Goal: Participate in discussion: Participate in discussion

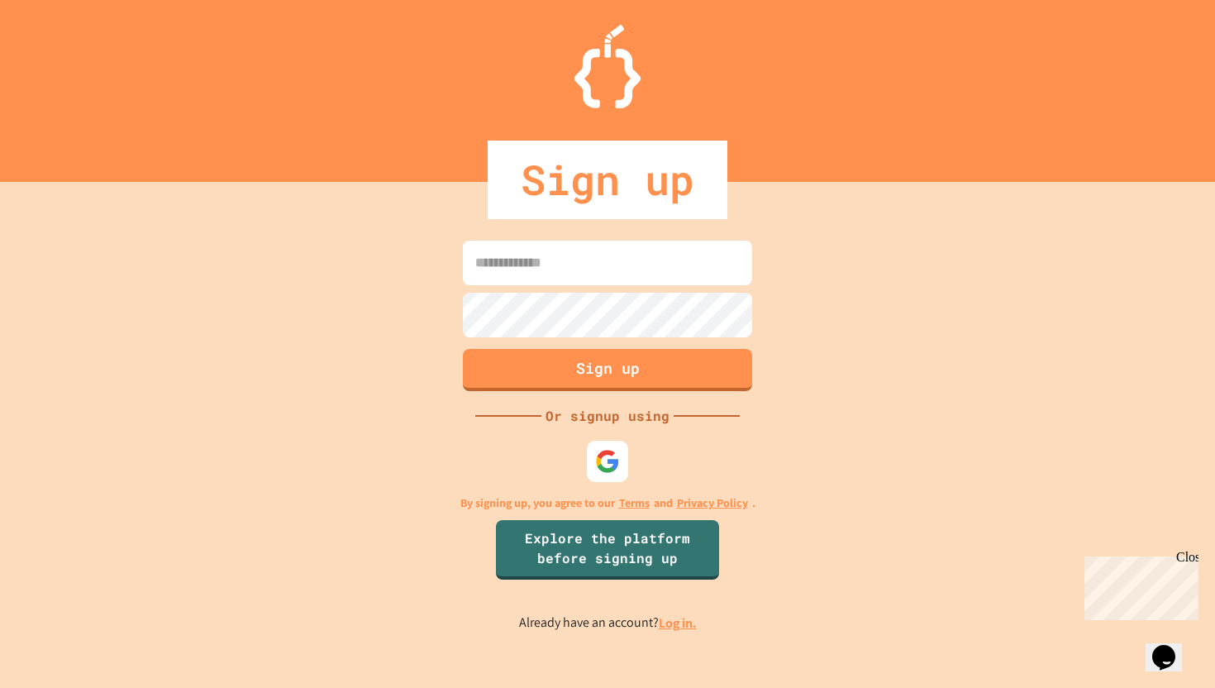
click at [583, 277] on input at bounding box center [607, 263] width 289 height 45
click at [605, 456] on img at bounding box center [607, 461] width 26 height 26
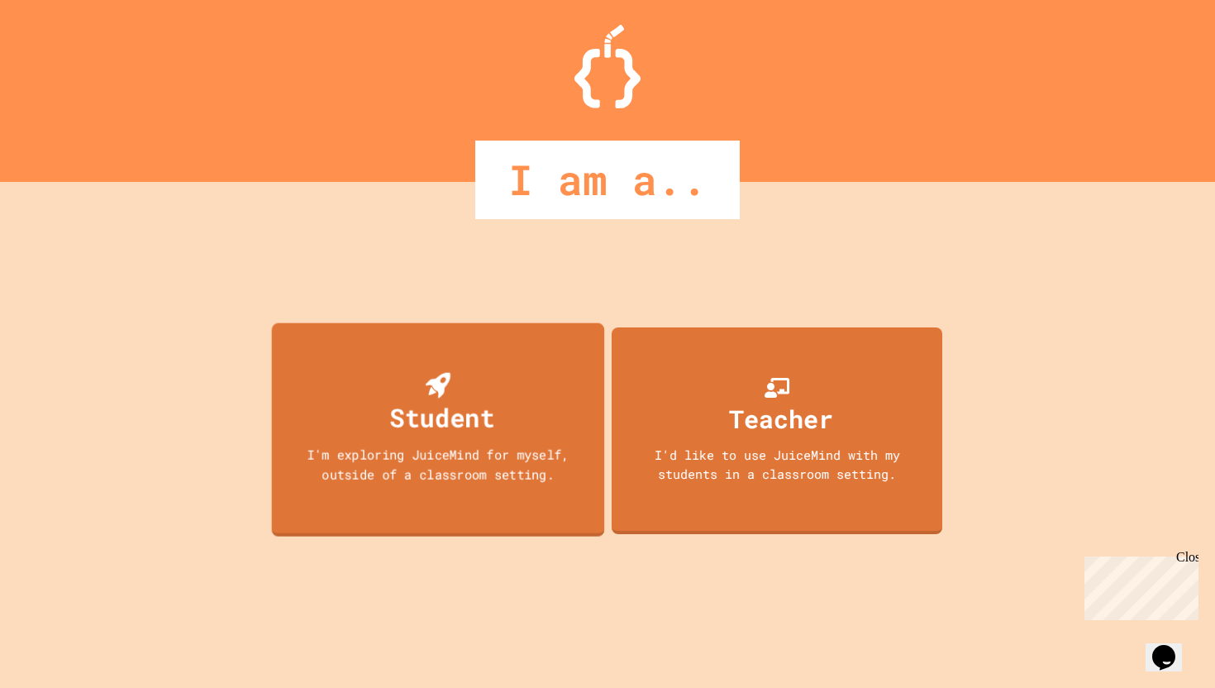
click at [592, 423] on div "Student I'm exploring JuiceMind for myself, outside of a classroom setting. Tea…" at bounding box center [608, 435] width 678 height 506
click at [565, 407] on div "Student I'm exploring JuiceMind for myself, outside of a classroom setting." at bounding box center [439, 429] width 332 height 213
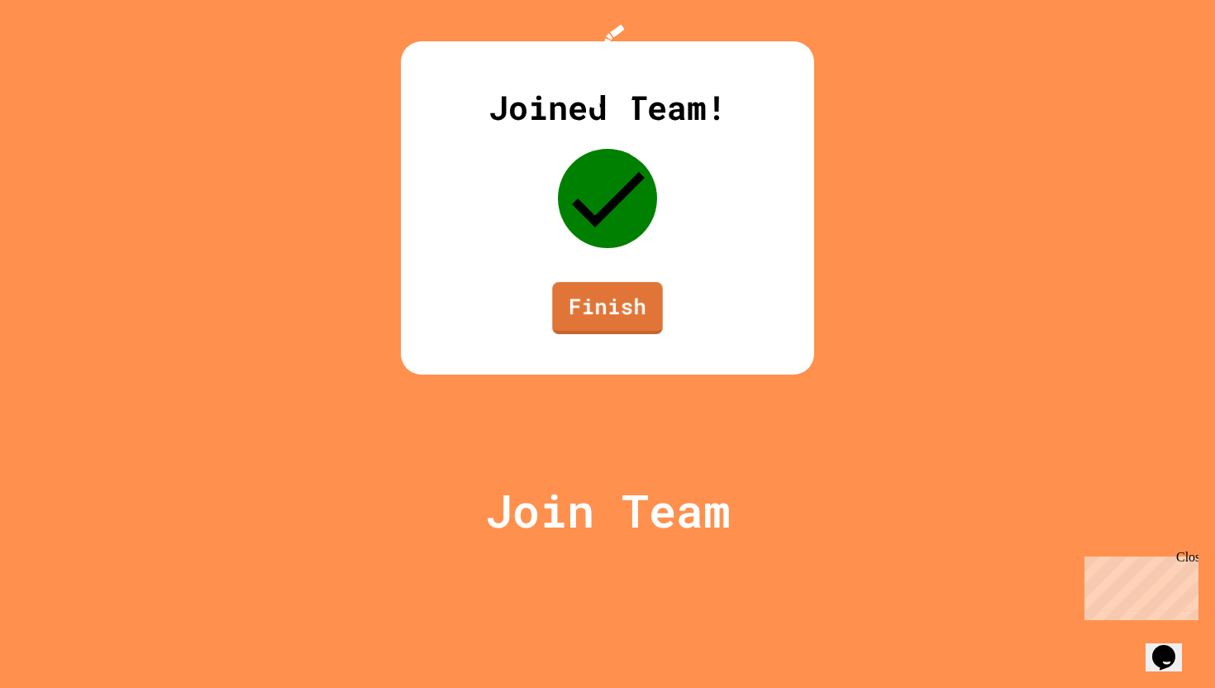
click at [593, 334] on link "Finish" at bounding box center [607, 308] width 111 height 52
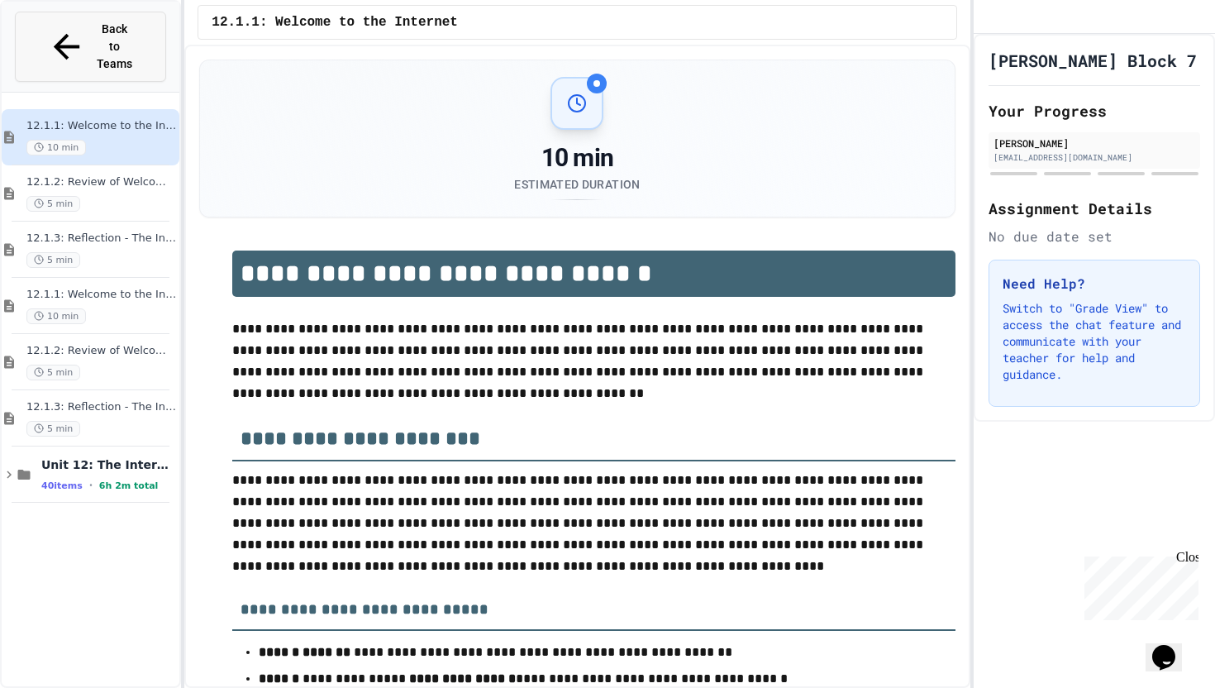
click at [108, 15] on button "Back to Teams" at bounding box center [90, 47] width 151 height 70
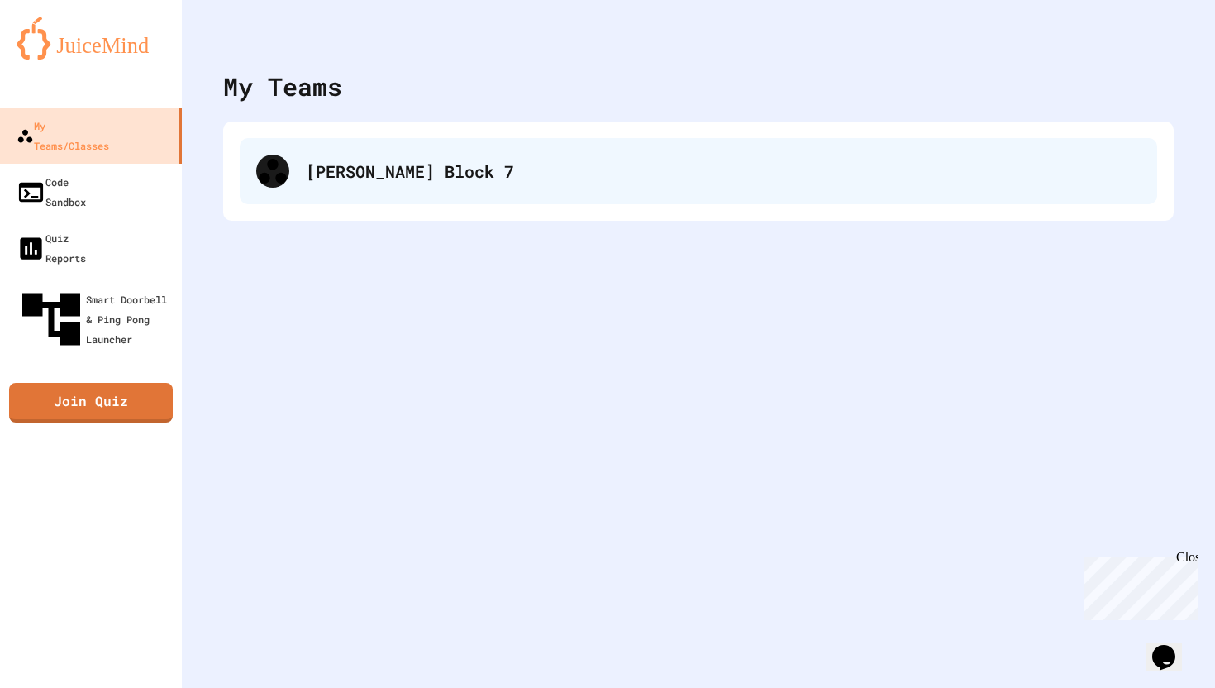
click at [369, 160] on div "[PERSON_NAME] Block 7" at bounding box center [723, 171] width 835 height 25
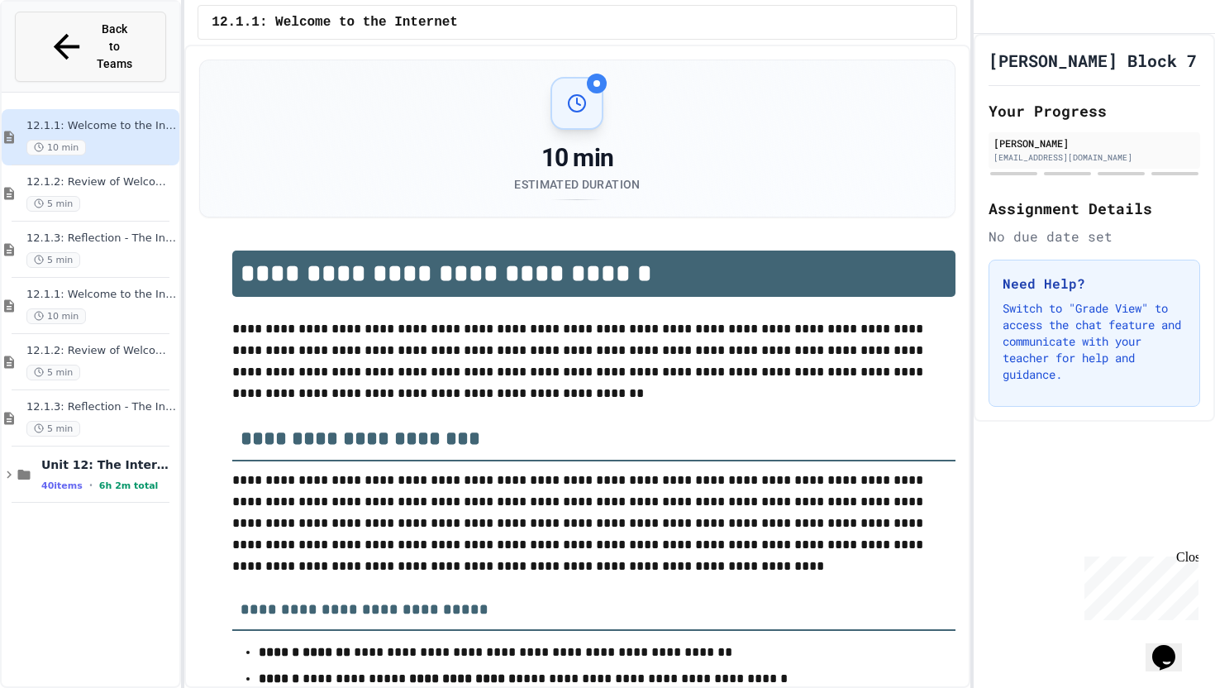
click at [96, 24] on span "Back to Teams" at bounding box center [115, 47] width 39 height 52
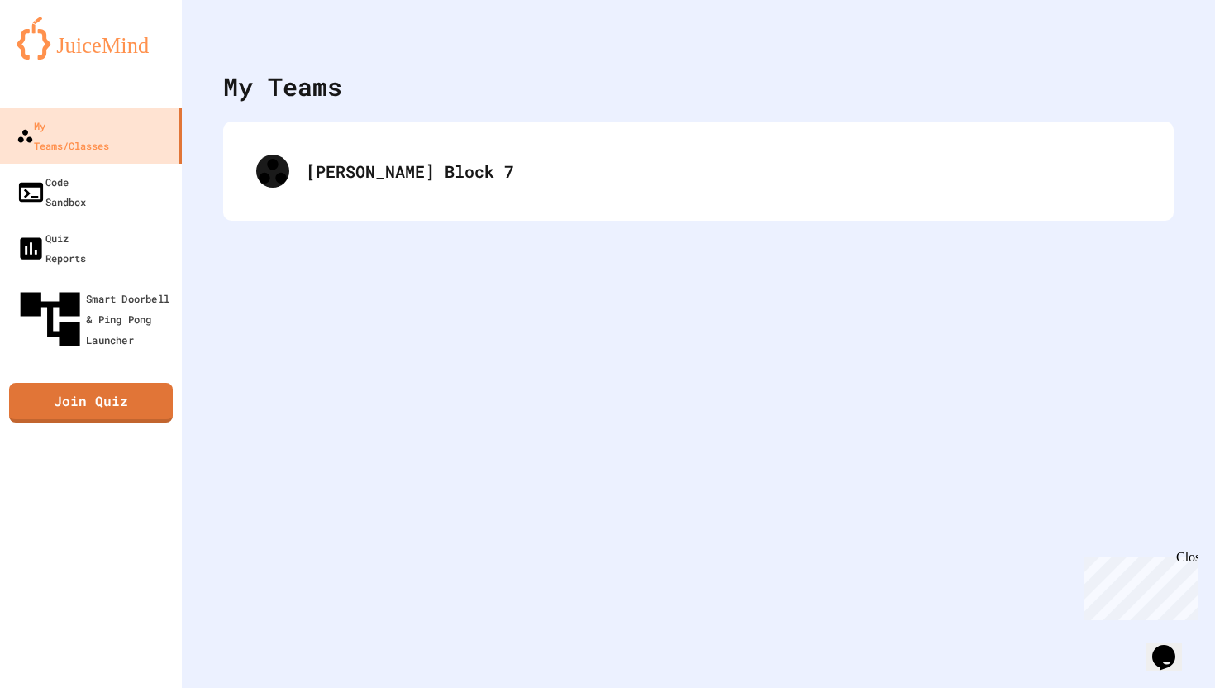
click at [117, 383] on link "Join Quiz" at bounding box center [91, 403] width 164 height 40
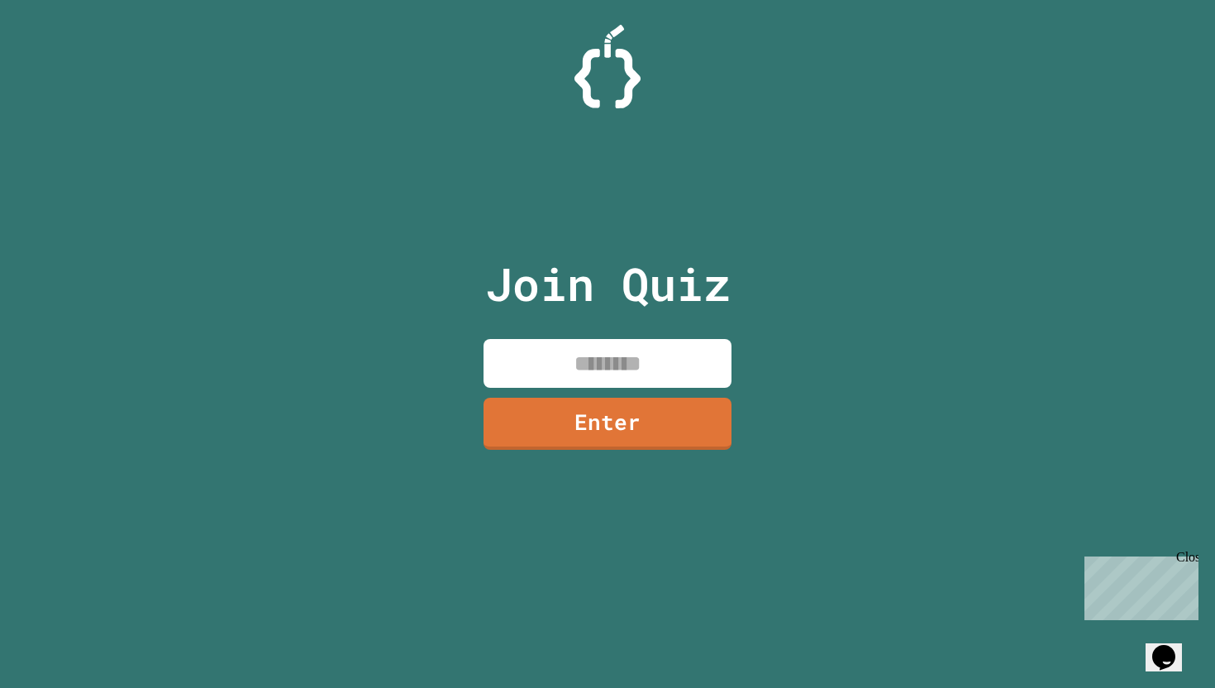
click at [692, 341] on input at bounding box center [608, 363] width 248 height 49
type input "********"
click at [634, 398] on link "Enter" at bounding box center [608, 424] width 248 height 52
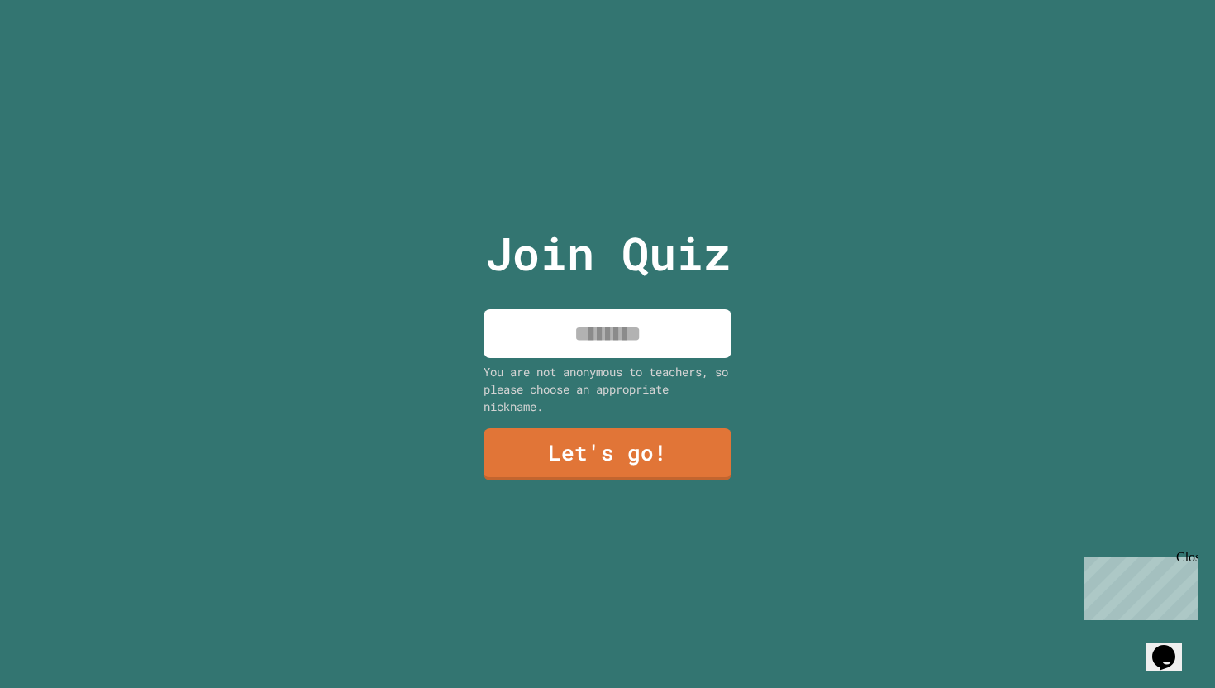
click at [604, 344] on input at bounding box center [608, 333] width 248 height 49
type input "*"
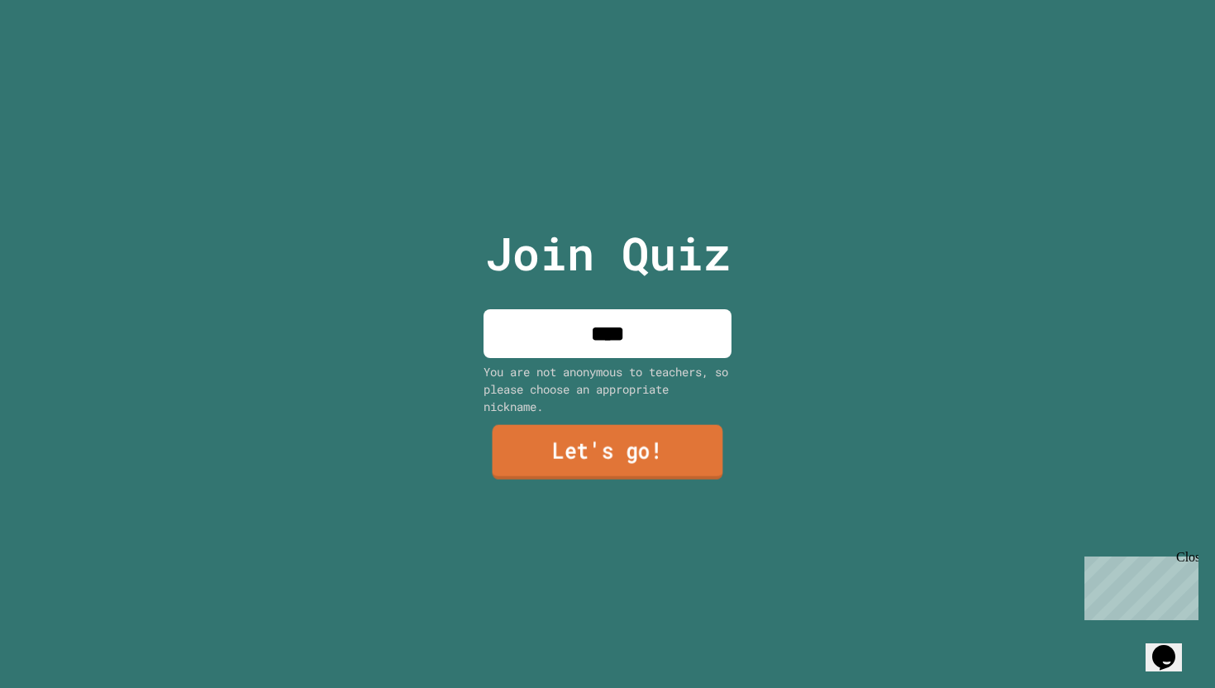
type input "****"
click at [616, 442] on link "Let's go!" at bounding box center [608, 451] width 231 height 55
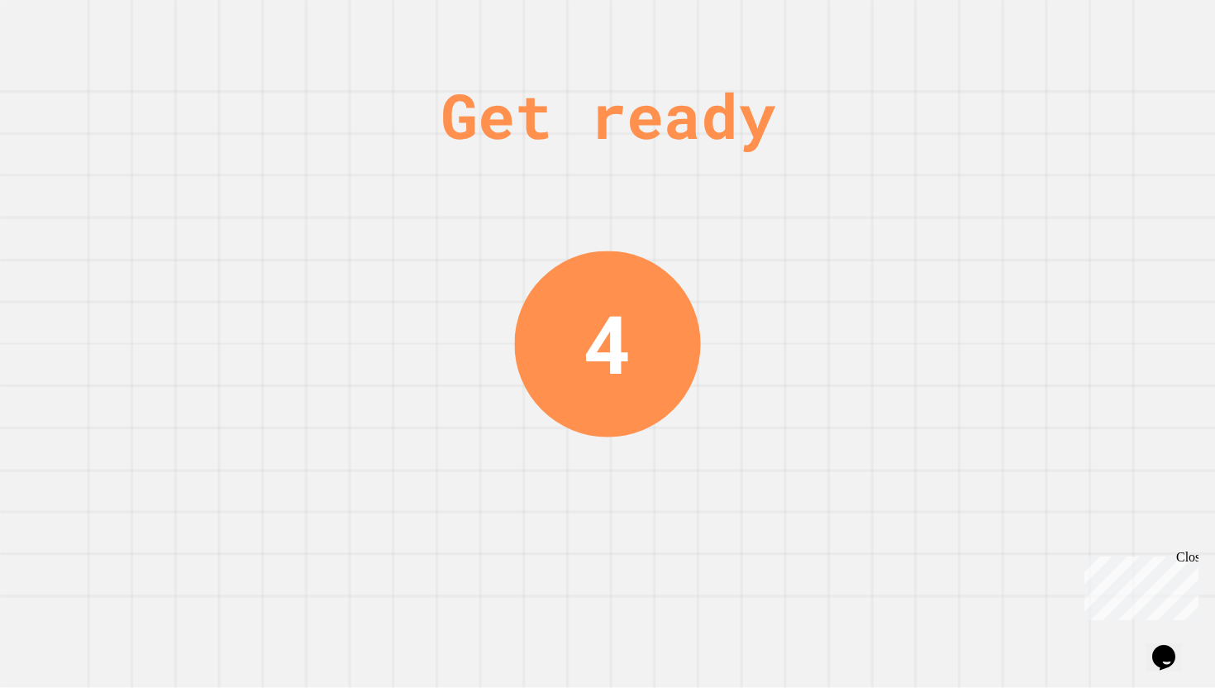
click at [723, 368] on div "Get ready 4" at bounding box center [607, 344] width 1215 height 688
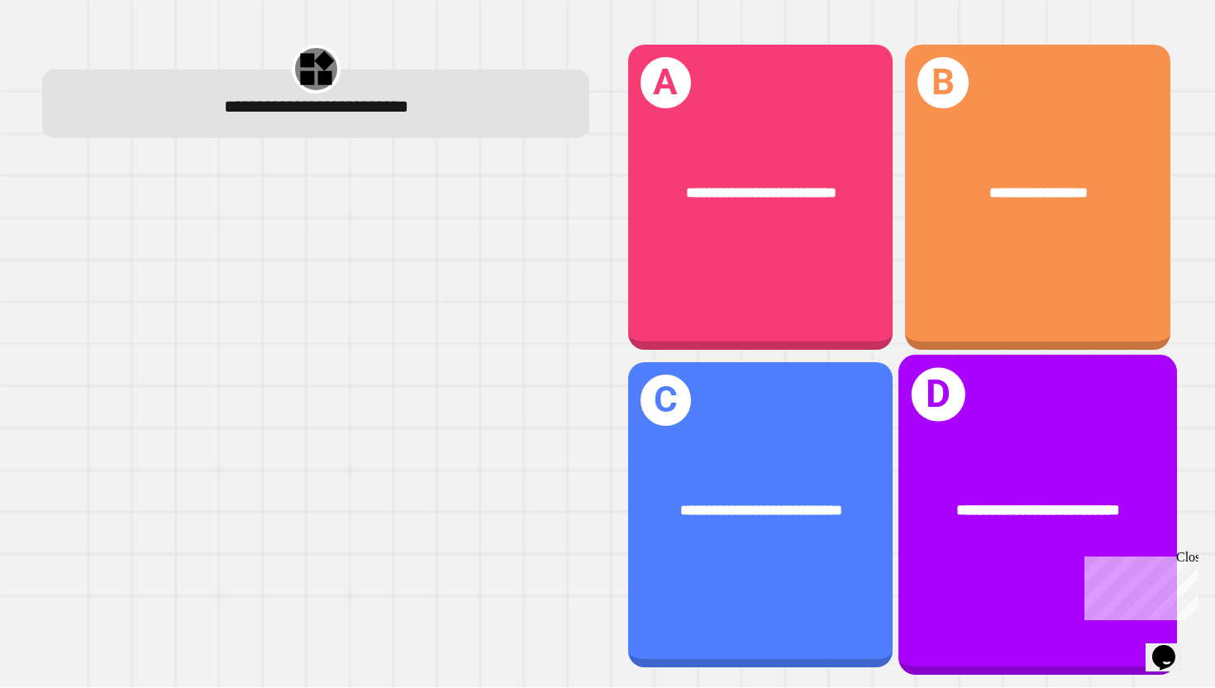
click at [1054, 526] on div "**********" at bounding box center [1038, 511] width 279 height 86
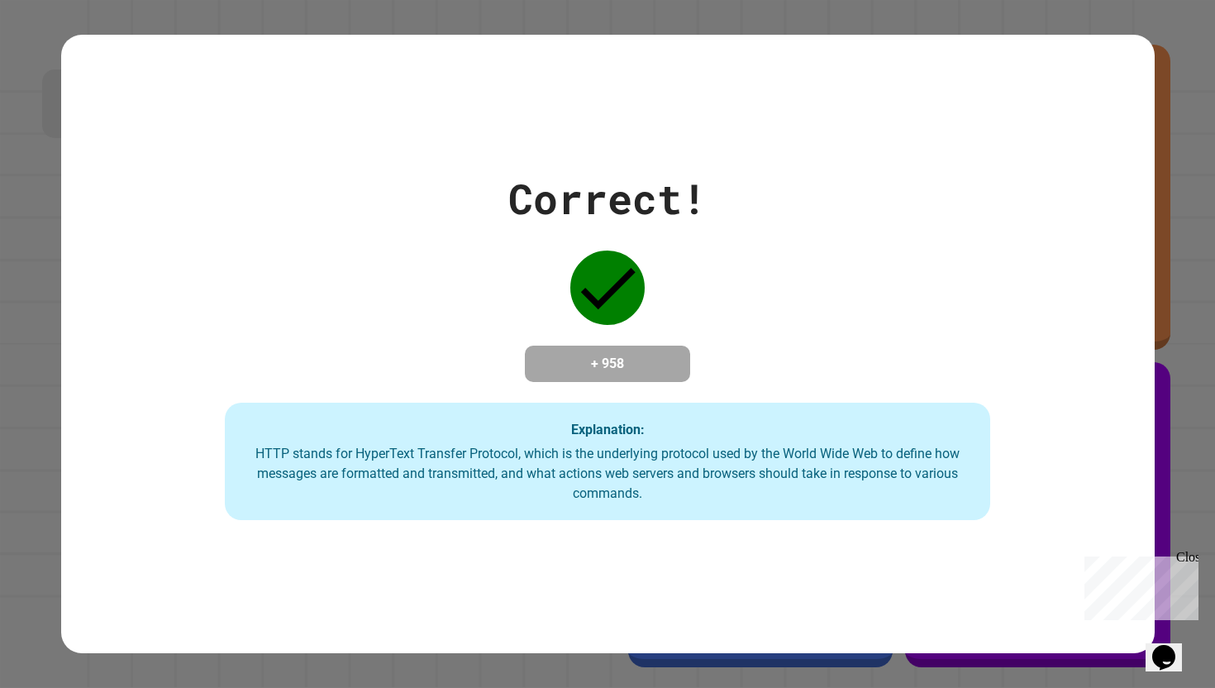
click at [642, 374] on h4 "+ 958" at bounding box center [608, 364] width 132 height 20
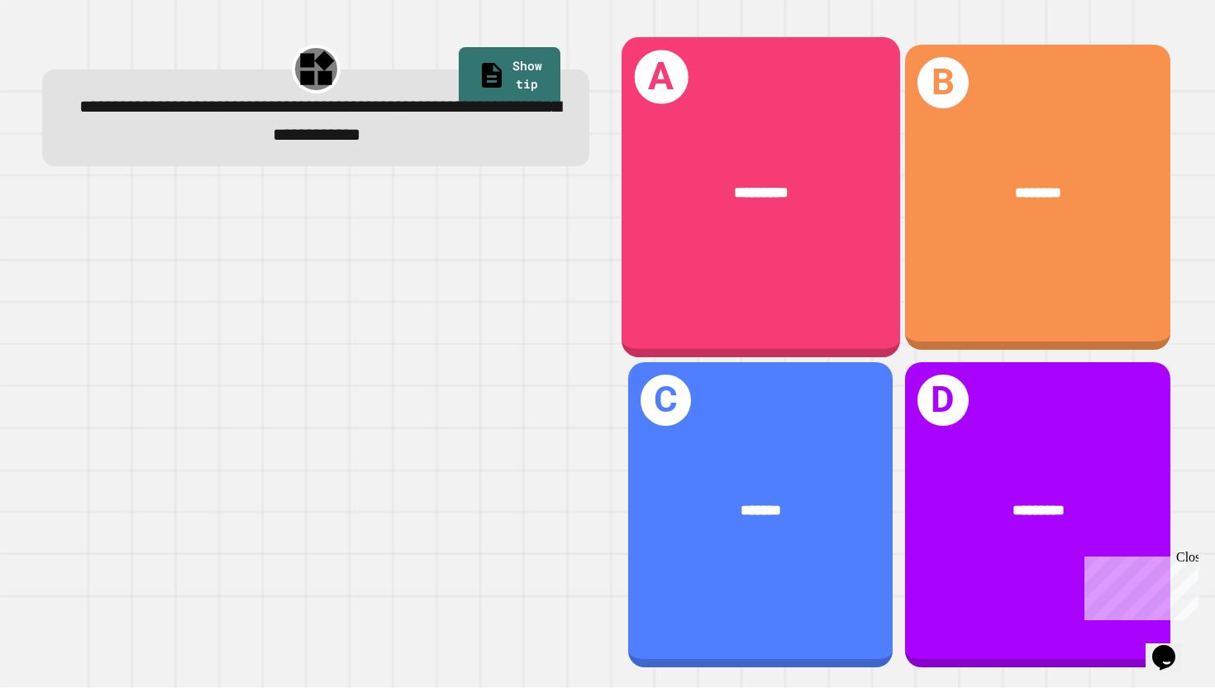
click at [831, 199] on div "*********" at bounding box center [761, 193] width 216 height 24
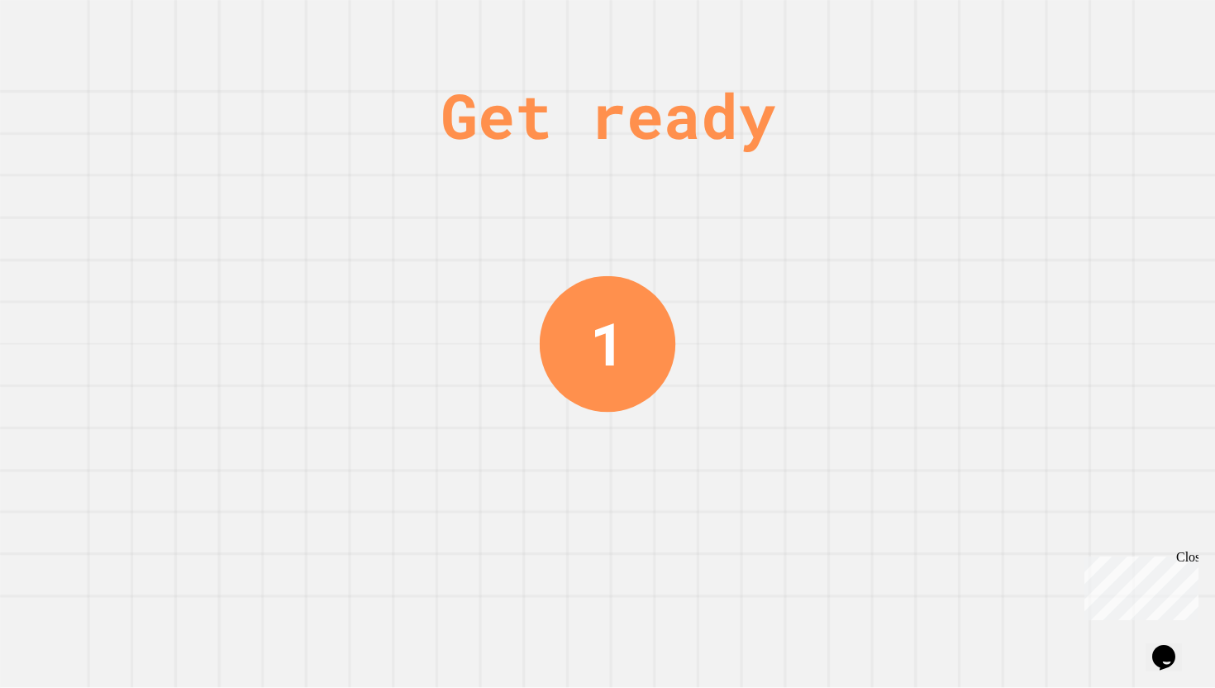
click at [1097, 186] on div "Get ready 1" at bounding box center [607, 344] width 1215 height 688
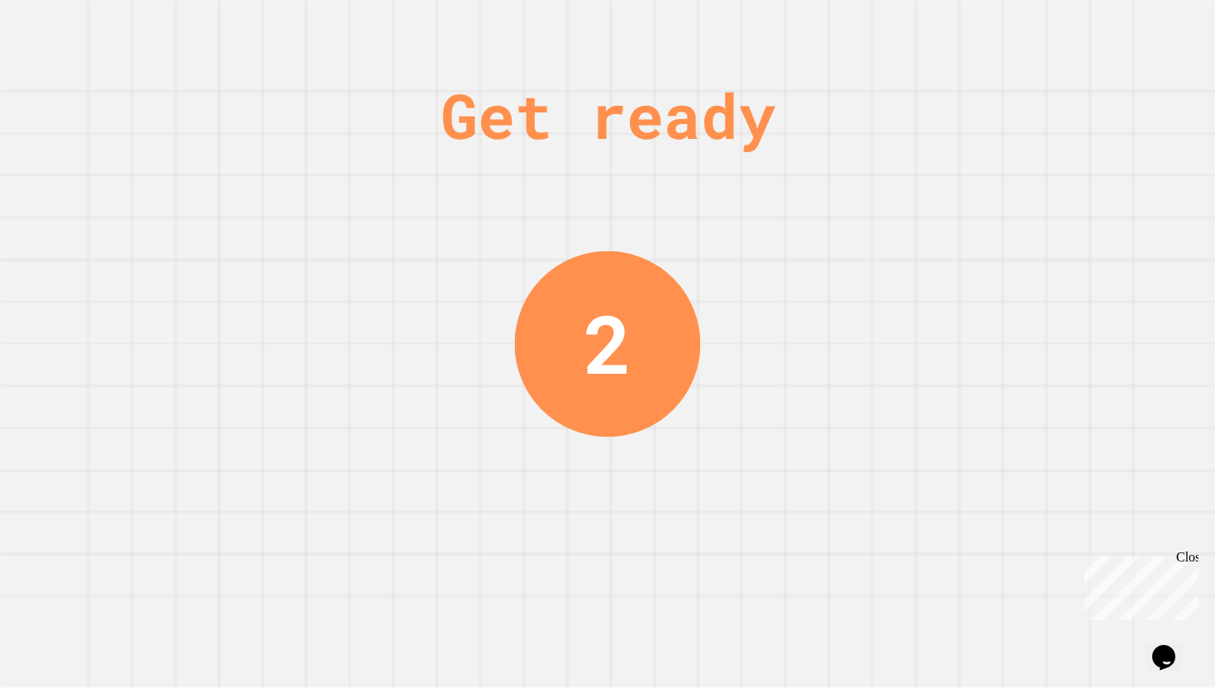
click at [776, 159] on div "Get ready" at bounding box center [608, 115] width 335 height 93
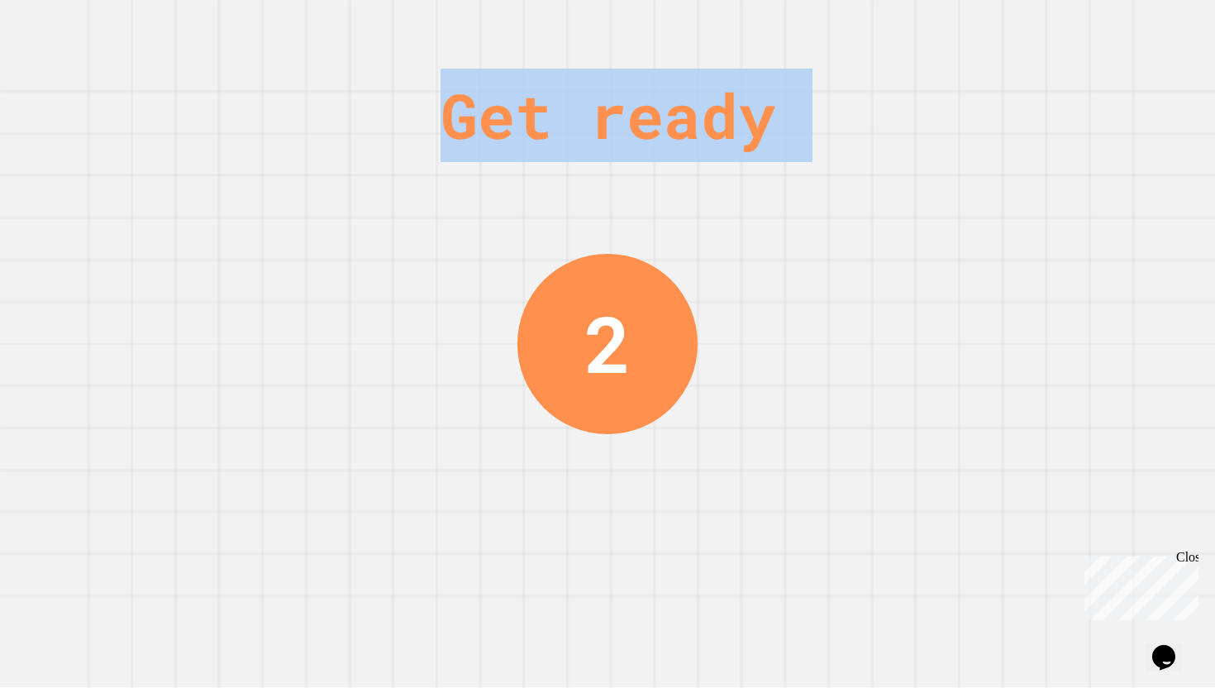
click at [776, 159] on div "Get ready" at bounding box center [608, 115] width 335 height 93
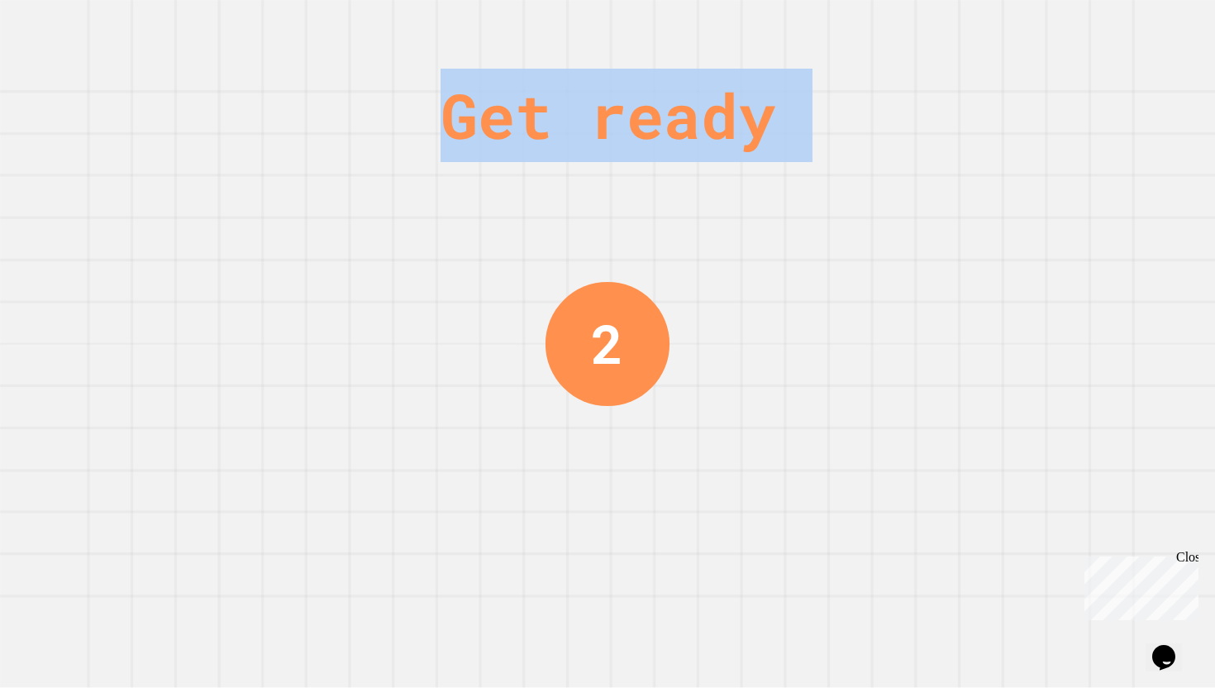
click at [776, 159] on div "Get ready" at bounding box center [608, 115] width 335 height 93
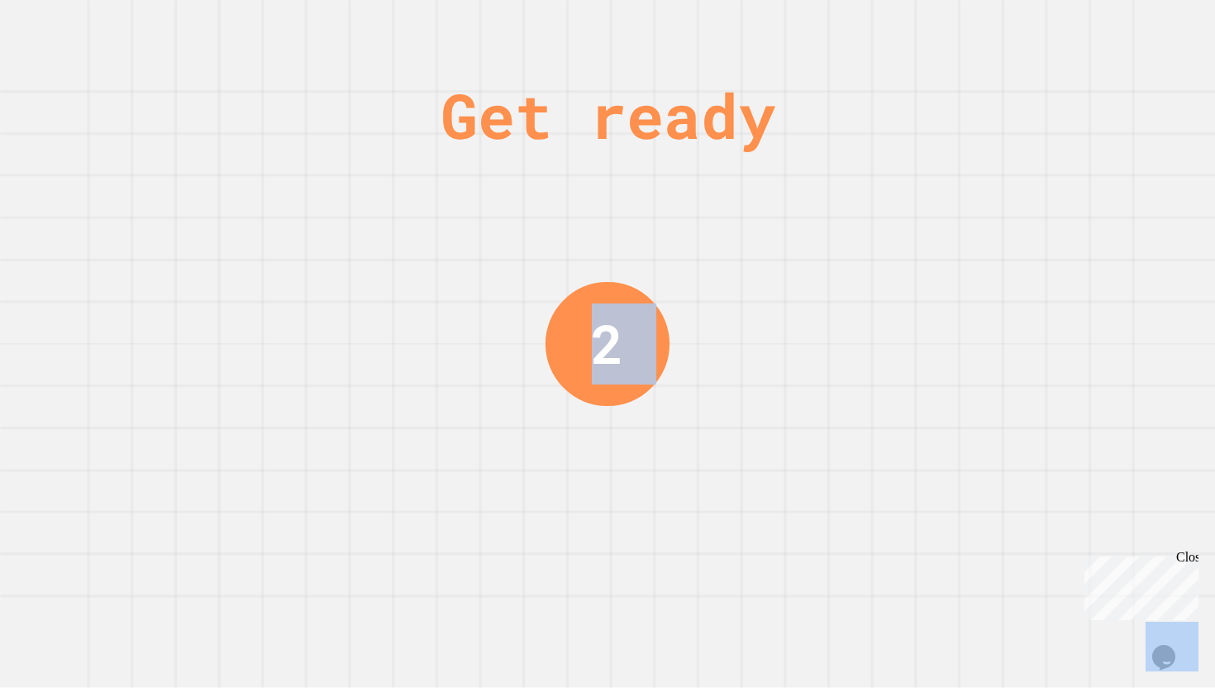
click at [816, 159] on div "Get ready 2" at bounding box center [607, 344] width 1215 height 688
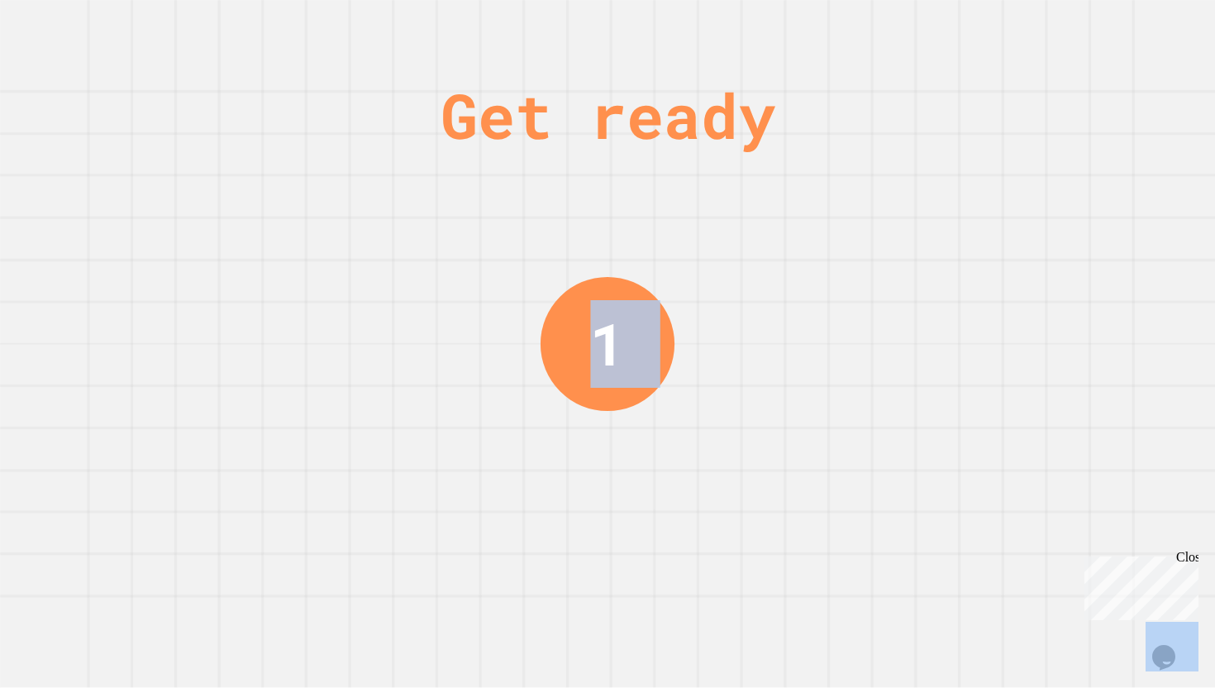
click at [816, 159] on div "Get ready 1" at bounding box center [607, 344] width 1215 height 688
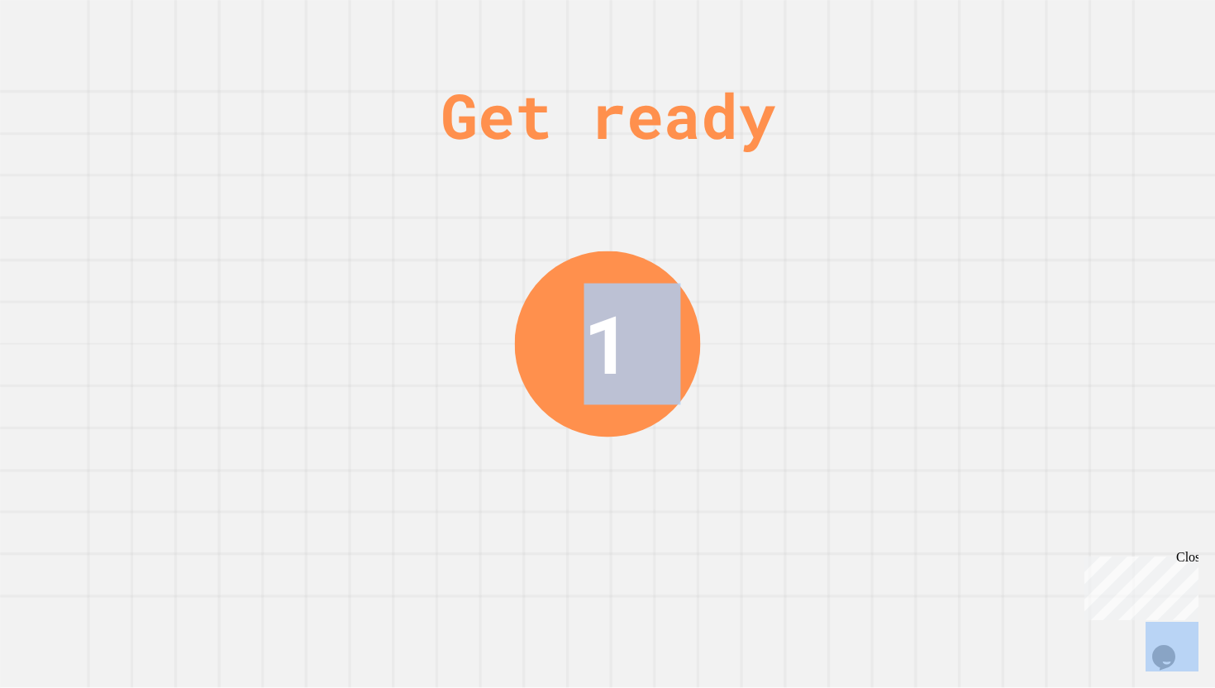
click at [816, 159] on div "Get ready 1" at bounding box center [607, 344] width 1215 height 688
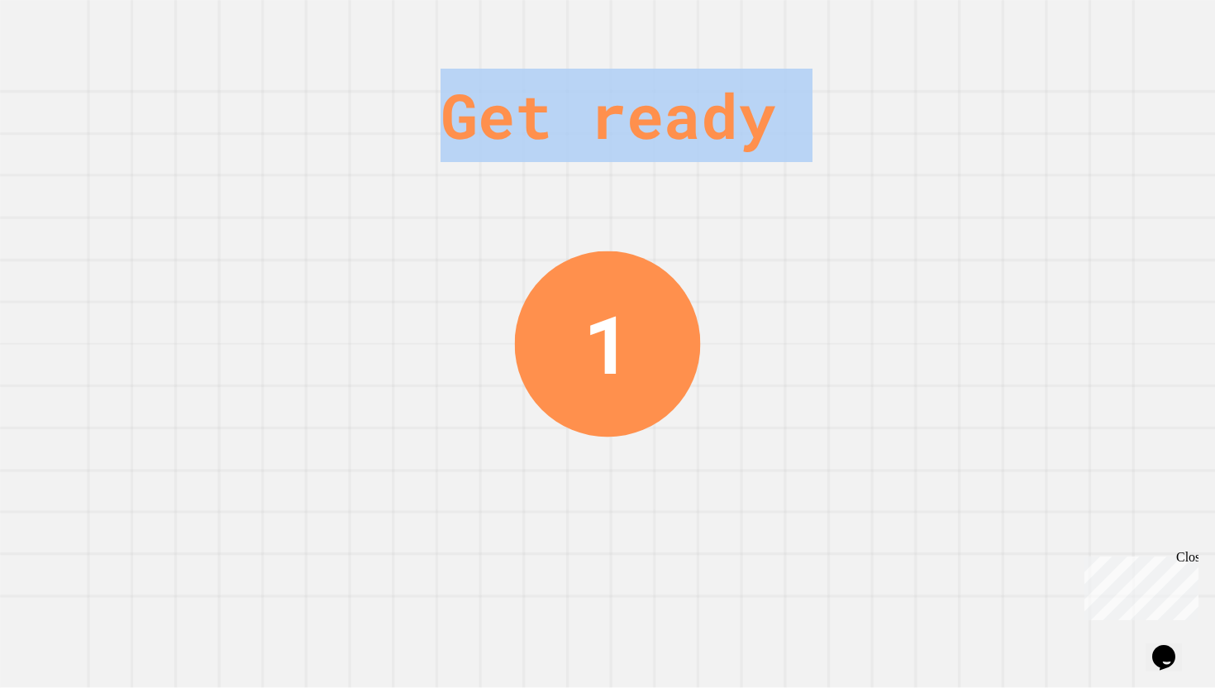
click at [776, 159] on div "Get ready" at bounding box center [608, 115] width 335 height 93
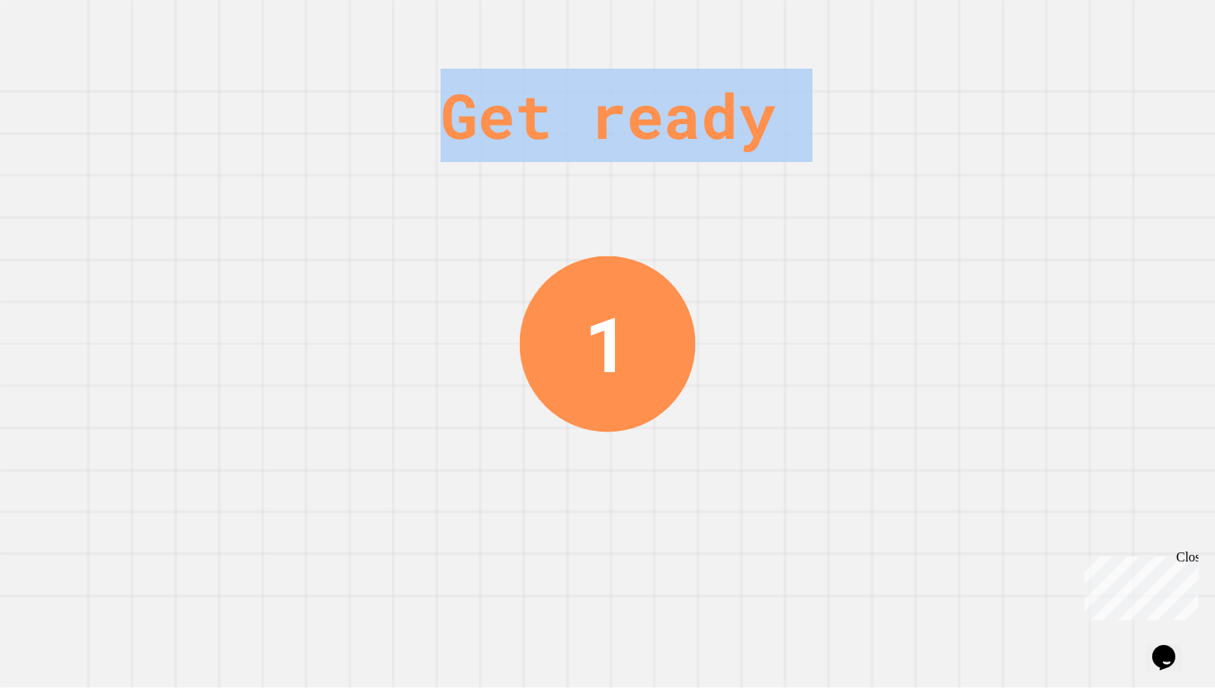
click at [776, 159] on div "Get ready" at bounding box center [608, 115] width 335 height 93
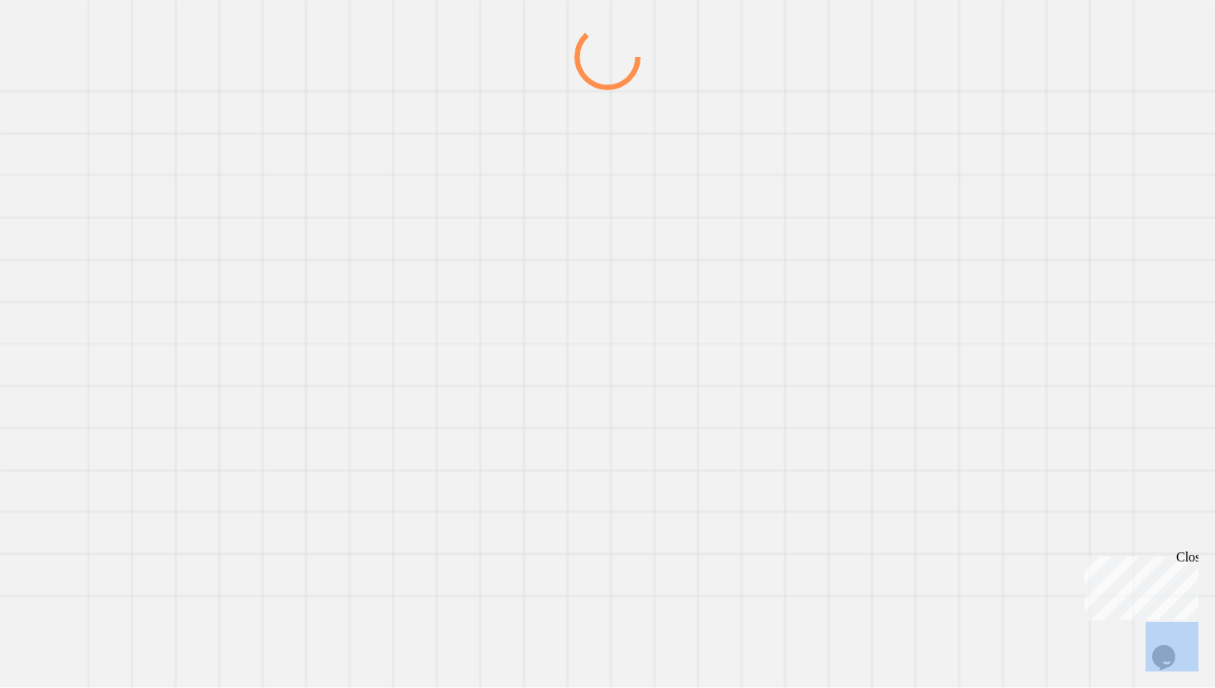
click at [816, 159] on div at bounding box center [607, 356] width 1167 height 664
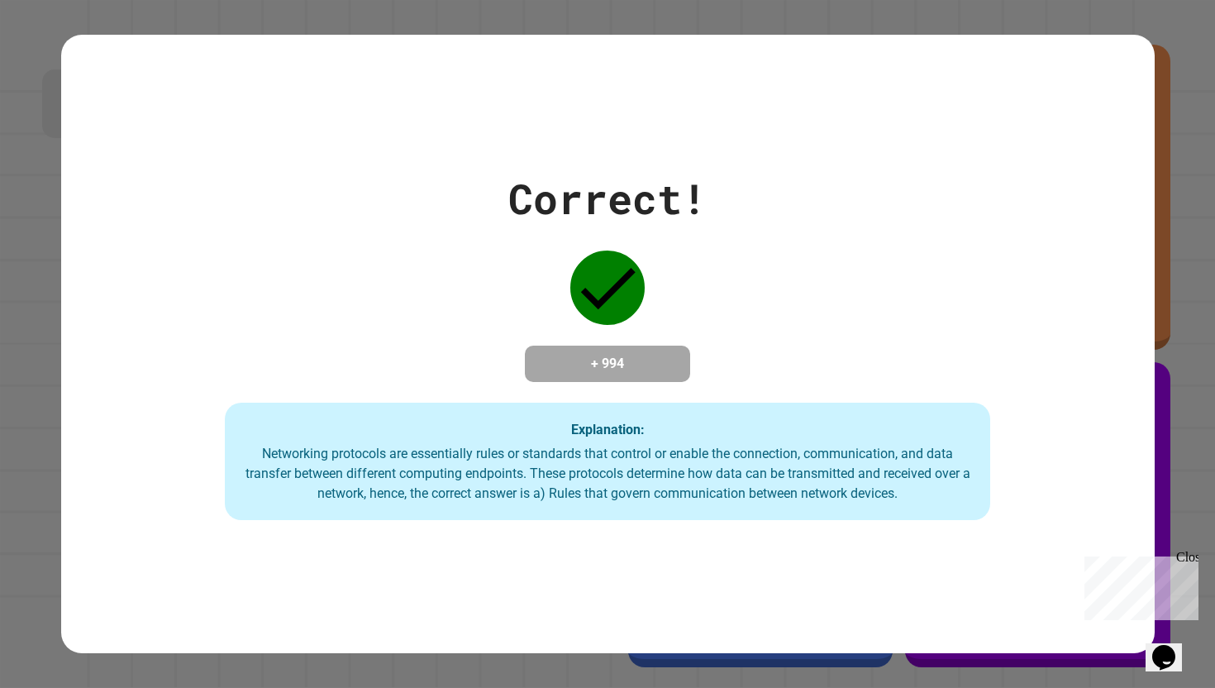
click at [776, 168] on div "Correct! + 994 Explanation: Networking protocols are essentially rules or stand…" at bounding box center [608, 344] width 1094 height 352
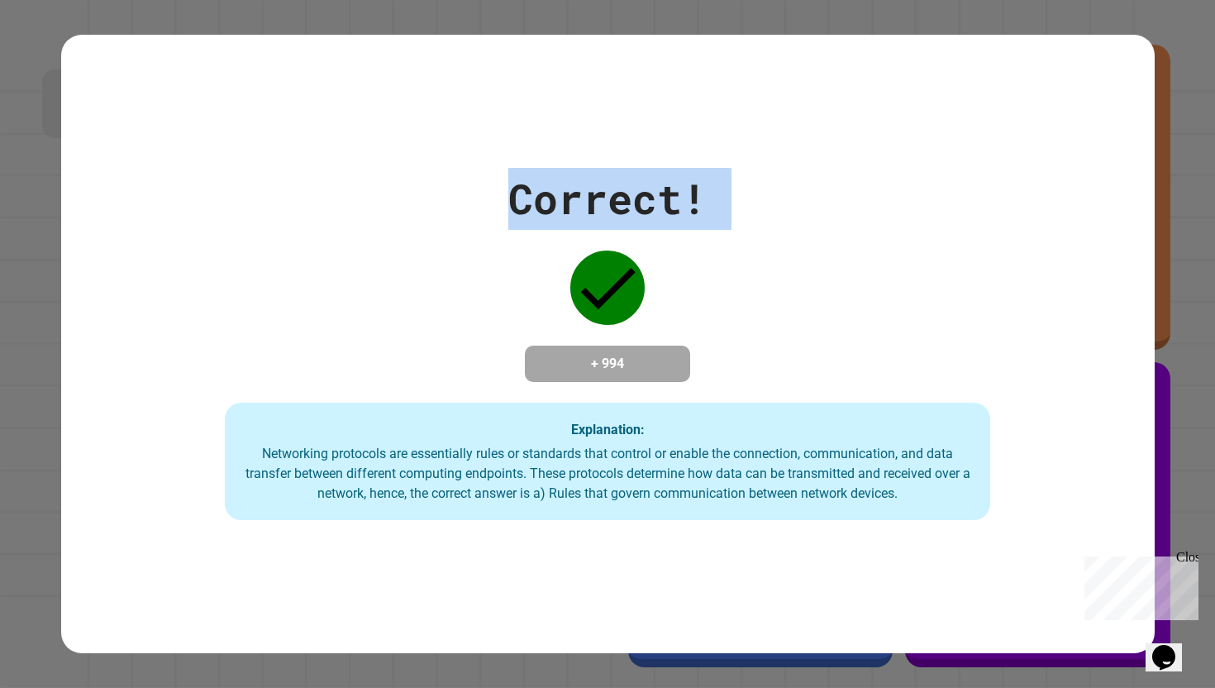
click at [776, 168] on div "Correct! + 994 Explanation: Networking protocols are essentially rules or stand…" at bounding box center [608, 344] width 1094 height 352
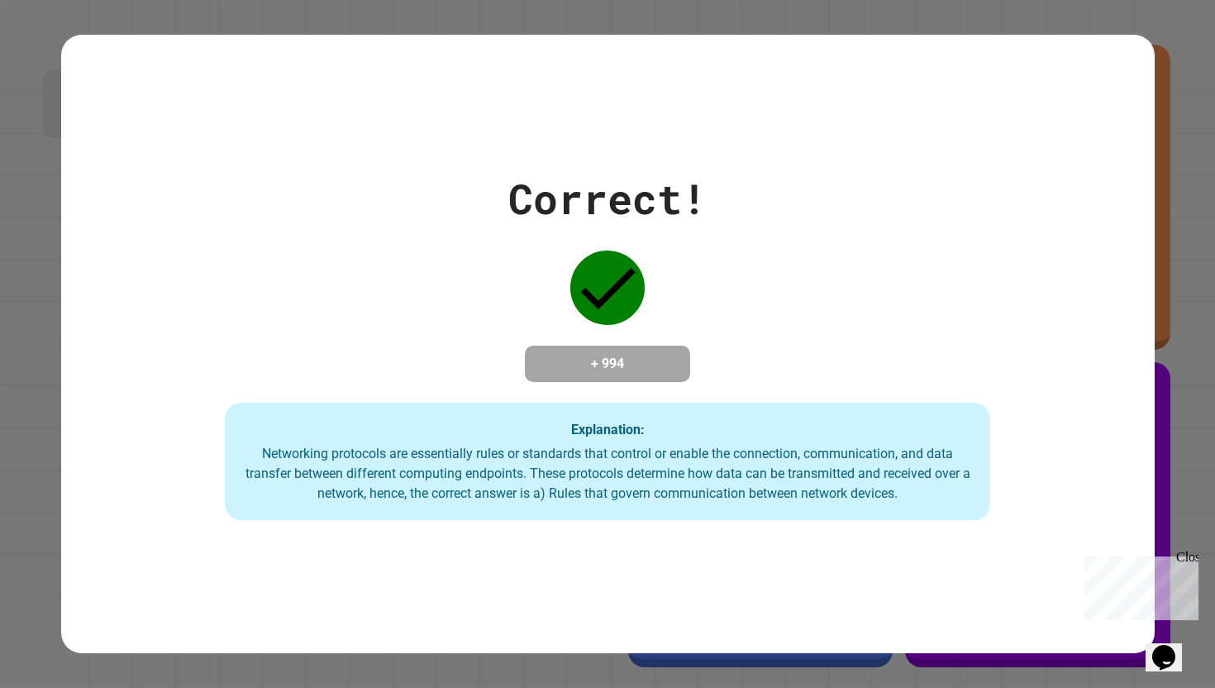
click at [769, 155] on div "Correct! + 994 Explanation: Networking protocols are essentially rules or stand…" at bounding box center [608, 344] width 1094 height 619
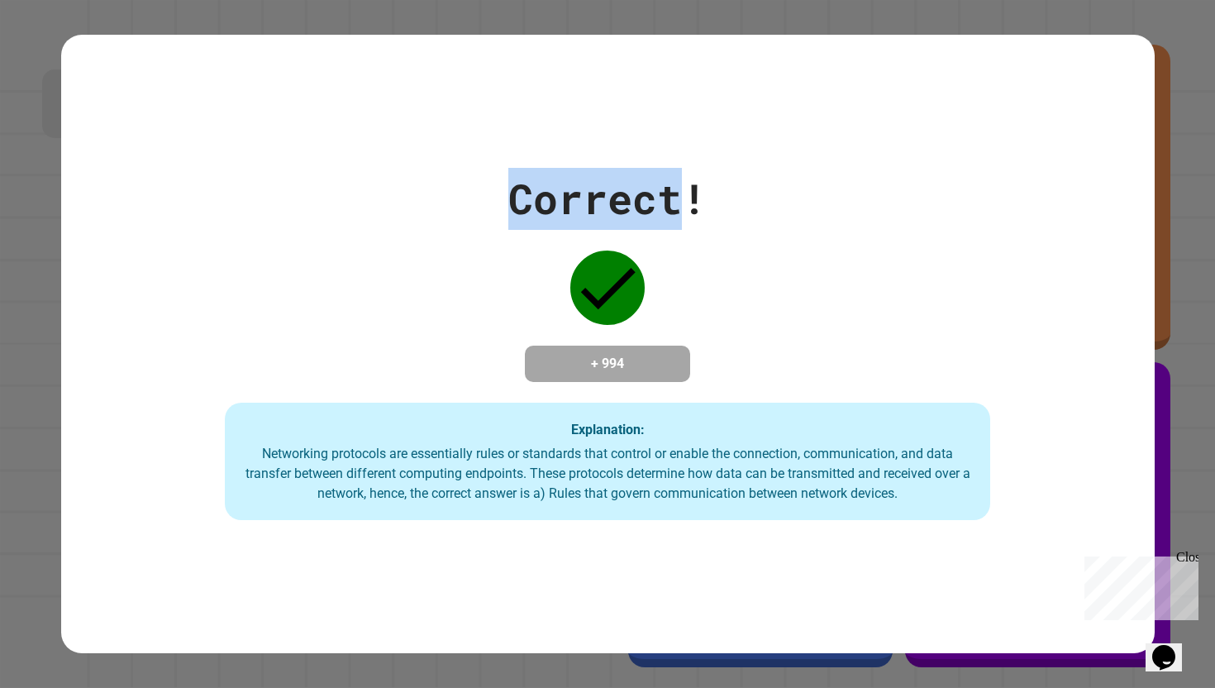
click at [769, 155] on div "Correct! + 994 Explanation: Networking protocols are essentially rules or stand…" at bounding box center [608, 344] width 1094 height 619
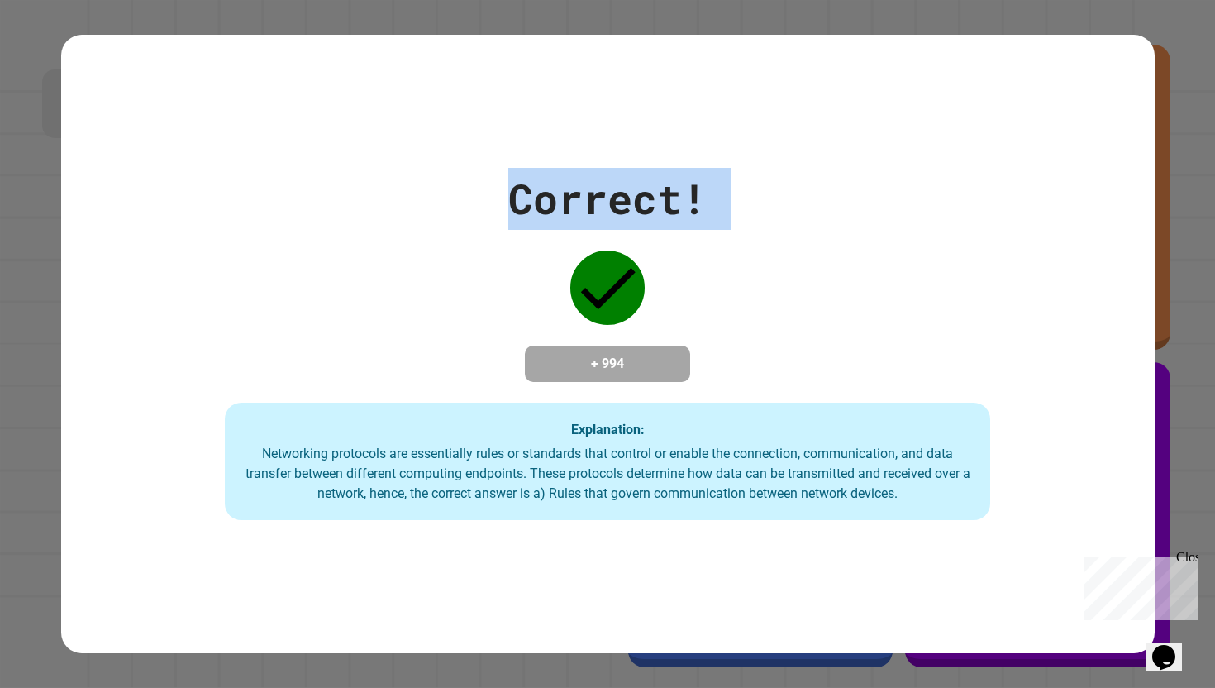
click at [769, 155] on div "Correct! + 994 Explanation: Networking protocols are essentially rules or stand…" at bounding box center [608, 344] width 1094 height 619
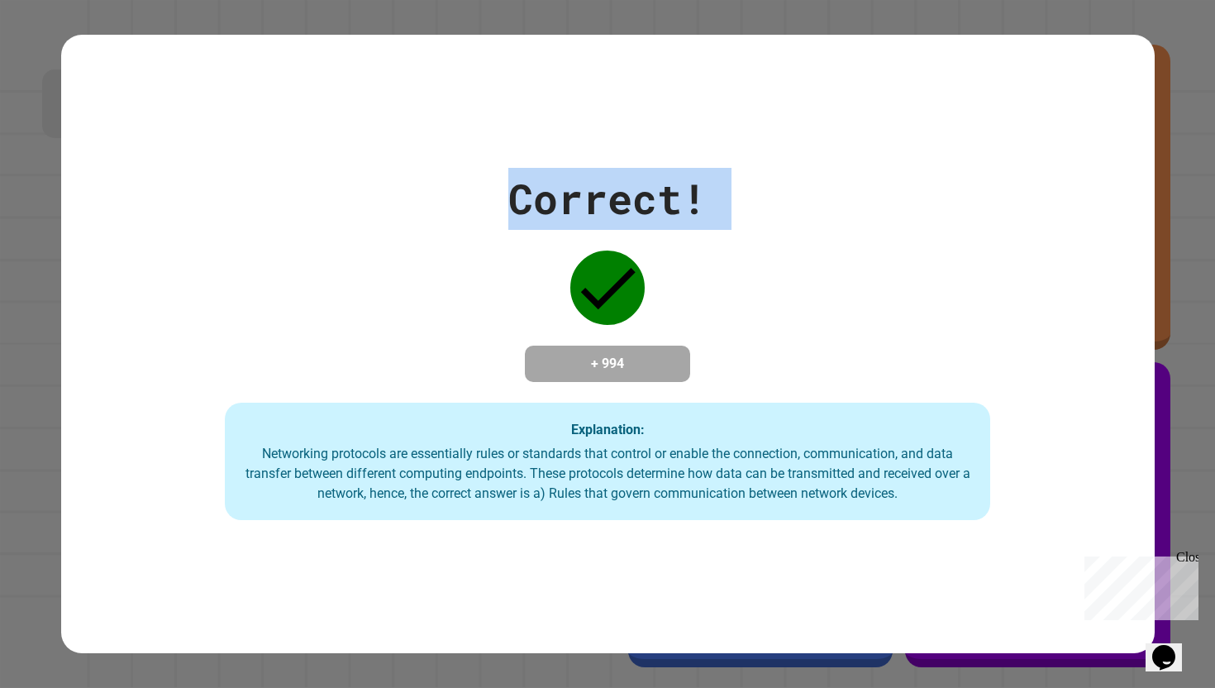
click at [769, 155] on div "Correct! + 994 Explanation: Networking protocols are essentially rules or stand…" at bounding box center [608, 344] width 1094 height 619
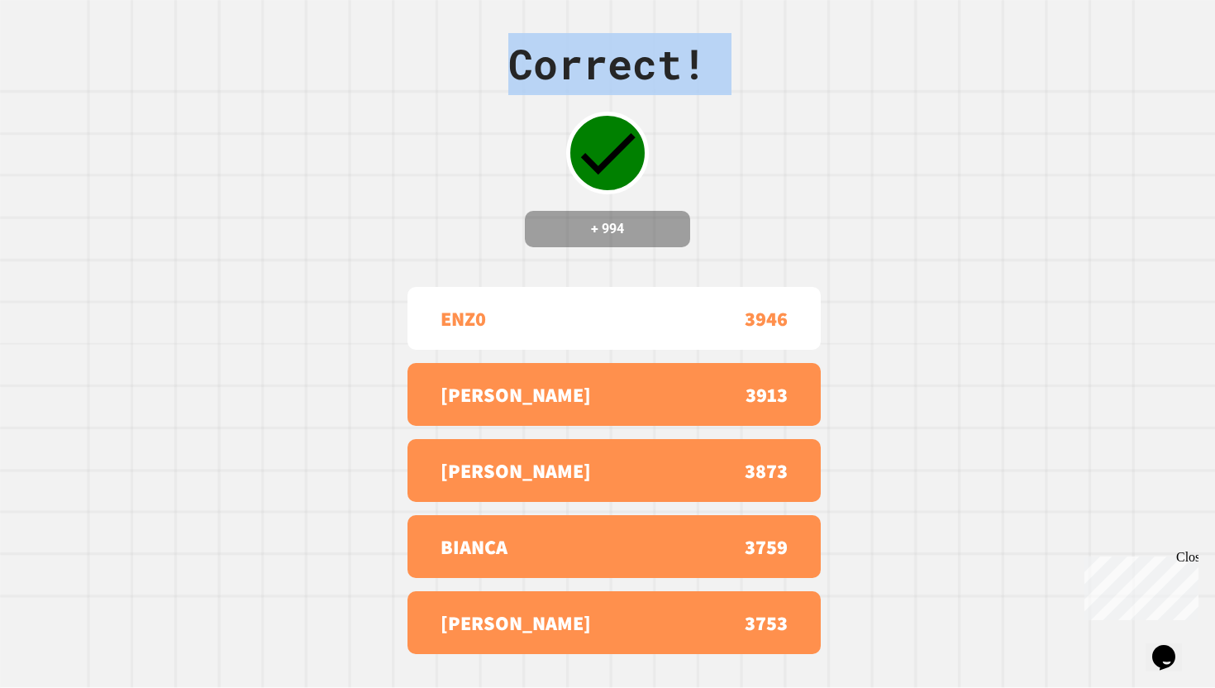
click at [769, 155] on div "Correct! + 994 ENZ0 3946 [PERSON_NAME] 3913 [PERSON_NAME] Y 3873 BIANCA 3759 [P…" at bounding box center [607, 344] width 1215 height 688
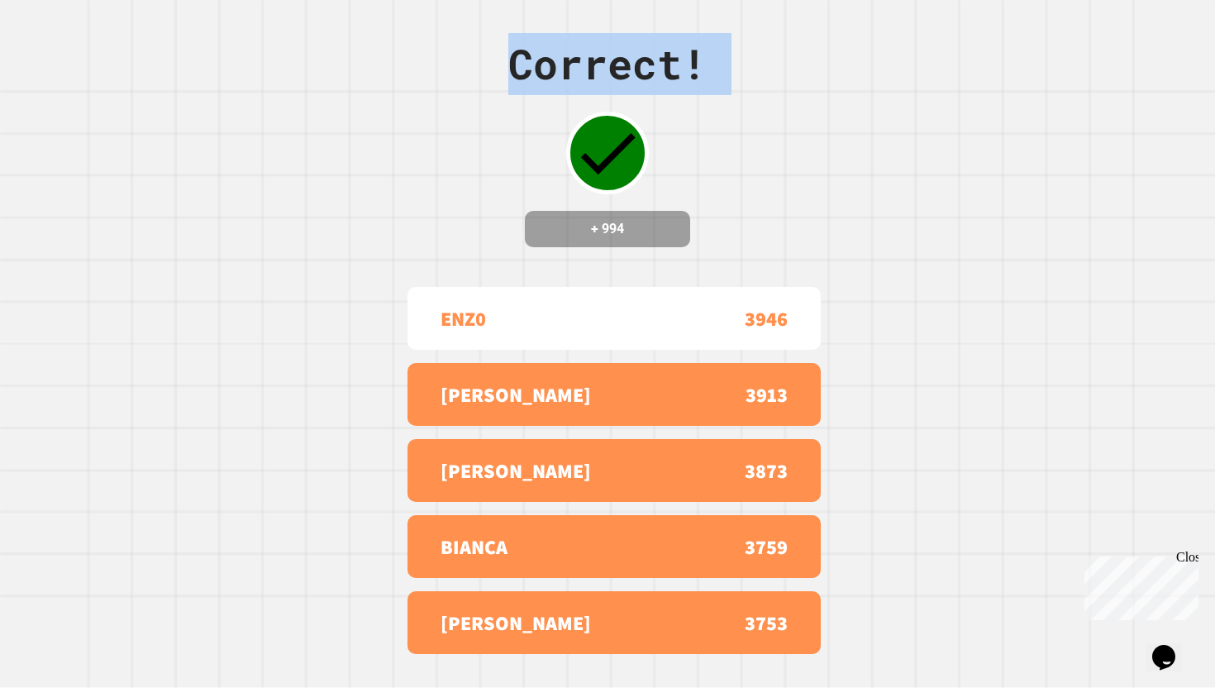
click at [769, 155] on div "Correct! + 994 ENZ0 3946 [PERSON_NAME] 3913 [PERSON_NAME] Y 3873 BIANCA 3759 [P…" at bounding box center [607, 344] width 1215 height 688
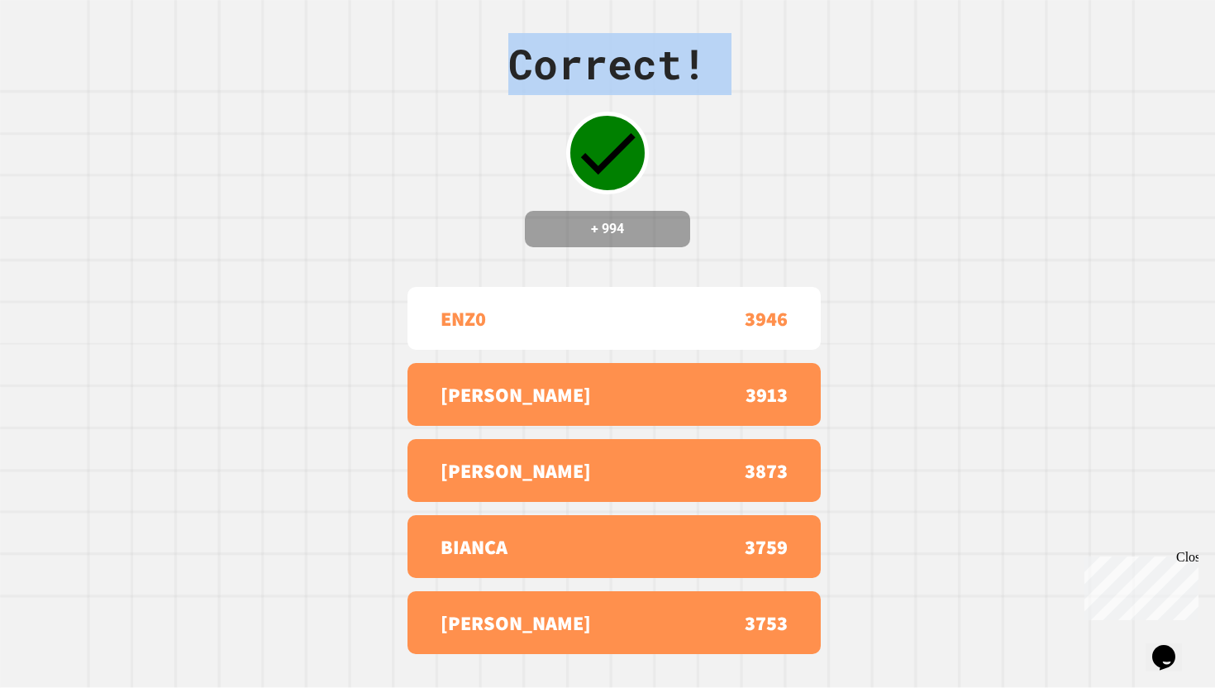
click at [769, 155] on div "Correct! + 994 ENZ0 3946 [PERSON_NAME] 3913 [PERSON_NAME] Y 3873 BIANCA 3759 [P…" at bounding box center [607, 344] width 1215 height 688
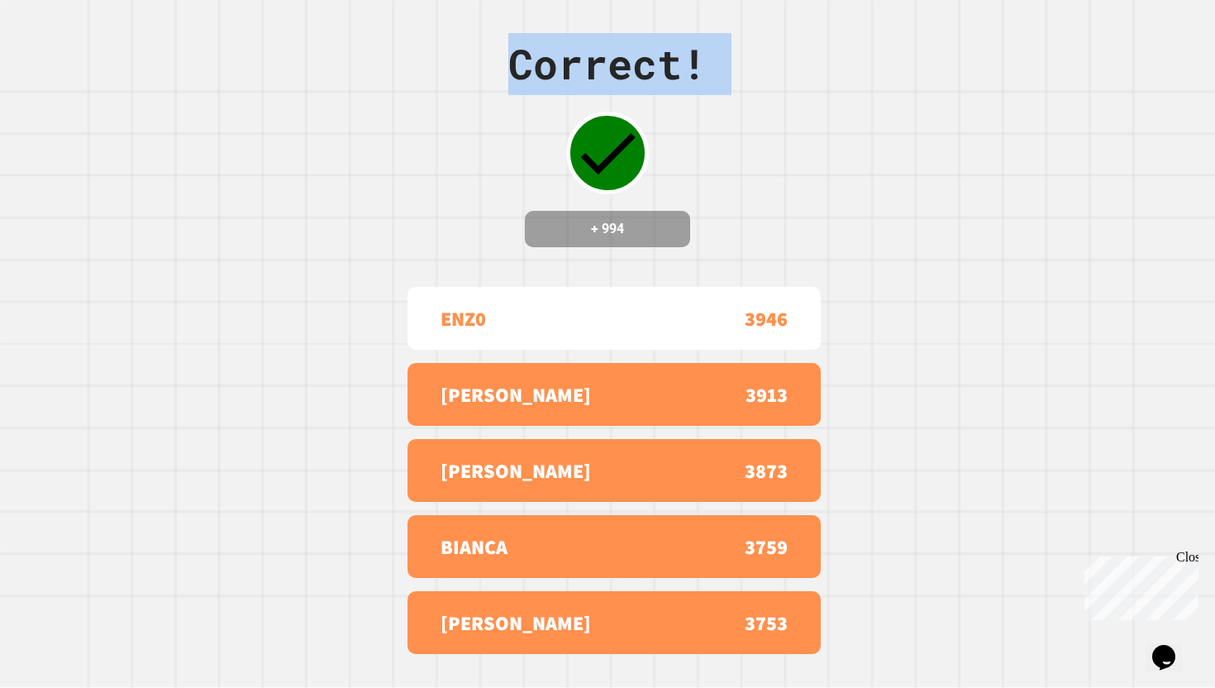
click at [769, 155] on div "Correct! + 994 ENZ0 3946 [PERSON_NAME] 3913 [PERSON_NAME] Y 3873 BIANCA 3759 [P…" at bounding box center [607, 344] width 1215 height 688
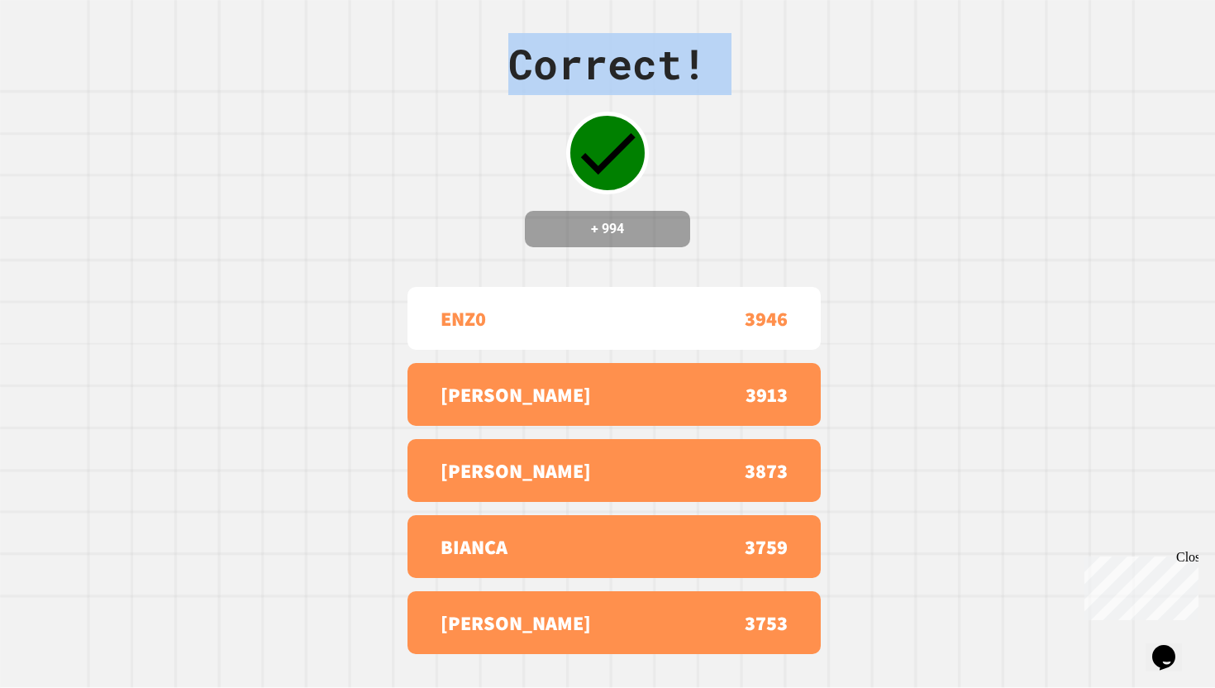
click at [769, 155] on div "Correct! + 994 ENZ0 3946 [PERSON_NAME] 3913 [PERSON_NAME] Y 3873 BIANCA 3759 [P…" at bounding box center [607, 344] width 1215 height 688
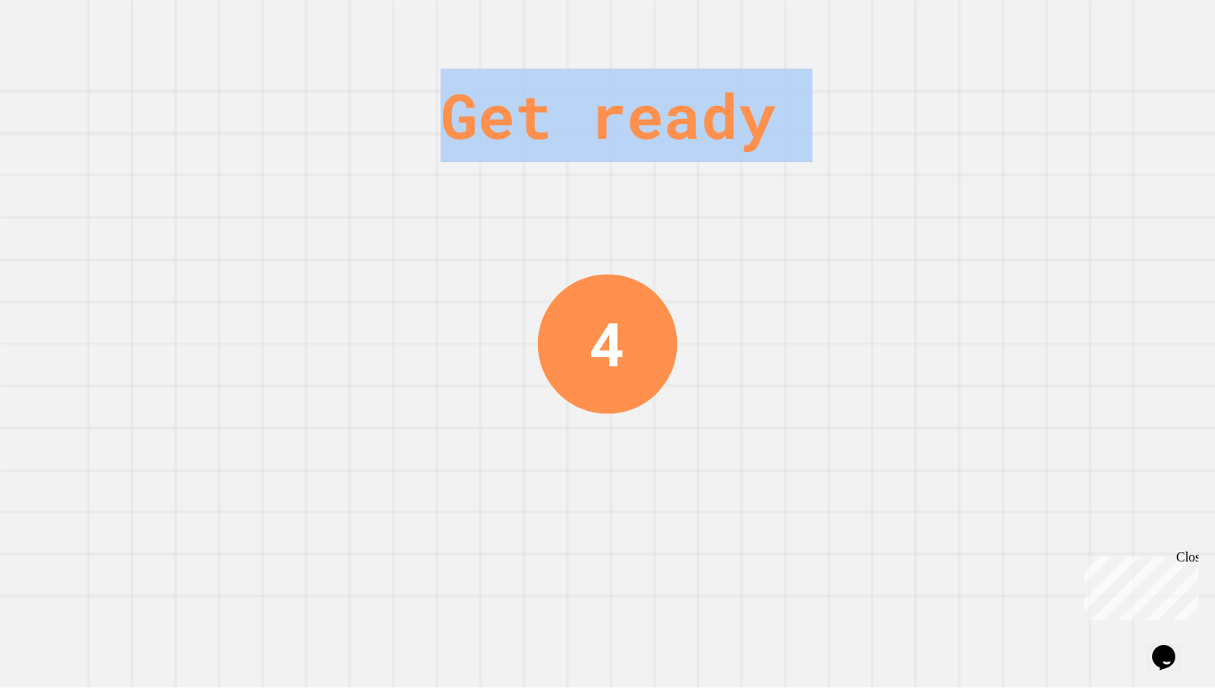
click at [769, 155] on div "Get ready" at bounding box center [608, 115] width 335 height 93
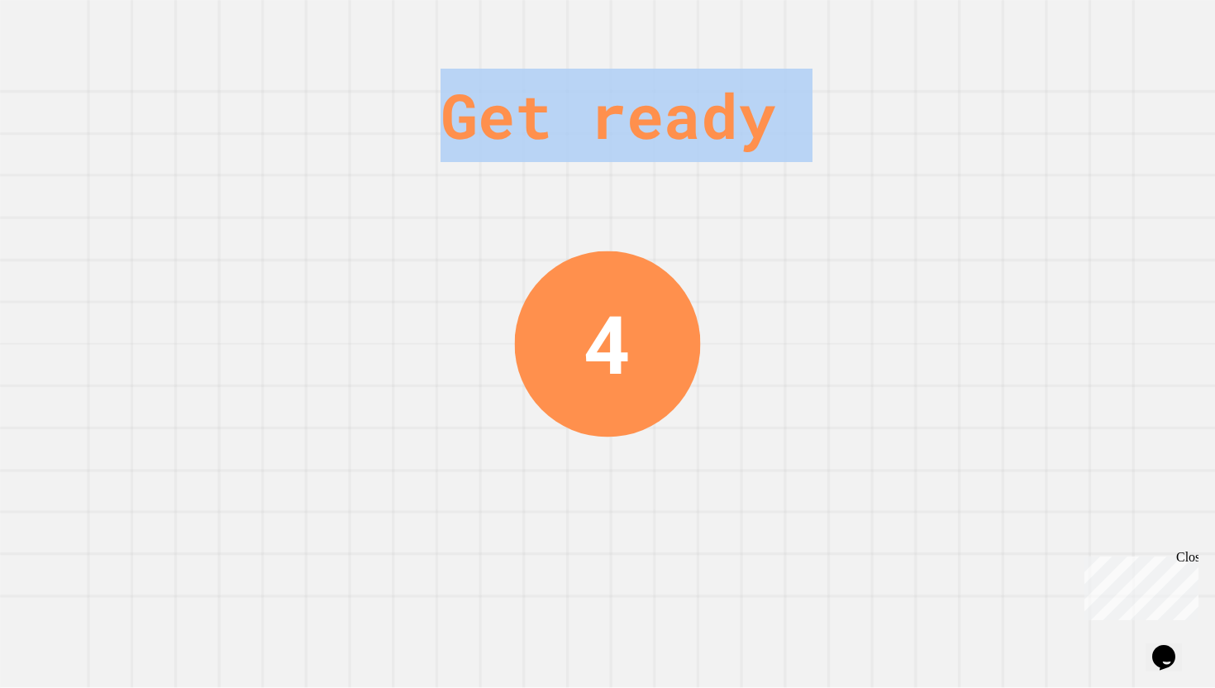
click at [769, 155] on div "Get ready" at bounding box center [608, 115] width 335 height 93
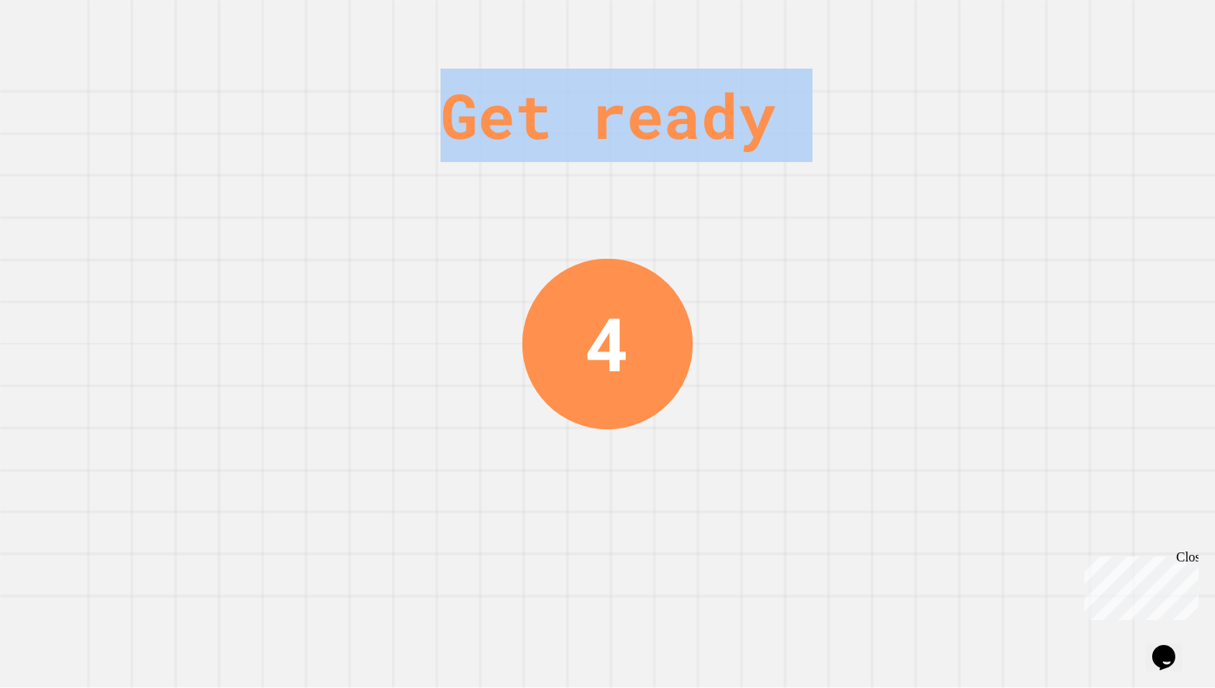
click at [769, 155] on div "Get ready" at bounding box center [608, 115] width 335 height 93
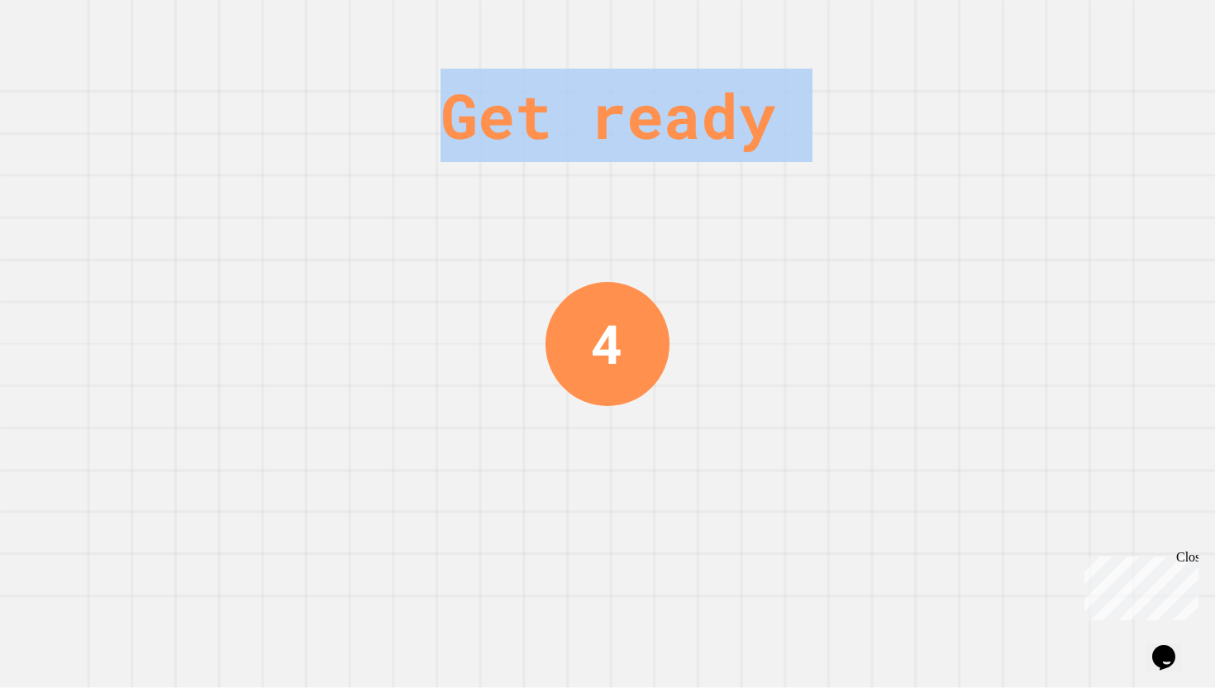
click at [769, 155] on div "Get ready" at bounding box center [608, 115] width 335 height 93
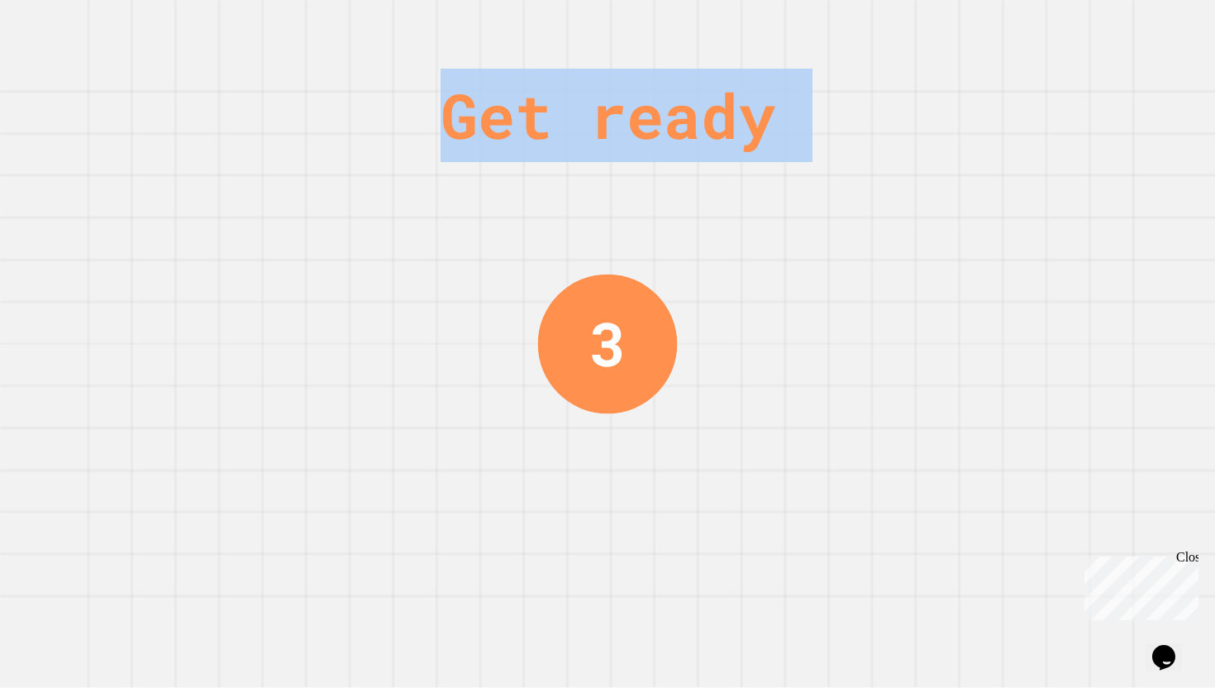
click at [769, 155] on div "Get ready" at bounding box center [608, 115] width 335 height 93
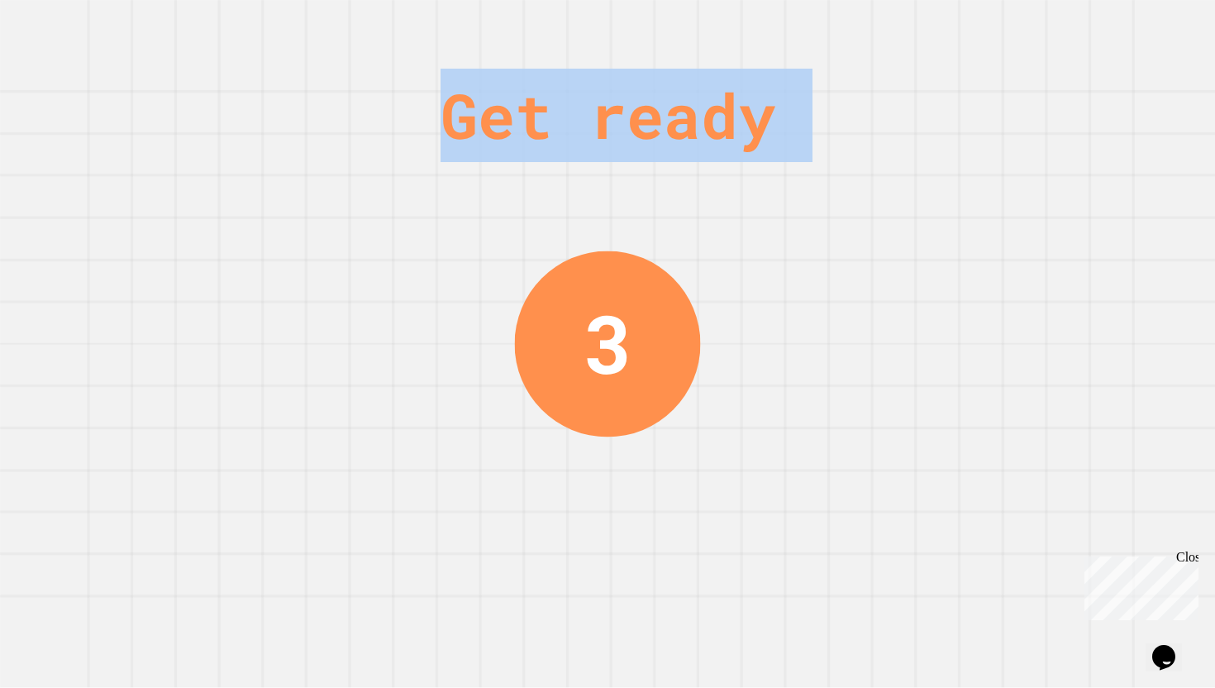
click at [769, 155] on div "Get ready" at bounding box center [608, 115] width 335 height 93
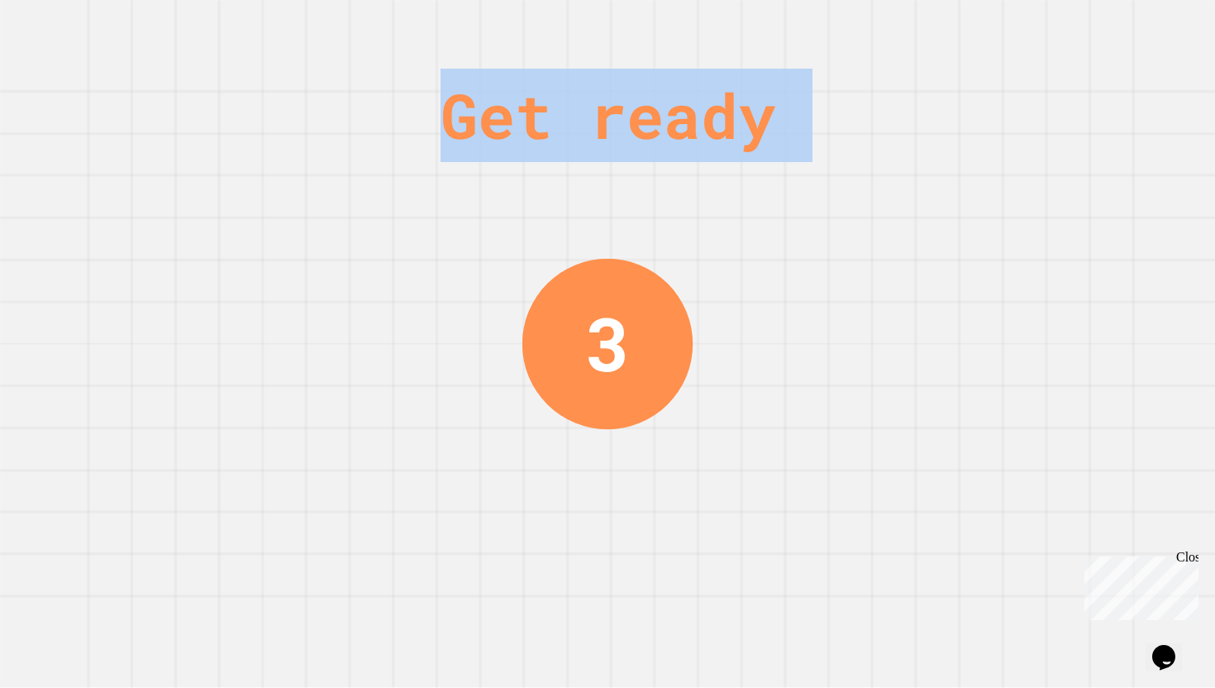
click at [769, 155] on div "Get ready" at bounding box center [608, 115] width 335 height 93
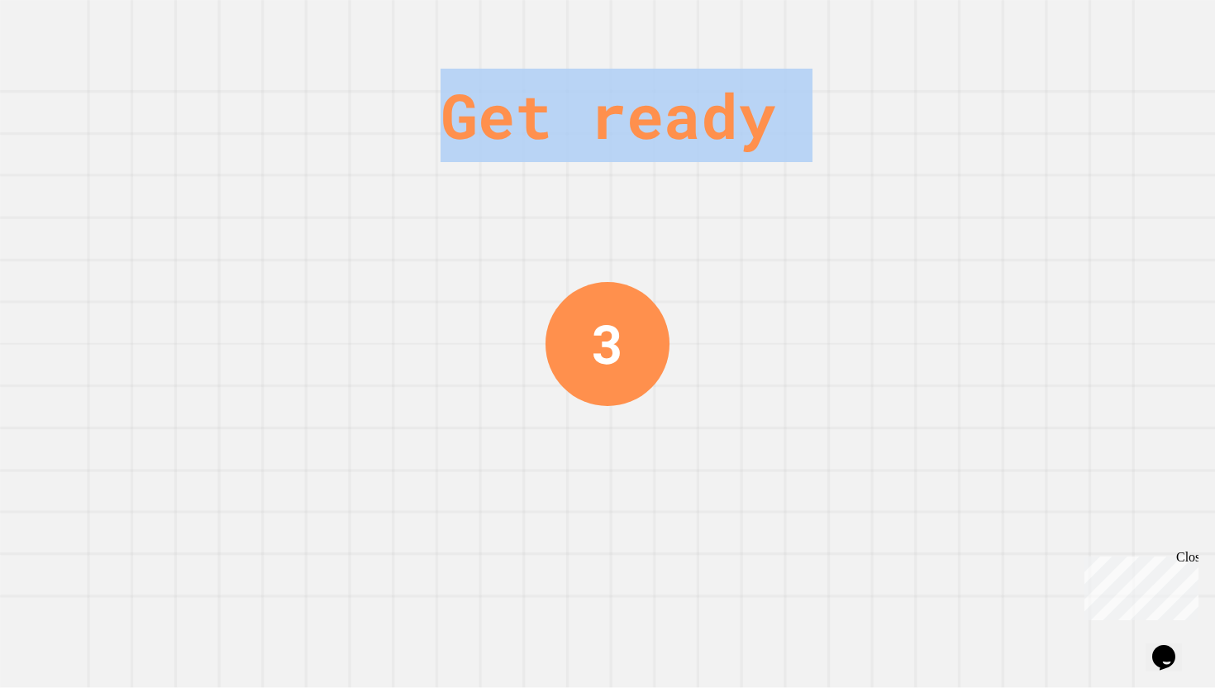
click at [769, 155] on div "Get ready" at bounding box center [608, 115] width 335 height 93
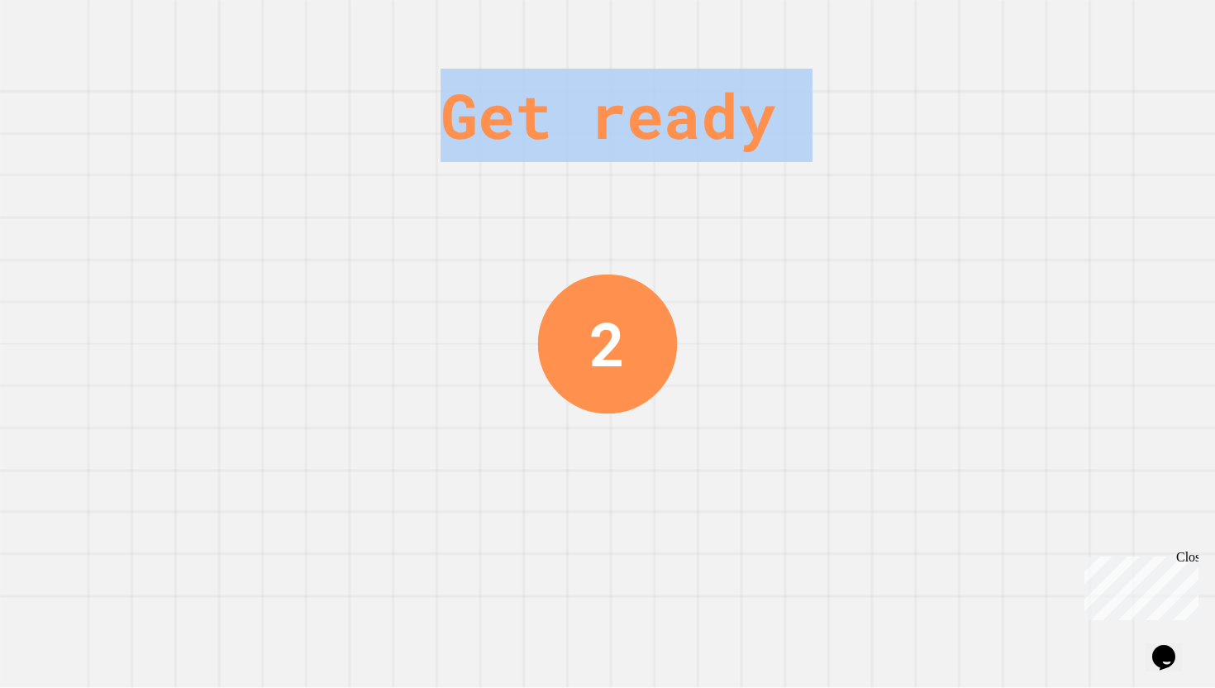
click at [769, 155] on div "Get ready" at bounding box center [608, 115] width 335 height 93
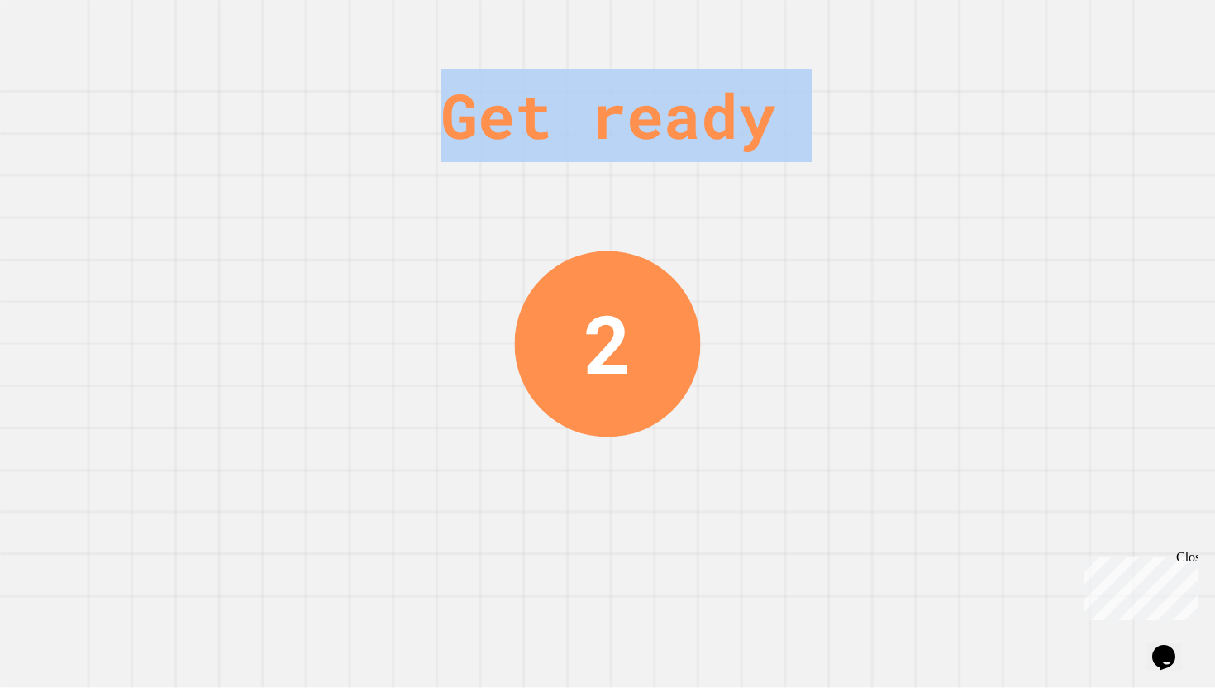
click at [769, 155] on div "Get ready" at bounding box center [608, 115] width 335 height 93
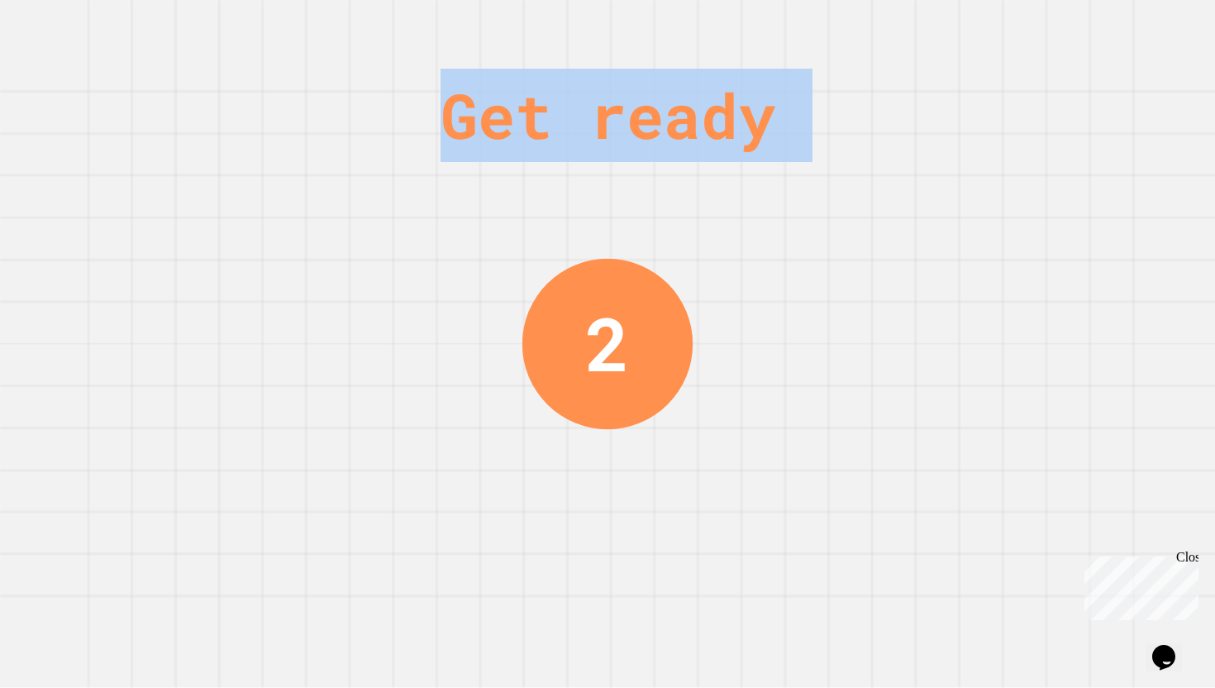
click at [769, 155] on div "Get ready" at bounding box center [608, 115] width 335 height 93
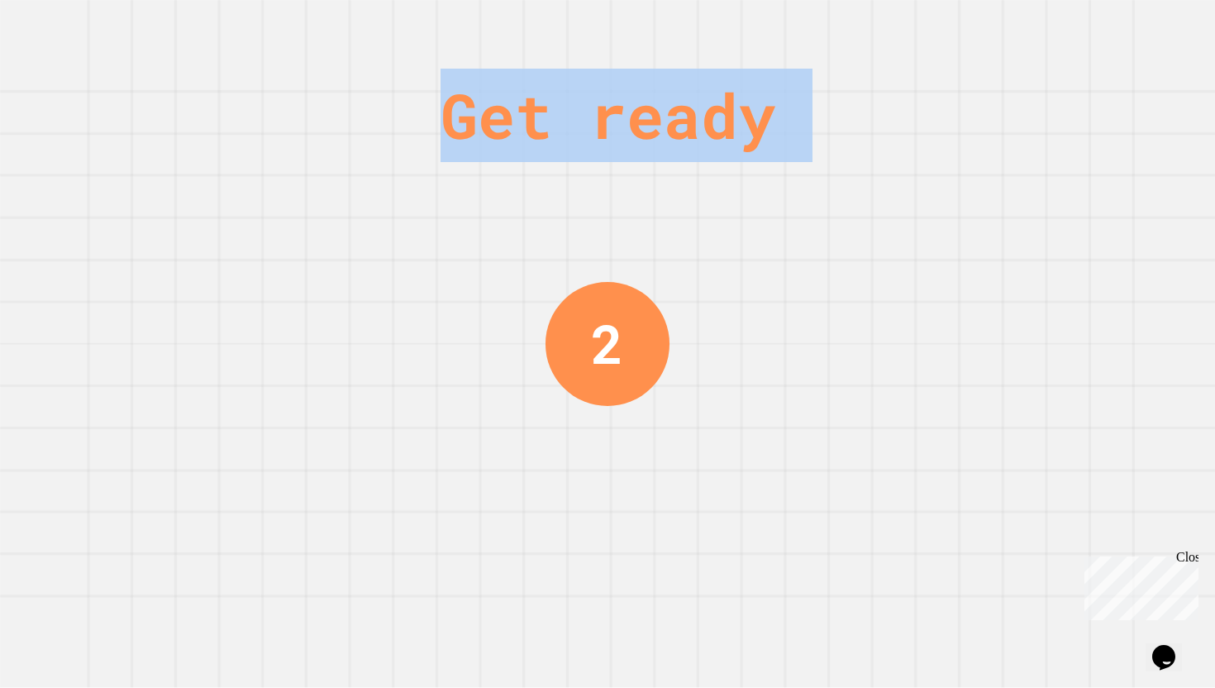
click at [769, 155] on div "Get ready" at bounding box center [608, 115] width 335 height 93
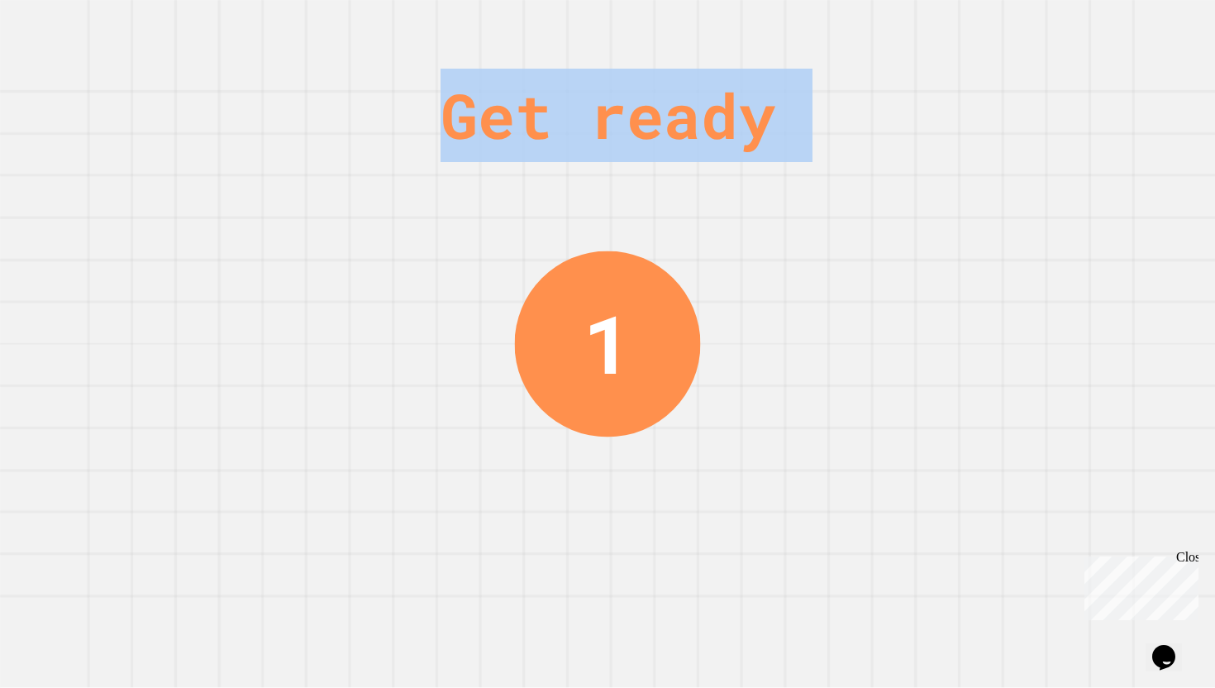
click at [769, 155] on div "Get ready" at bounding box center [608, 115] width 335 height 93
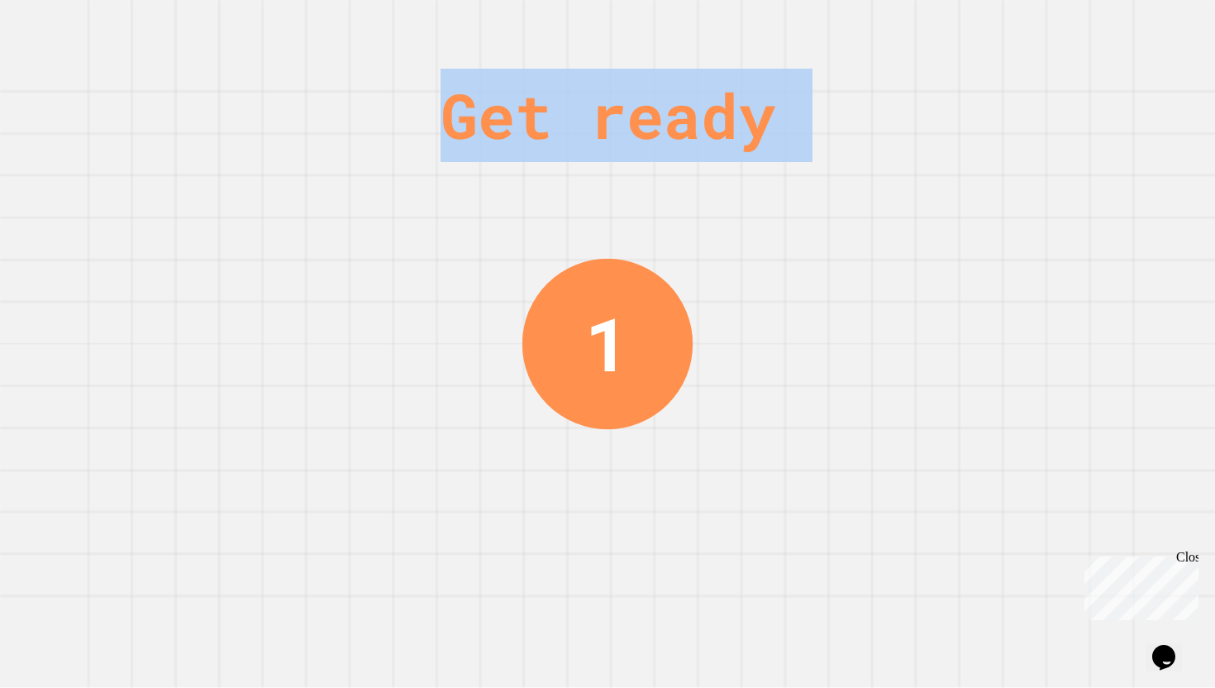
click at [769, 155] on div "Get ready" at bounding box center [608, 115] width 335 height 93
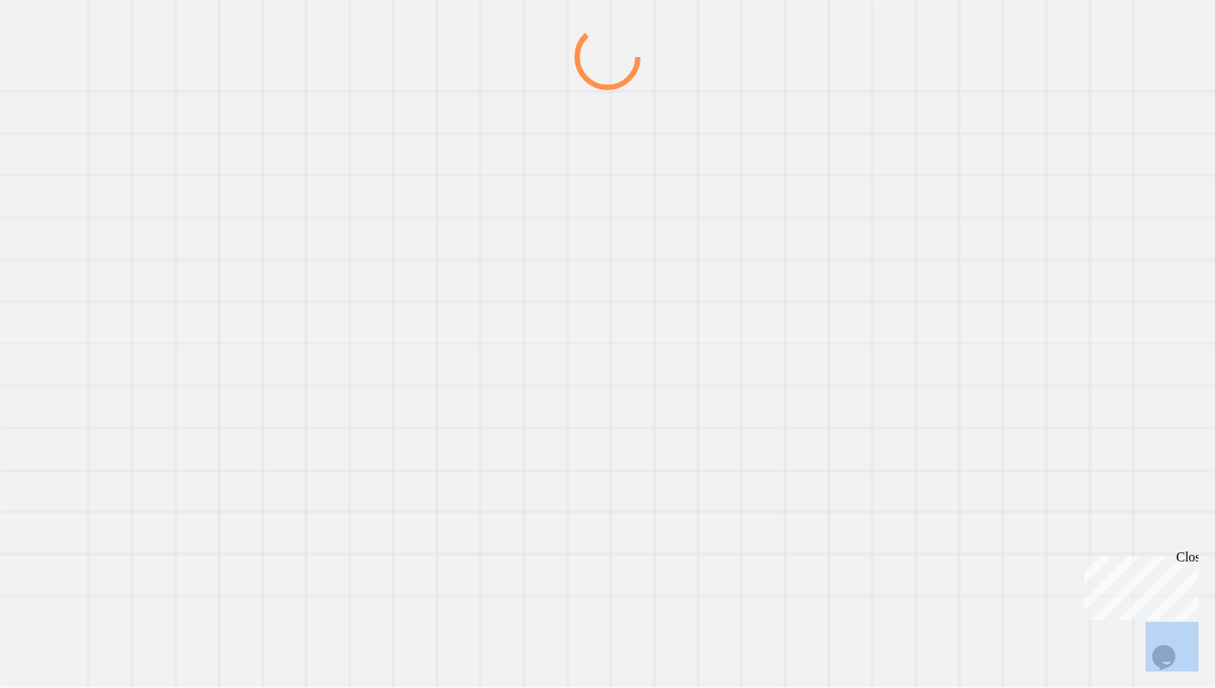
click at [769, 155] on div at bounding box center [607, 356] width 1167 height 664
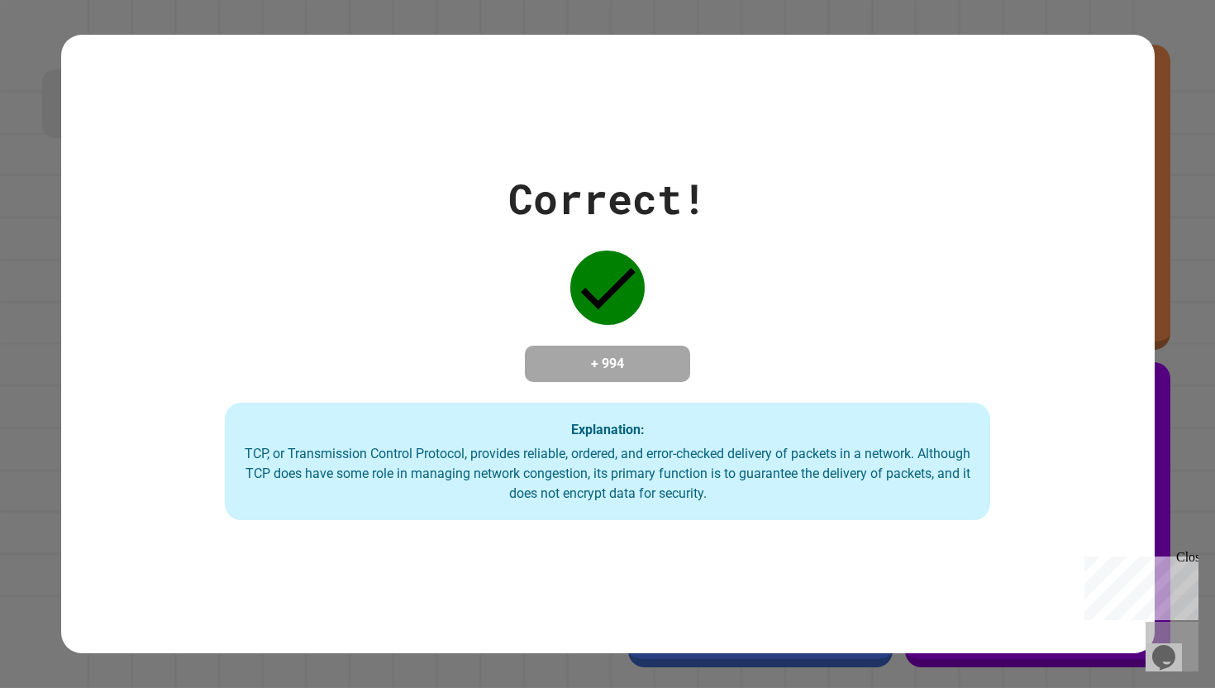
click at [1187, 556] on div "Close" at bounding box center [1187, 560] width 21 height 21
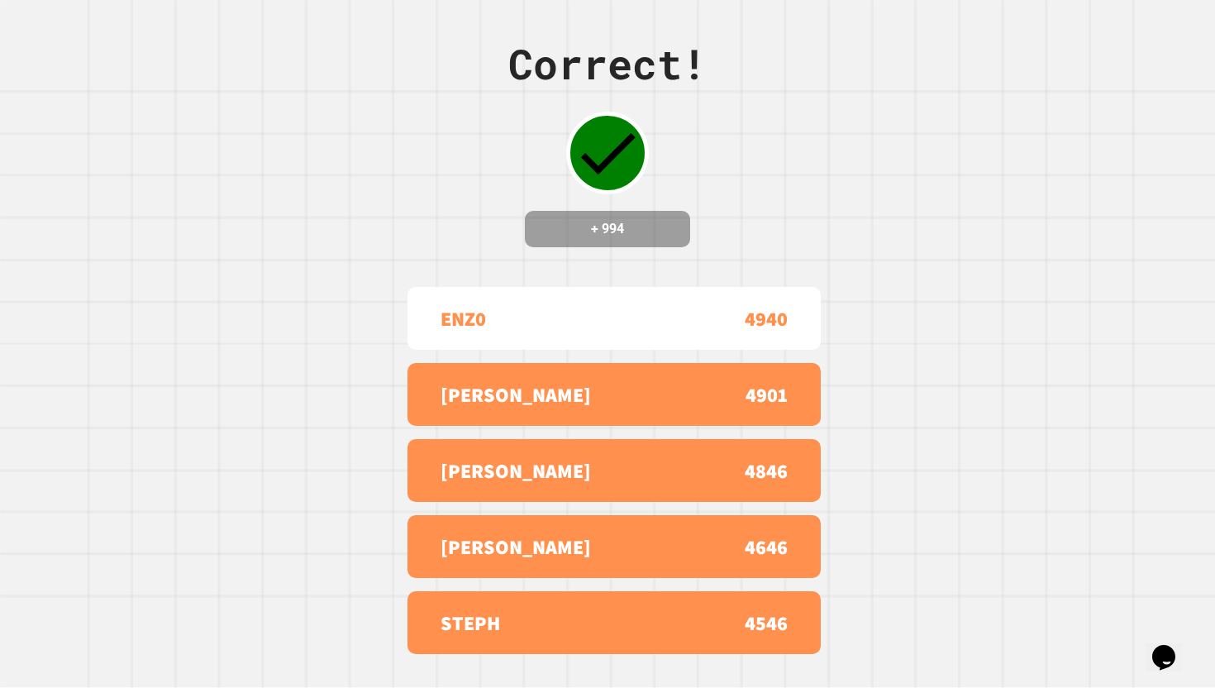
click at [718, 556] on div "4646" at bounding box center [701, 547] width 174 height 30
click at [733, 557] on div "4646" at bounding box center [701, 547] width 174 height 30
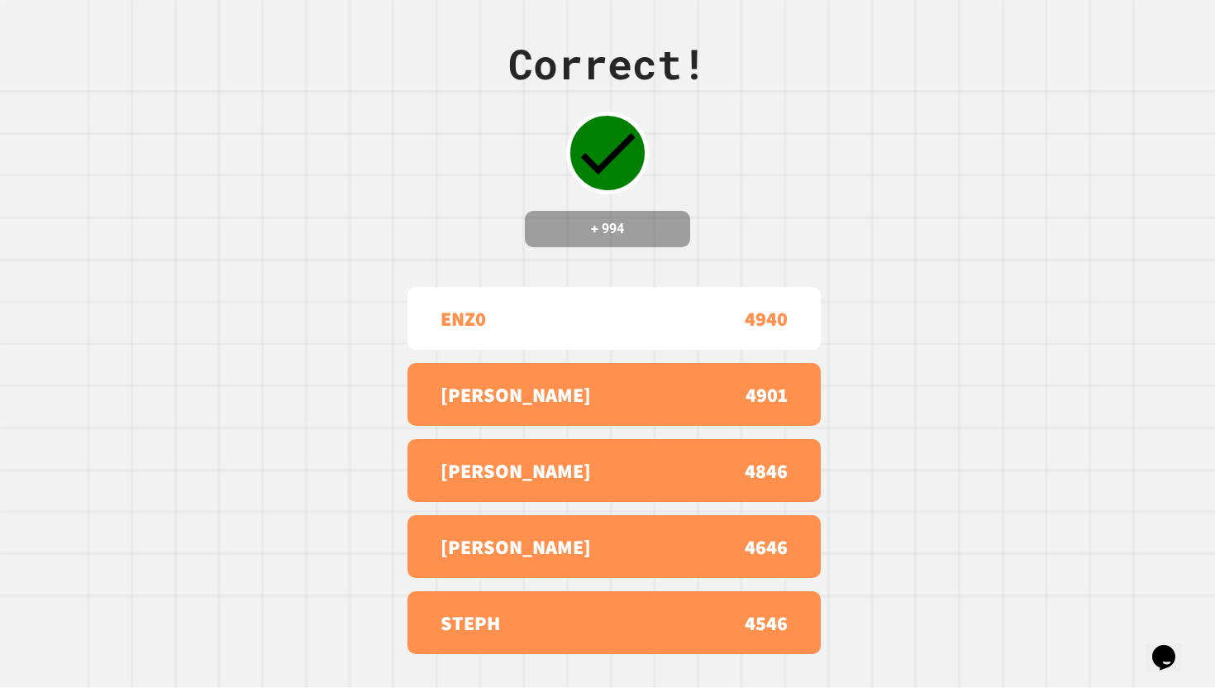
click at [727, 557] on div "4646" at bounding box center [701, 547] width 174 height 30
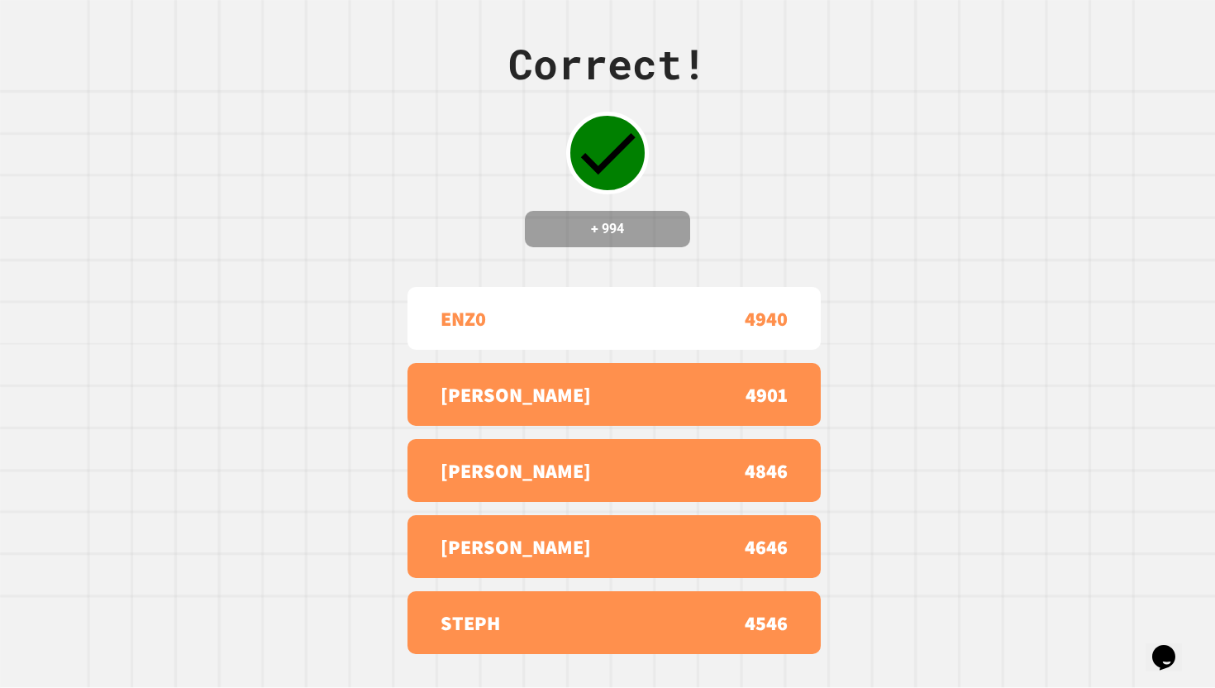
click at [725, 558] on div "4646" at bounding box center [701, 547] width 174 height 30
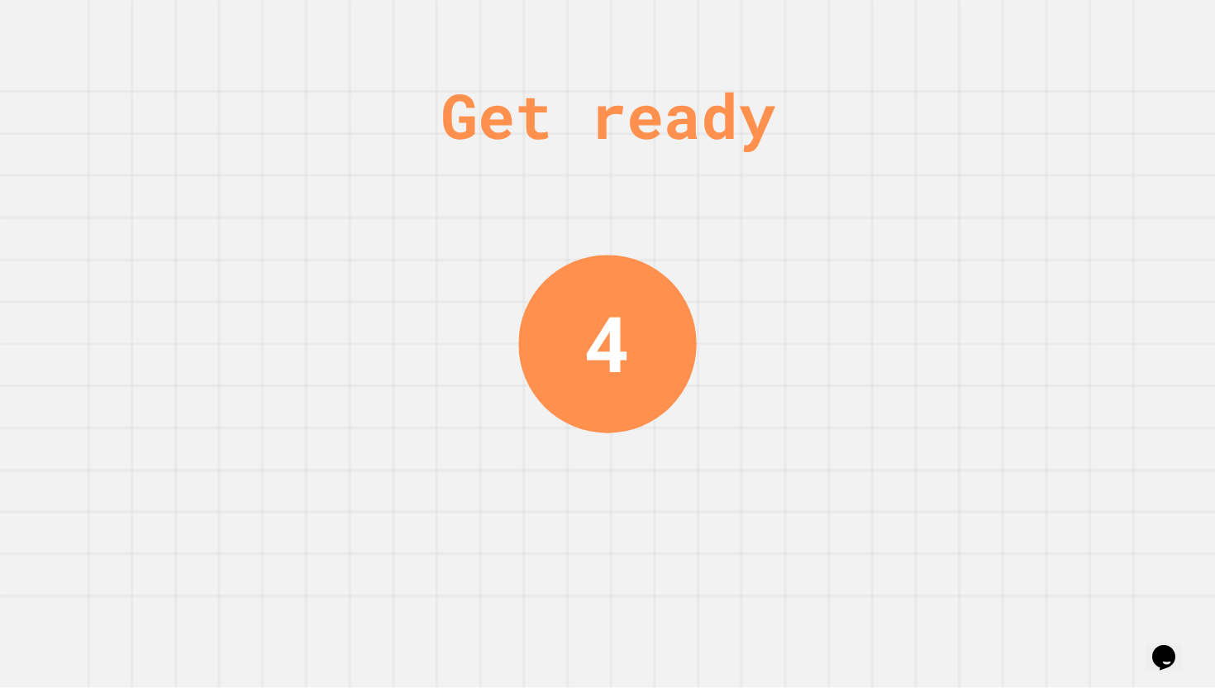
click at [726, 552] on div "Get ready 4" at bounding box center [607, 344] width 1215 height 688
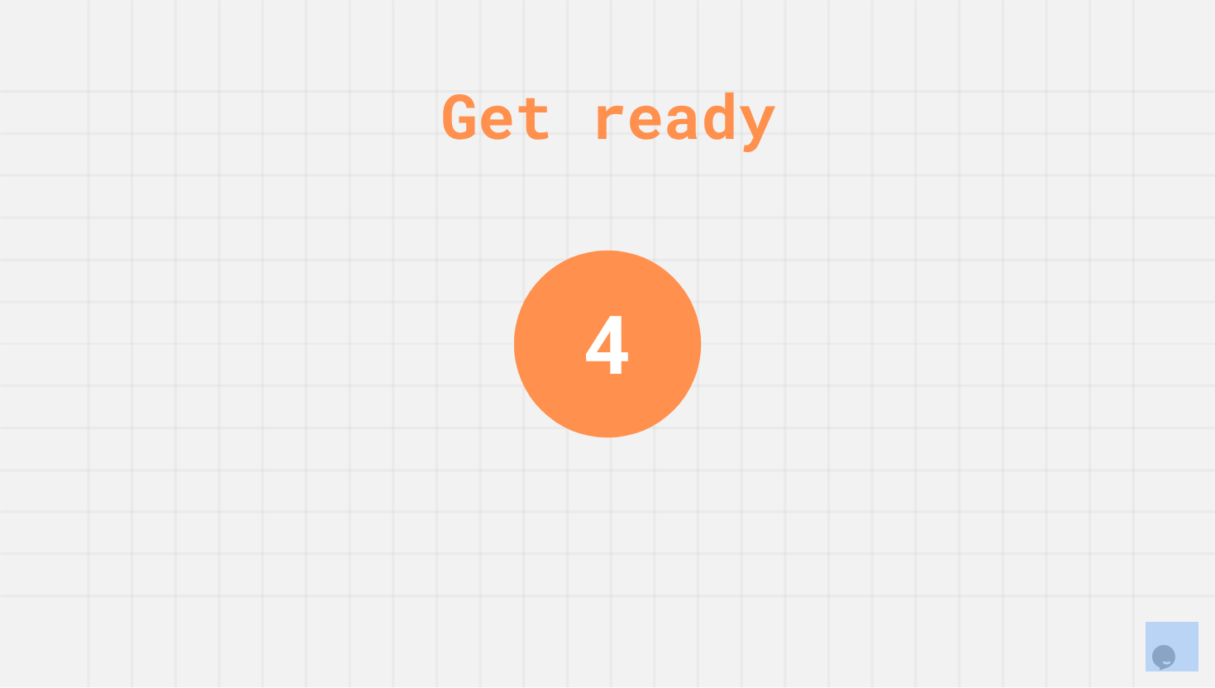
click at [726, 552] on div "Get ready 4" at bounding box center [607, 344] width 1215 height 688
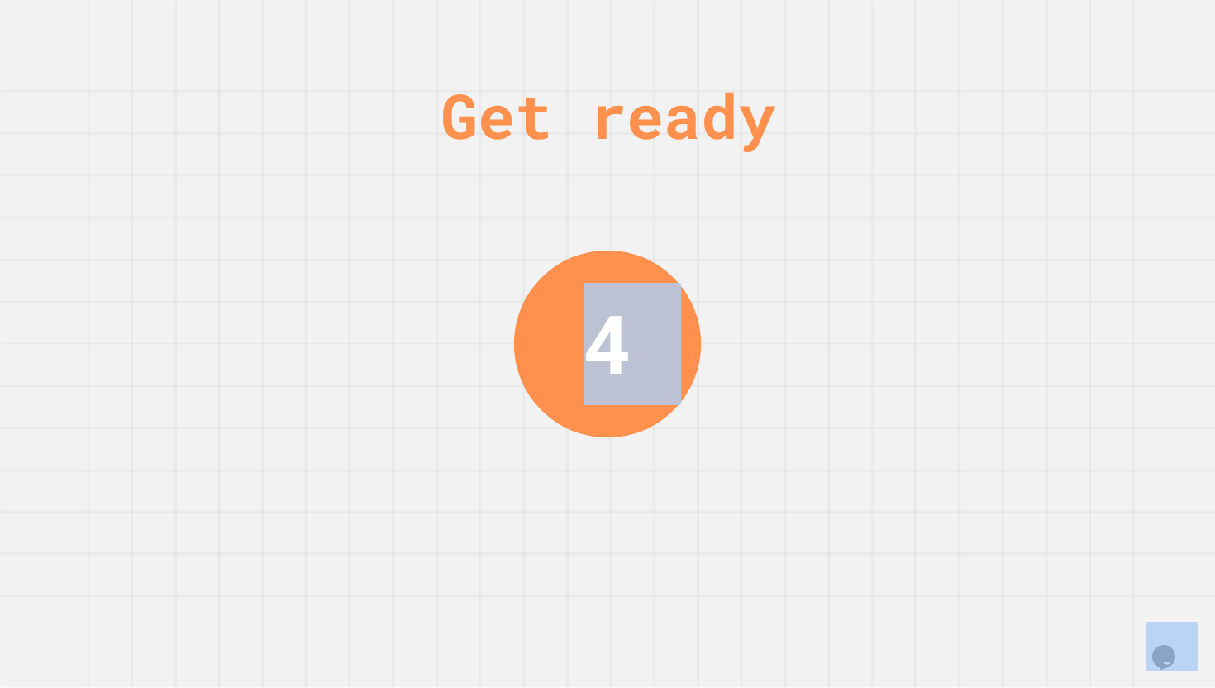
click at [726, 552] on div "Get ready 4" at bounding box center [607, 344] width 1215 height 688
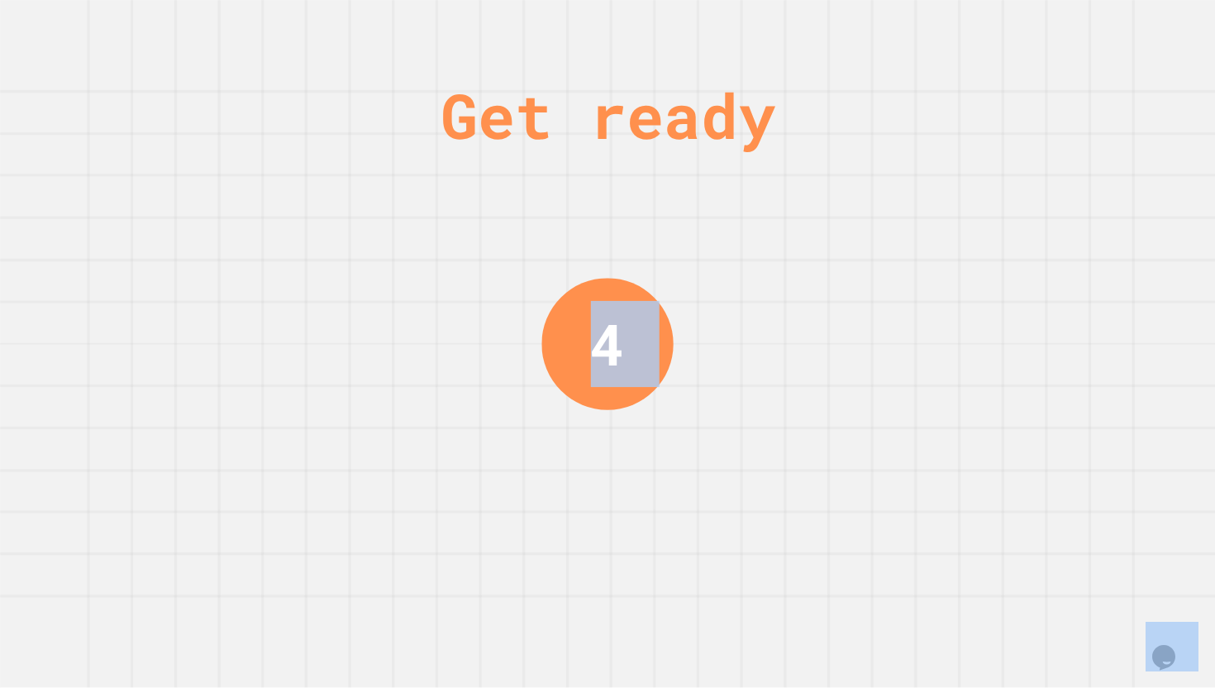
click at [726, 552] on div "Get ready 4" at bounding box center [607, 344] width 1215 height 688
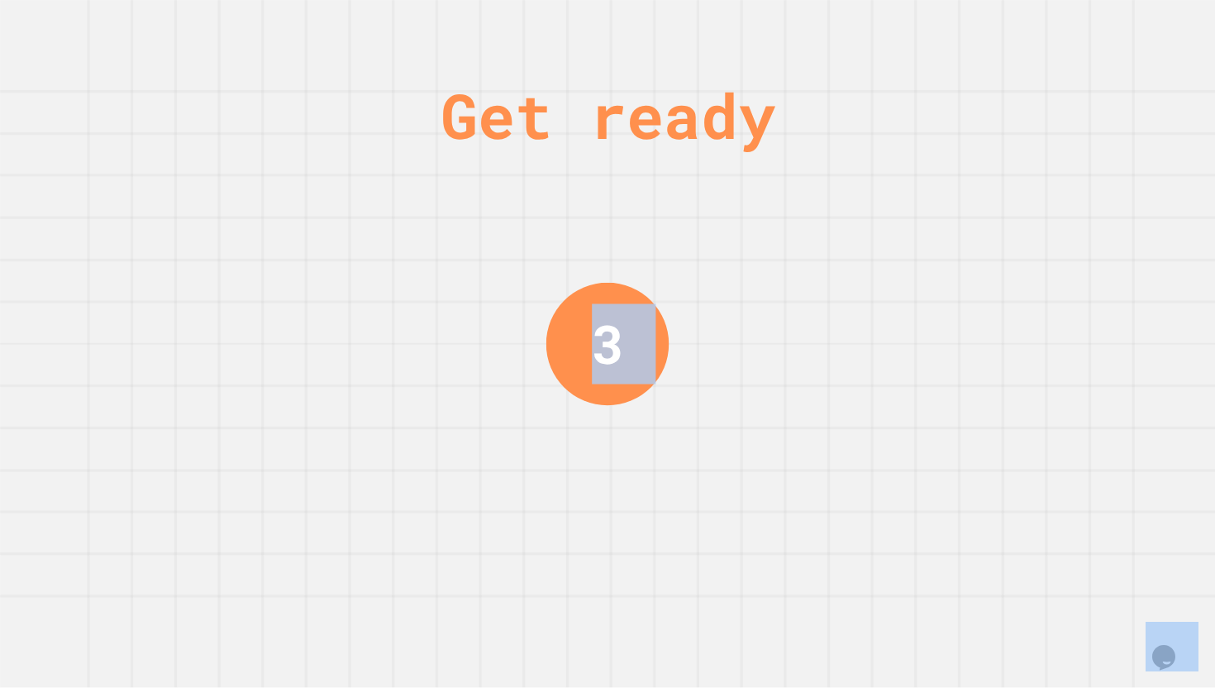
click at [726, 552] on div "Get ready 3" at bounding box center [607, 344] width 1215 height 688
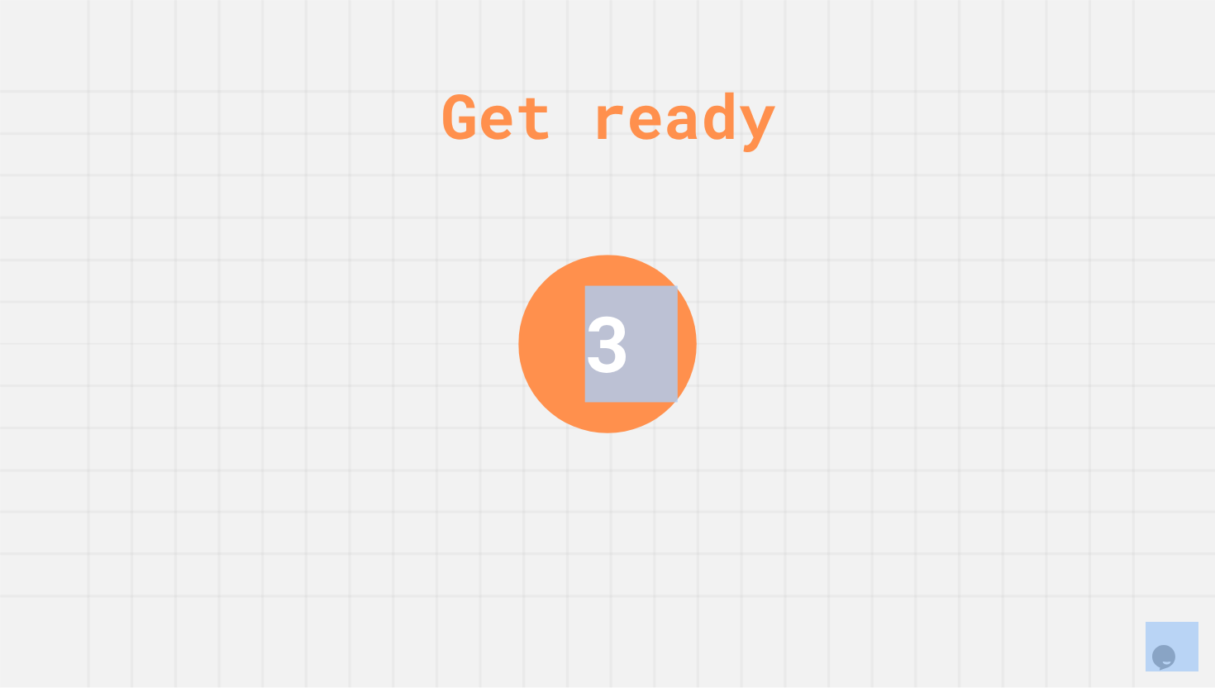
click at [726, 552] on div "Get ready 3" at bounding box center [607, 344] width 1215 height 688
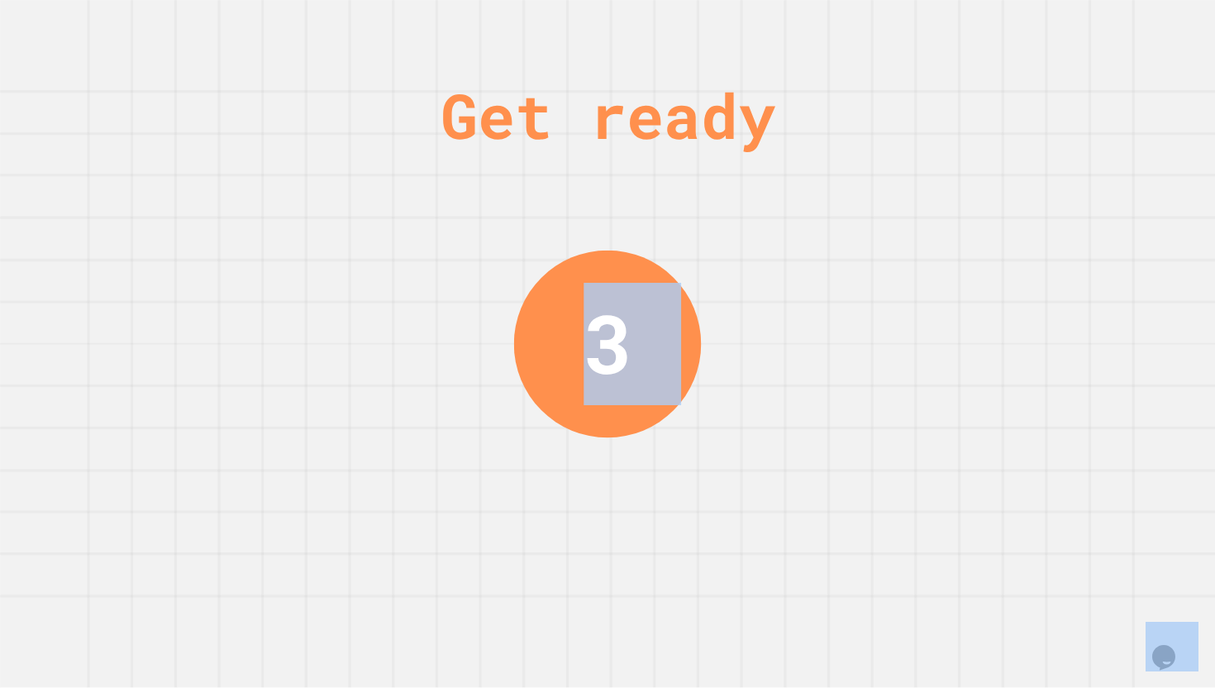
click at [726, 552] on div "Get ready 3" at bounding box center [607, 344] width 1215 height 688
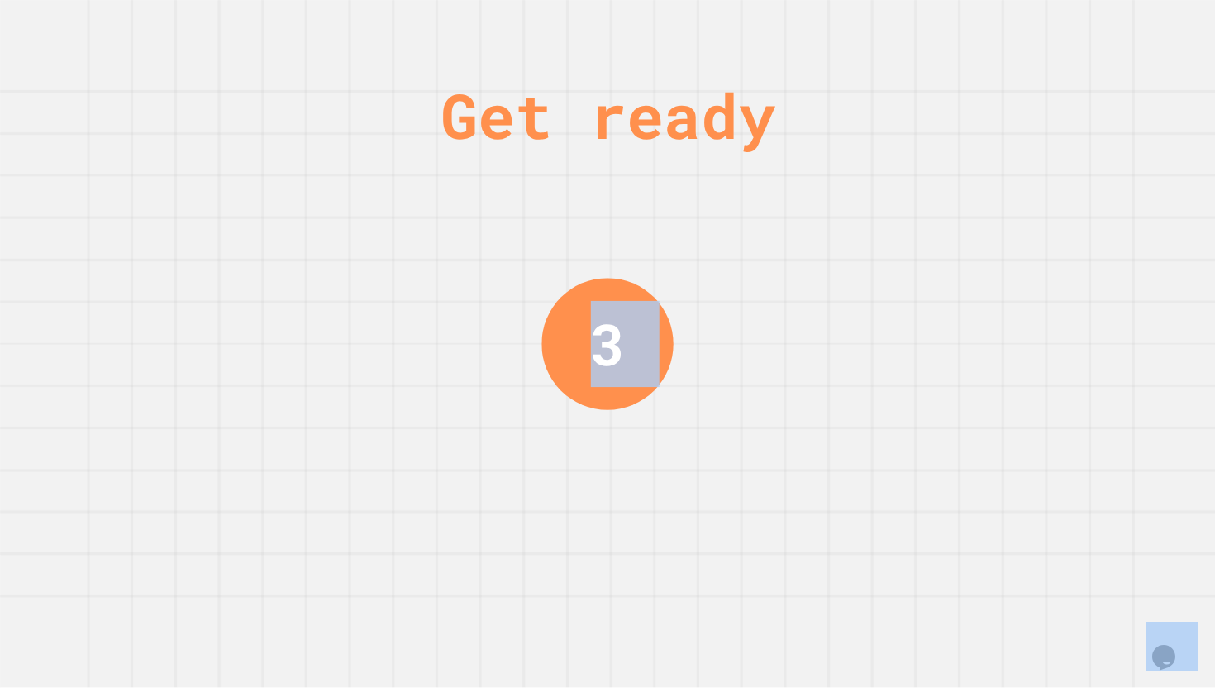
click at [726, 552] on div "Get ready 3" at bounding box center [607, 344] width 1215 height 688
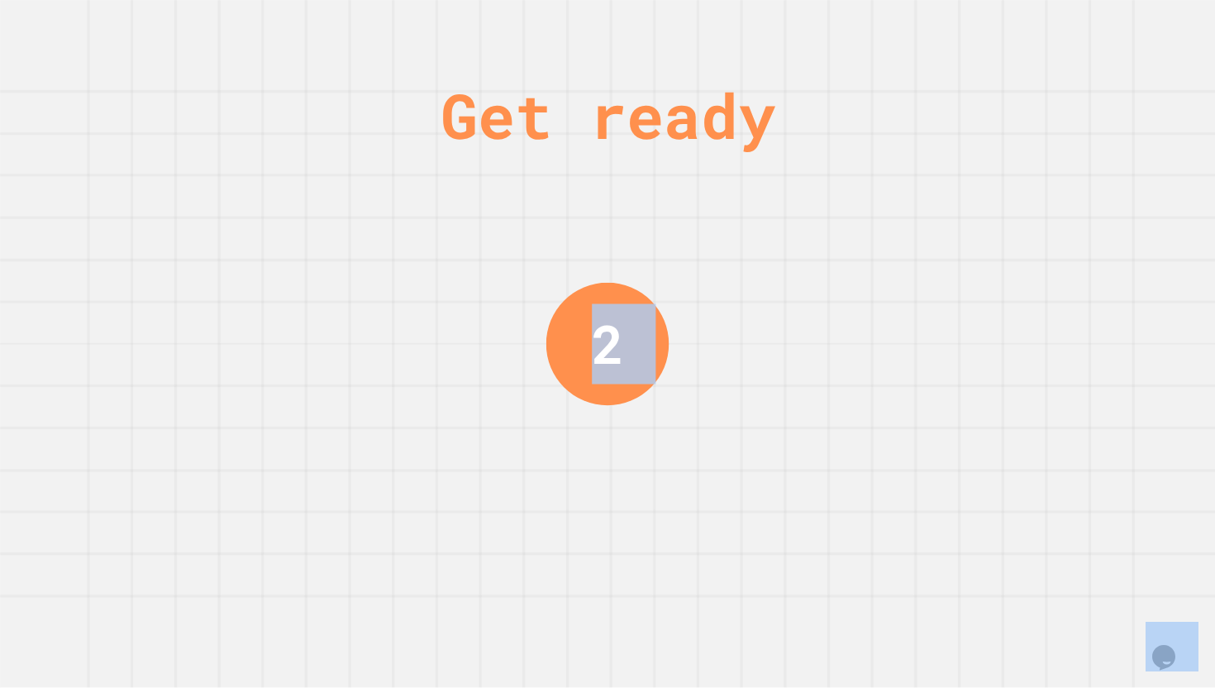
click at [726, 552] on div "Get ready 2" at bounding box center [607, 344] width 1215 height 688
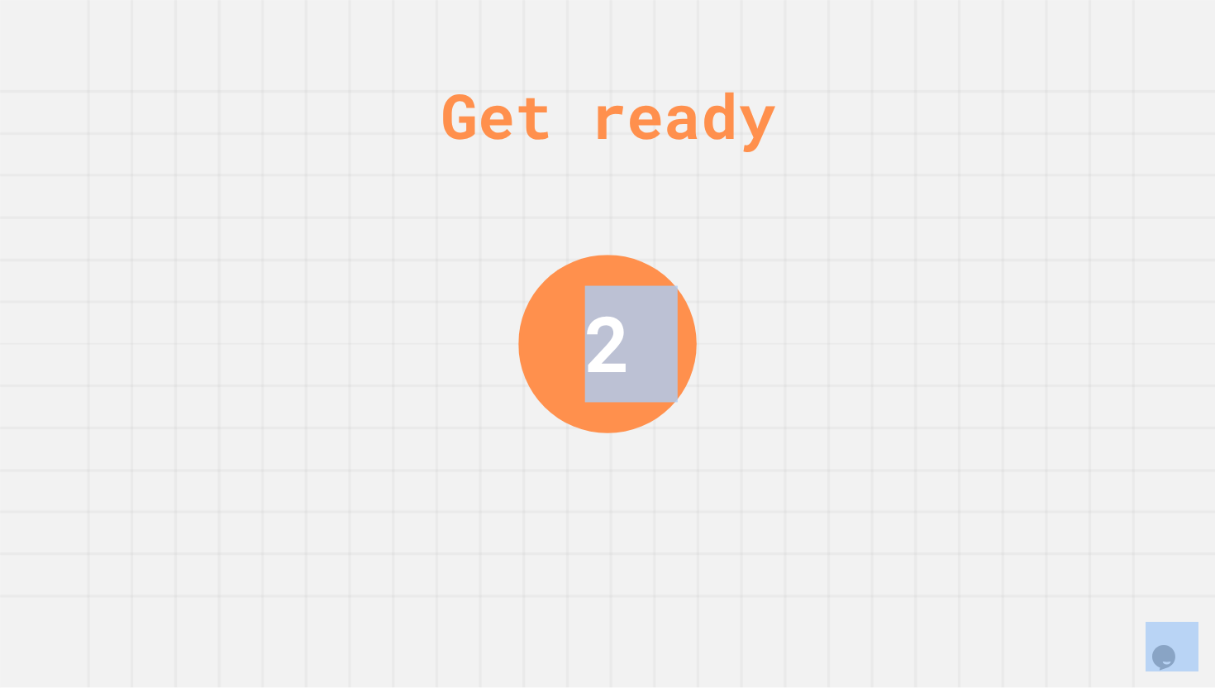
click at [726, 552] on div "Get ready 2" at bounding box center [607, 344] width 1215 height 688
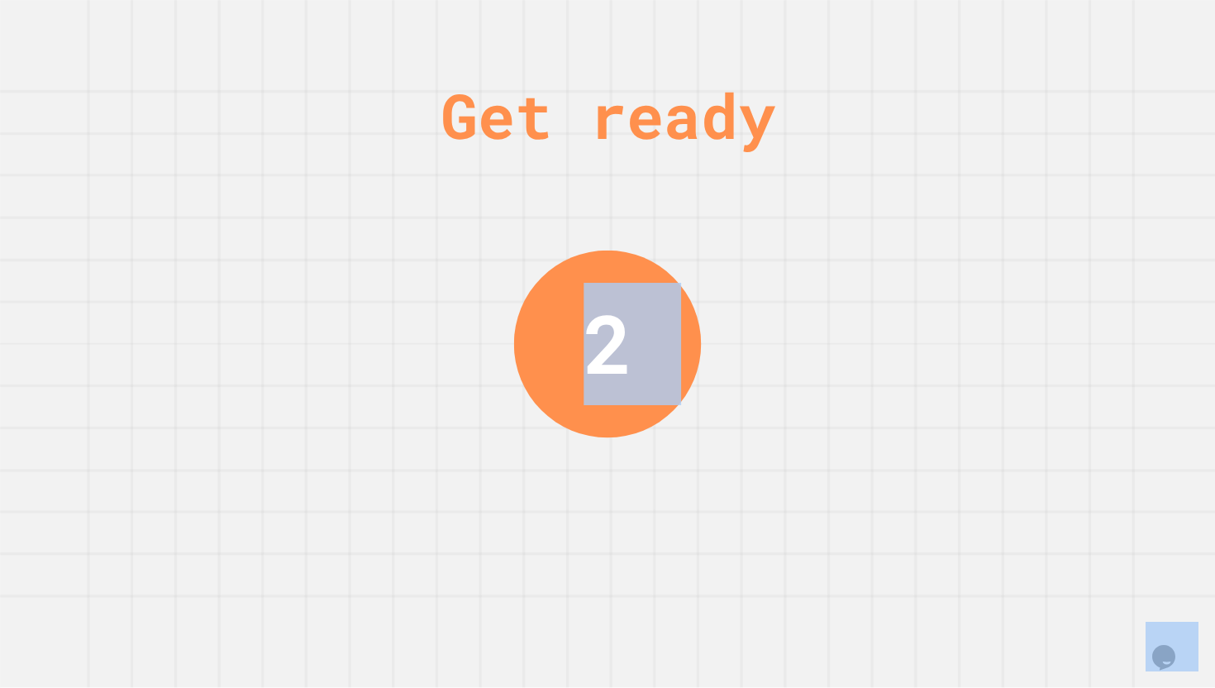
click at [726, 552] on div "Get ready 2" at bounding box center [607, 344] width 1215 height 688
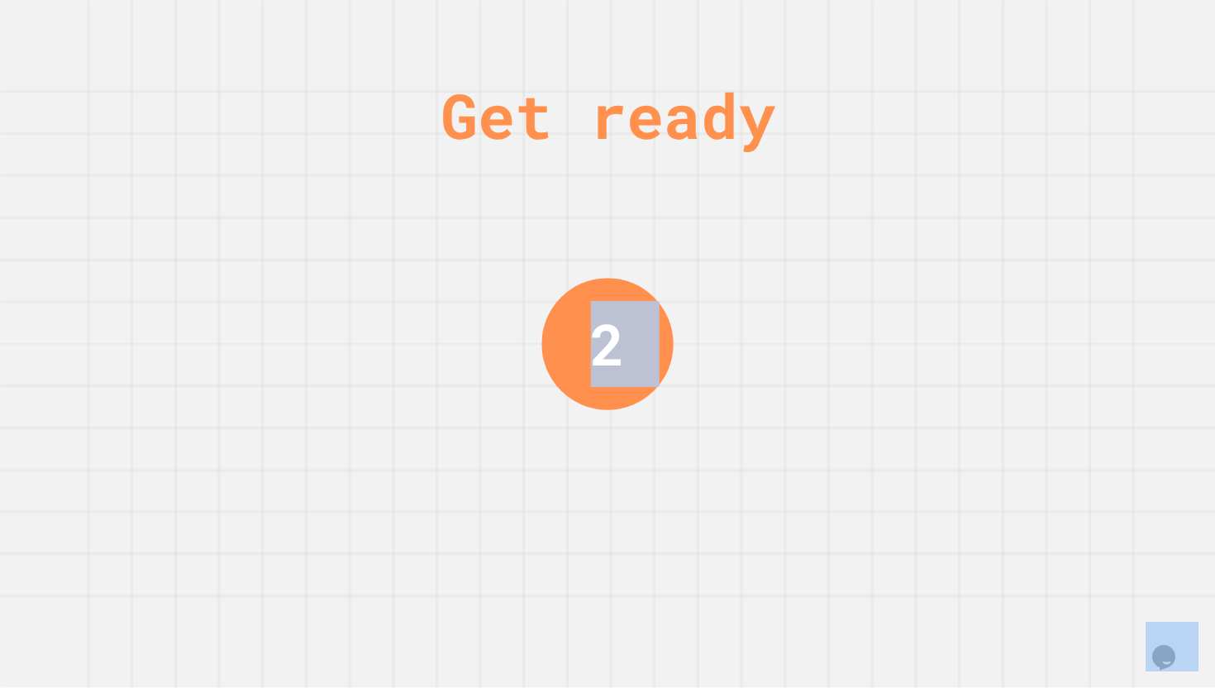
click at [726, 552] on div "Get ready 2" at bounding box center [607, 344] width 1215 height 688
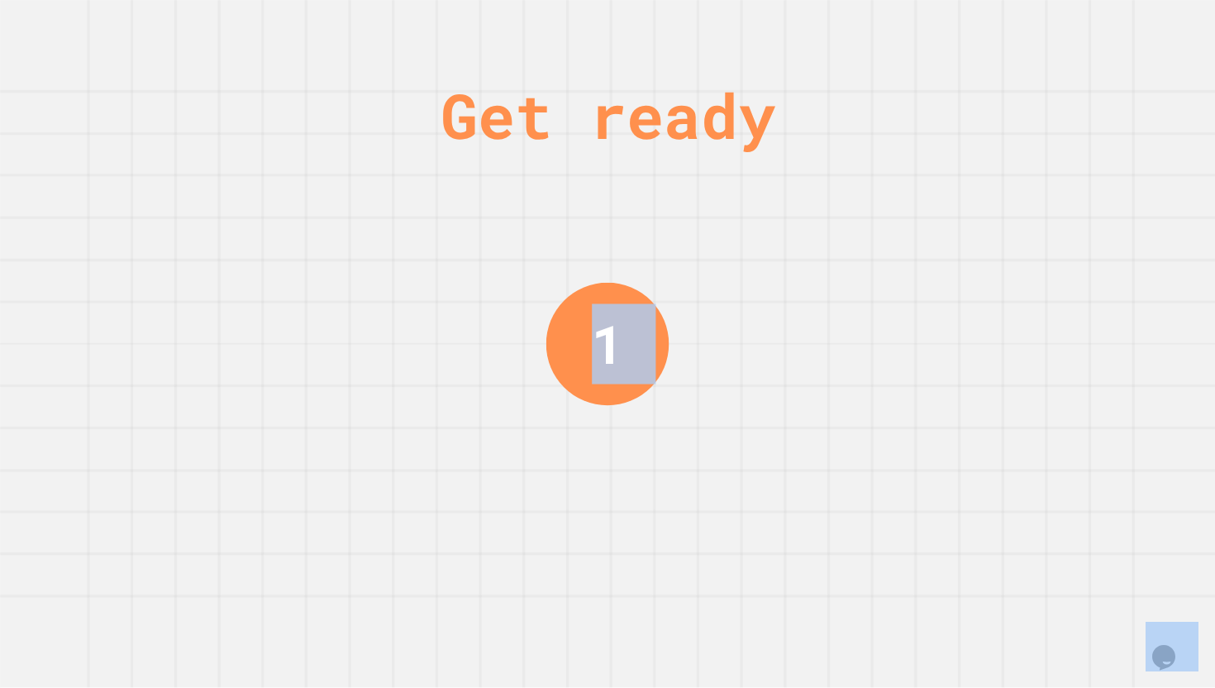
click at [726, 552] on div "Get ready 1" at bounding box center [607, 344] width 1215 height 688
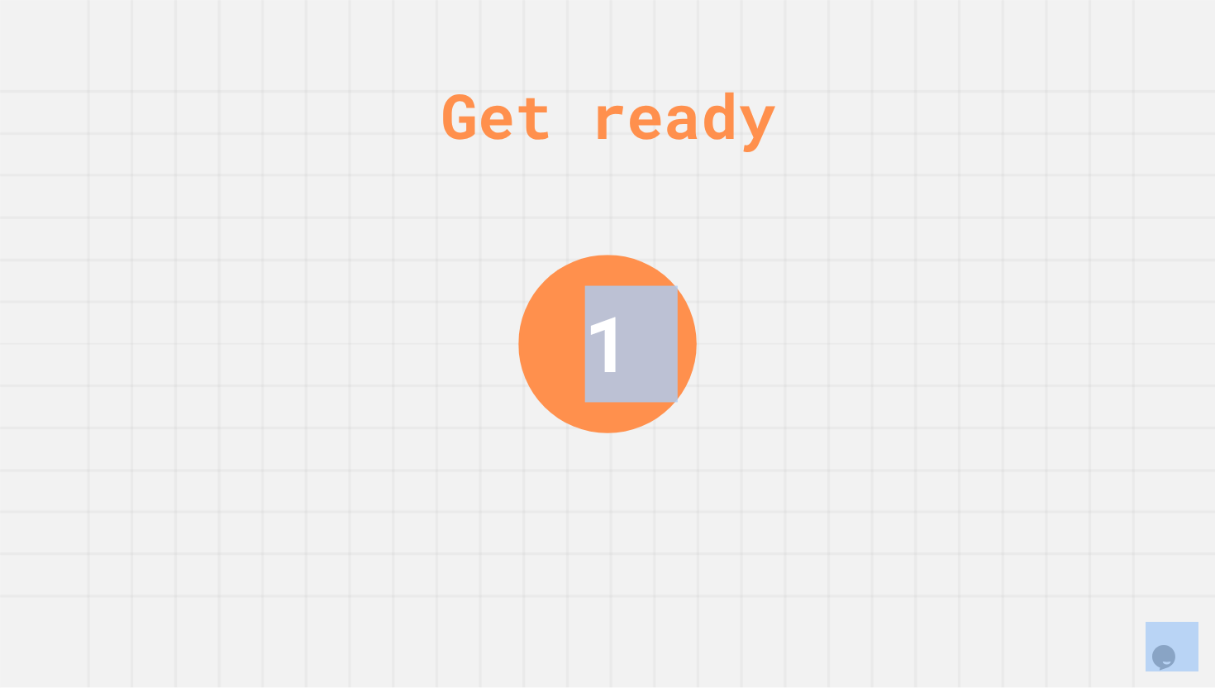
click at [726, 552] on div "Get ready 1" at bounding box center [607, 344] width 1215 height 688
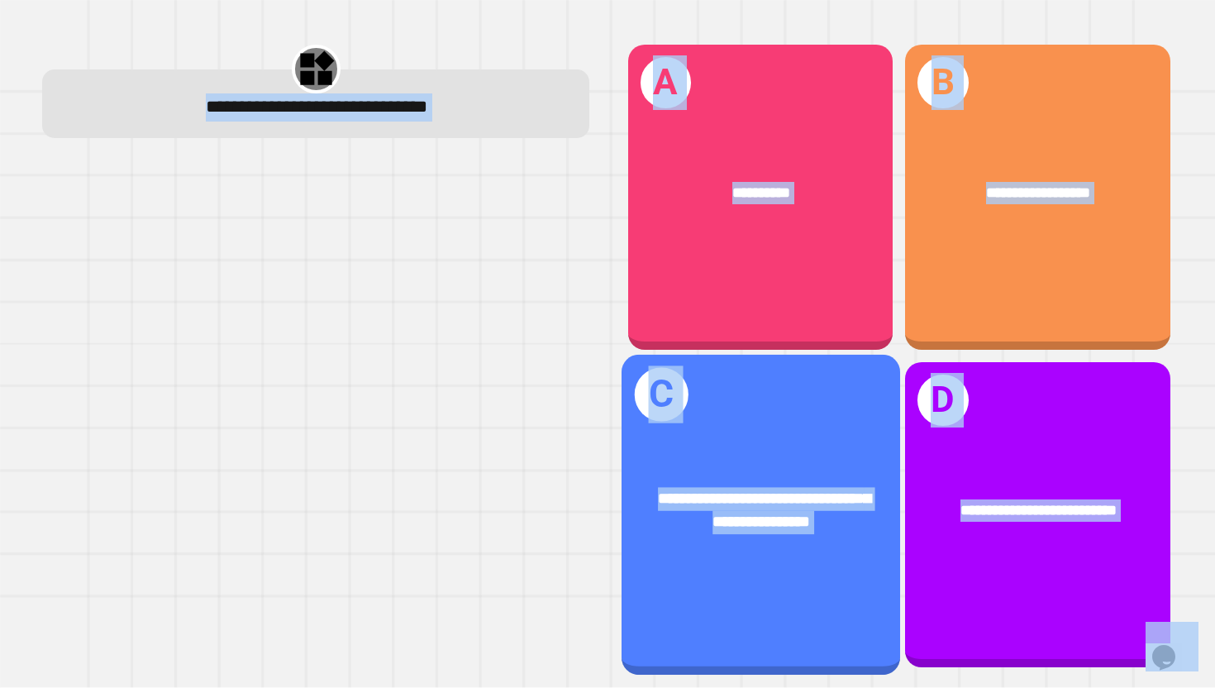
click at [726, 552] on div "**********" at bounding box center [761, 510] width 279 height 109
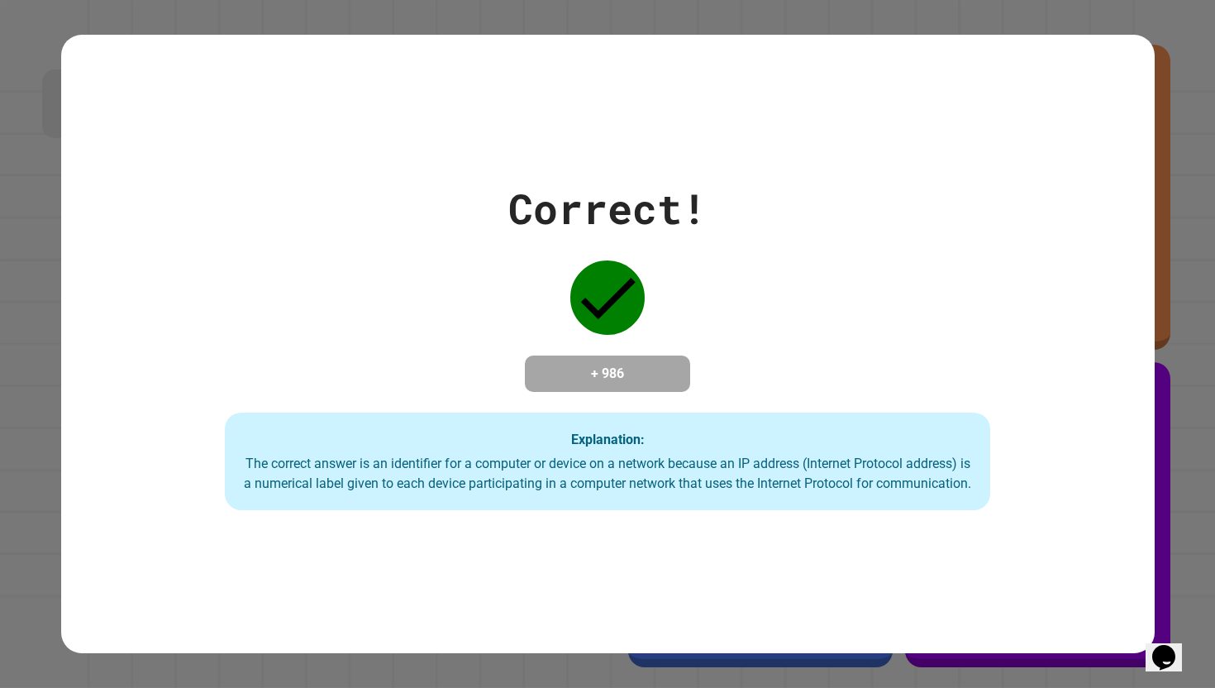
click at [787, 354] on div "Correct! + 986 Explanation: The correct answer is an identifier for a computer …" at bounding box center [608, 344] width 1094 height 332
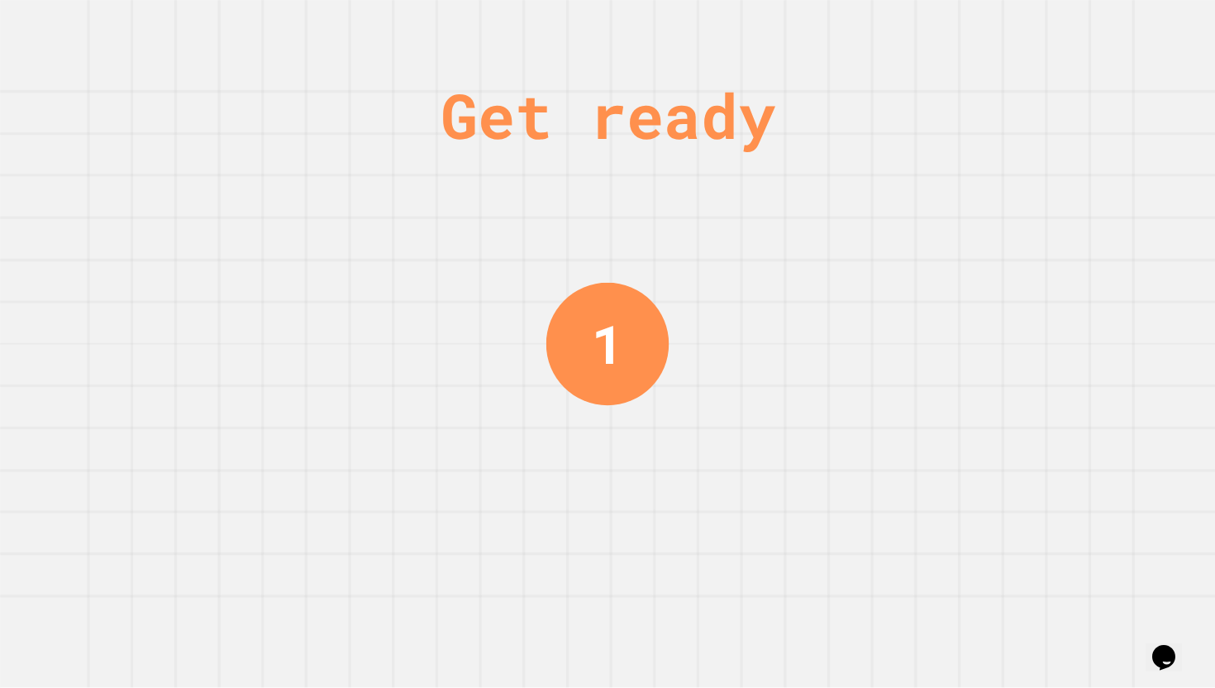
click at [1090, 505] on div "Get ready 1" at bounding box center [607, 344] width 1215 height 688
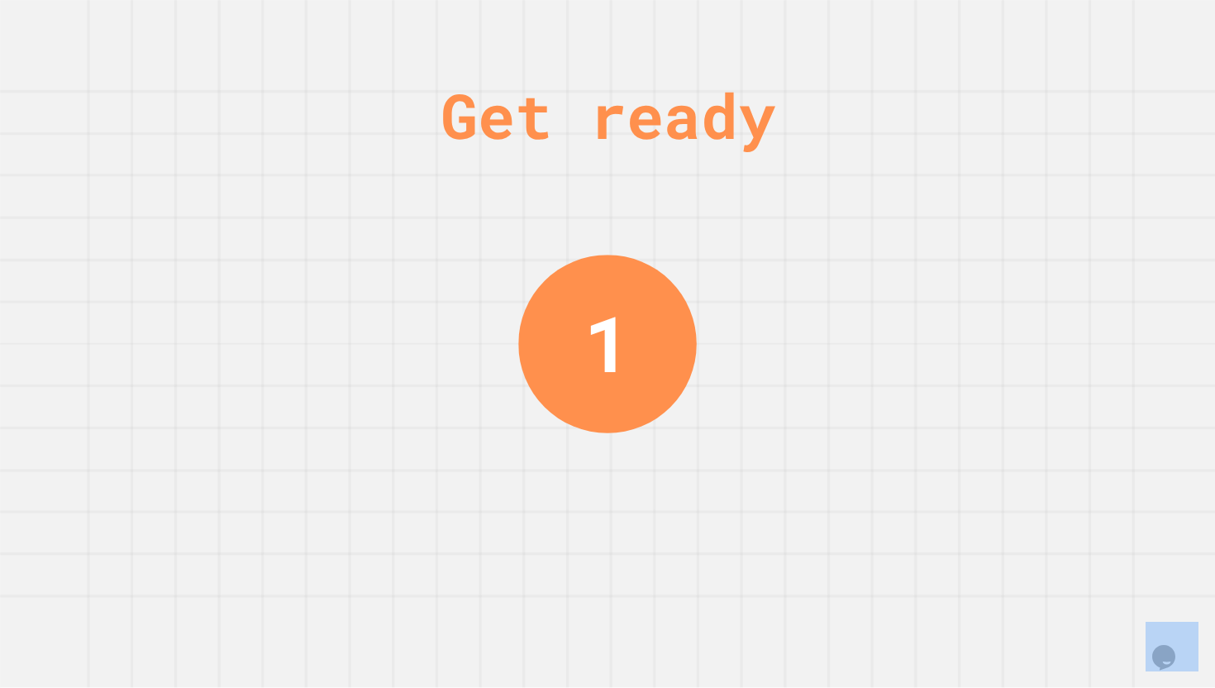
click at [1090, 505] on div "Get ready 1" at bounding box center [607, 344] width 1215 height 688
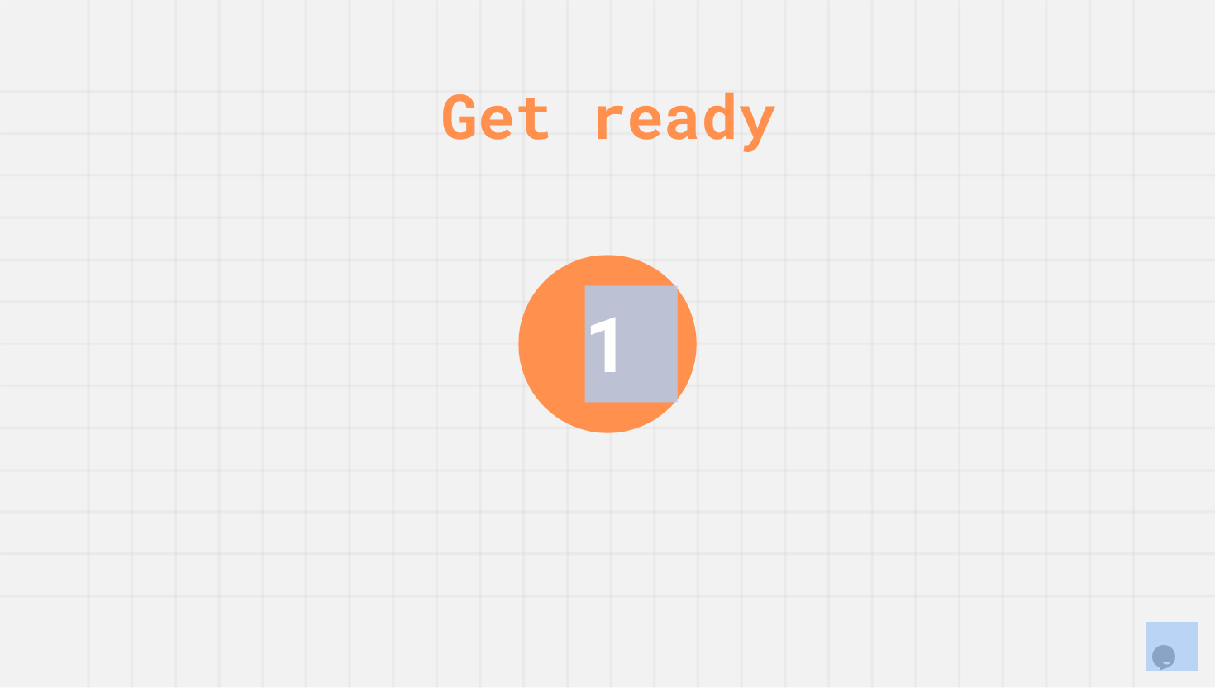
click at [1090, 505] on div "Get ready 1" at bounding box center [607, 344] width 1215 height 688
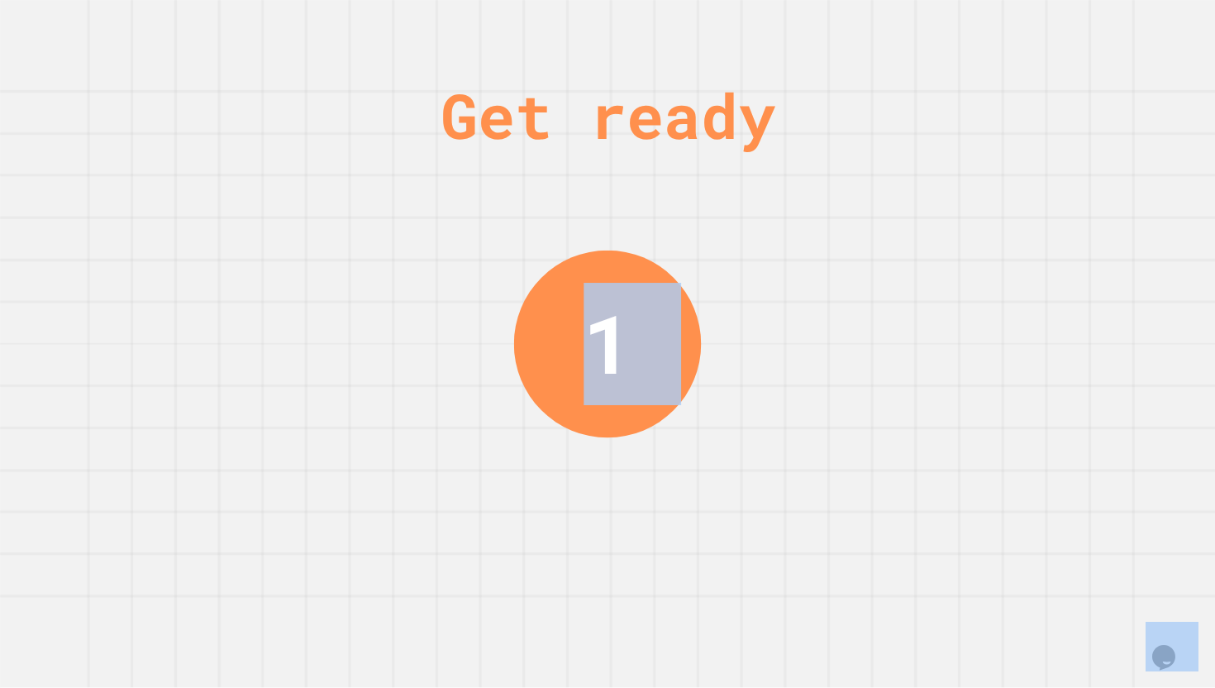
click at [1090, 505] on div "Get ready 1" at bounding box center [607, 344] width 1215 height 688
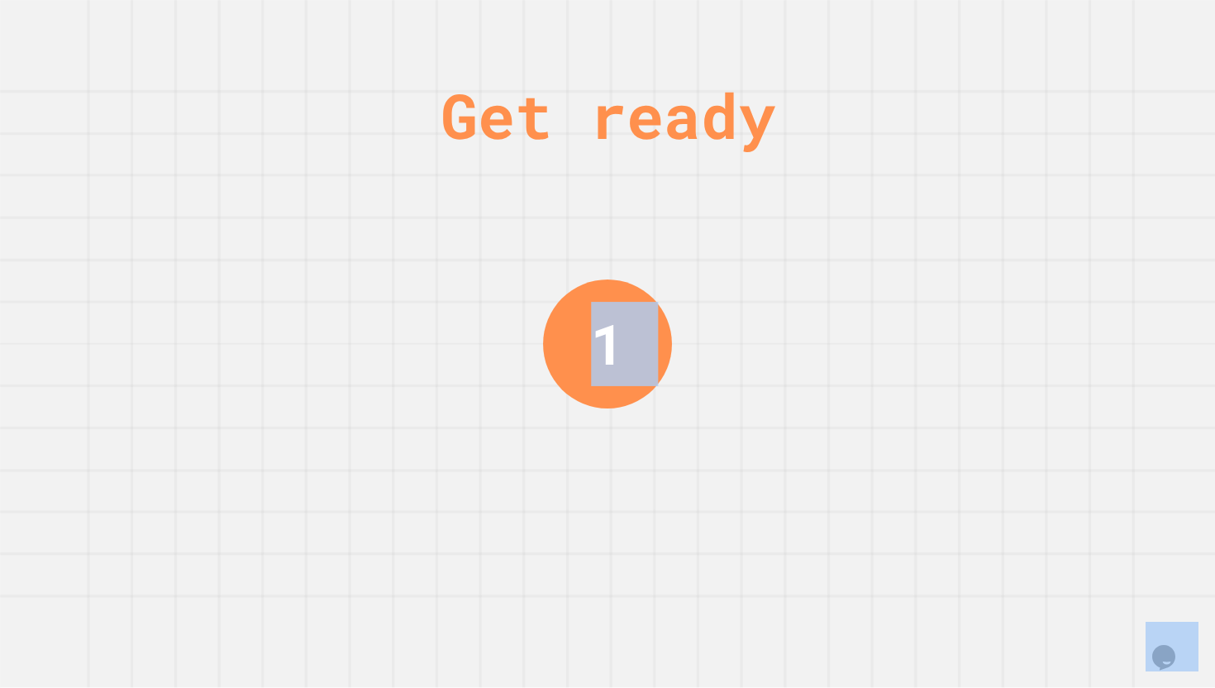
click at [1090, 505] on div "Get ready 1" at bounding box center [607, 344] width 1215 height 688
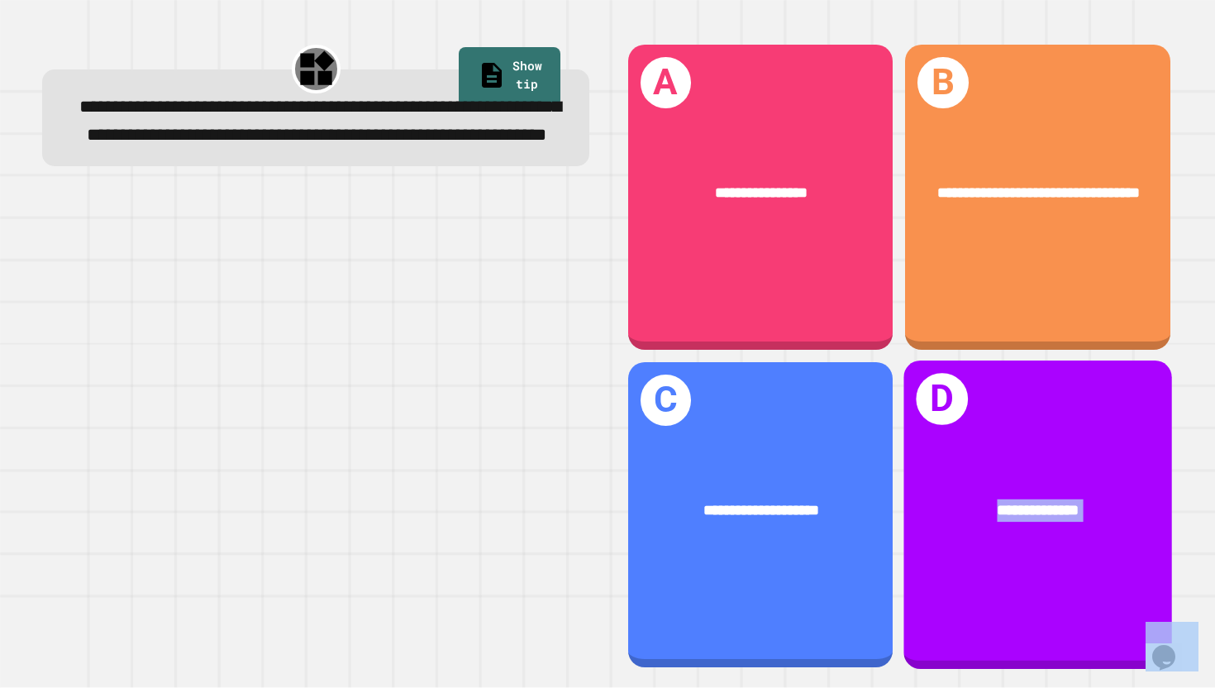
click at [1080, 505] on span "**********" at bounding box center [1039, 510] width 82 height 15
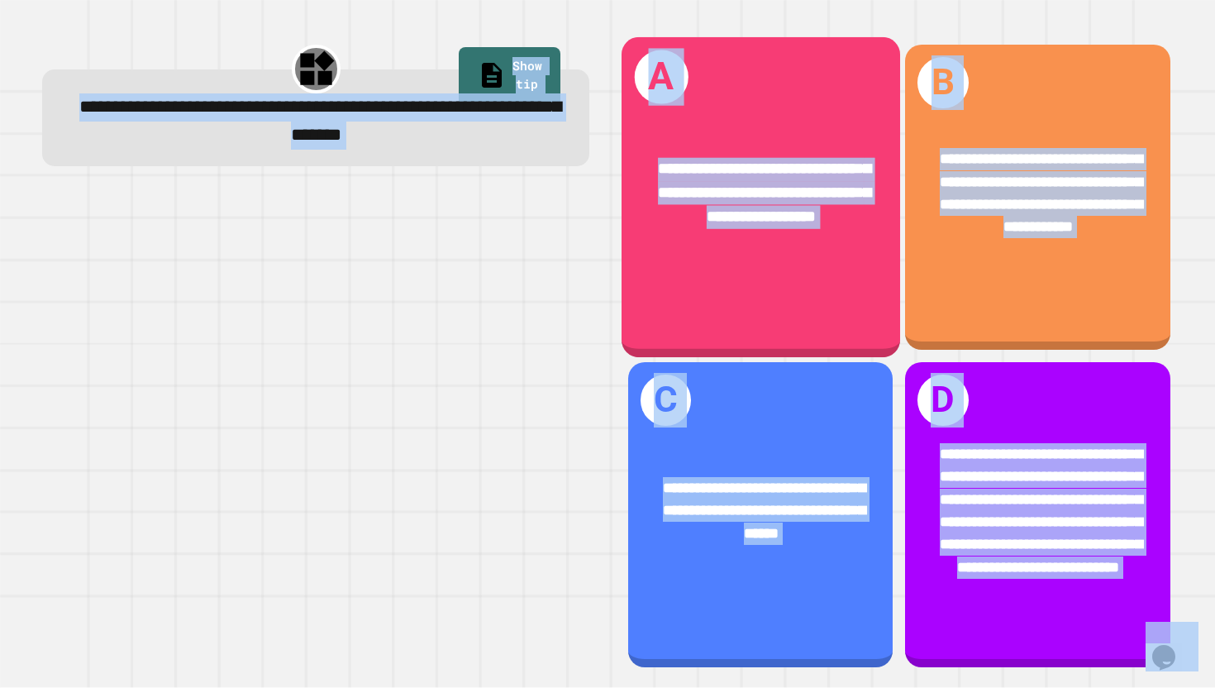
click at [748, 161] on span "**********" at bounding box center [764, 192] width 212 height 63
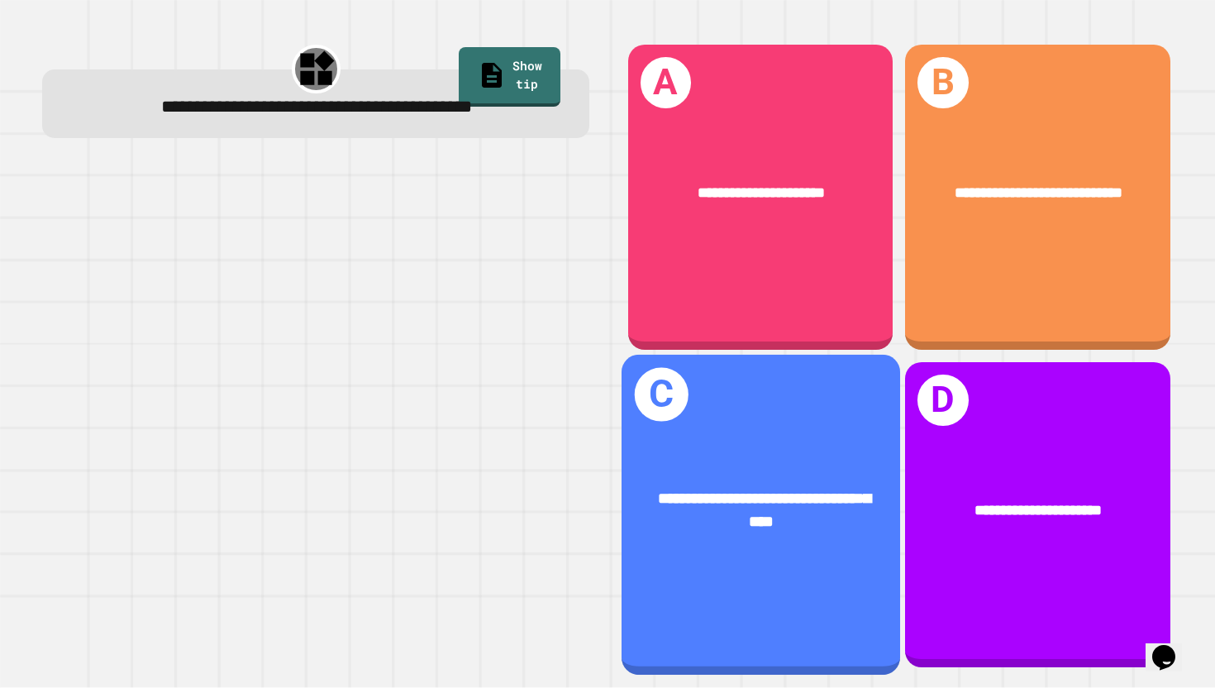
click at [775, 518] on span "**********" at bounding box center [764, 510] width 212 height 40
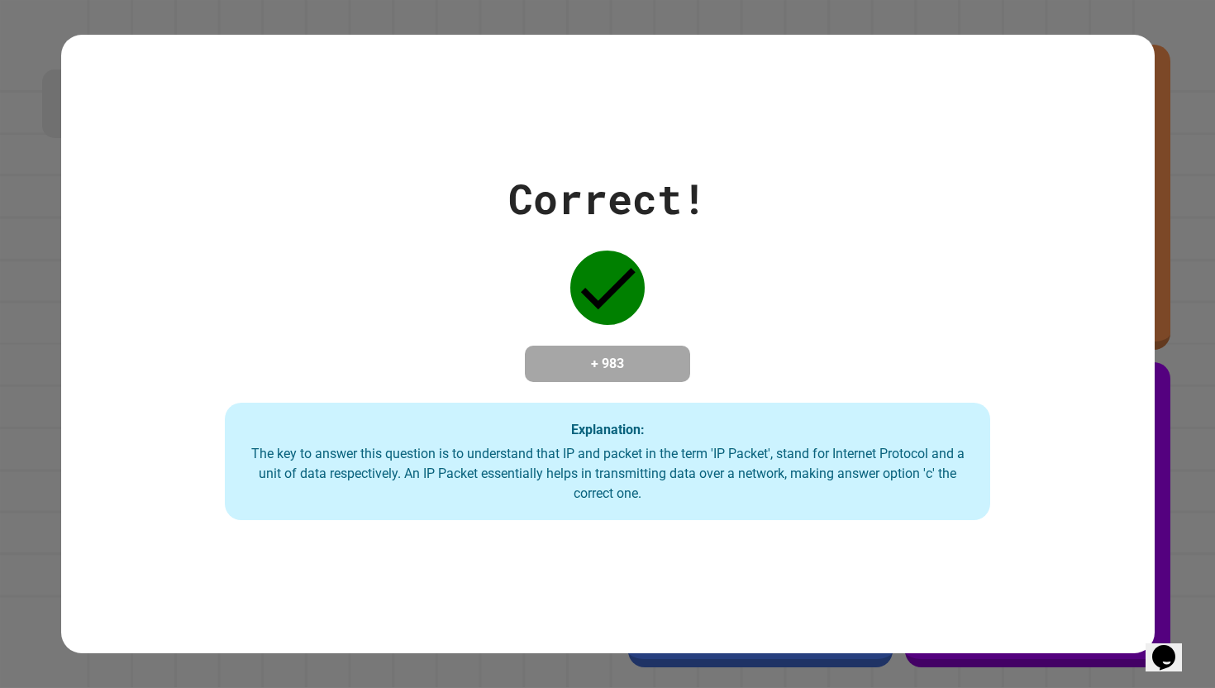
click at [442, 570] on div "Correct! + 983 Explanation: The key to answer this question is to understand th…" at bounding box center [608, 344] width 1094 height 619
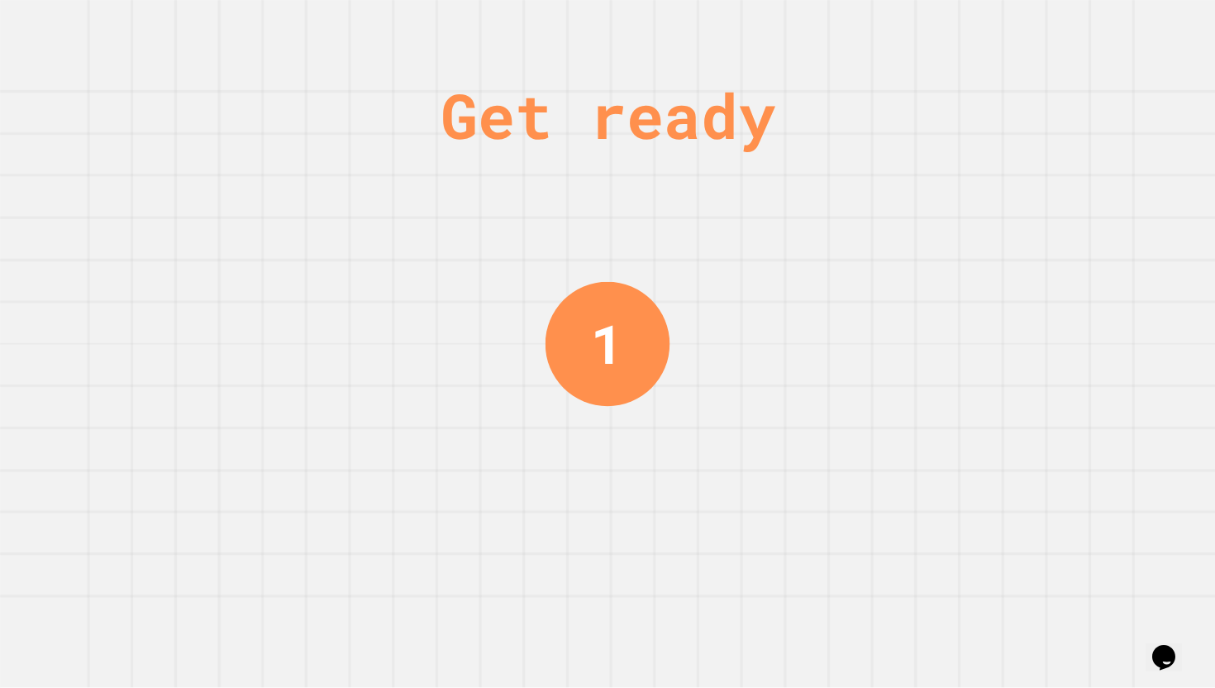
click at [986, 221] on div "Get ready 1" at bounding box center [607, 344] width 1215 height 688
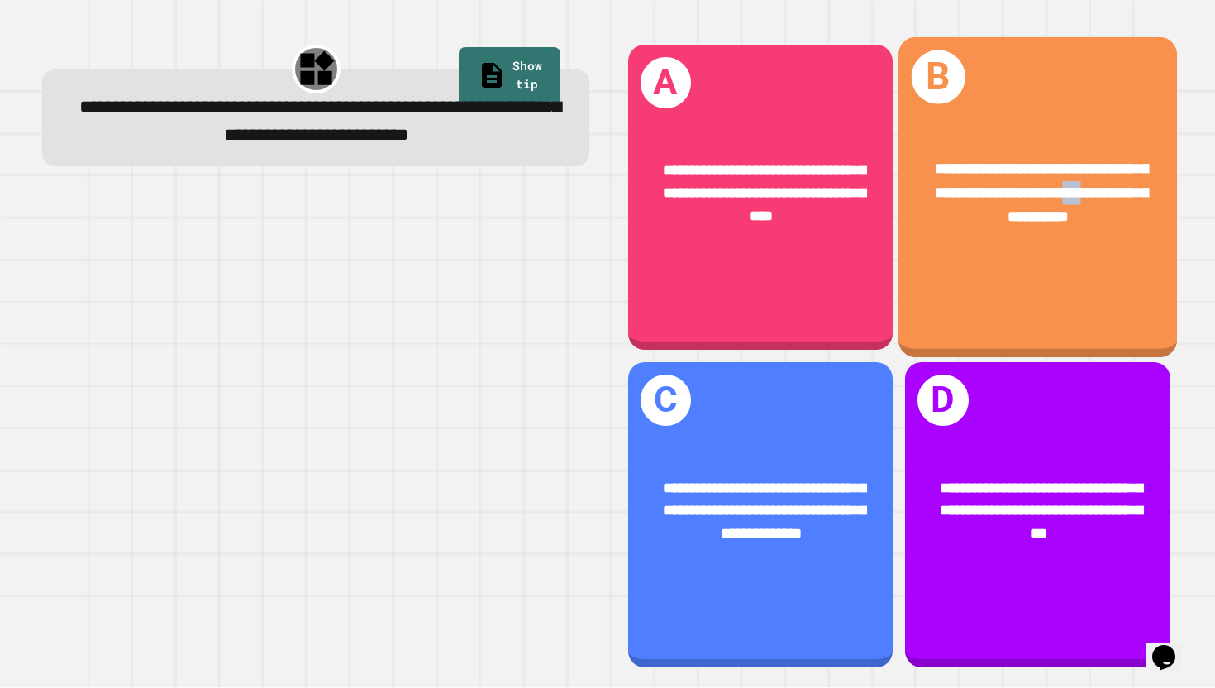
click at [986, 221] on span "**********" at bounding box center [1041, 192] width 212 height 63
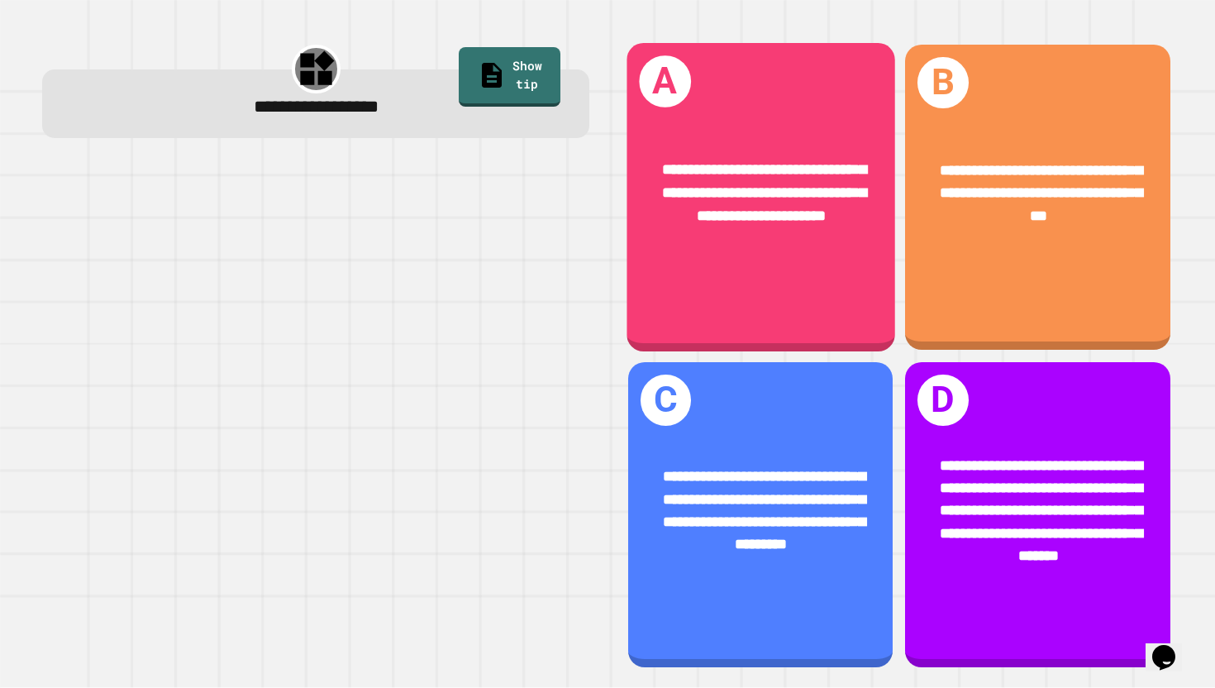
click at [684, 197] on span "**********" at bounding box center [763, 192] width 205 height 60
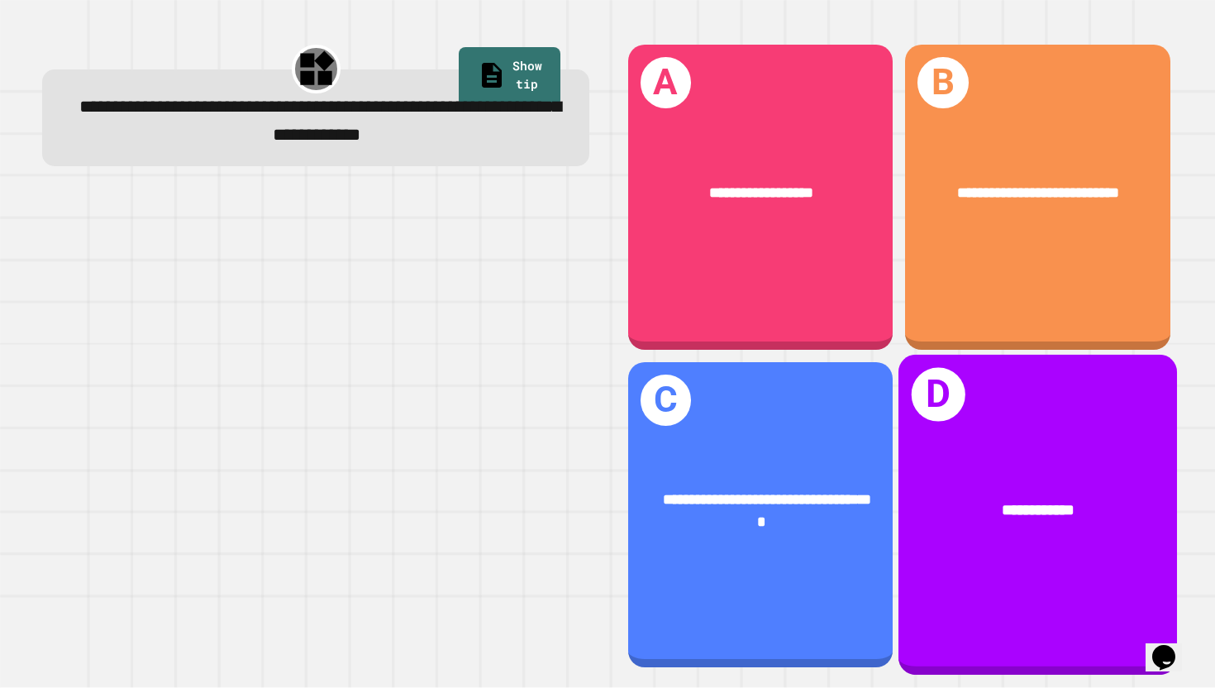
click at [1099, 577] on div "**********" at bounding box center [1038, 515] width 279 height 321
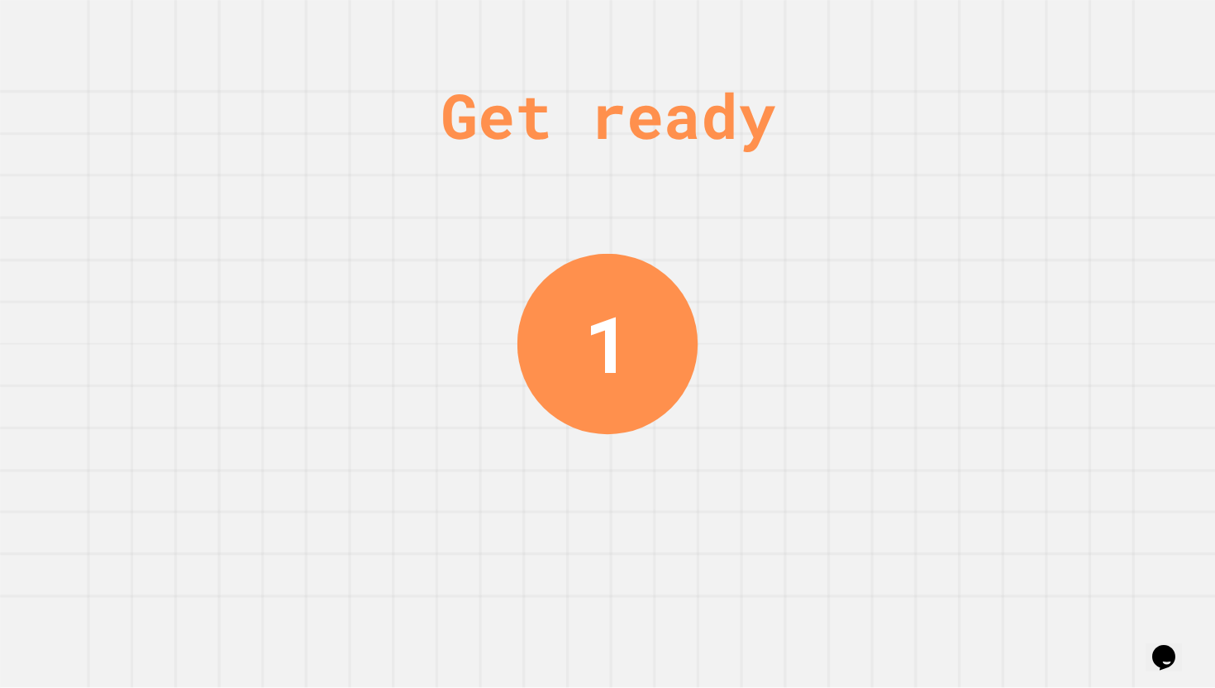
click at [1100, 169] on div "Get ready 1" at bounding box center [607, 344] width 1215 height 688
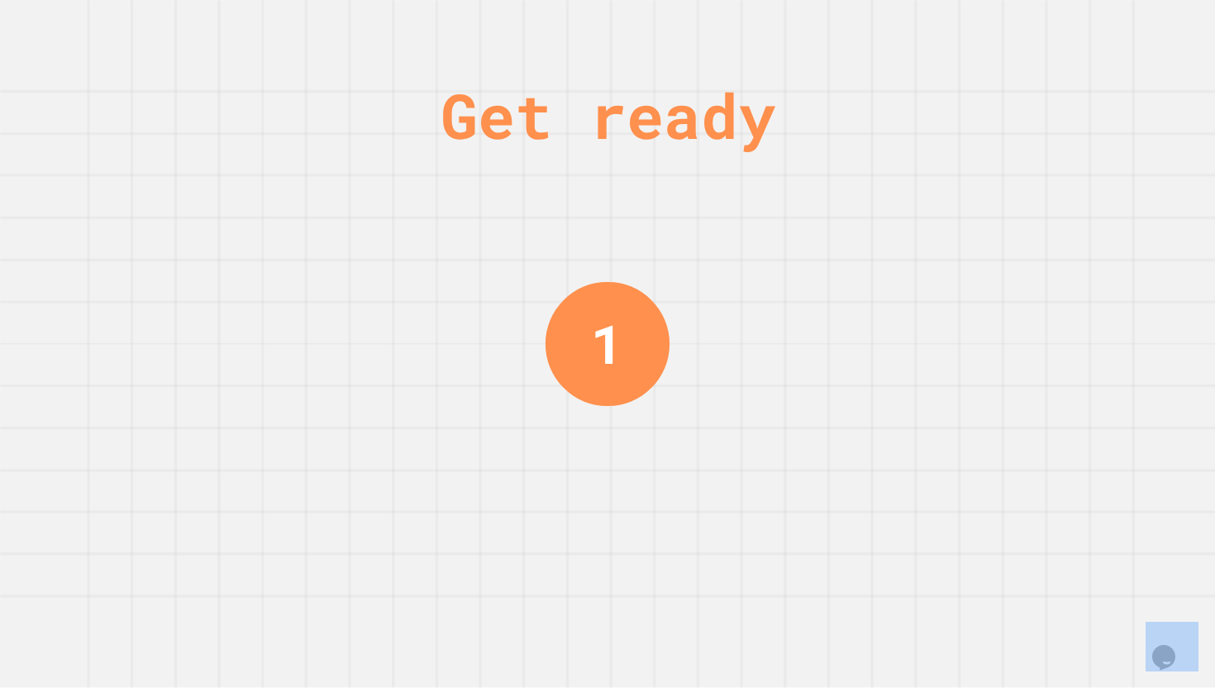
click at [1100, 169] on div "Get ready 1" at bounding box center [607, 344] width 1215 height 688
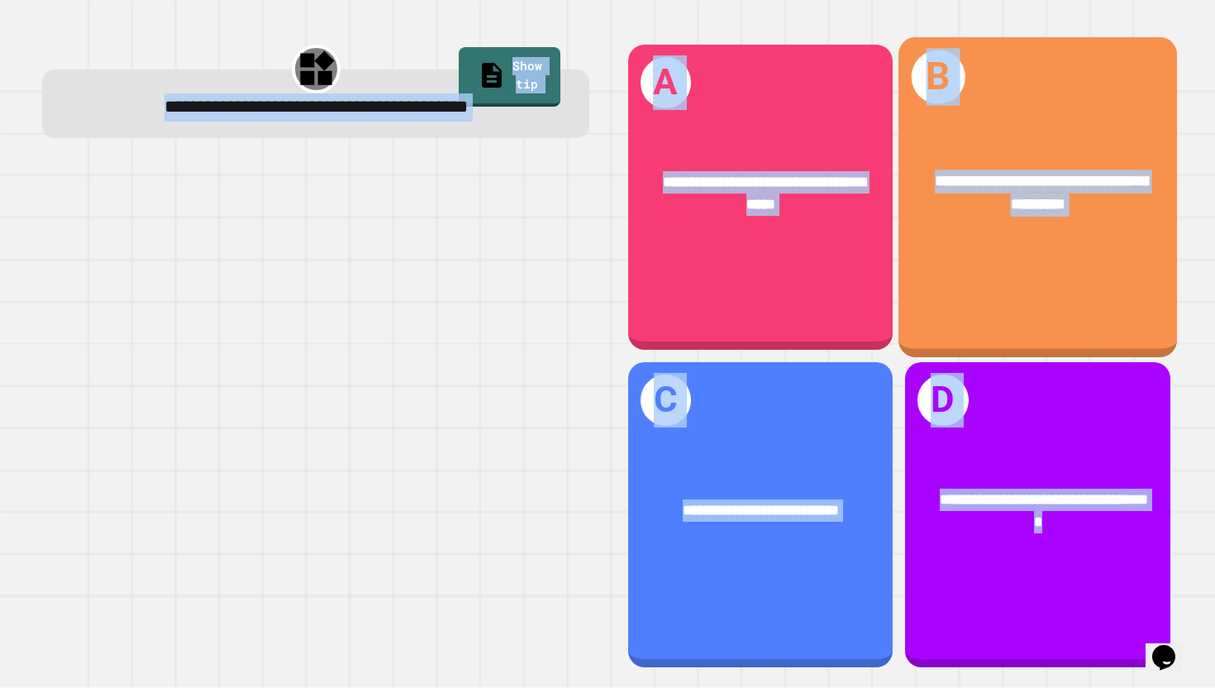
click at [1100, 169] on div "**********" at bounding box center [1039, 192] width 216 height 47
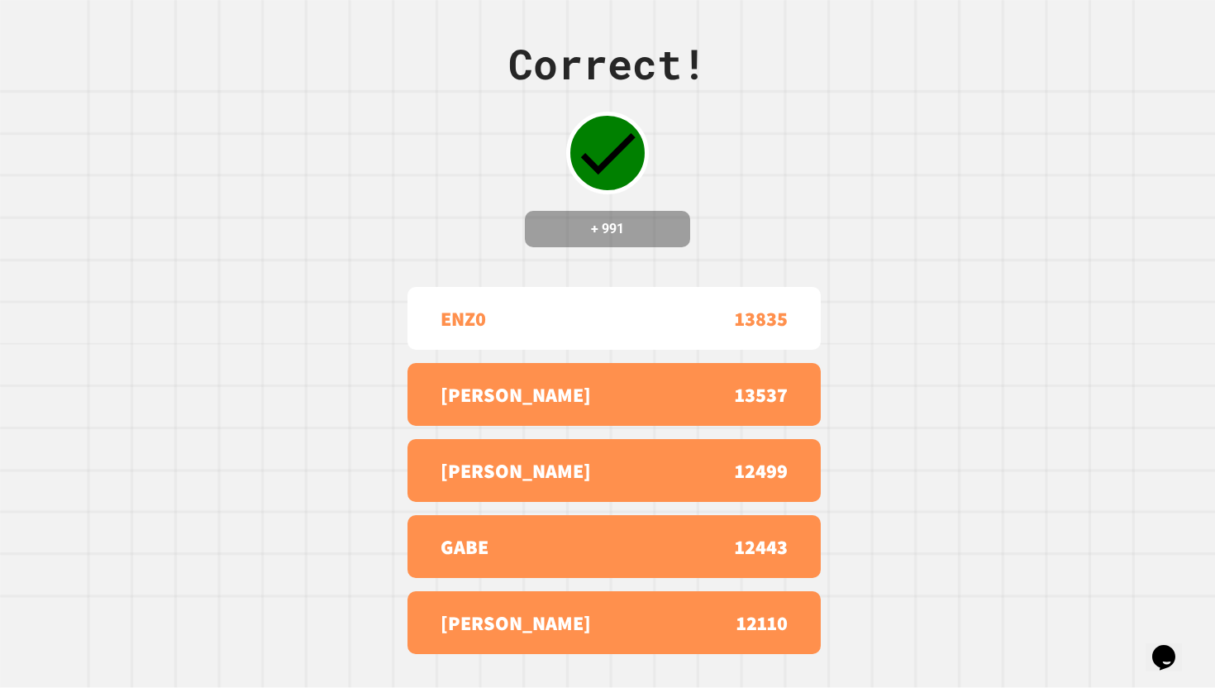
click at [1045, 169] on div "Correct! + 991 ENZ0 13835 [PERSON_NAME] 13537 [PERSON_NAME] Y 12499 GABE 12443 …" at bounding box center [607, 344] width 1215 height 688
click at [1023, 183] on div "Correct! + 991 ENZ0 13835 [PERSON_NAME] 13537 [PERSON_NAME] Y 12499 GABE 12443 …" at bounding box center [607, 344] width 1215 height 688
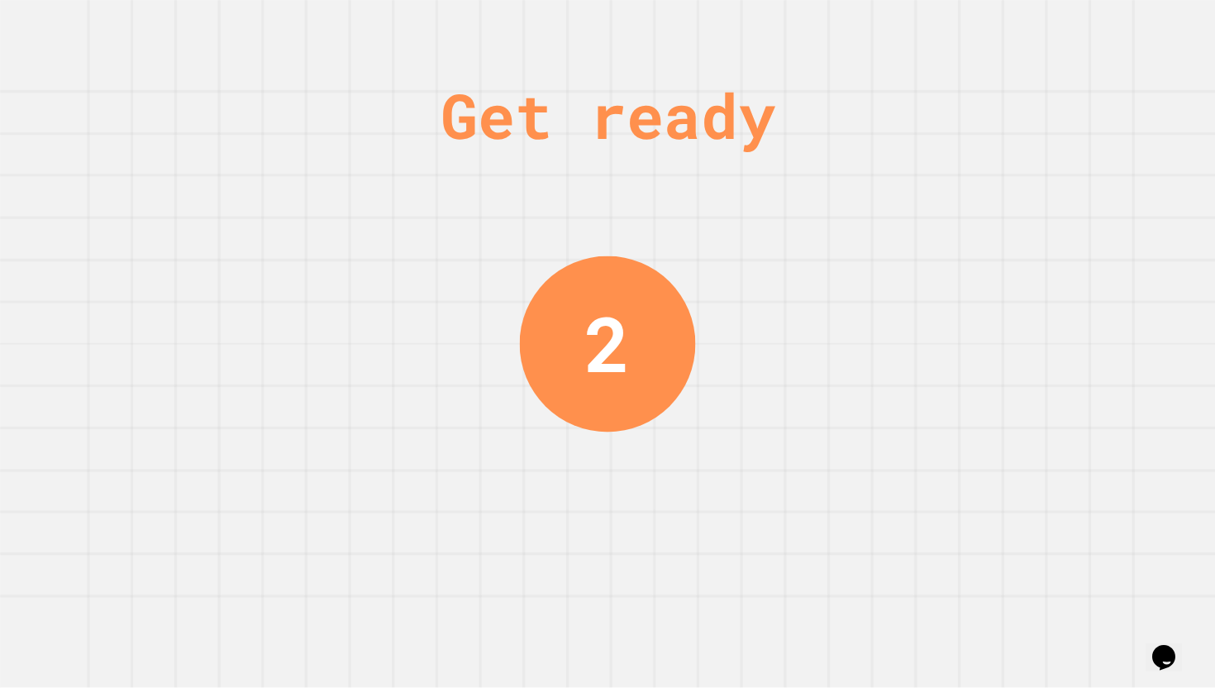
click at [1060, 113] on div "Get ready 2" at bounding box center [607, 344] width 1215 height 688
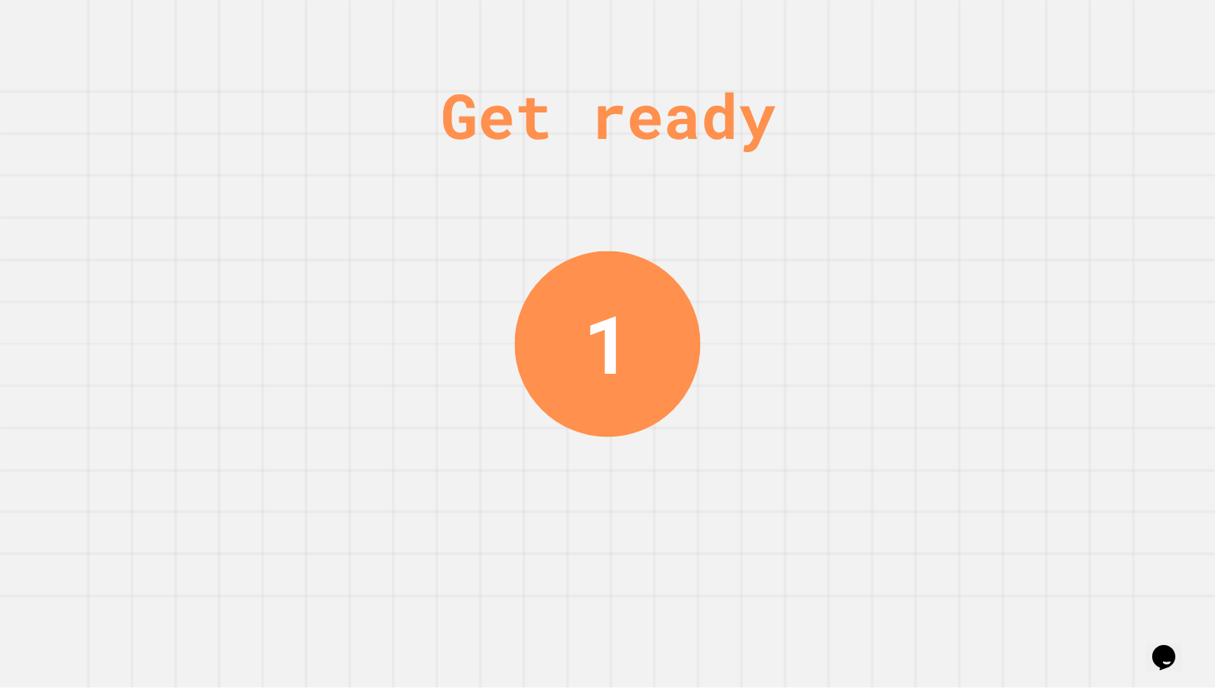
click at [1060, 117] on div "Get ready 1" at bounding box center [607, 344] width 1215 height 688
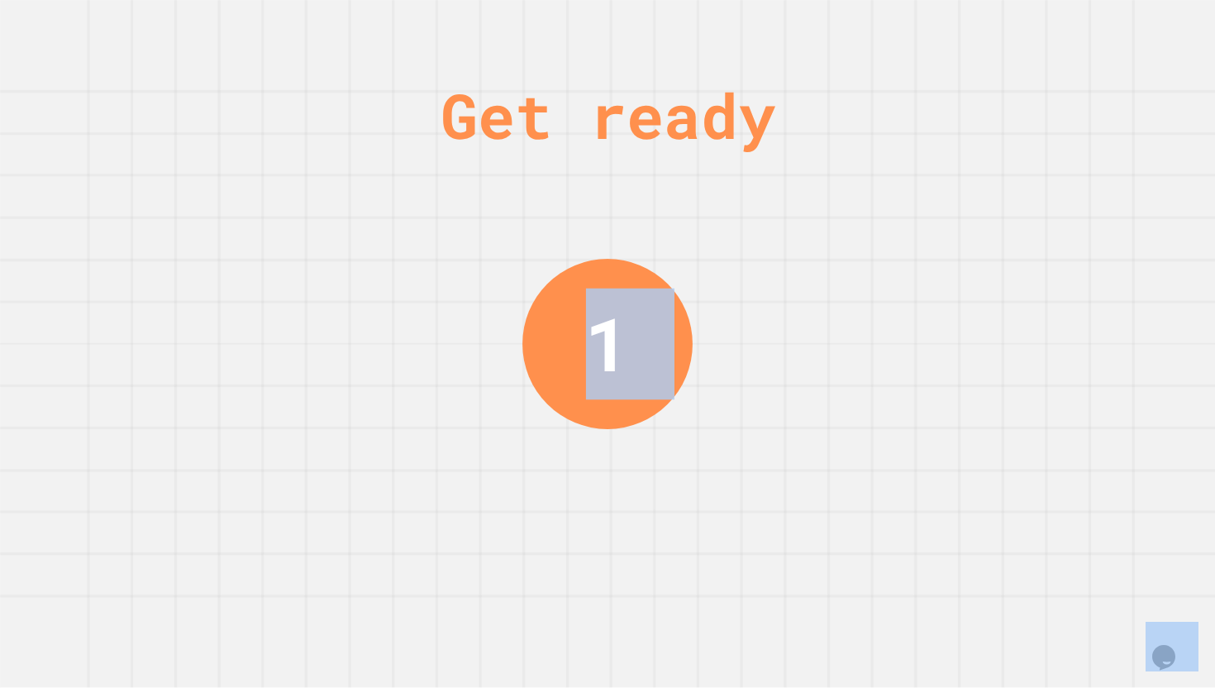
click at [1060, 117] on div "Get ready 1" at bounding box center [607, 344] width 1215 height 688
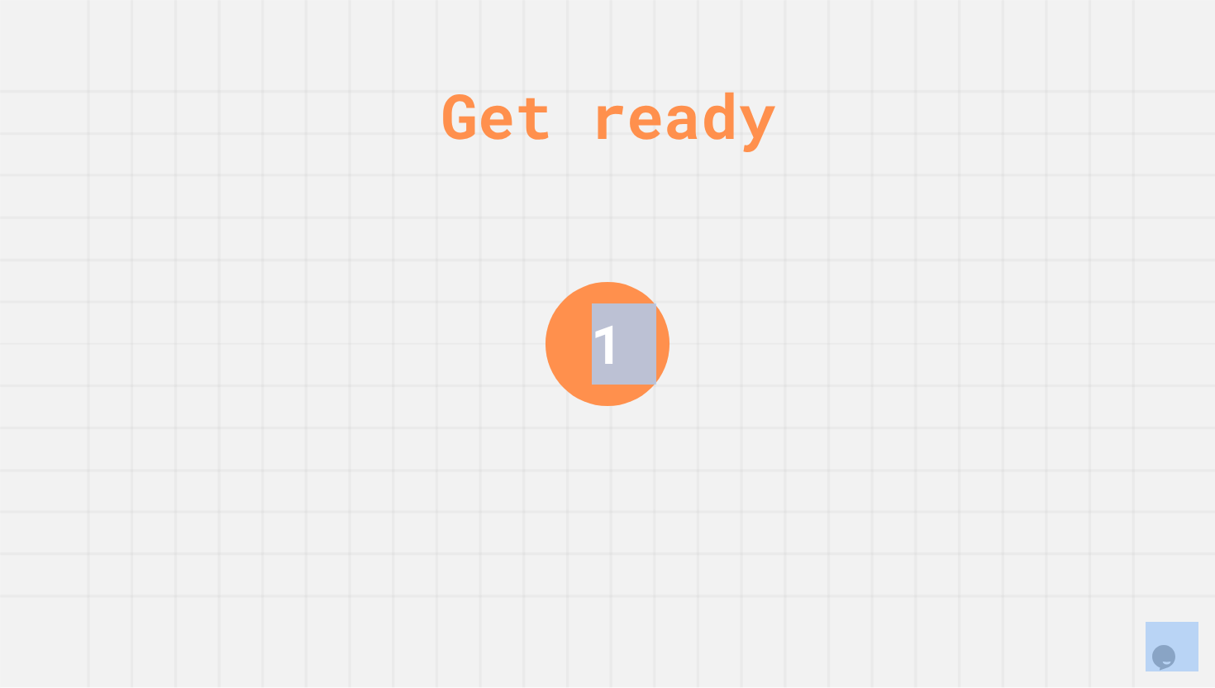
click at [1060, 117] on div "Get ready 1" at bounding box center [607, 344] width 1215 height 688
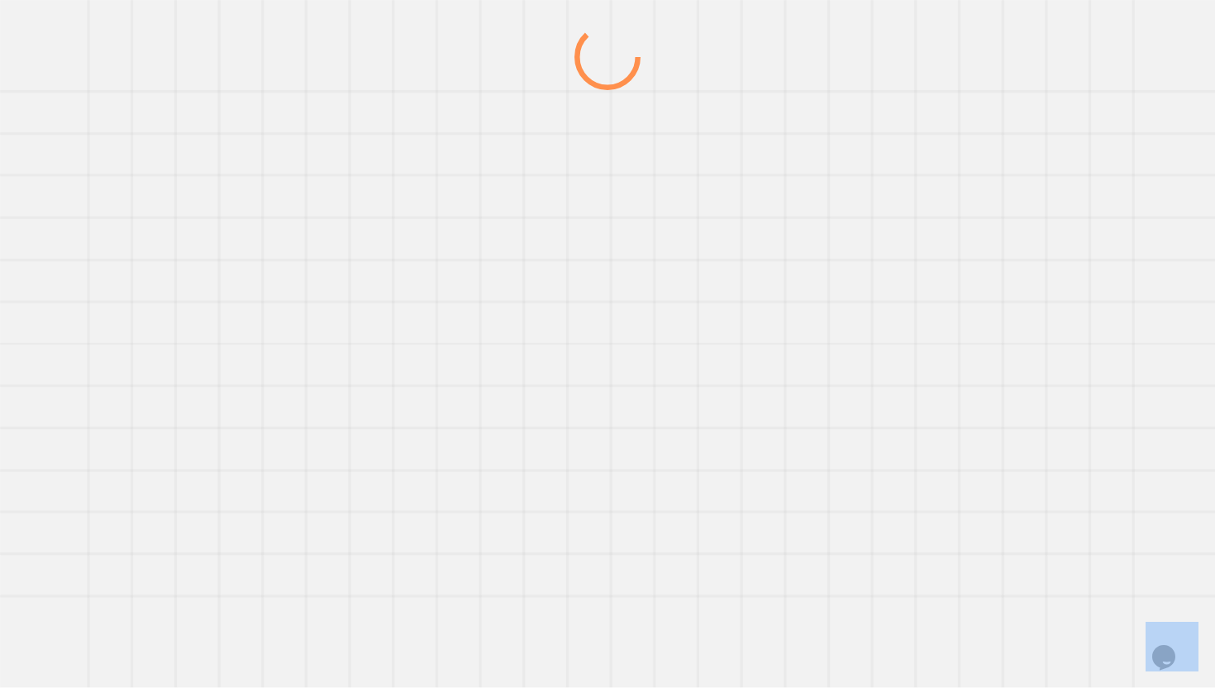
click at [1060, 117] on div at bounding box center [607, 356] width 1167 height 664
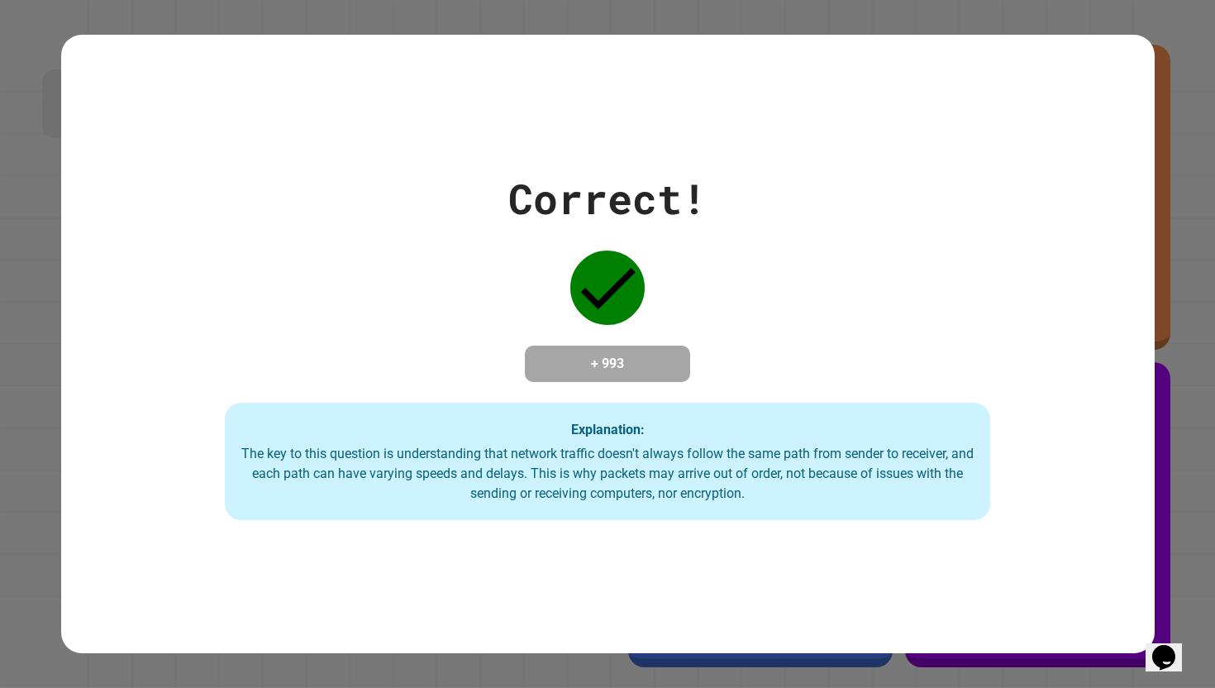
click at [334, 143] on div "Correct! + 993 Explanation: The key to this question is understanding that netw…" at bounding box center [608, 344] width 1094 height 619
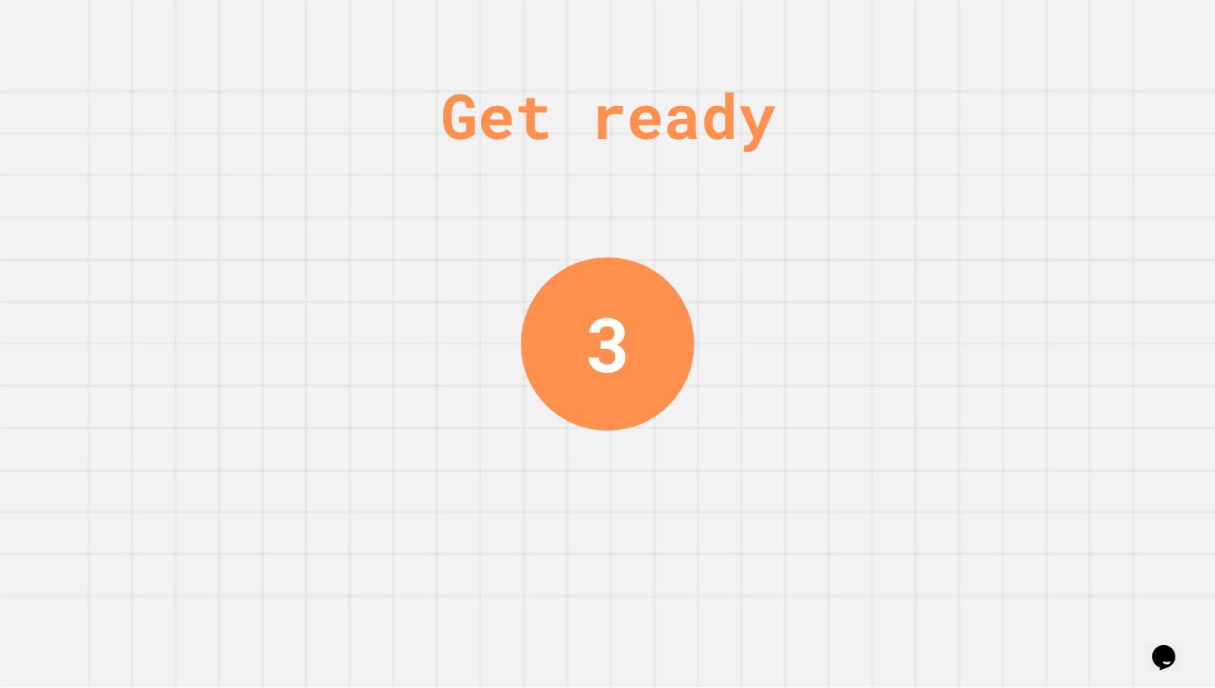
click at [750, 161] on div "Get ready" at bounding box center [608, 115] width 335 height 93
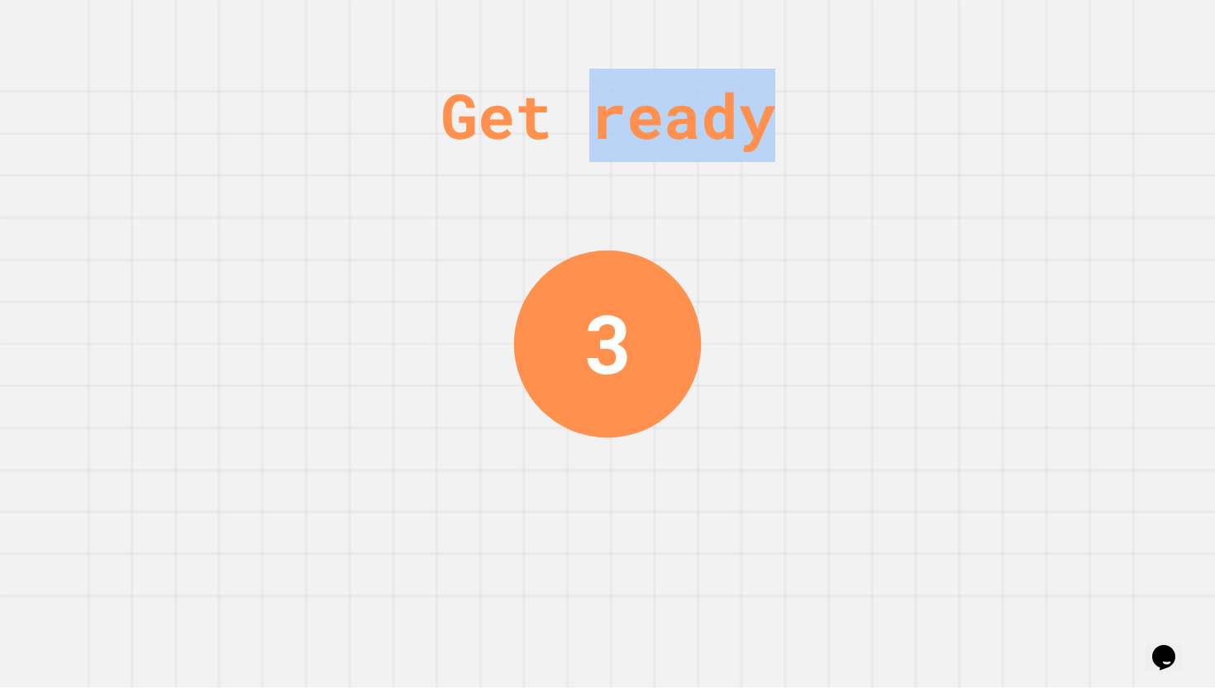
click at [750, 161] on div "Get ready" at bounding box center [608, 115] width 335 height 93
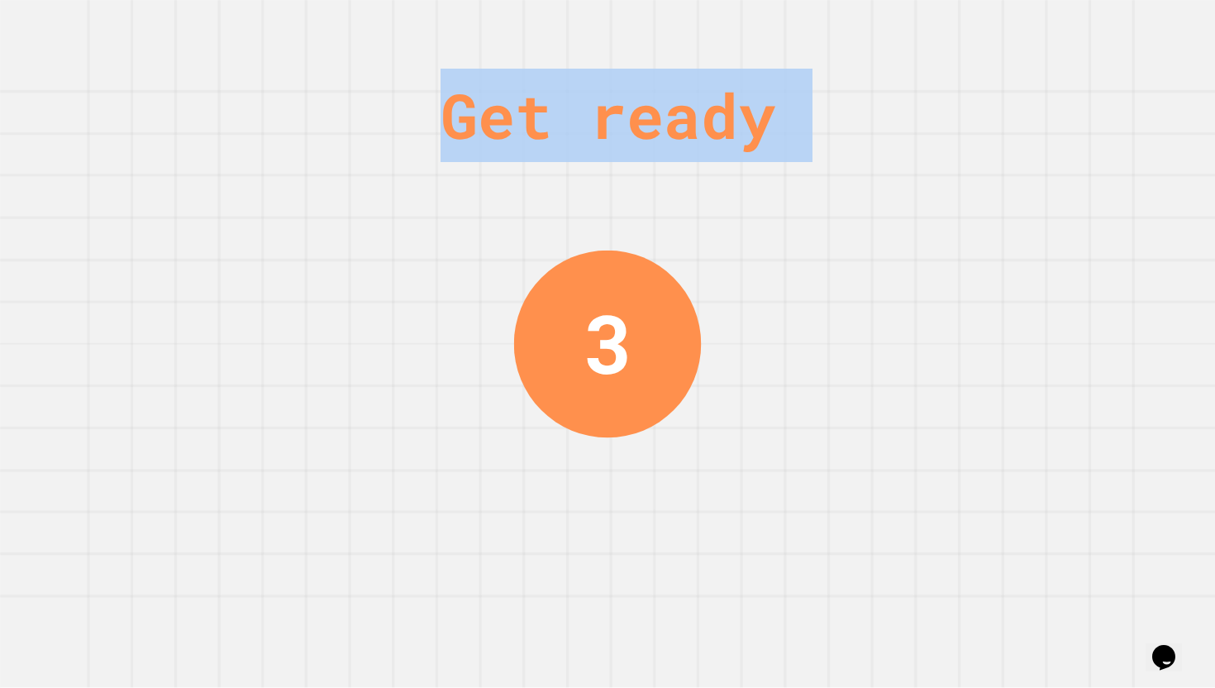
click at [750, 161] on div "Get ready" at bounding box center [608, 115] width 335 height 93
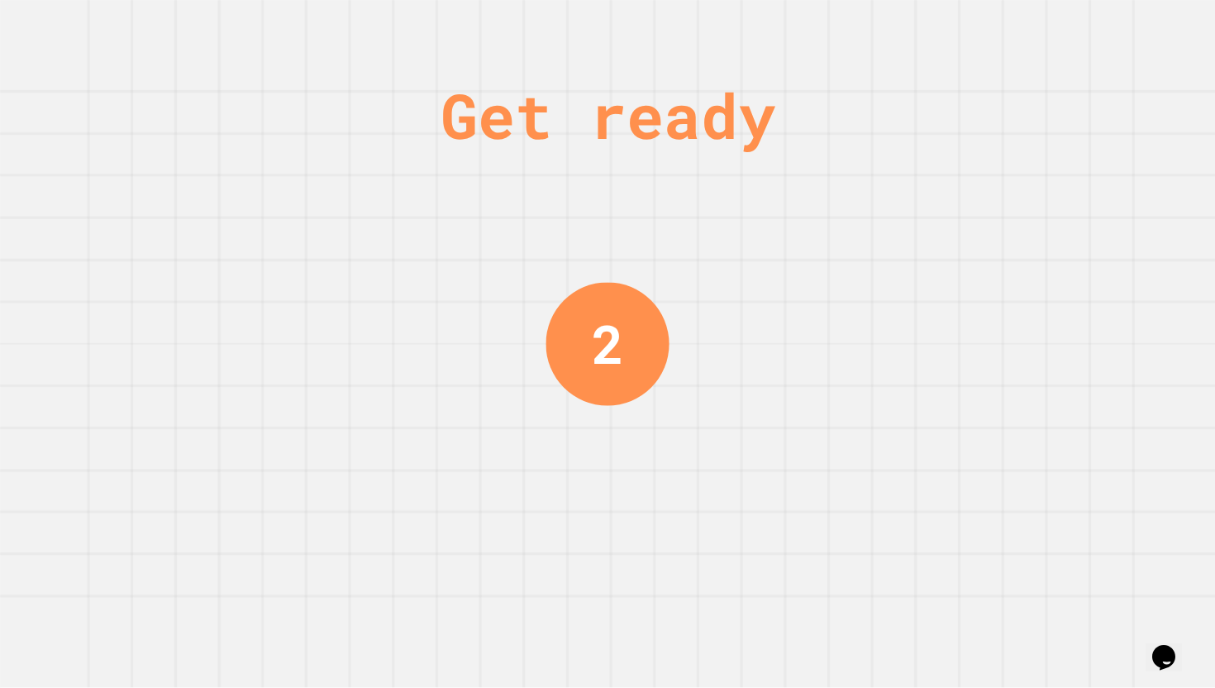
click at [749, 173] on div "Get ready 2" at bounding box center [607, 344] width 1215 height 688
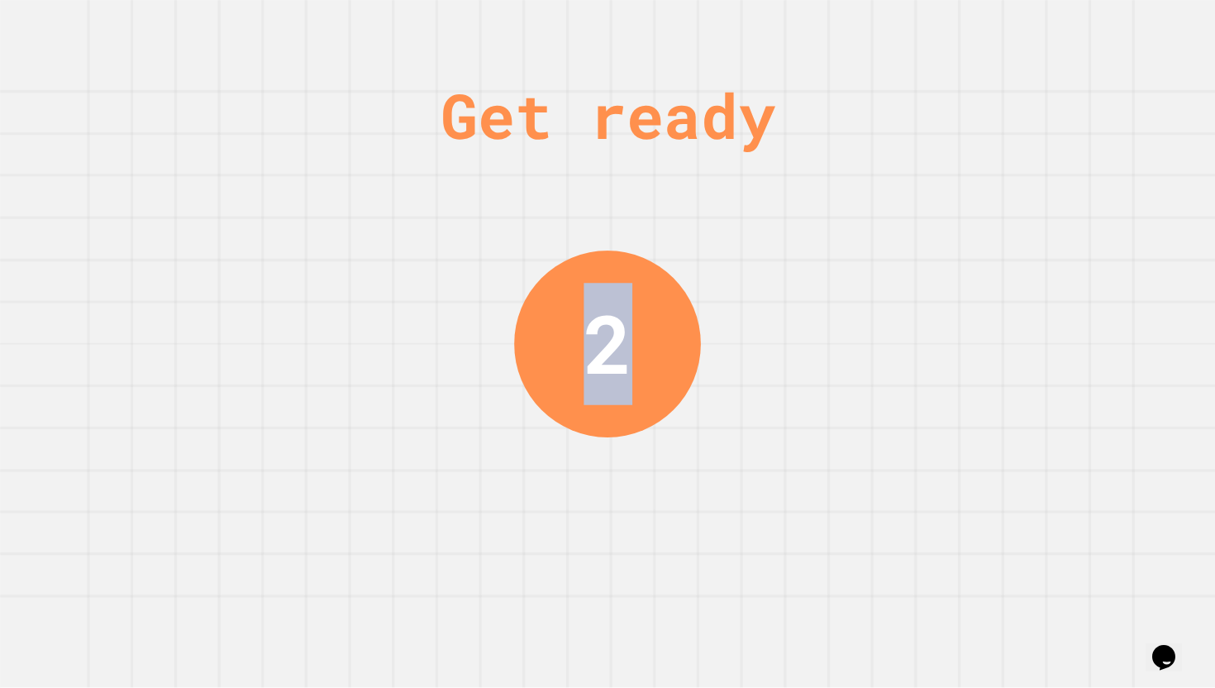
click at [749, 173] on div "Get ready 2" at bounding box center [607, 344] width 1215 height 688
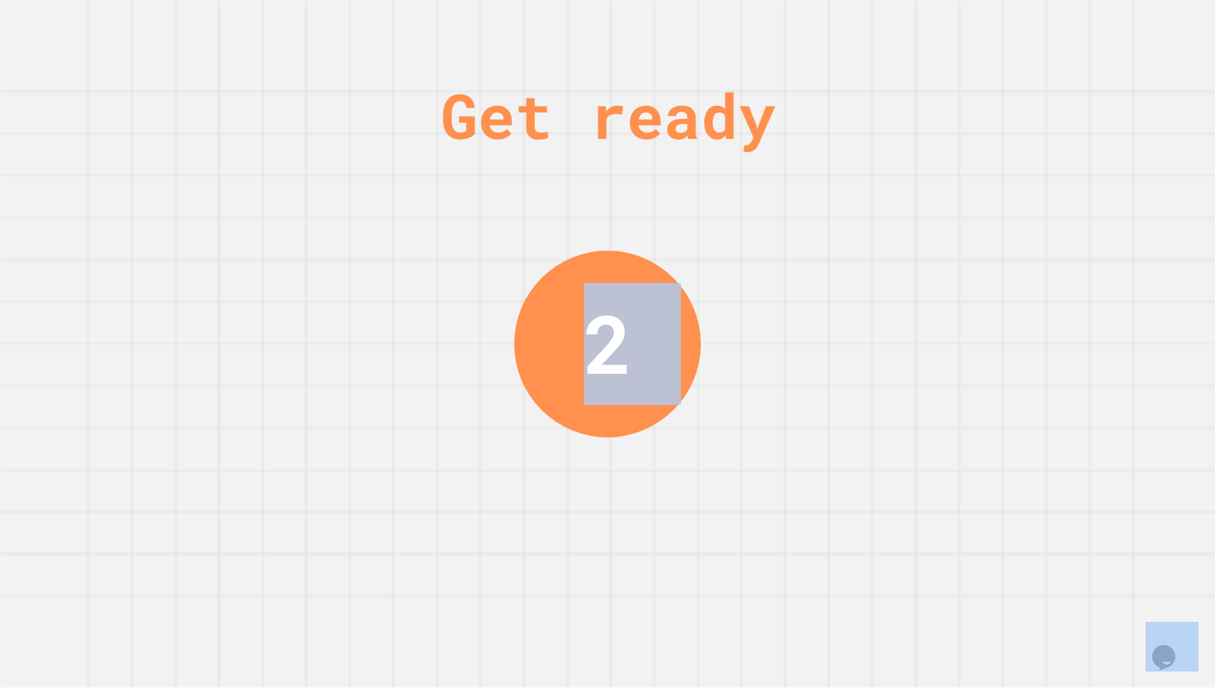
click at [749, 173] on div "Get ready 2" at bounding box center [607, 344] width 1215 height 688
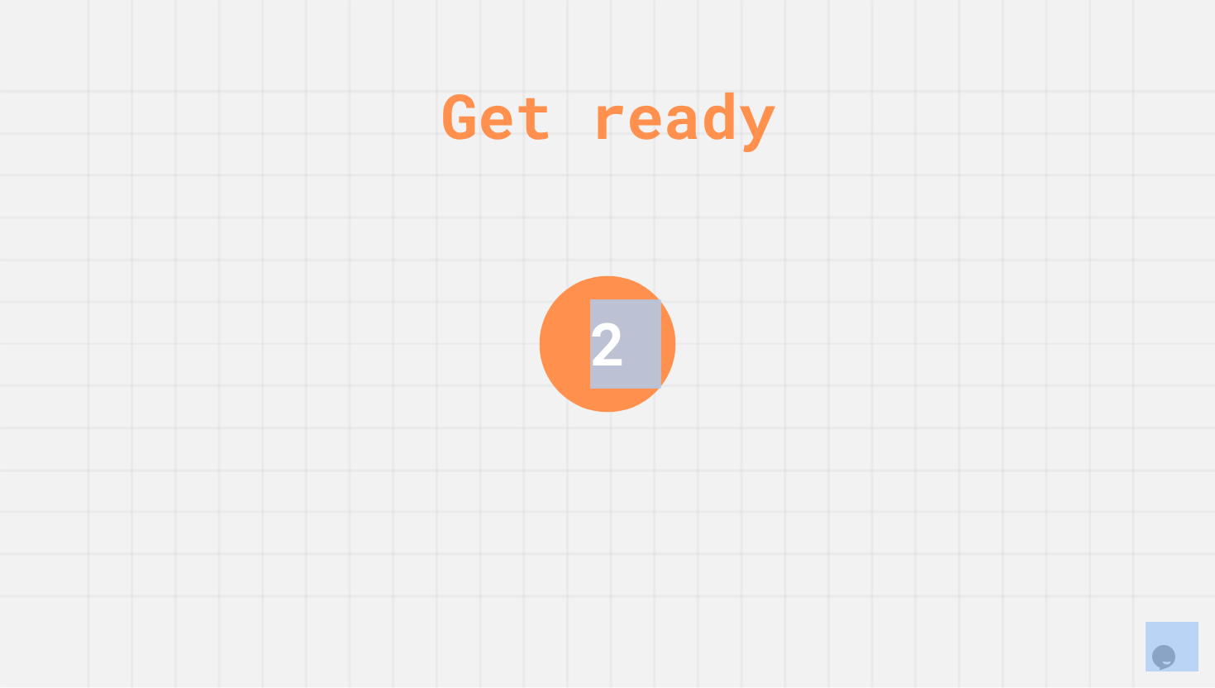
click at [749, 173] on div "Get ready 2" at bounding box center [607, 344] width 1215 height 688
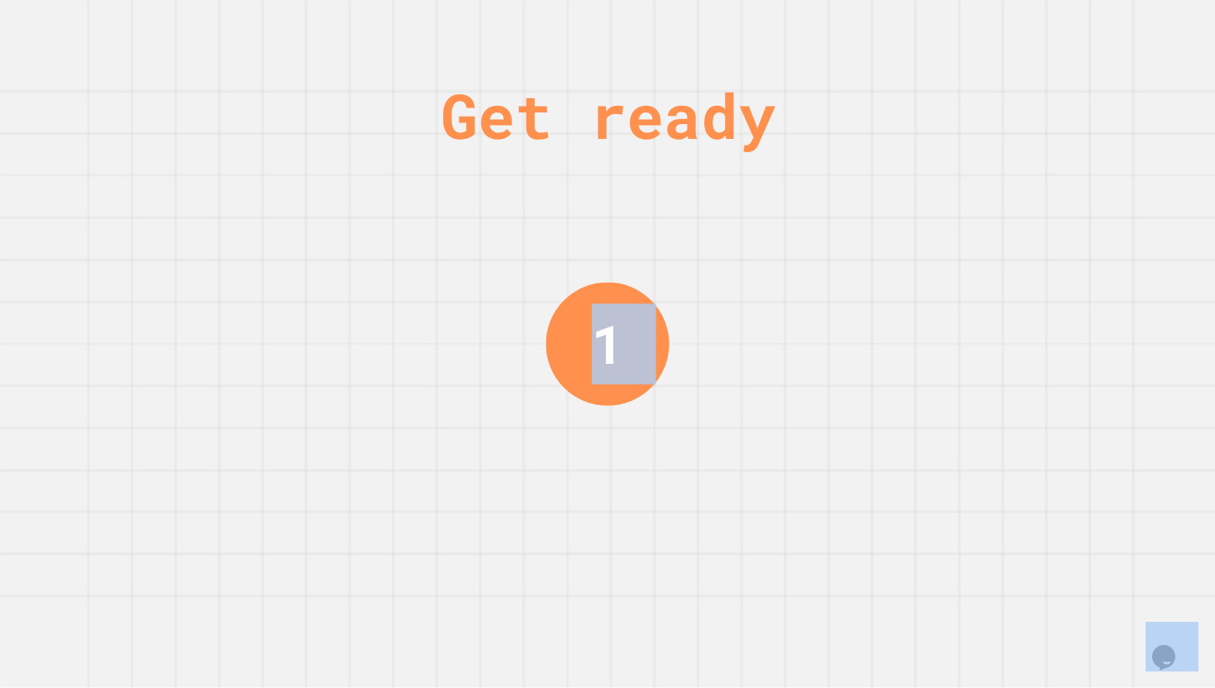
click at [749, 173] on div "Get ready 1" at bounding box center [607, 344] width 1215 height 688
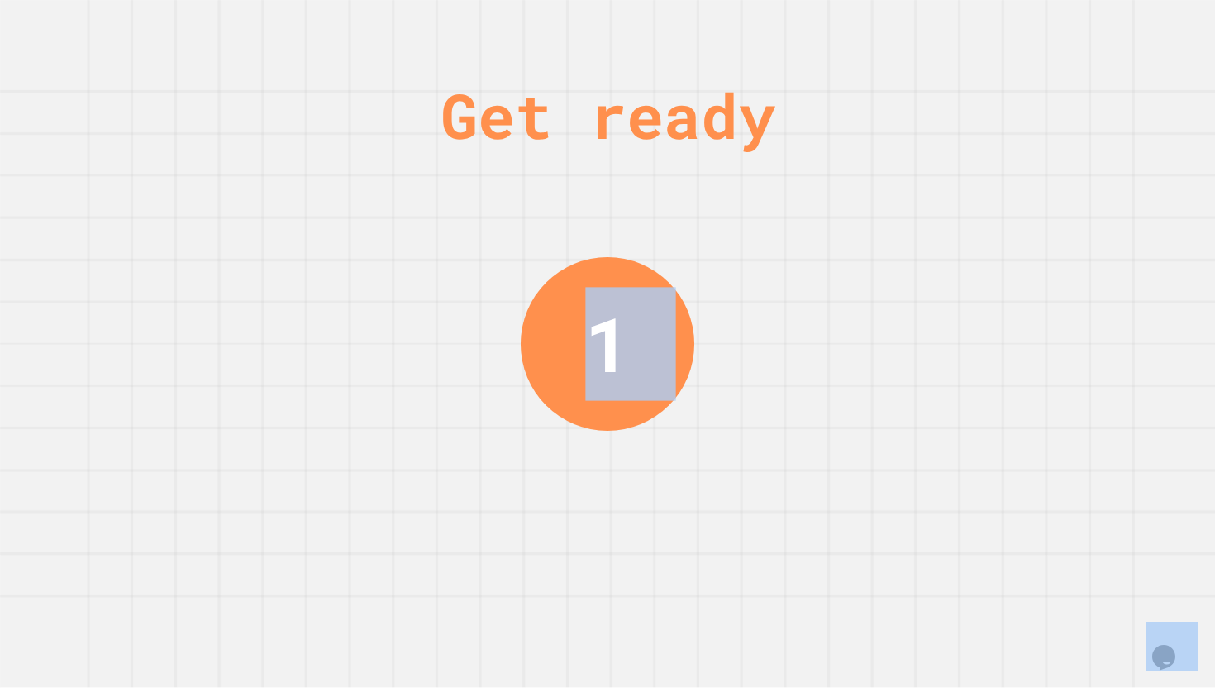
click at [749, 173] on div "Get ready 1" at bounding box center [607, 344] width 1215 height 688
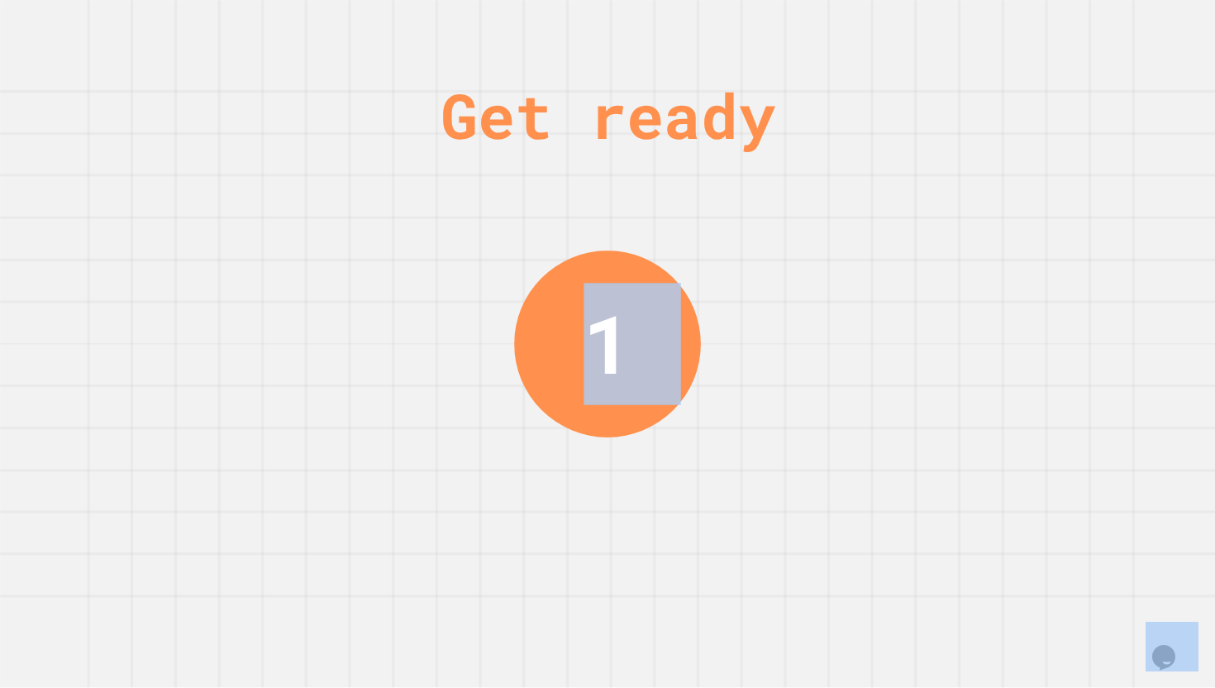
click at [749, 173] on div "Get ready 1" at bounding box center [607, 344] width 1215 height 688
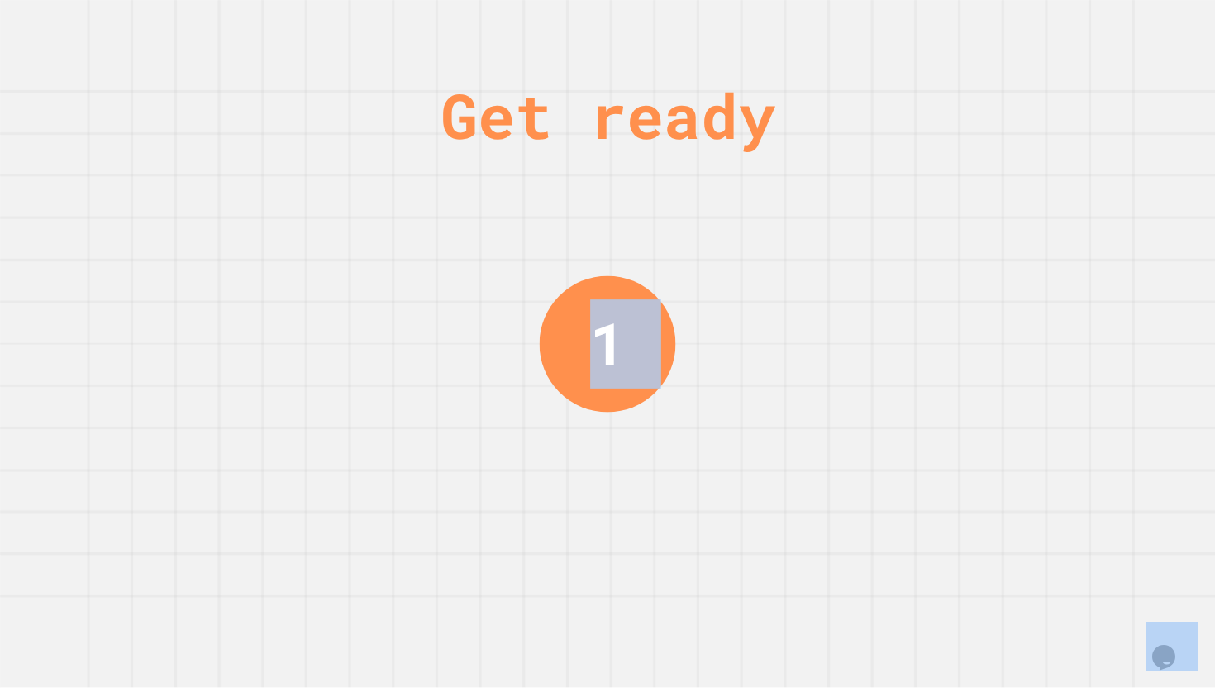
click at [749, 173] on div "Get ready 1" at bounding box center [607, 344] width 1215 height 688
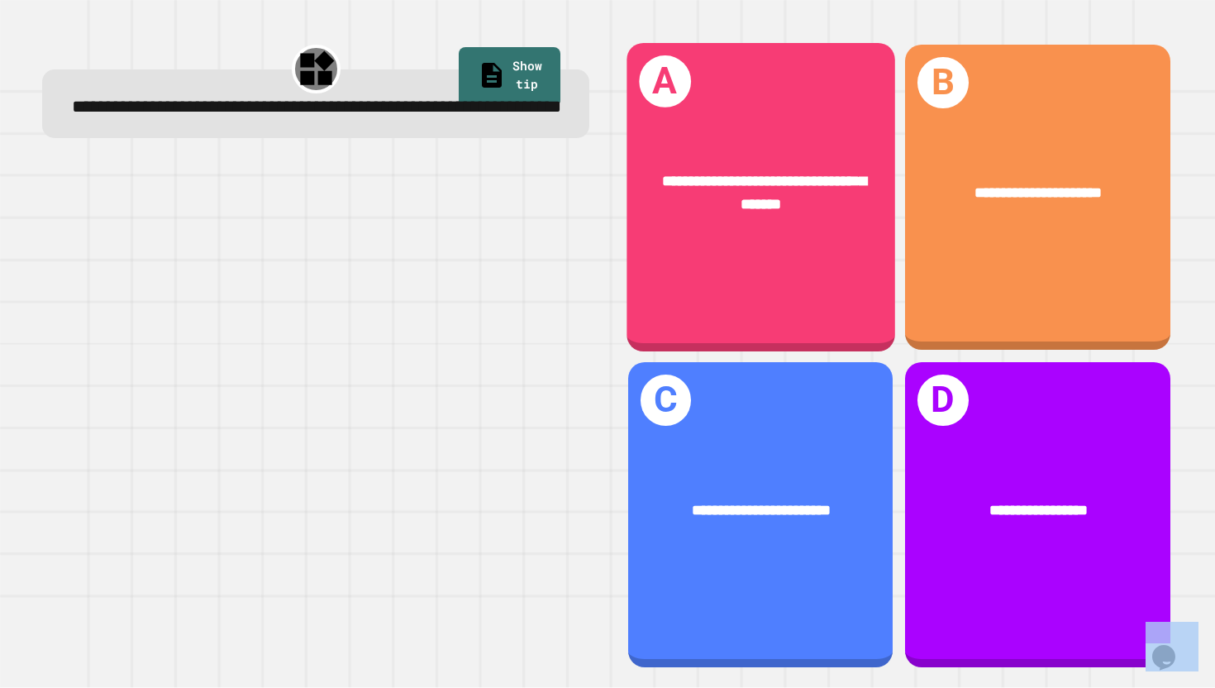
click at [749, 173] on div "**********" at bounding box center [607, 344] width 1215 height 688
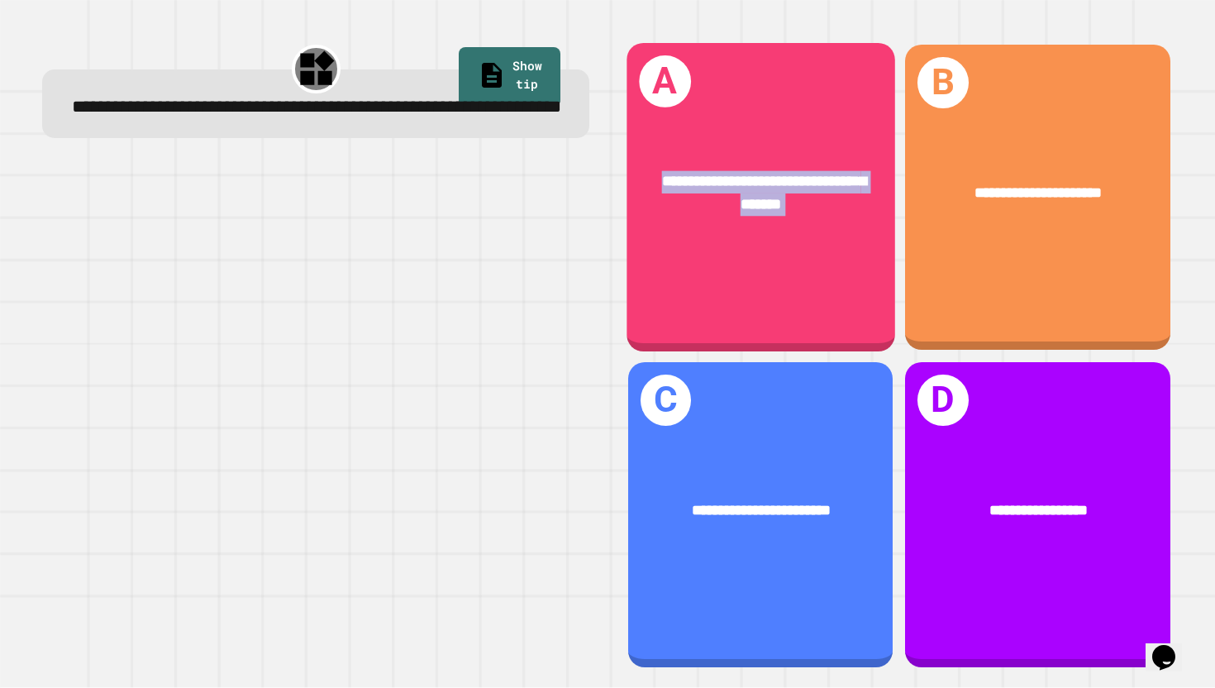
click at [749, 174] on span "**********" at bounding box center [763, 193] width 205 height 38
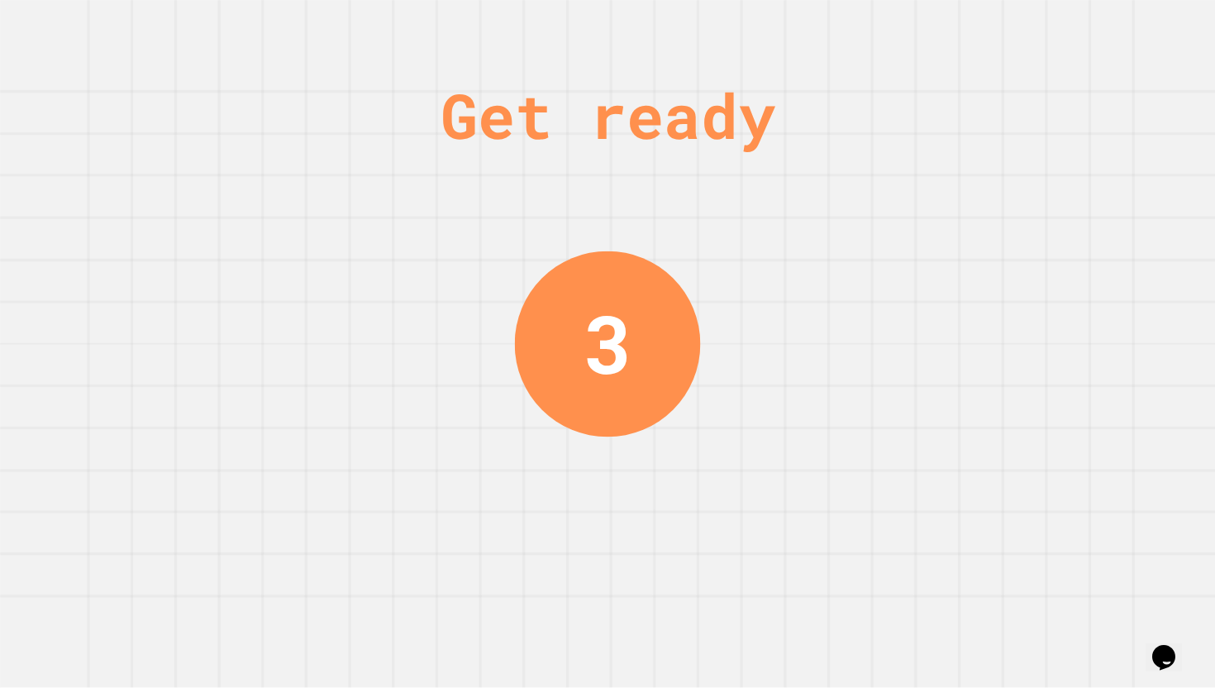
click at [1043, 551] on div "Get ready 3" at bounding box center [607, 344] width 1215 height 688
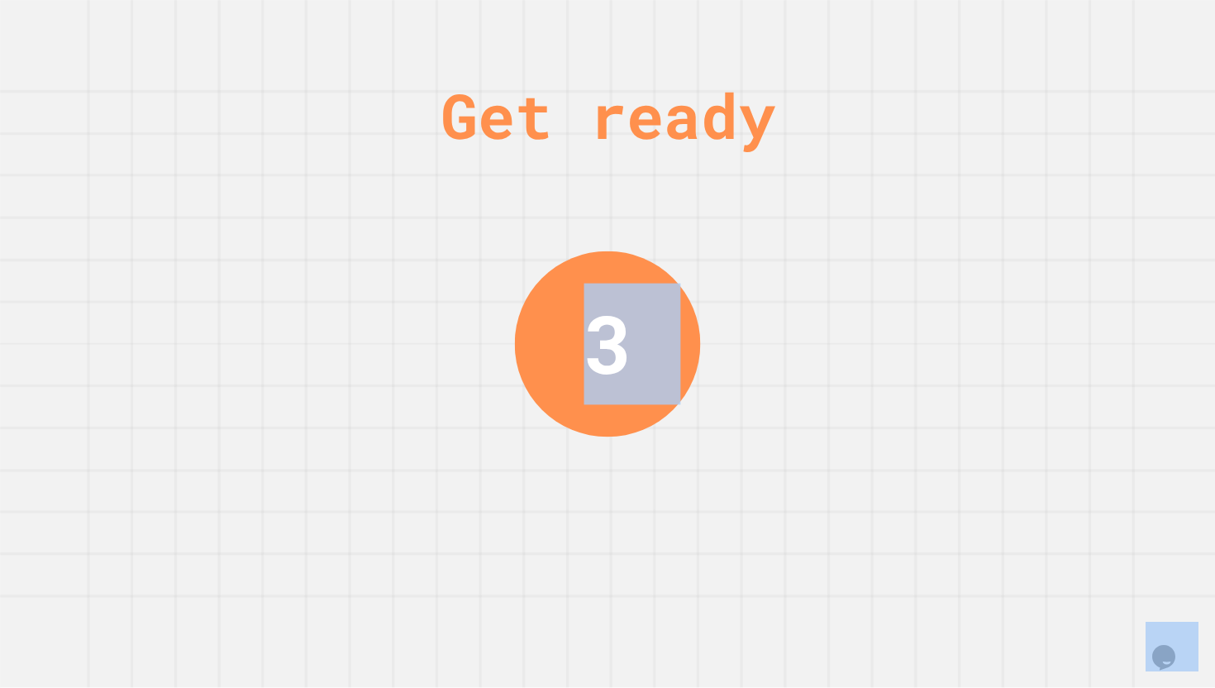
click at [1043, 551] on div "Get ready 3" at bounding box center [607, 344] width 1215 height 688
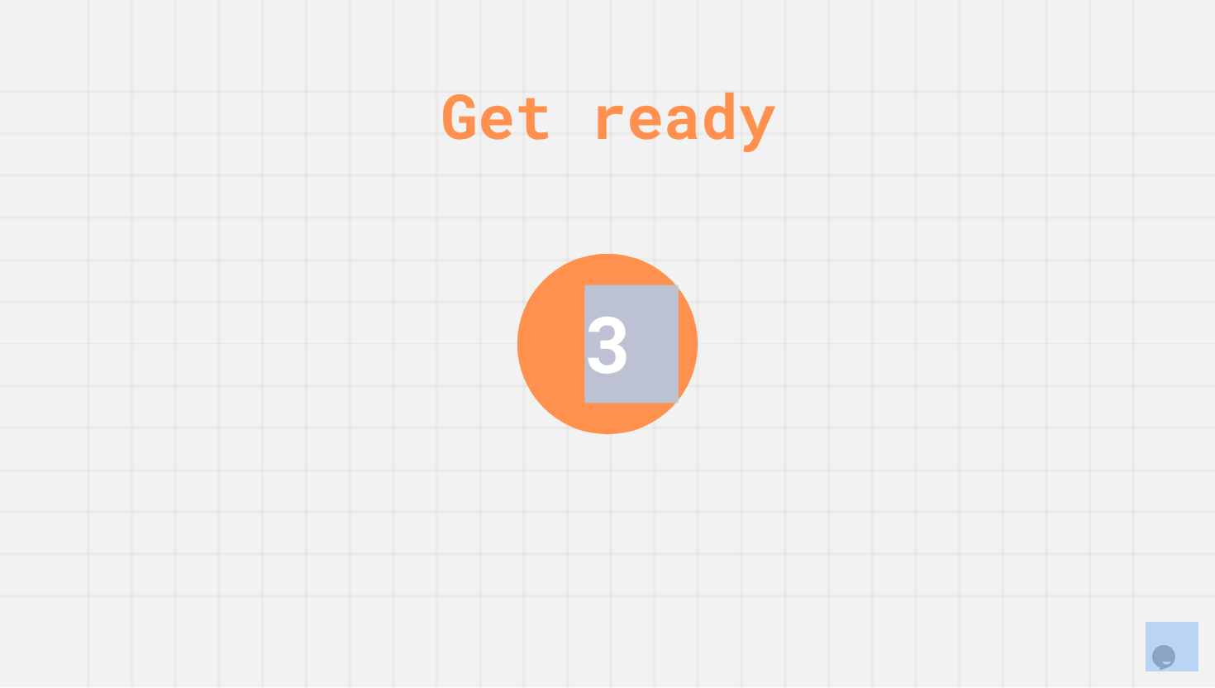
click at [1043, 551] on div "Get ready 3" at bounding box center [607, 344] width 1215 height 688
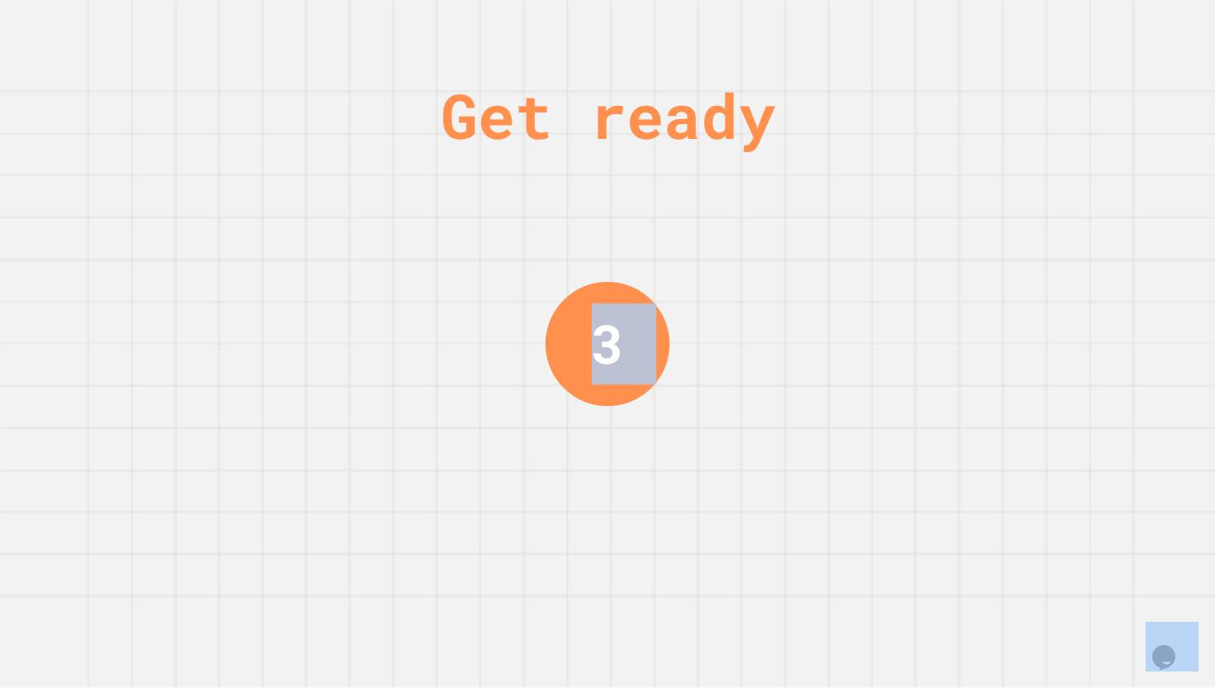
click at [1043, 551] on div "Get ready 3" at bounding box center [607, 344] width 1215 height 688
click at [1043, 551] on div "Get ready 2" at bounding box center [607, 344] width 1215 height 688
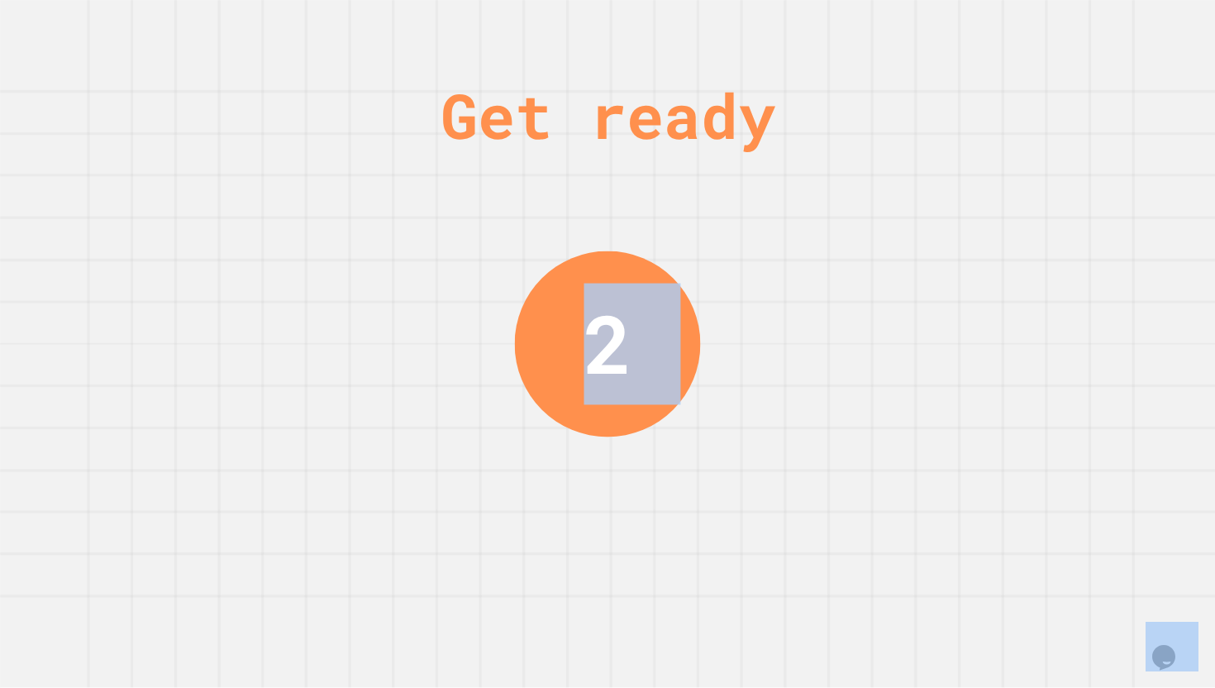
click at [1043, 551] on div "Get ready 2" at bounding box center [607, 344] width 1215 height 688
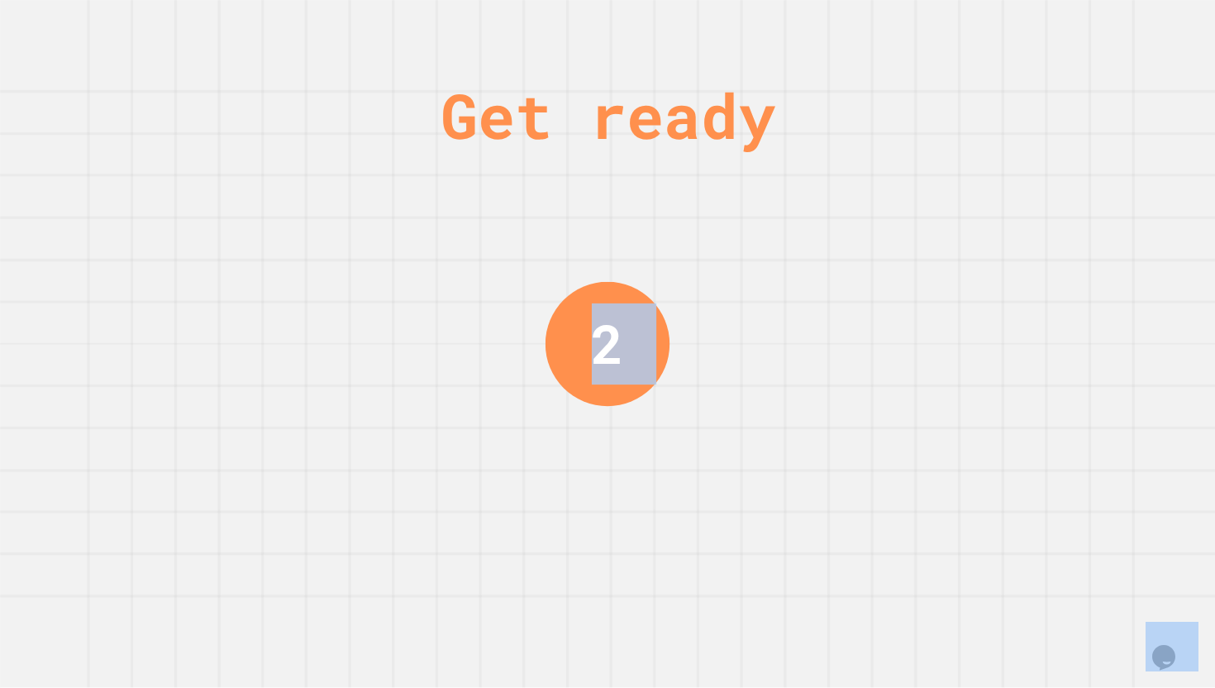
click at [1043, 551] on div "Get ready 2" at bounding box center [607, 344] width 1215 height 688
click at [1043, 551] on div "Get ready 1" at bounding box center [607, 344] width 1215 height 688
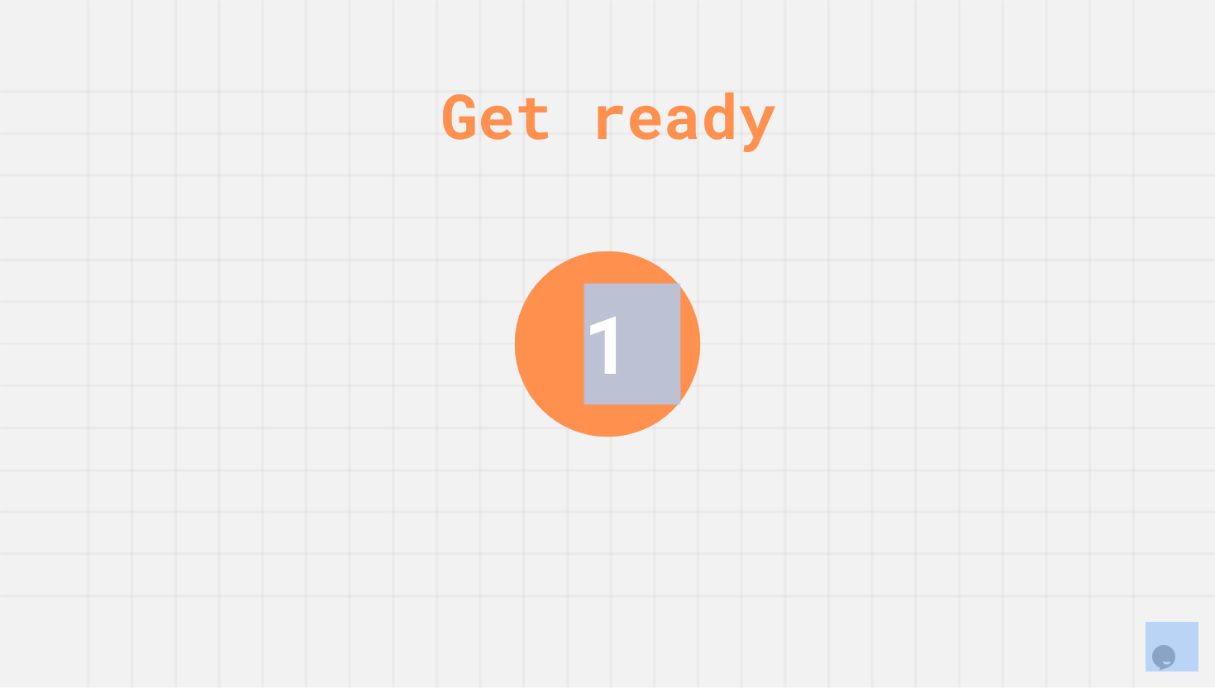
click at [1043, 551] on div "Get ready 1" at bounding box center [607, 344] width 1215 height 688
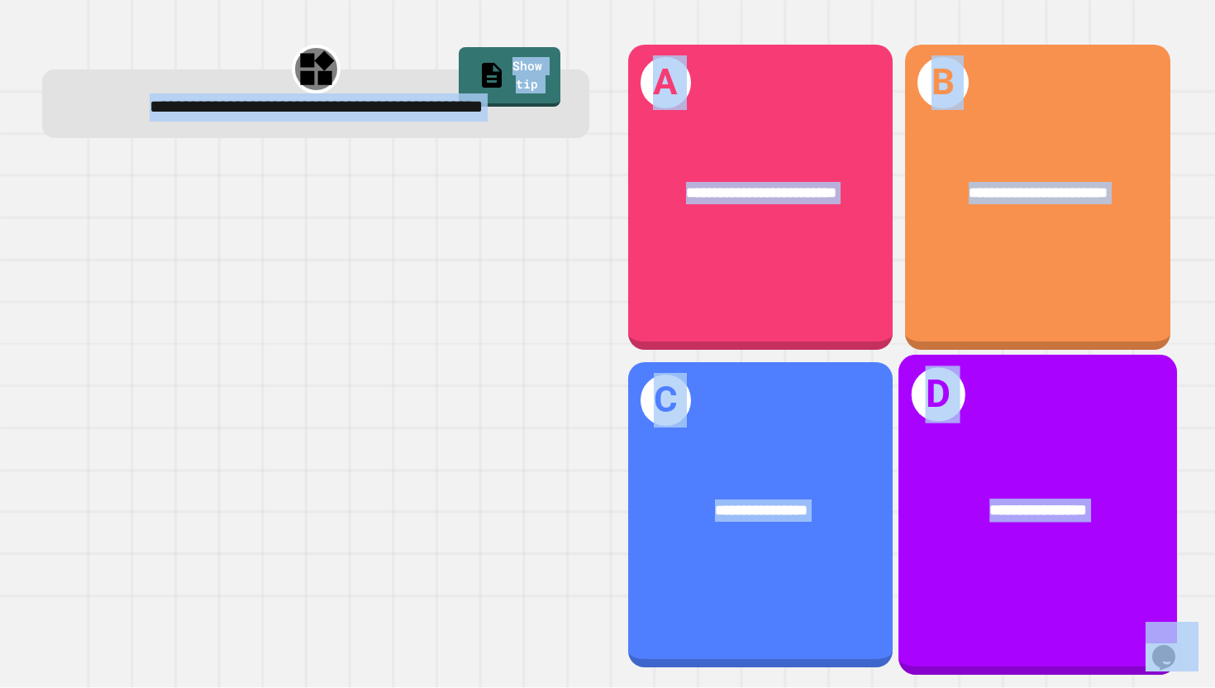
click at [1043, 551] on div "**********" at bounding box center [607, 344] width 1215 height 688
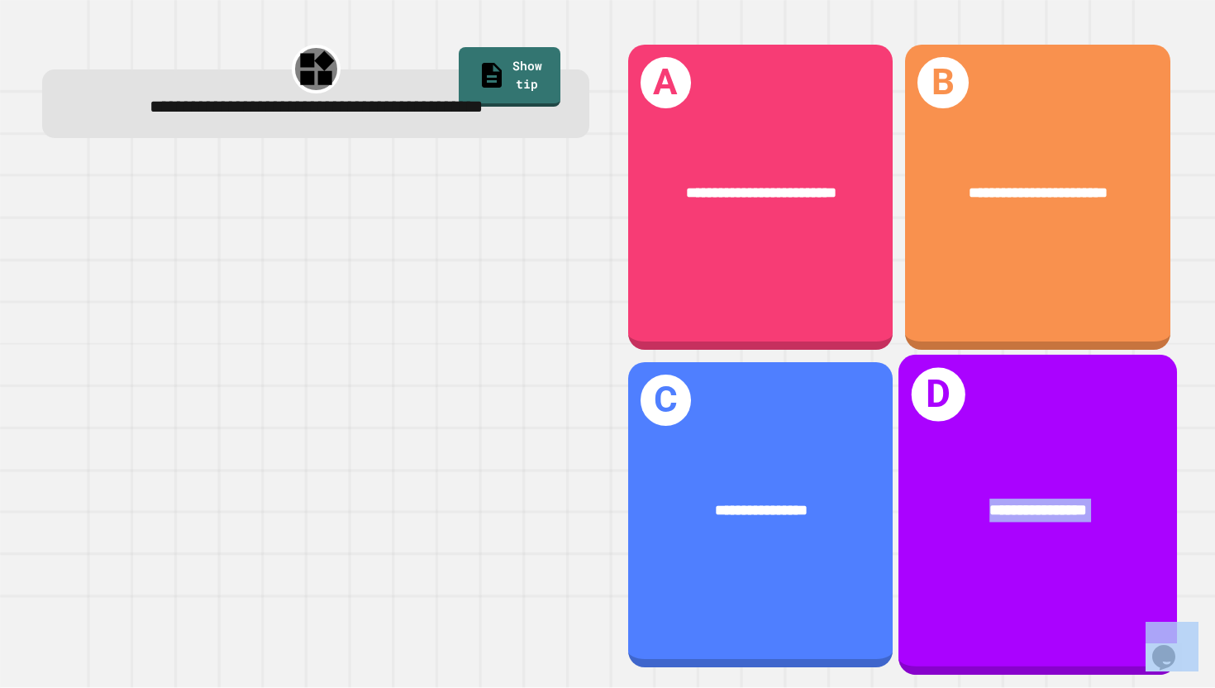
click at [1043, 551] on div "**********" at bounding box center [1038, 511] width 279 height 86
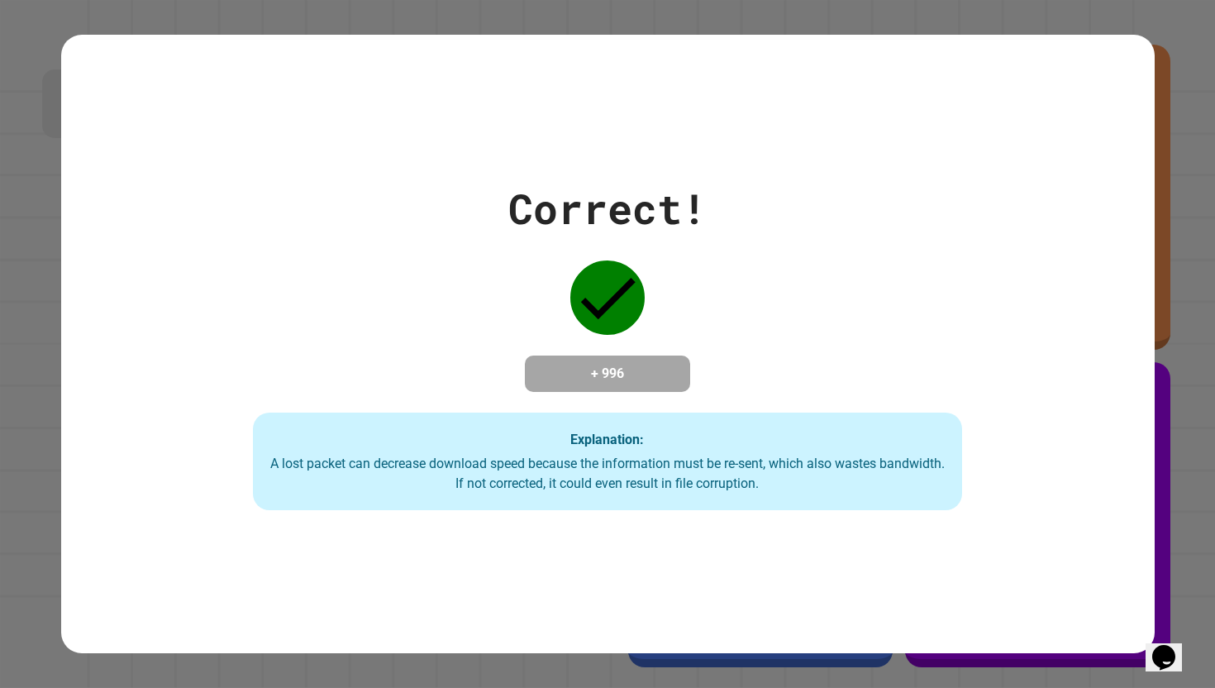
click at [725, 494] on div "A lost packet can decrease download speed because the information must be re-se…" at bounding box center [608, 474] width 677 height 40
click at [762, 509] on div "Explanation: A lost packet can decrease download speed because the information …" at bounding box center [608, 462] width 710 height 98
click at [761, 527] on div "Correct! + 996 Explanation: A lost packet can decrease download speed because t…" at bounding box center [608, 344] width 1094 height 619
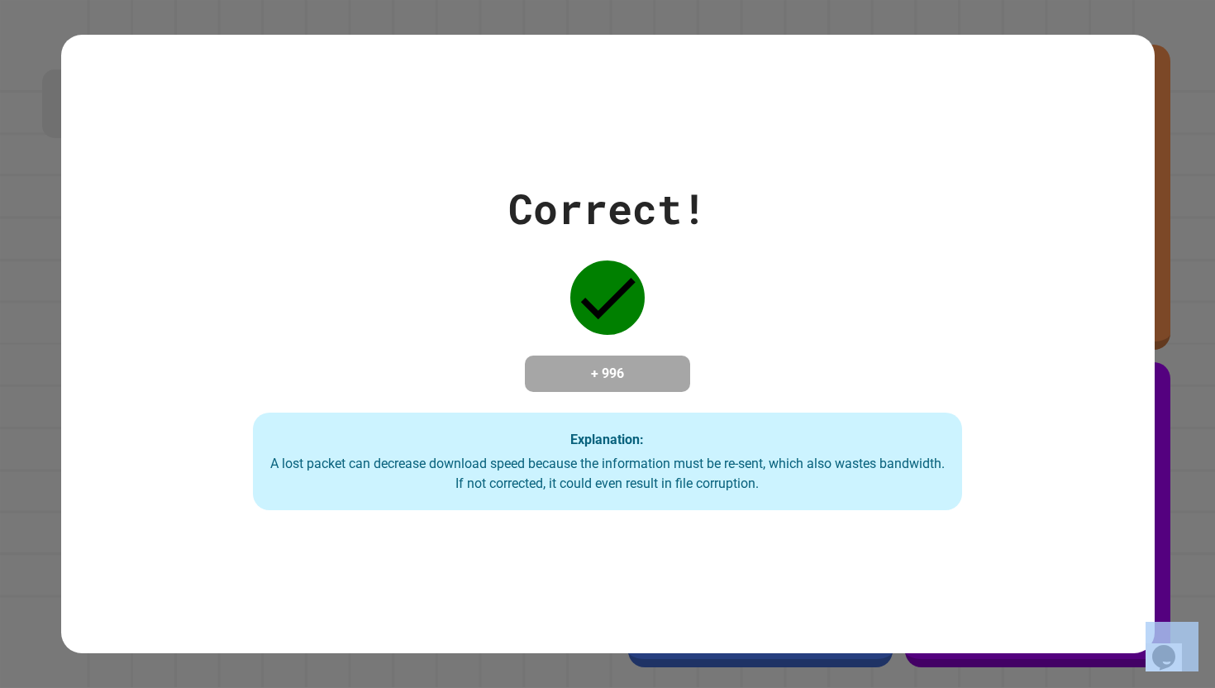
click at [761, 527] on div "Correct! + 996 Explanation: A lost packet can decrease download speed because t…" at bounding box center [608, 344] width 1094 height 619
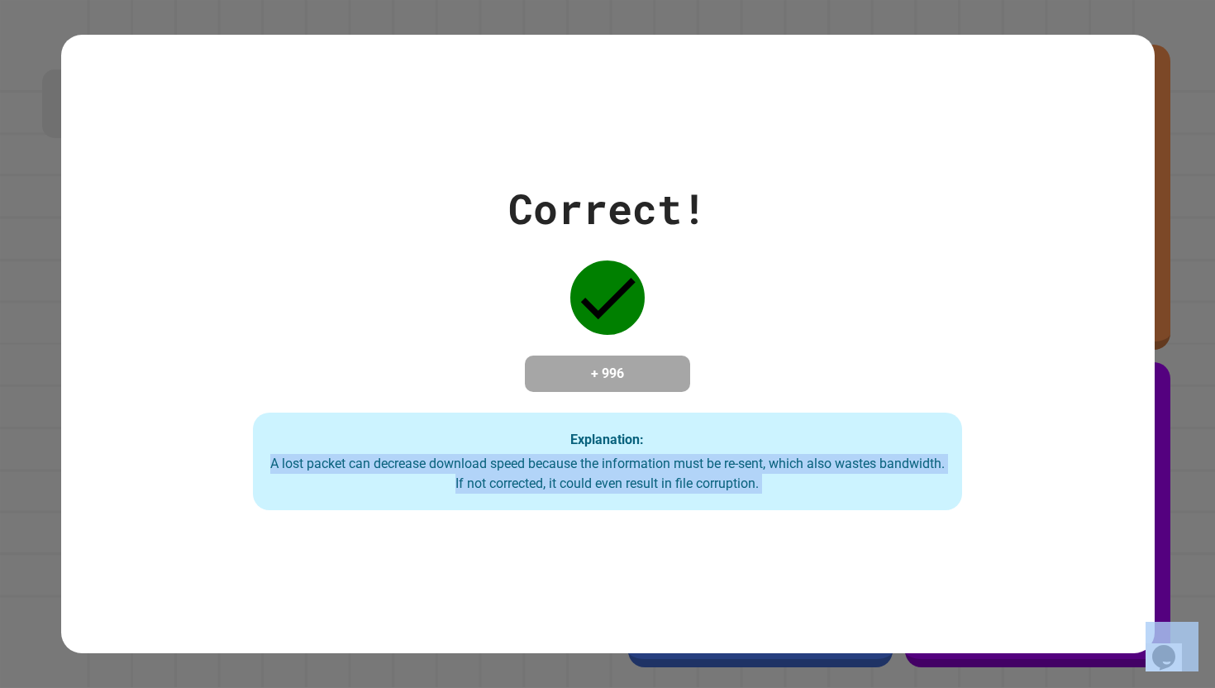
click at [761, 527] on div "Correct! + 996 Explanation: A lost packet can decrease download speed because t…" at bounding box center [608, 344] width 1094 height 619
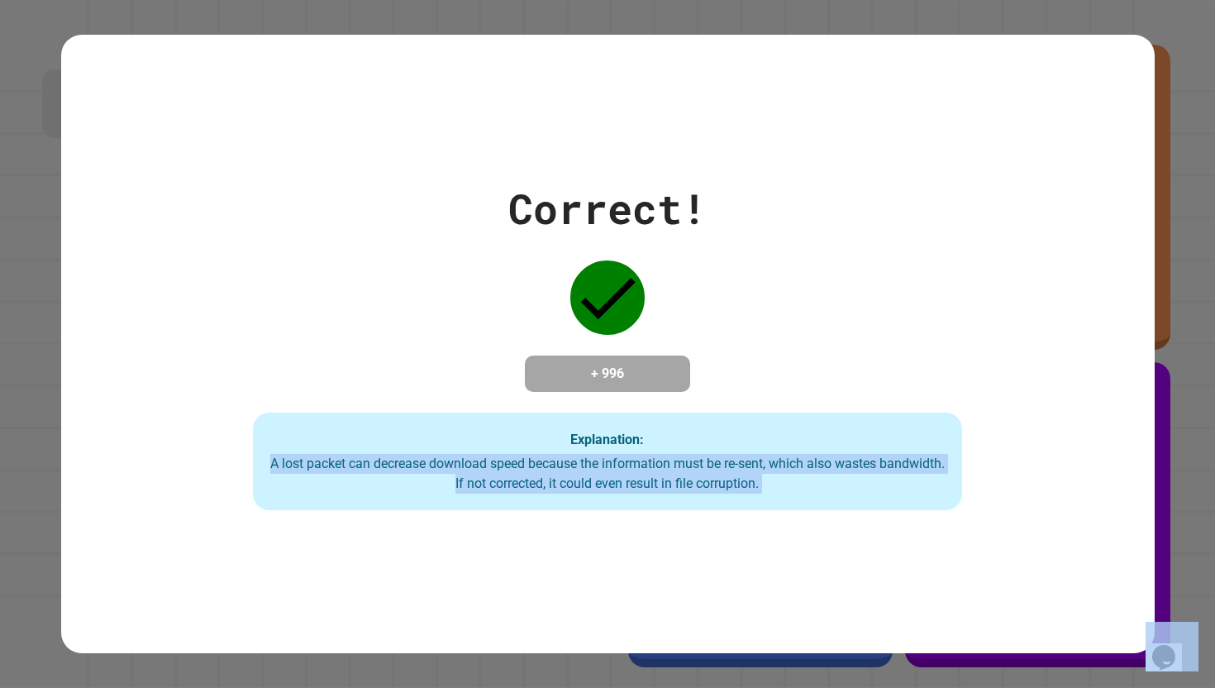
click at [761, 527] on div "Correct! + 996 Explanation: A lost packet can decrease download speed because t…" at bounding box center [608, 344] width 1094 height 619
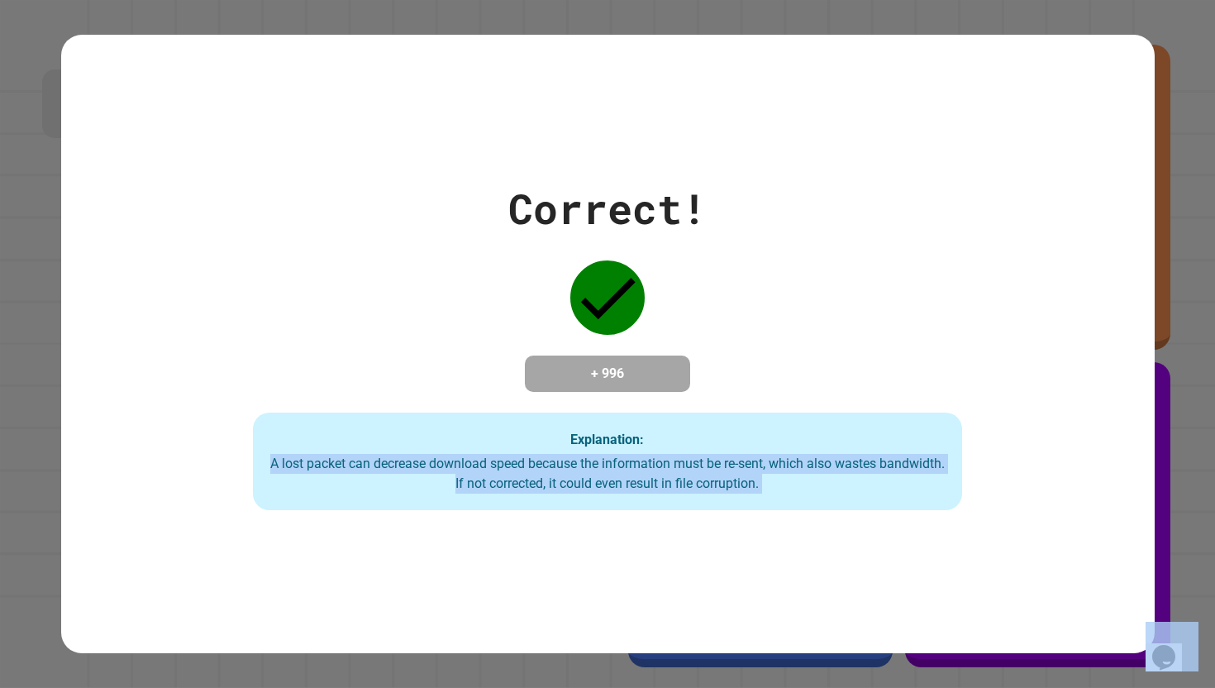
click at [761, 527] on div "Correct! + 996 Explanation: A lost packet can decrease download speed because t…" at bounding box center [608, 344] width 1094 height 619
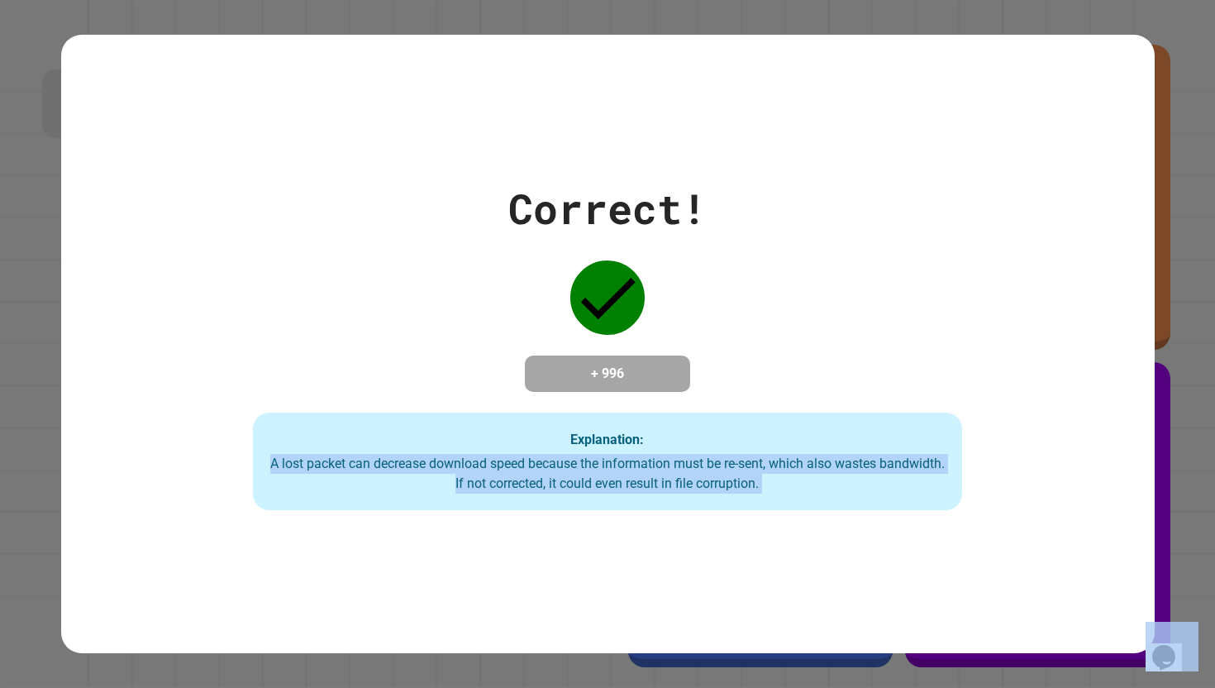
click at [761, 527] on div "Correct! + 996 Explanation: A lost packet can decrease download speed because t…" at bounding box center [608, 344] width 1094 height 619
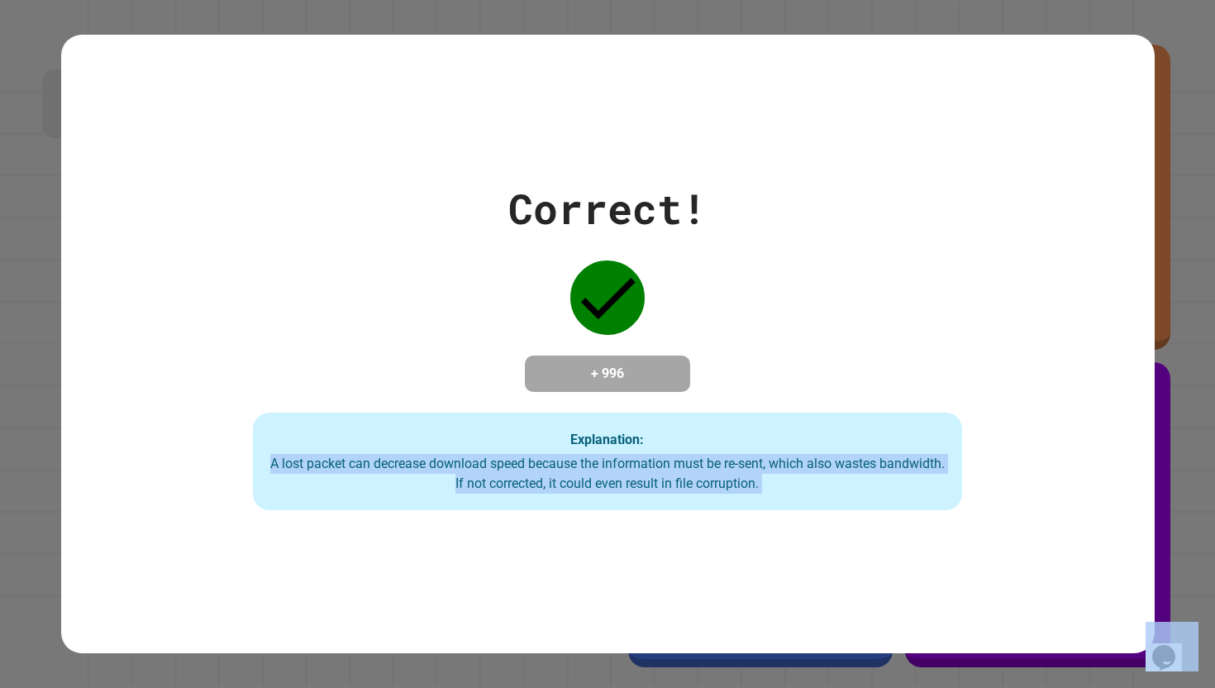
click at [761, 527] on div "Correct! + 996 Explanation: A lost packet can decrease download speed because t…" at bounding box center [608, 344] width 1094 height 619
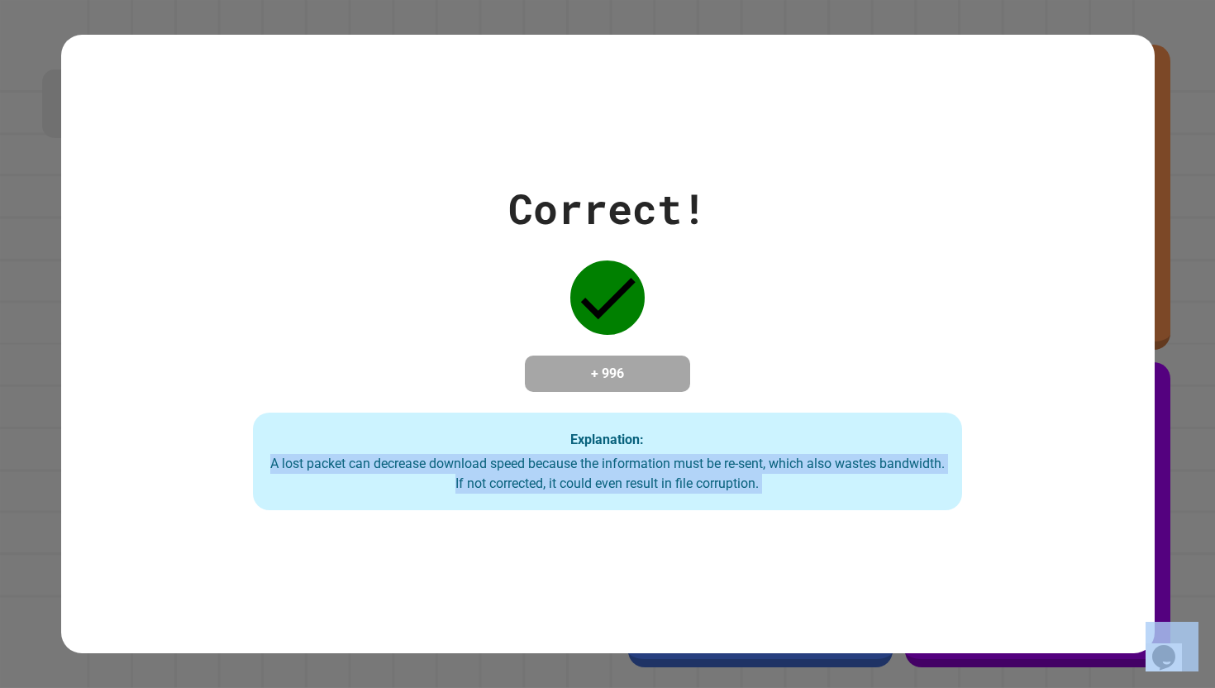
click at [761, 527] on div "Correct! + 996 Explanation: A lost packet can decrease download speed because t…" at bounding box center [608, 344] width 1094 height 619
click at [761, 526] on div "Correct! + 996 Explanation: A lost packet can decrease download speed because t…" at bounding box center [608, 344] width 1094 height 619
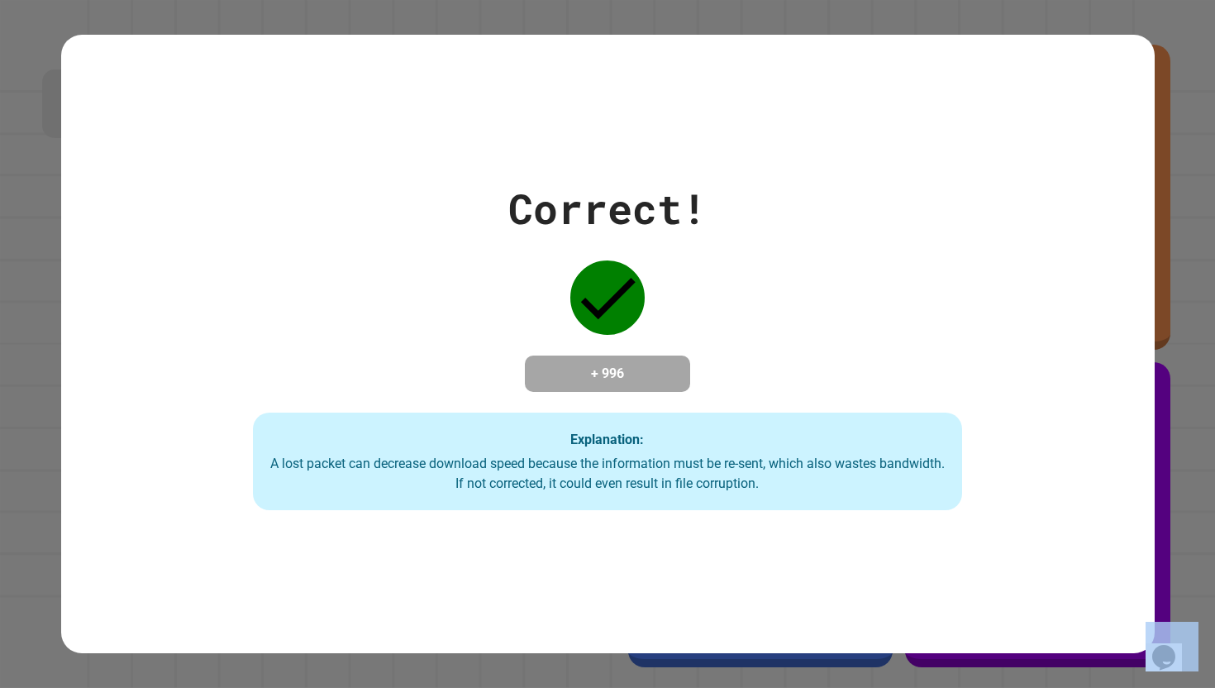
click at [761, 526] on div "Correct! + 996 Explanation: A lost packet can decrease download speed because t…" at bounding box center [608, 344] width 1094 height 619
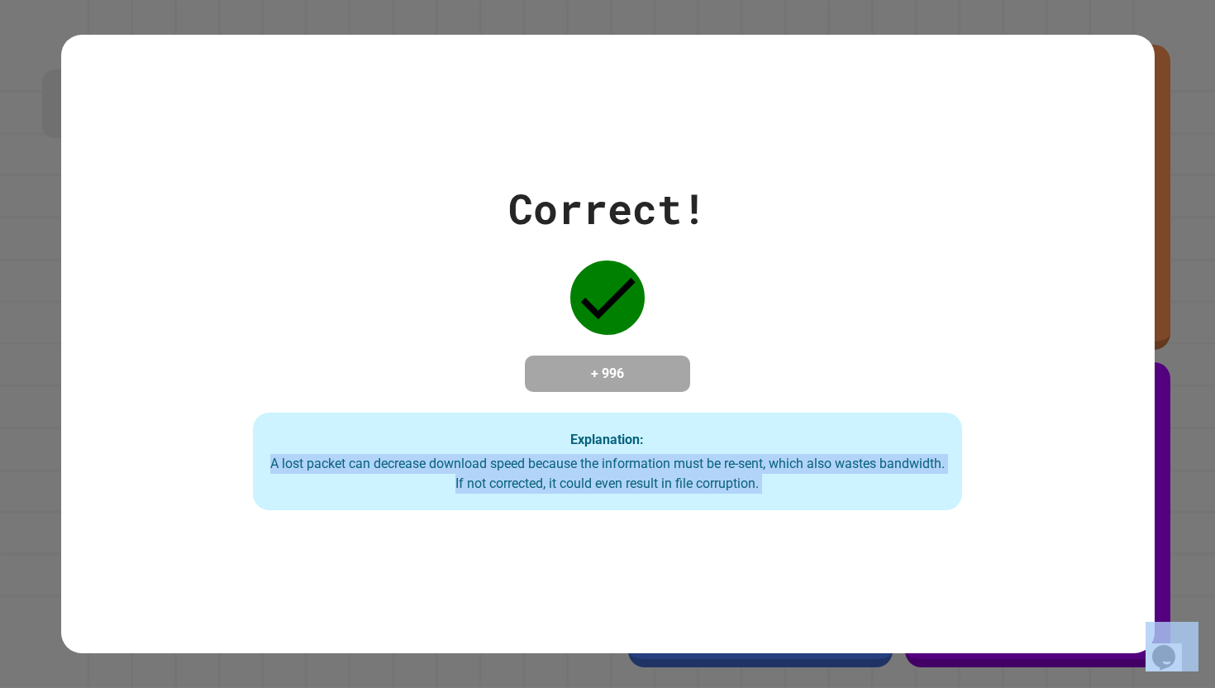
click at [761, 526] on div "Correct! + 996 Explanation: A lost packet can decrease download speed because t…" at bounding box center [608, 344] width 1094 height 619
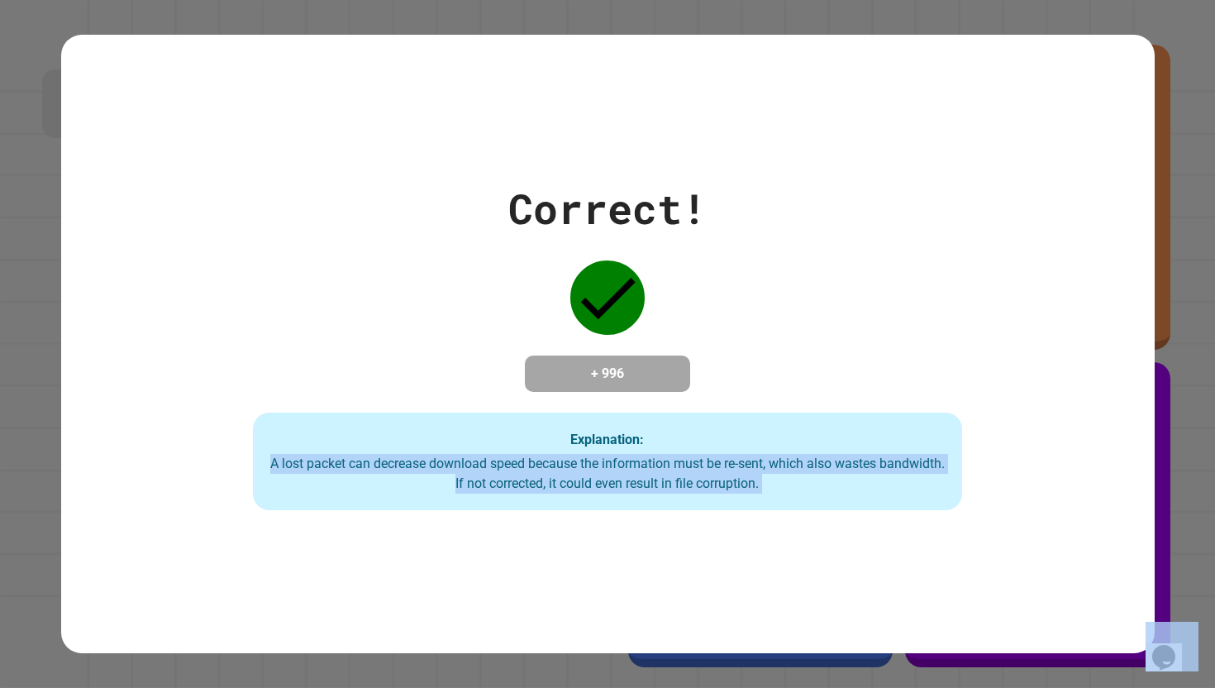
click at [762, 526] on div "Correct! + 996 Explanation: A lost packet can decrease download speed because t…" at bounding box center [608, 344] width 1094 height 619
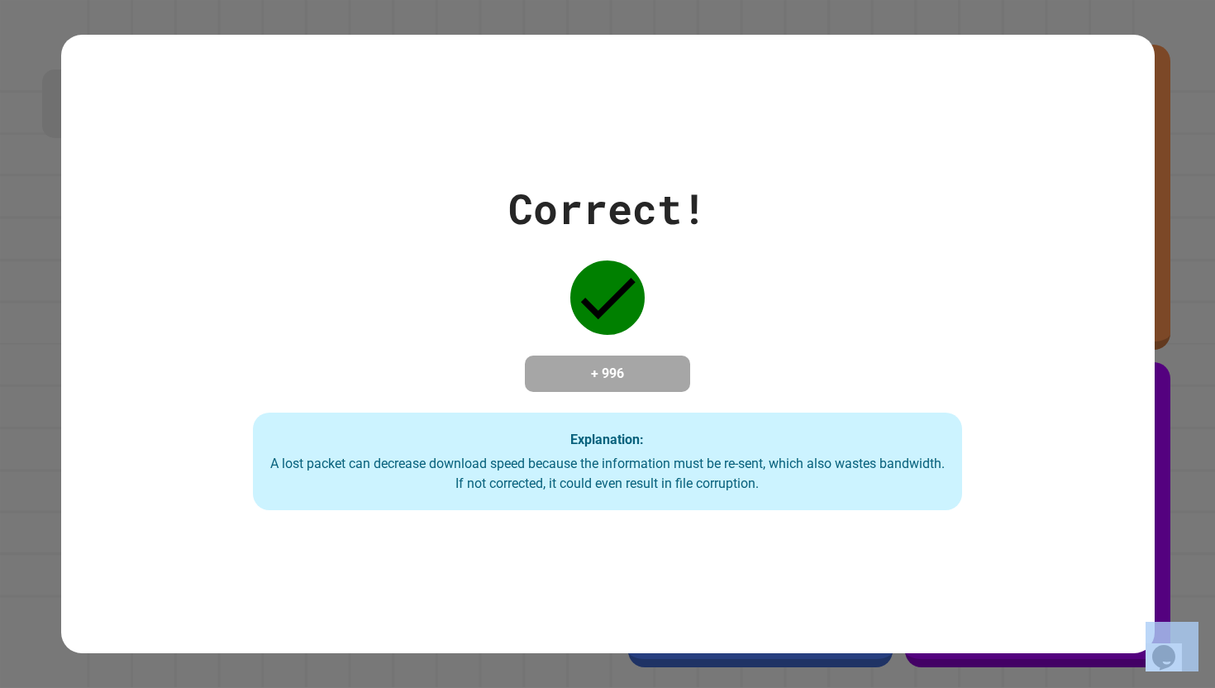
click at [762, 526] on div "Correct! + 996 Explanation: A lost packet can decrease download speed because t…" at bounding box center [608, 344] width 1094 height 619
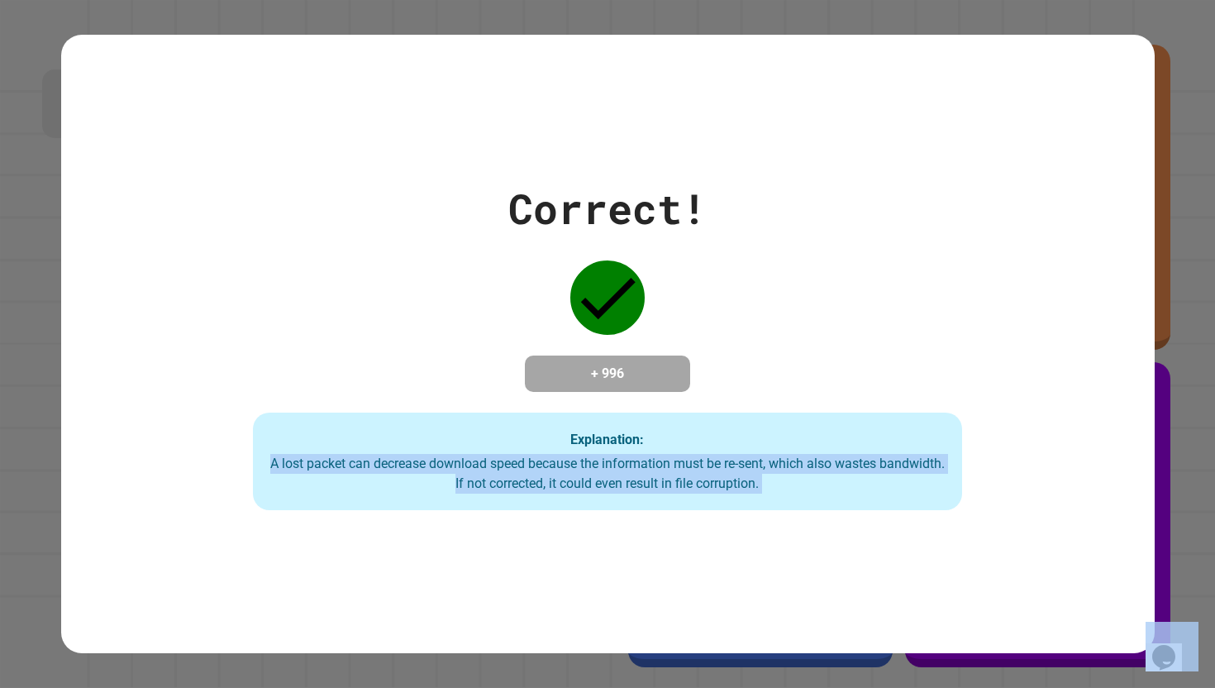
click at [762, 526] on div "Correct! + 996 Explanation: A lost packet can decrease download speed because t…" at bounding box center [608, 344] width 1094 height 619
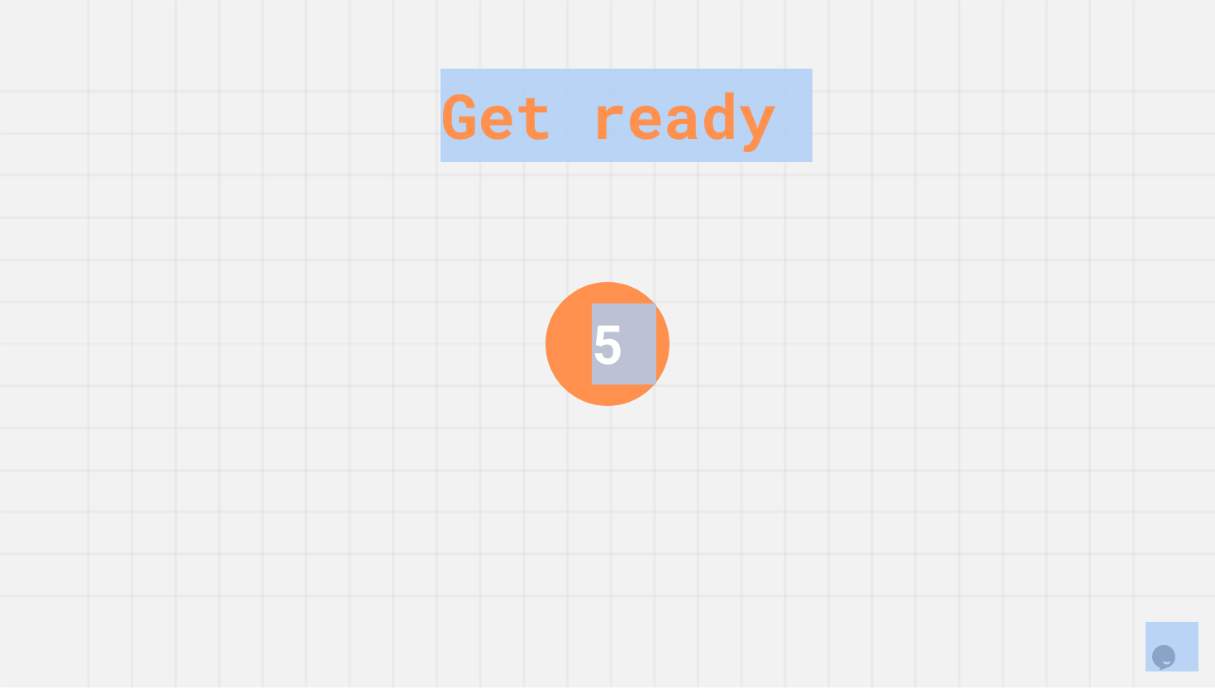
click at [704, 570] on div "Get ready 5" at bounding box center [607, 344] width 1215 height 688
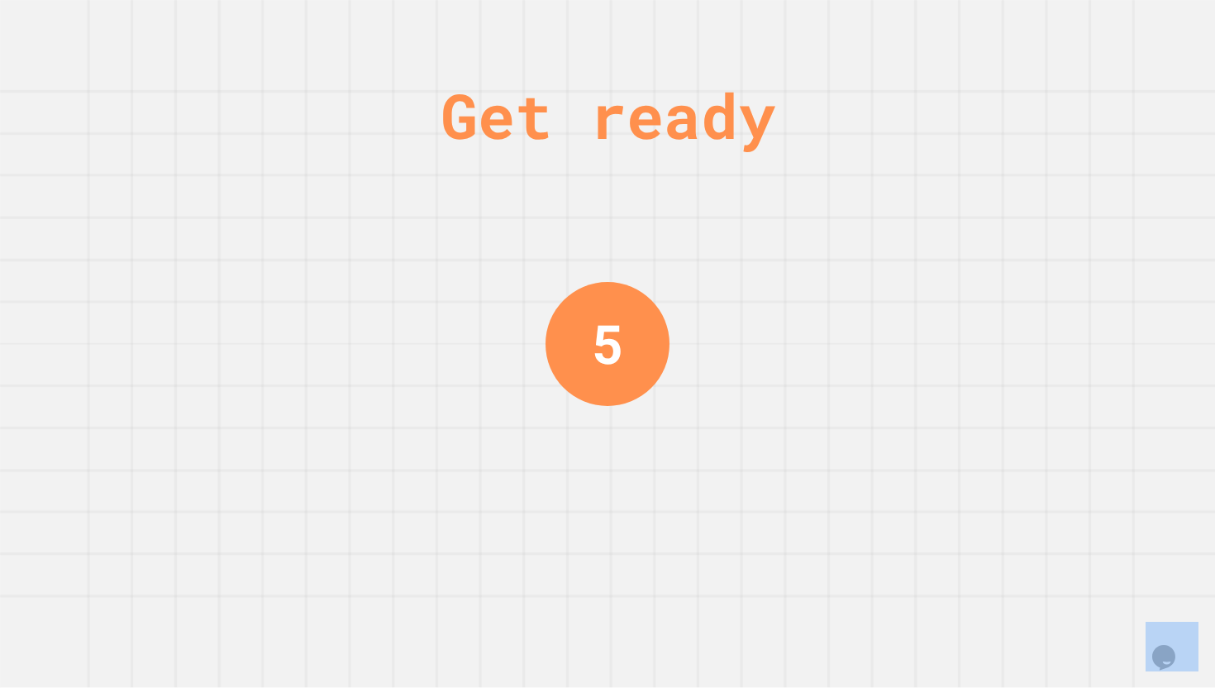
click at [704, 570] on div "Get ready 5" at bounding box center [607, 344] width 1215 height 688
click at [704, 570] on div "Get ready 4" at bounding box center [607, 344] width 1215 height 688
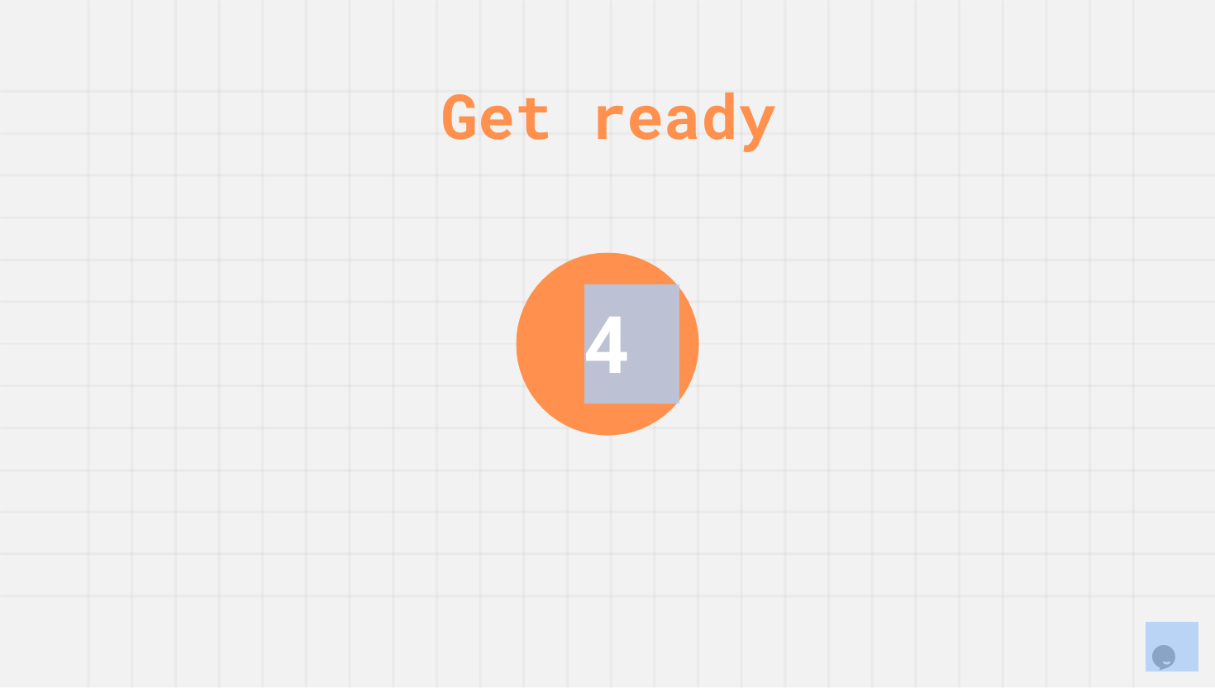
click at [704, 570] on div "Get ready 4" at bounding box center [607, 344] width 1215 height 688
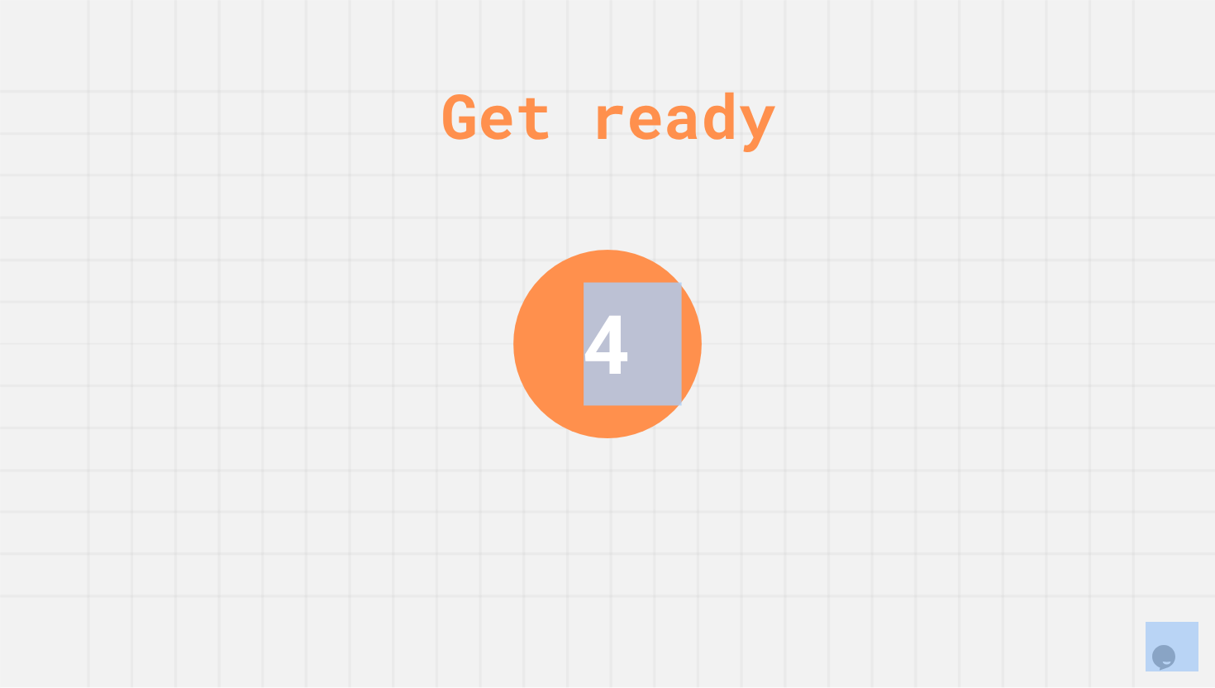
click at [704, 570] on div "Get ready 4" at bounding box center [607, 344] width 1215 height 688
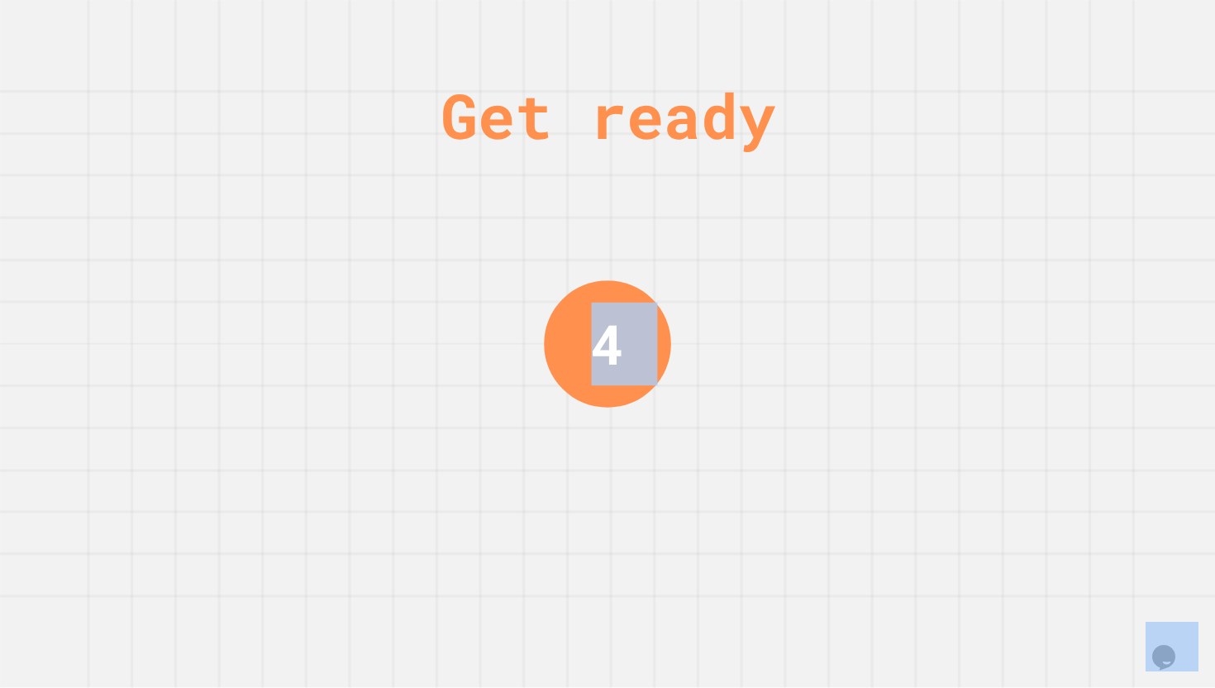
click at [704, 570] on div "Get ready 4" at bounding box center [607, 344] width 1215 height 688
click at [704, 570] on div "Get ready 3" at bounding box center [607, 344] width 1215 height 688
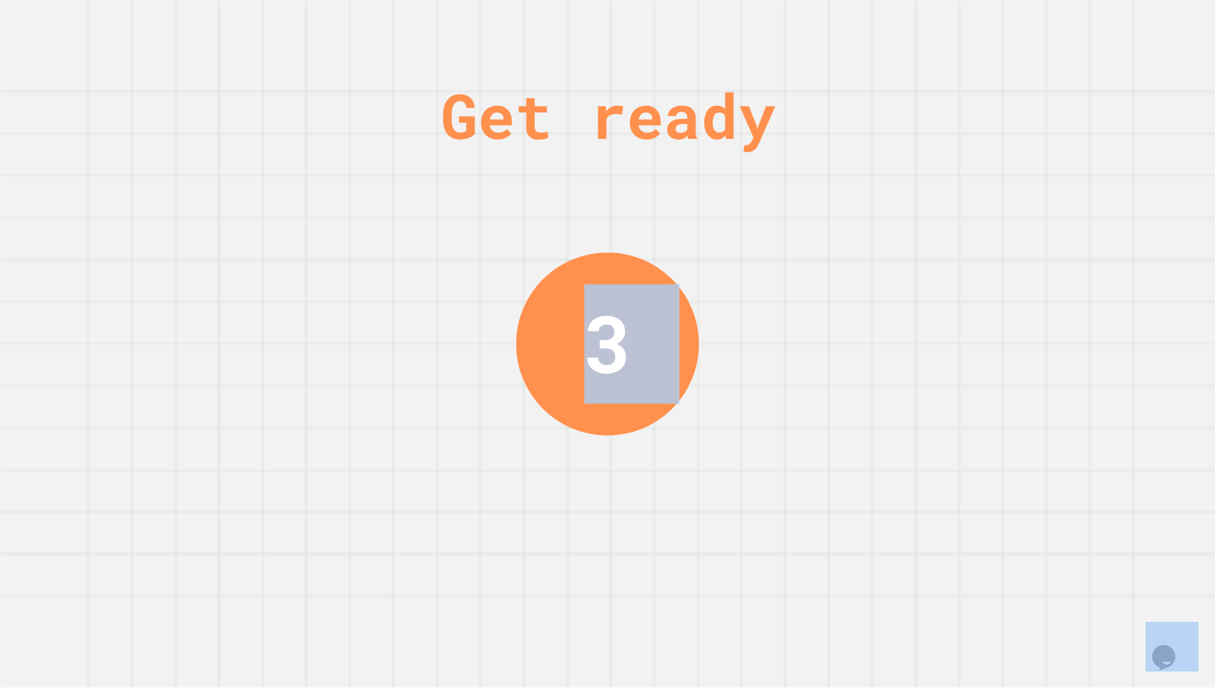
click at [704, 570] on div "Get ready 3" at bounding box center [607, 344] width 1215 height 688
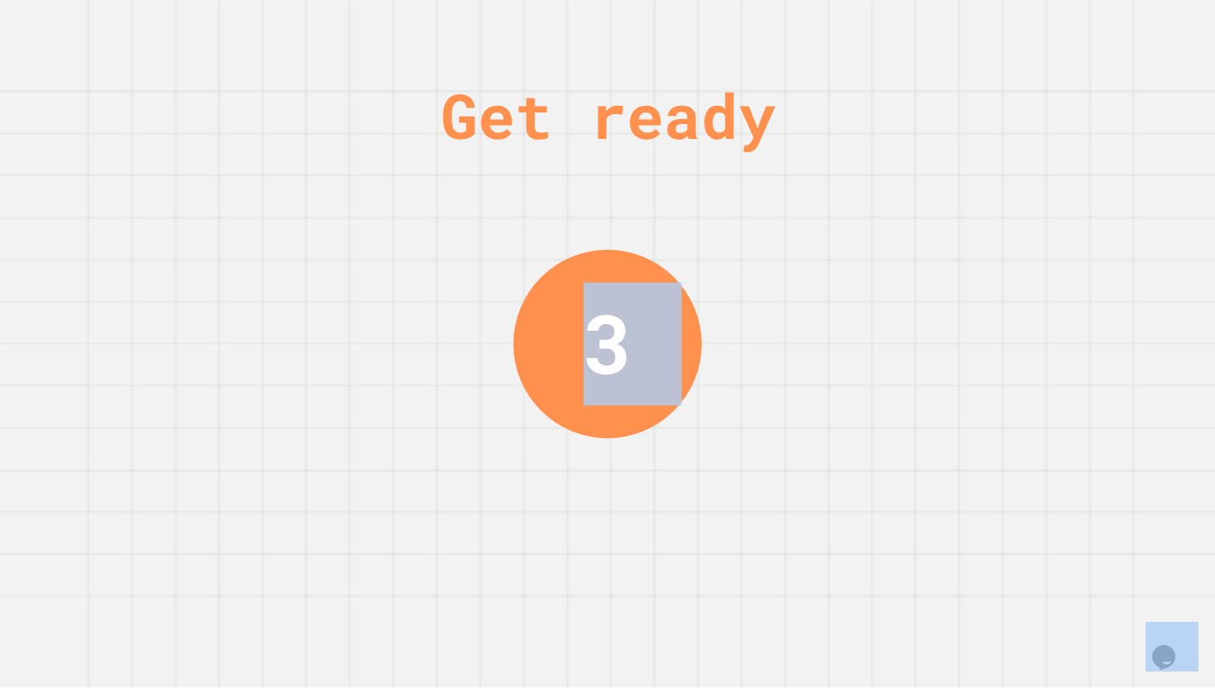
click at [704, 570] on div "Get ready 3" at bounding box center [607, 344] width 1215 height 688
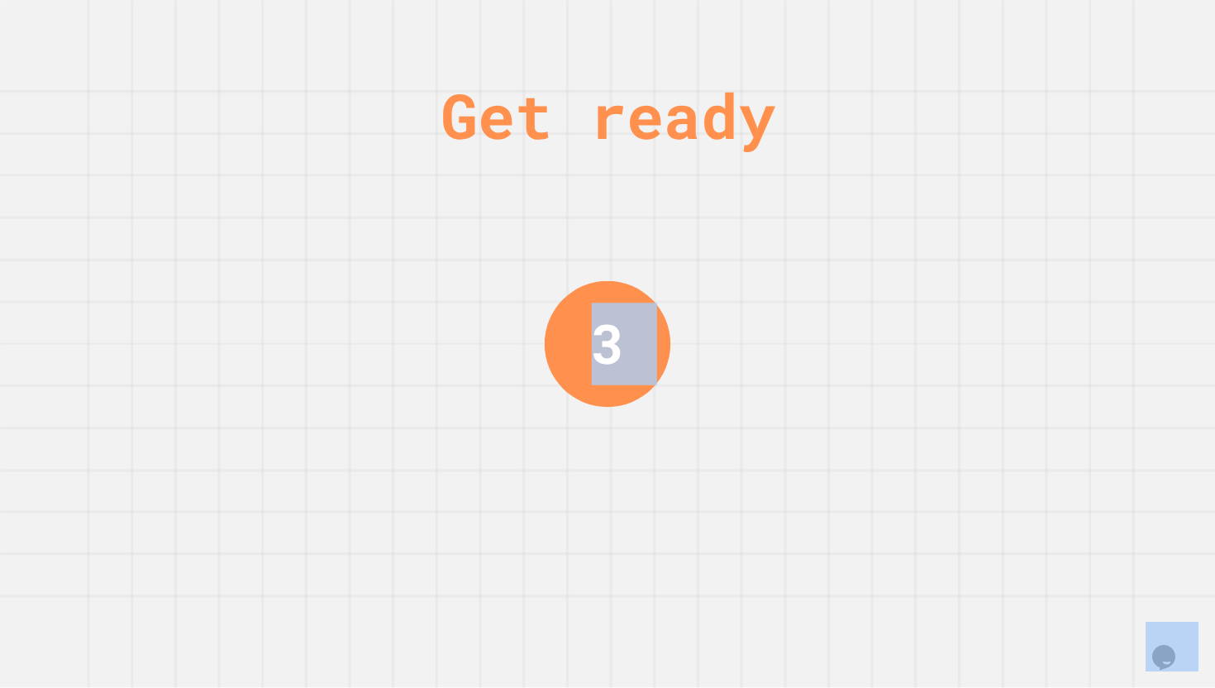
click at [704, 570] on div "Get ready 3" at bounding box center [607, 344] width 1215 height 688
click at [704, 570] on div "Get ready 2" at bounding box center [607, 344] width 1215 height 688
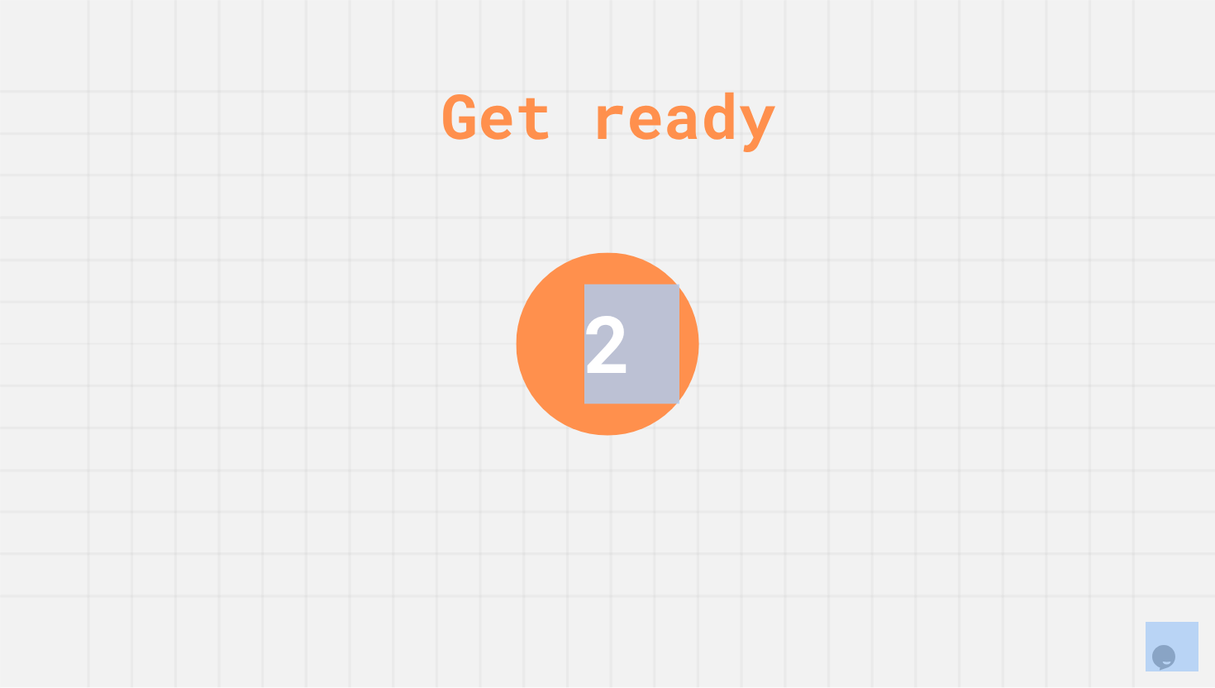
click at [704, 570] on div "Get ready 2" at bounding box center [607, 344] width 1215 height 688
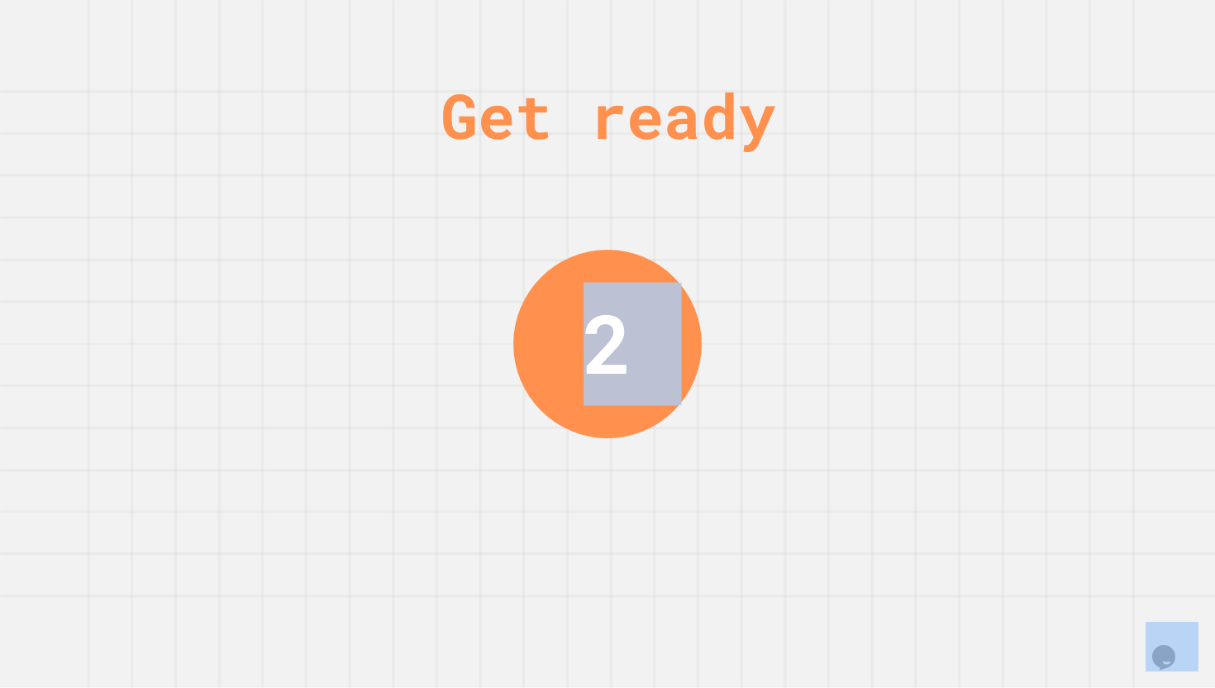
click at [704, 570] on div "Get ready 2" at bounding box center [607, 344] width 1215 height 688
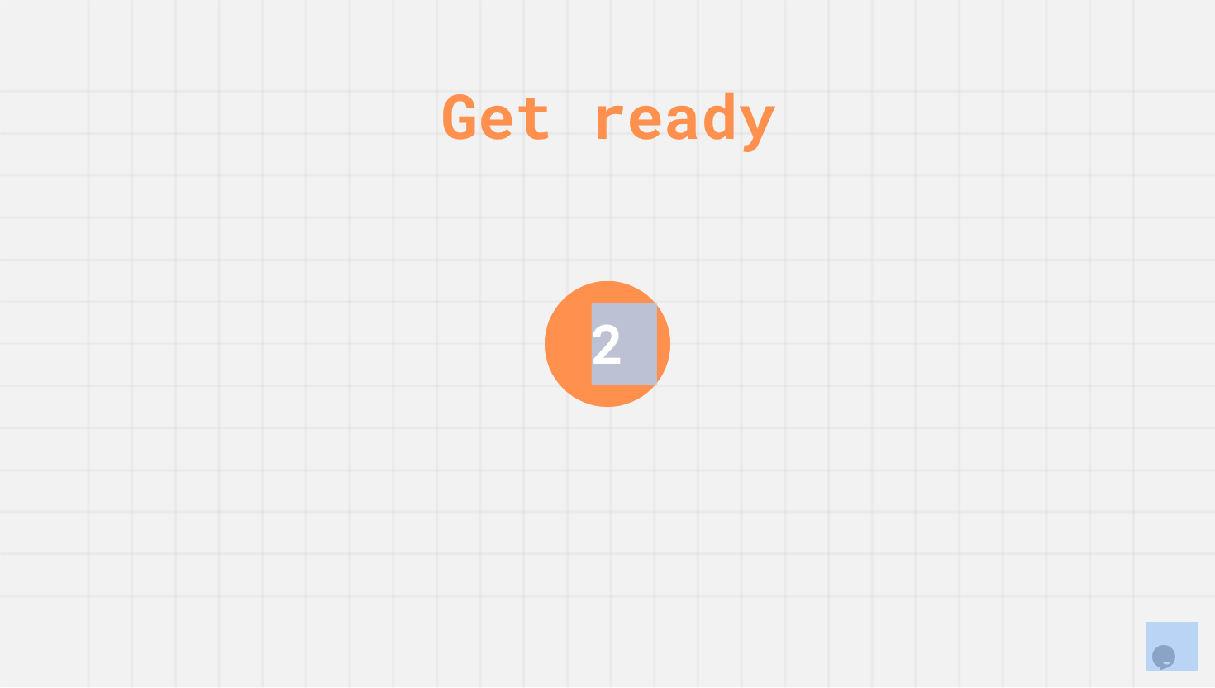
click at [704, 570] on div "Get ready 2" at bounding box center [607, 344] width 1215 height 688
click at [704, 570] on div "Get ready 1" at bounding box center [607, 344] width 1215 height 688
drag, startPoint x: 704, startPoint y: 570, endPoint x: 704, endPoint y: 687, distance: 116.6
click at [704, 687] on div "Get ready 1" at bounding box center [607, 344] width 1215 height 688
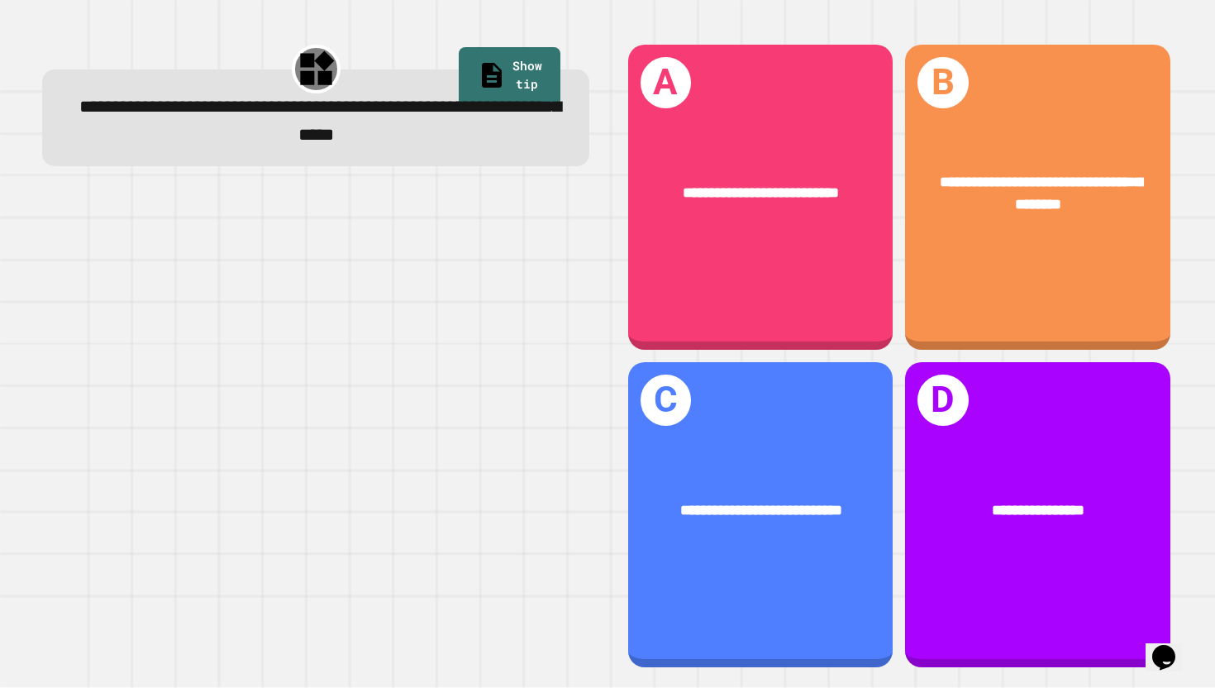
click at [704, 687] on div "**********" at bounding box center [900, 356] width 584 height 664
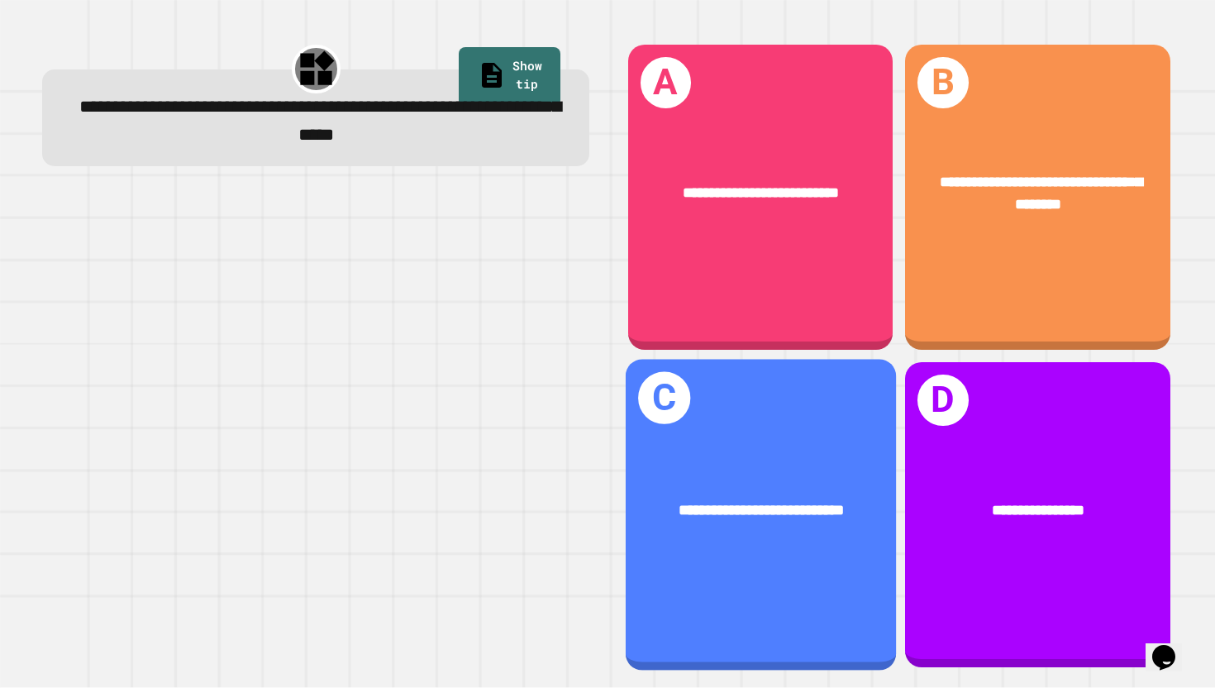
click at [681, 500] on div "**********" at bounding box center [760, 510] width 209 height 23
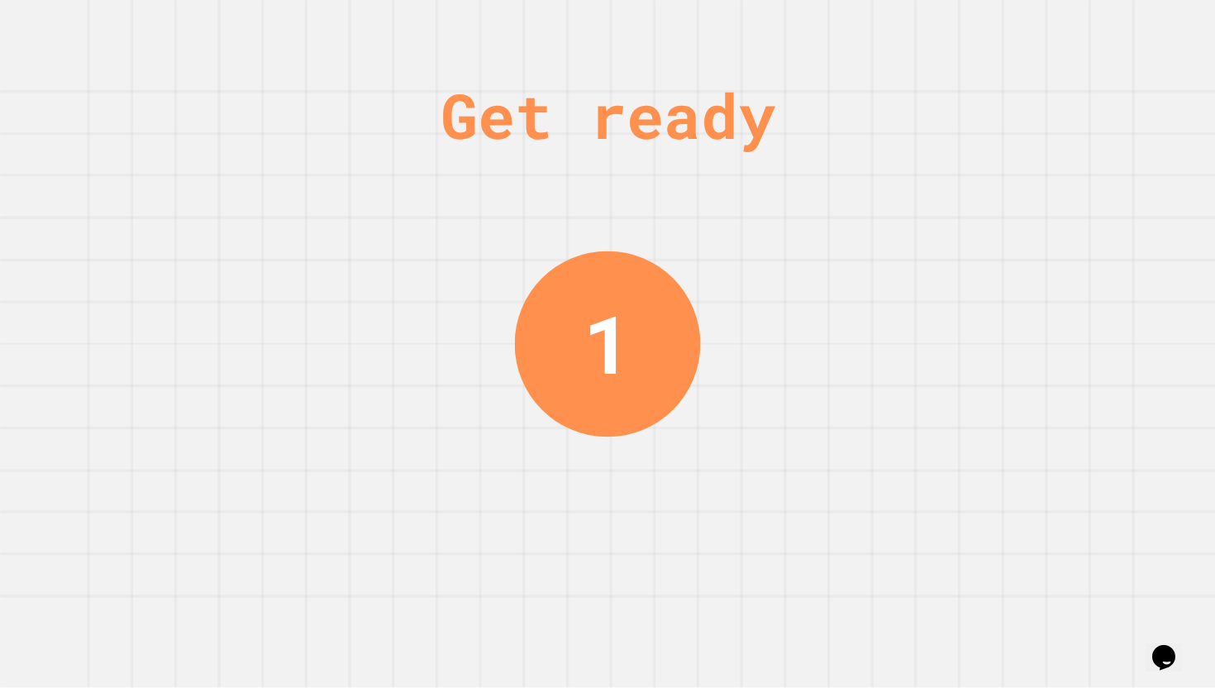
click at [1048, 150] on div "Get ready 1" at bounding box center [607, 344] width 1215 height 688
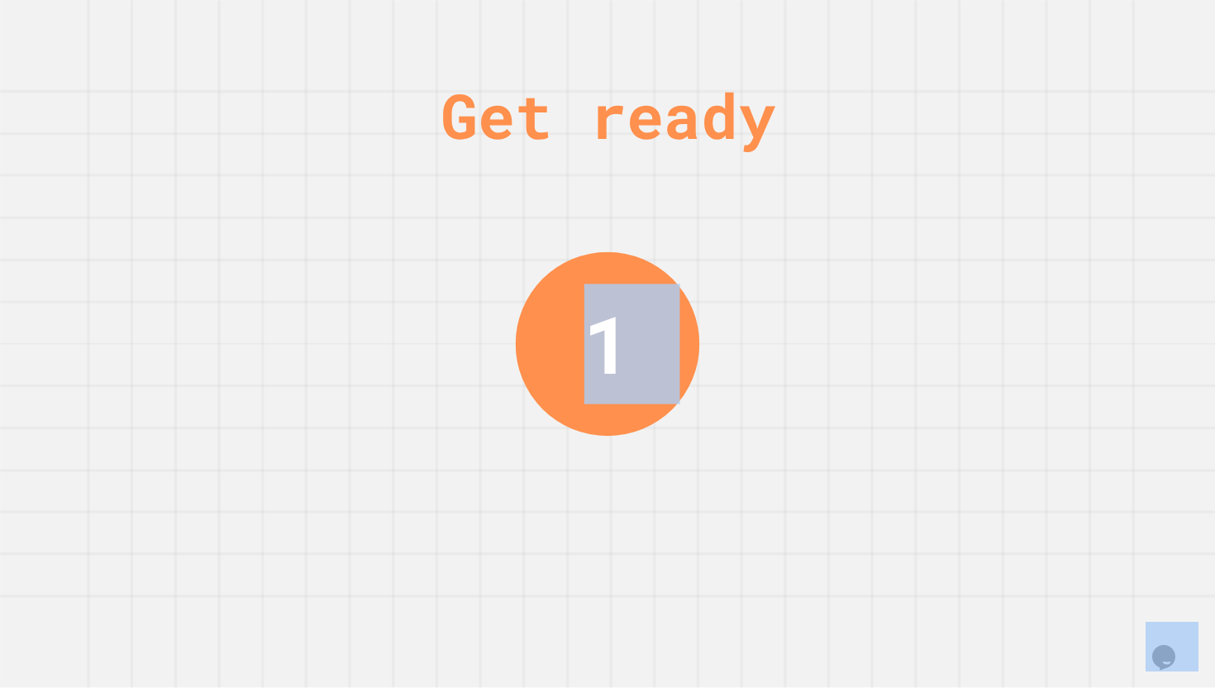
click at [1048, 150] on div "Get ready 1" at bounding box center [607, 344] width 1215 height 688
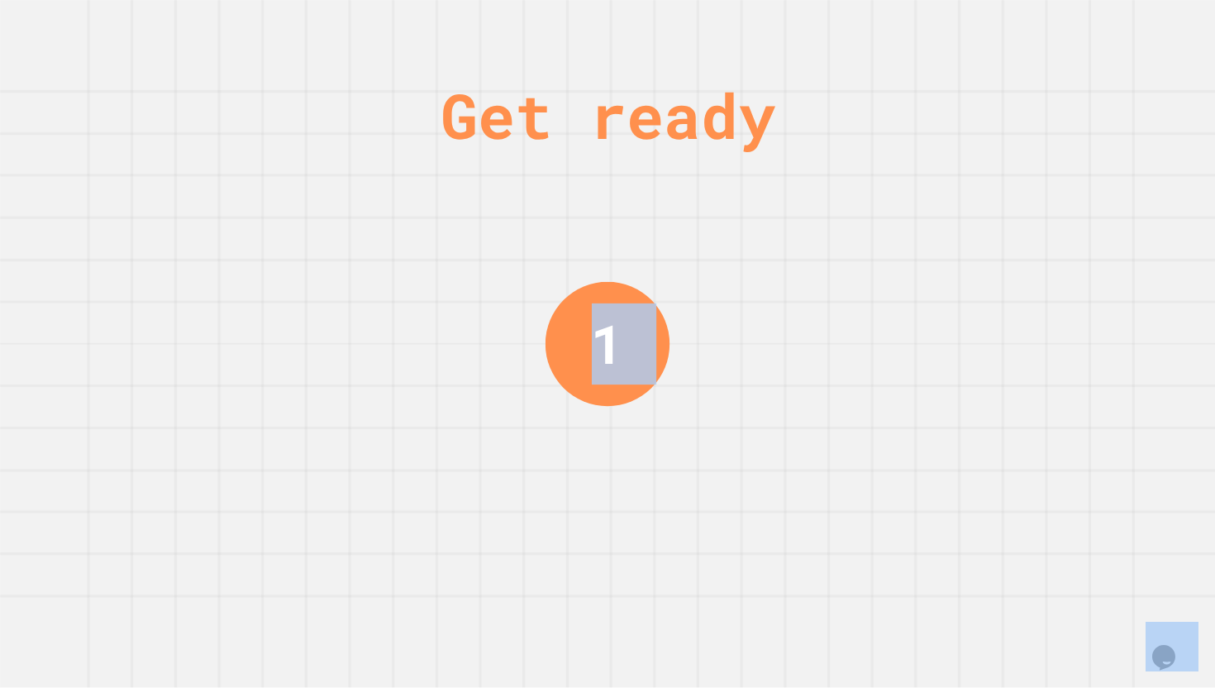
click at [1048, 150] on div "Get ready 1" at bounding box center [607, 344] width 1215 height 688
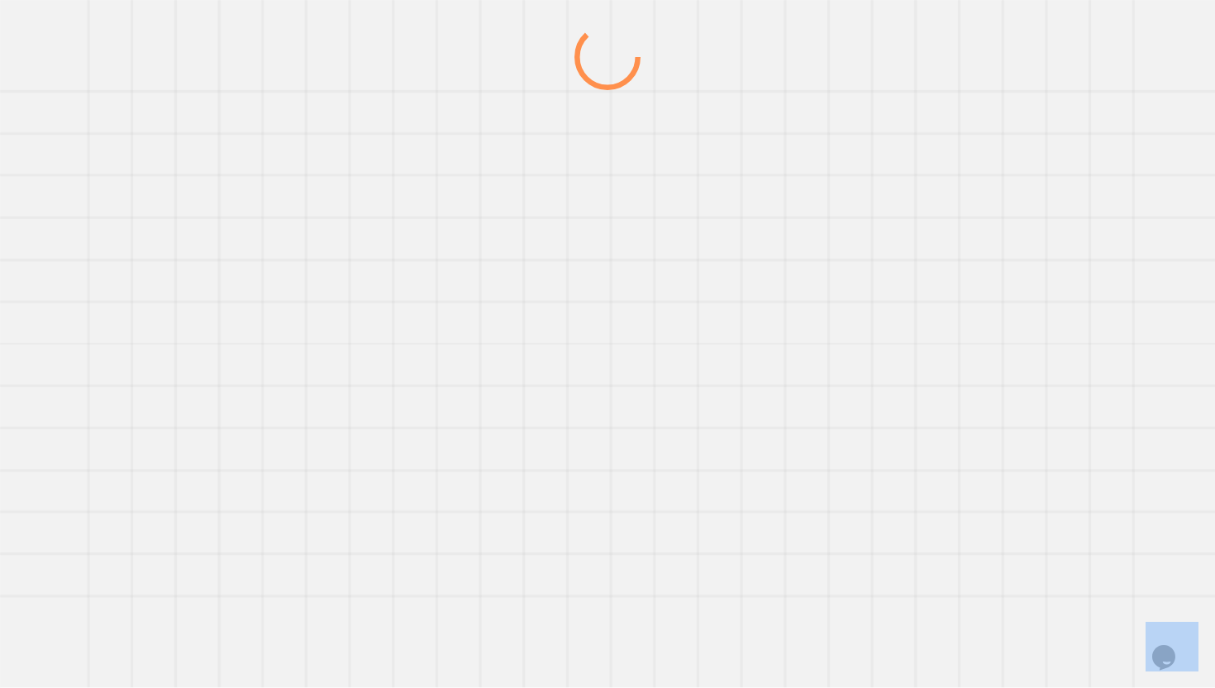
click at [1048, 150] on div at bounding box center [607, 356] width 1167 height 664
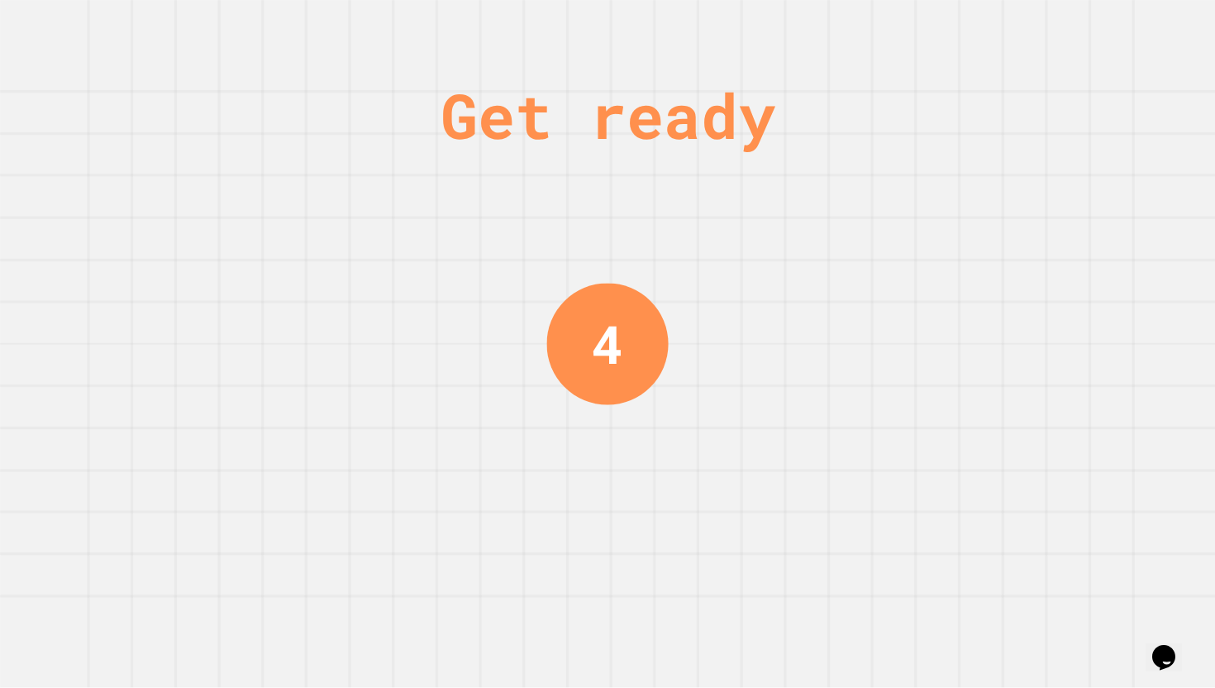
click at [1037, 198] on div "Get ready 4" at bounding box center [607, 344] width 1215 height 688
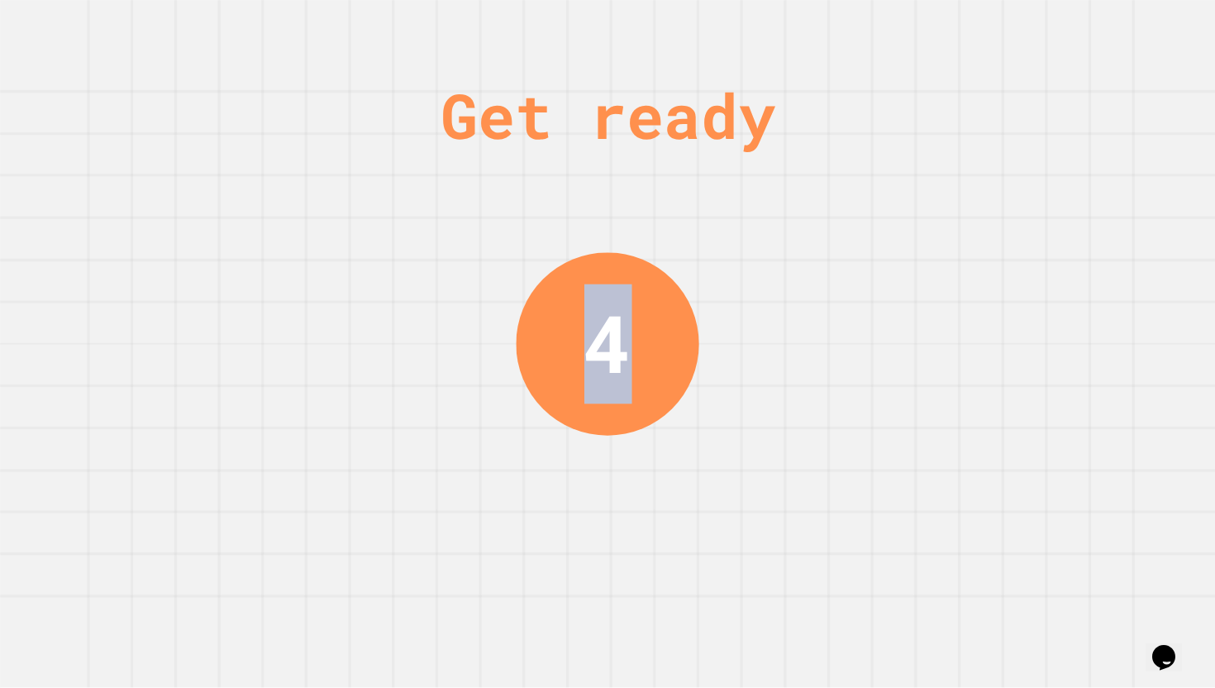
click at [1037, 198] on div "Get ready 4" at bounding box center [607, 344] width 1215 height 688
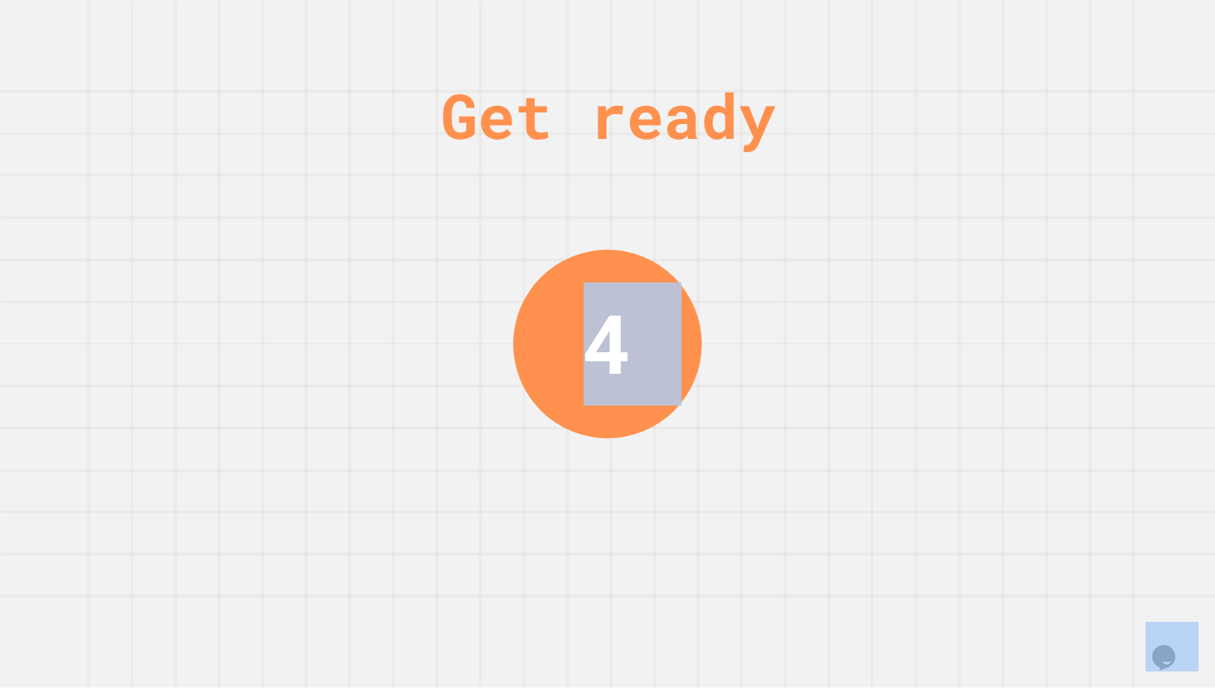
click at [1037, 198] on div "Get ready 4" at bounding box center [607, 344] width 1215 height 688
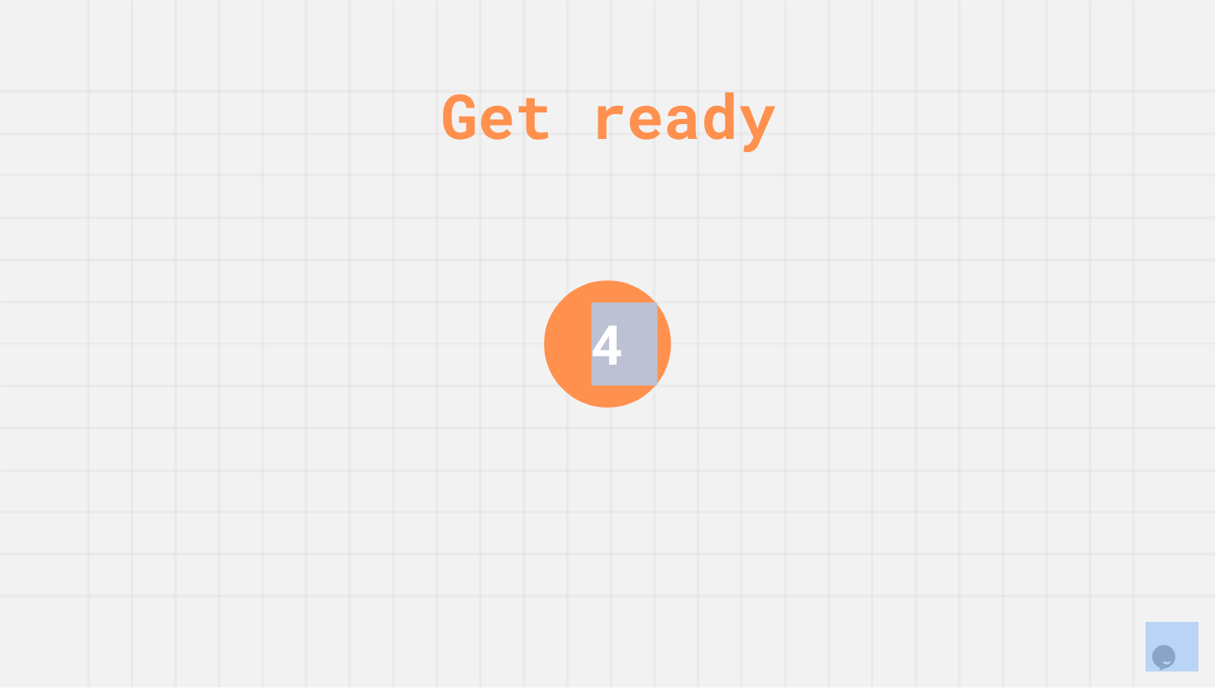
click at [1037, 198] on div "Get ready 4" at bounding box center [607, 344] width 1215 height 688
click at [1037, 198] on div "Get ready 3" at bounding box center [607, 344] width 1215 height 688
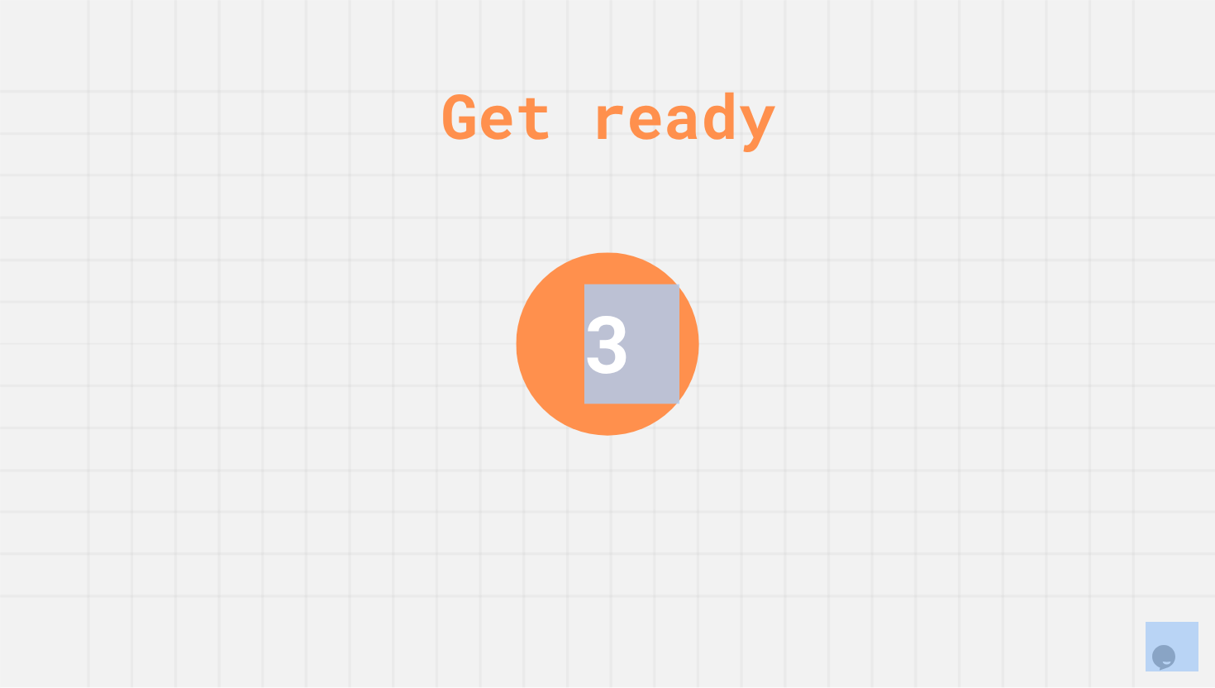
click at [1037, 198] on div "Get ready 3" at bounding box center [607, 344] width 1215 height 688
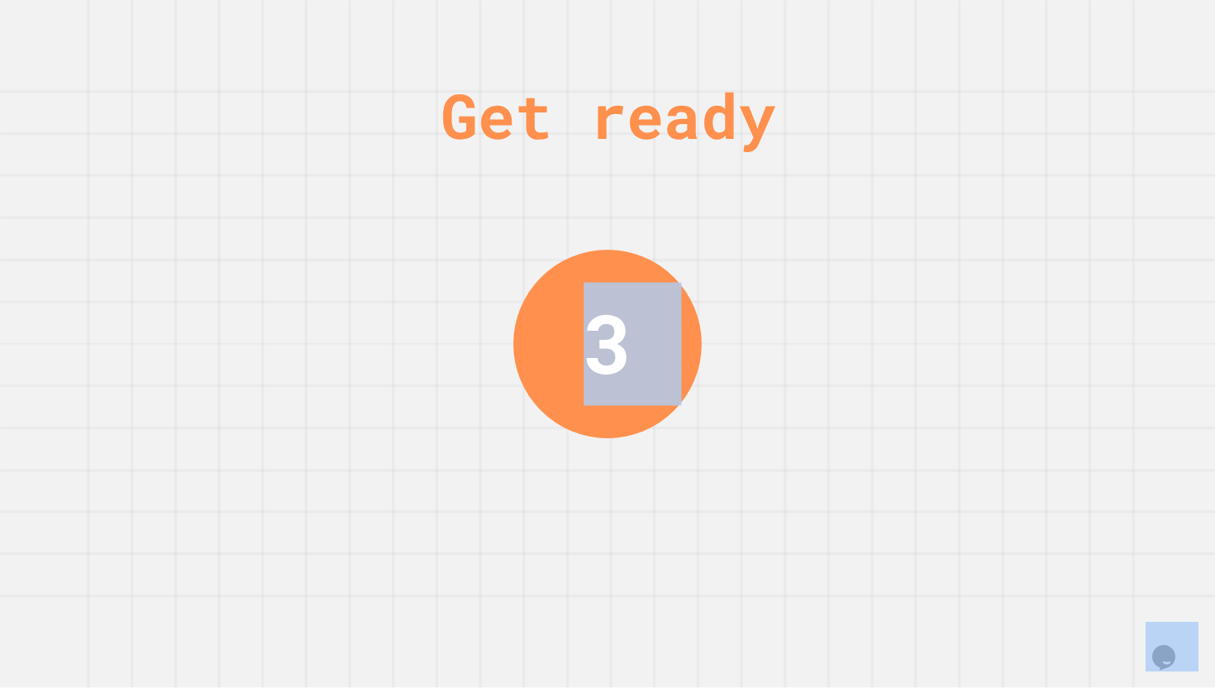
click at [1037, 198] on div "Get ready 3" at bounding box center [607, 344] width 1215 height 688
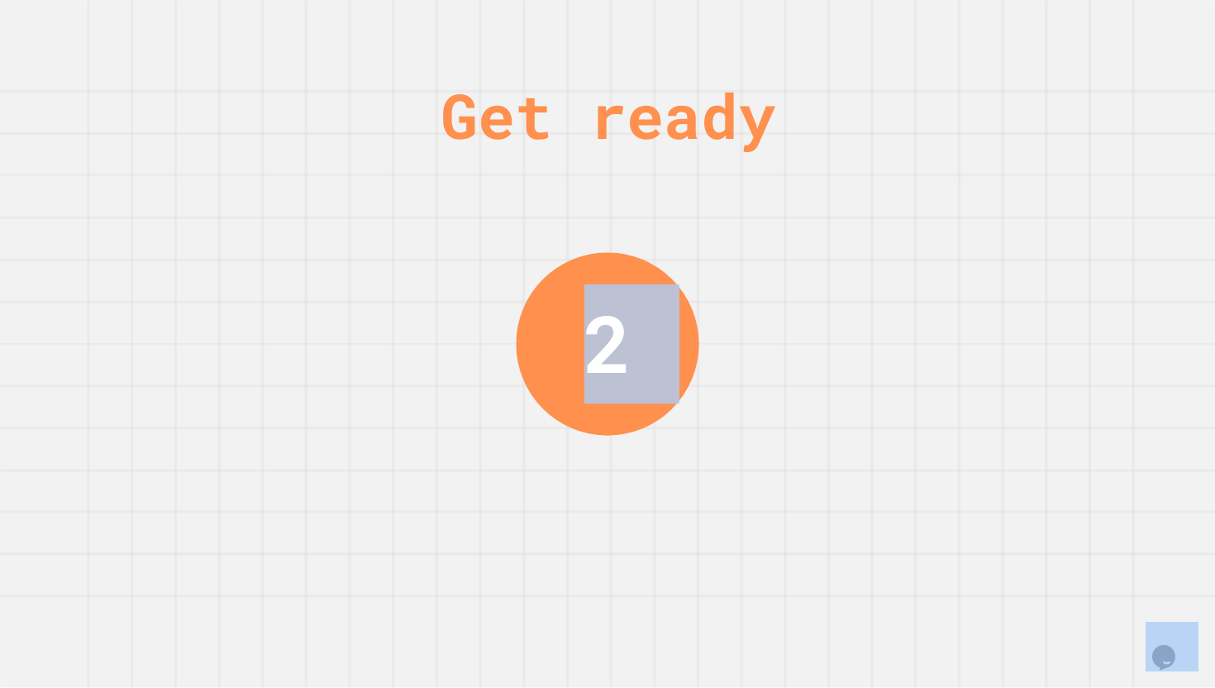
click at [1037, 198] on div "Get ready 2" at bounding box center [607, 344] width 1215 height 688
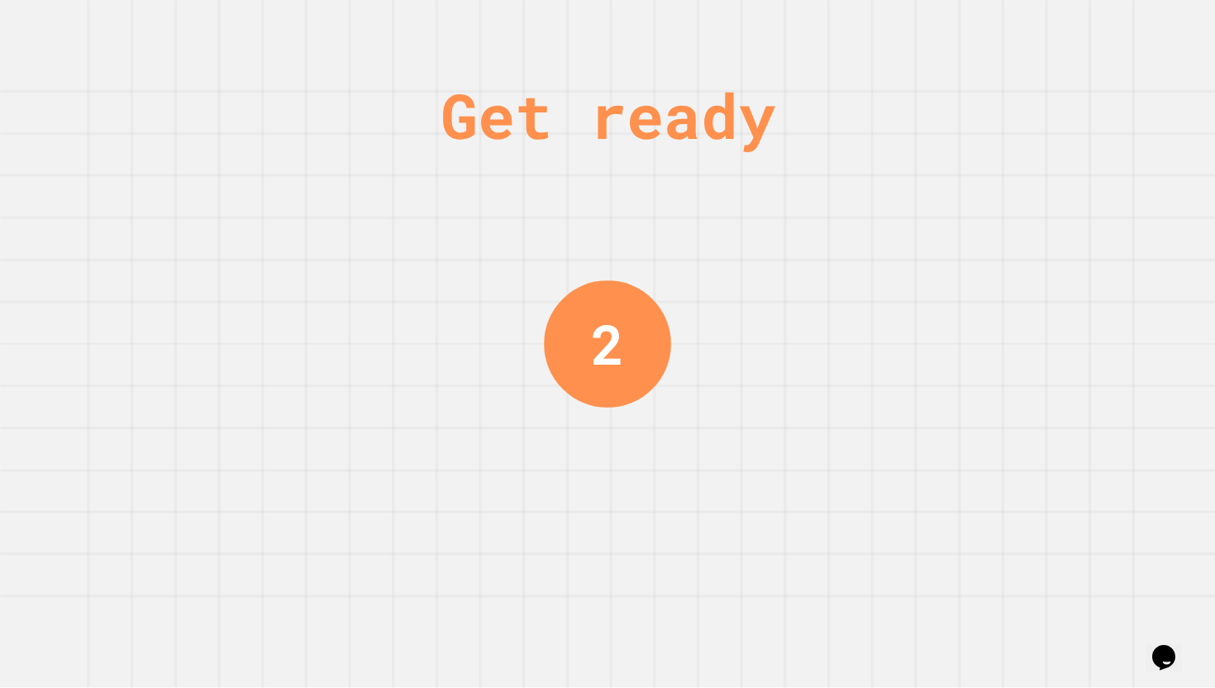
click at [1037, 198] on div "Get ready 2" at bounding box center [607, 344] width 1215 height 688
click at [1037, 198] on div "Get ready 1" at bounding box center [607, 344] width 1215 height 688
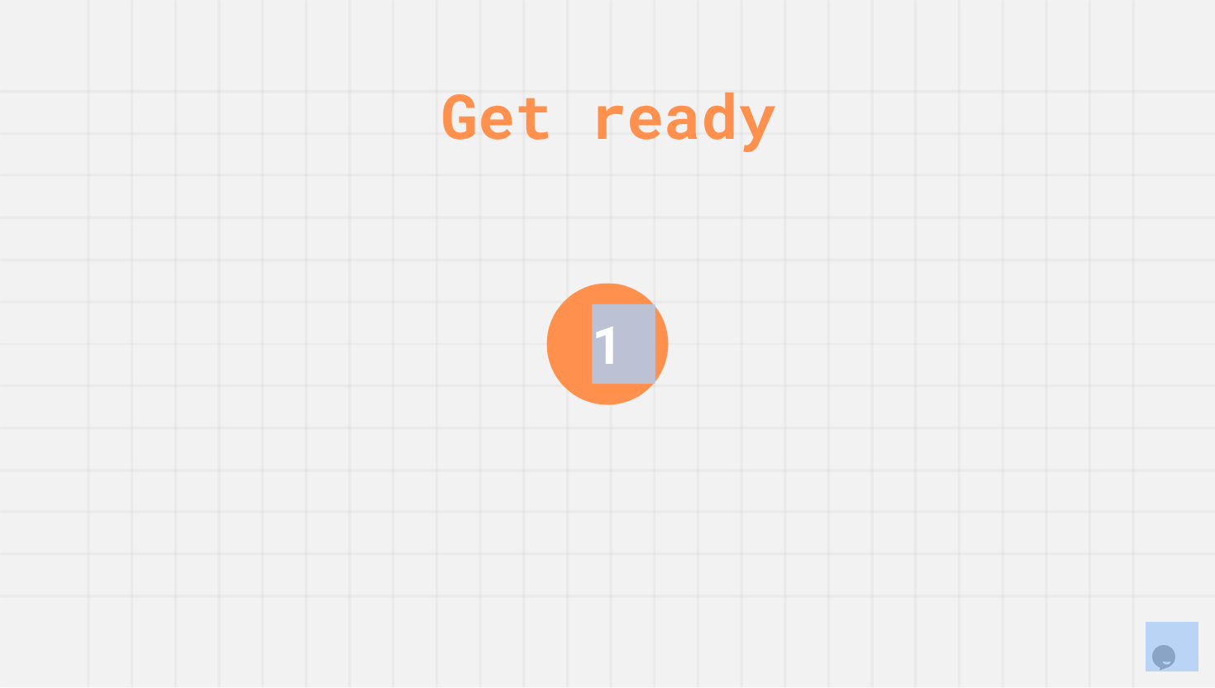
click at [1037, 198] on div "Get ready 1" at bounding box center [607, 344] width 1215 height 688
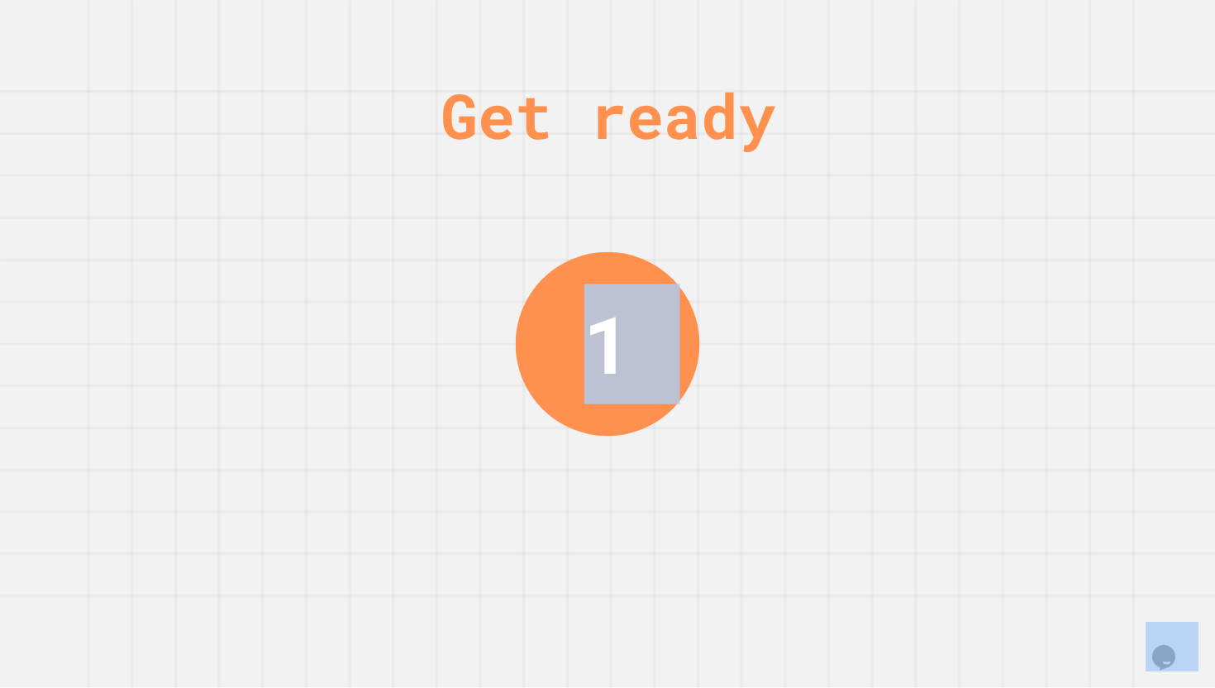
click at [1037, 198] on div "Get ready 1" at bounding box center [607, 344] width 1215 height 688
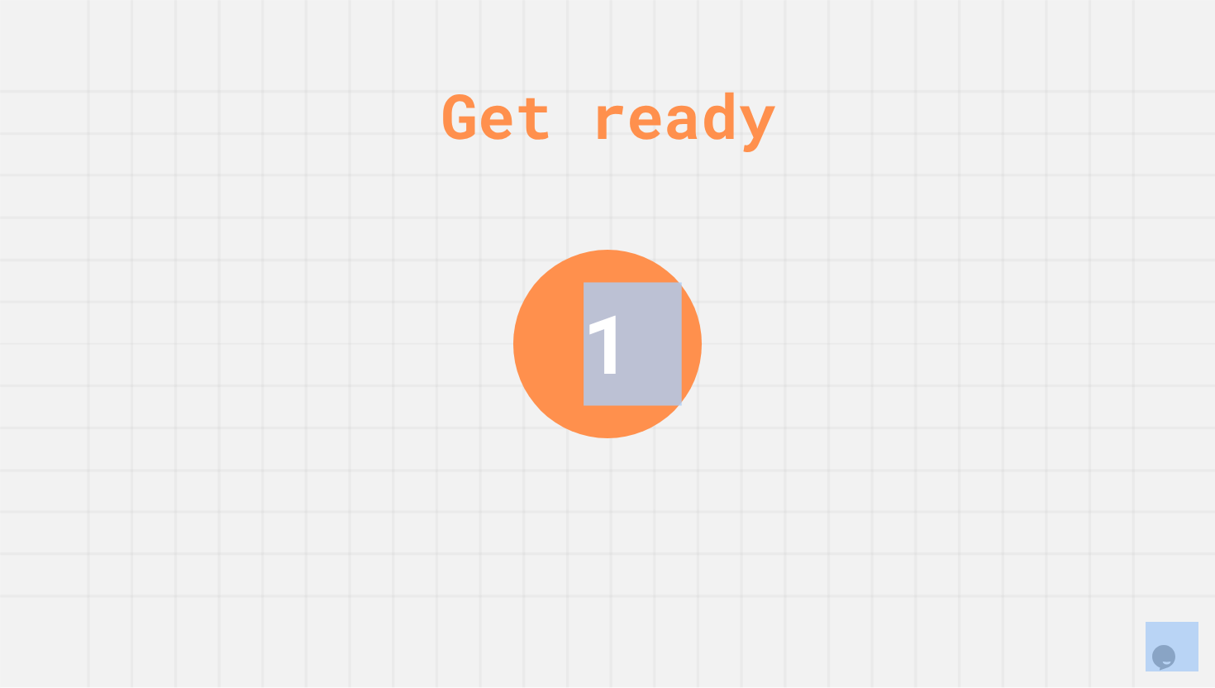
click at [1037, 198] on div "Get ready 1" at bounding box center [607, 344] width 1215 height 688
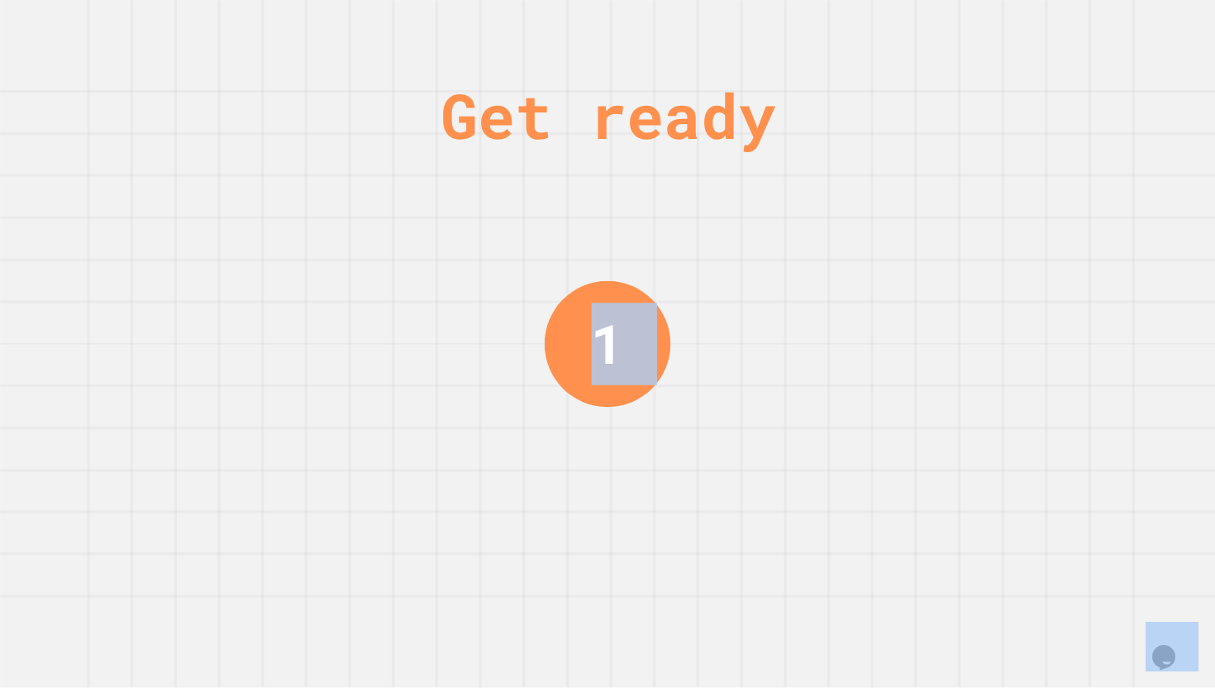
click at [1037, 198] on div "Get ready 1" at bounding box center [607, 344] width 1215 height 688
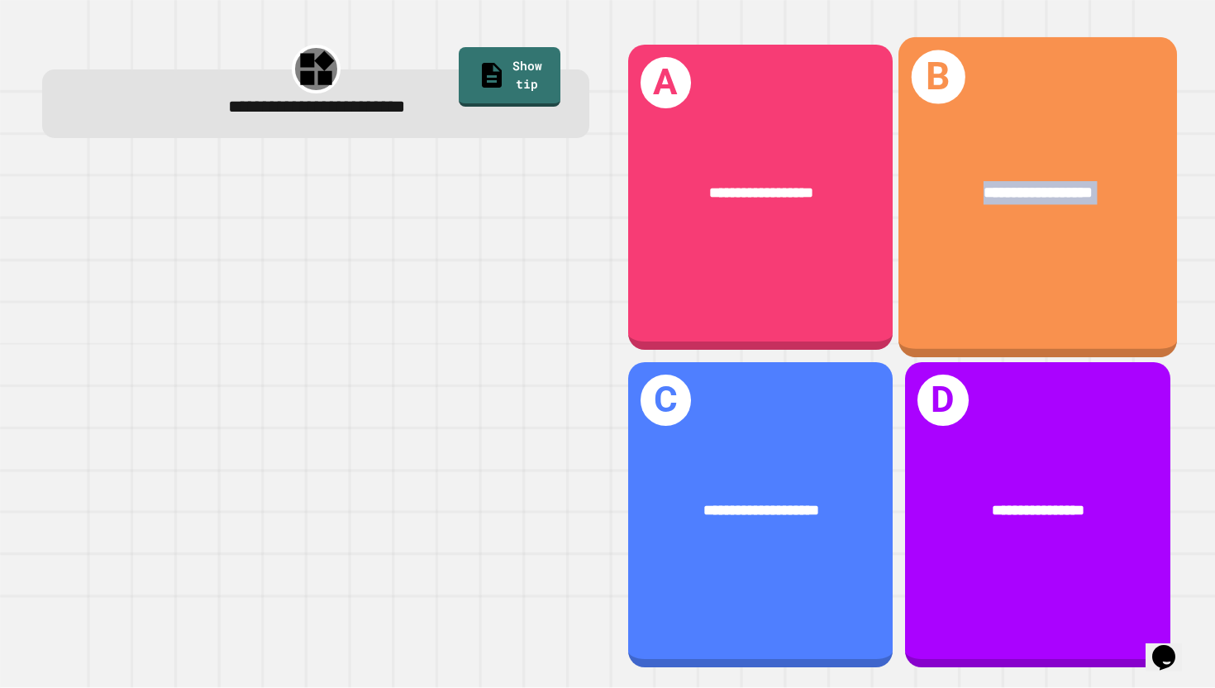
click at [1037, 198] on span "**********" at bounding box center [1038, 192] width 109 height 16
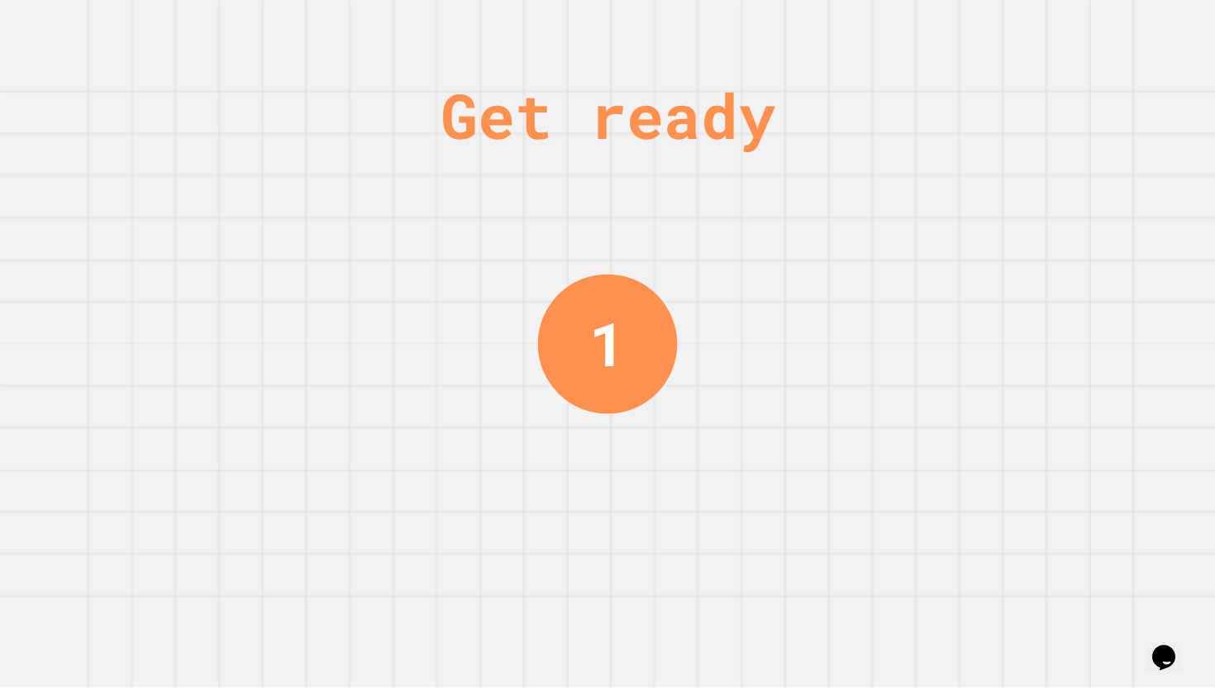
click at [737, 503] on div "Get ready 1" at bounding box center [607, 344] width 1215 height 688
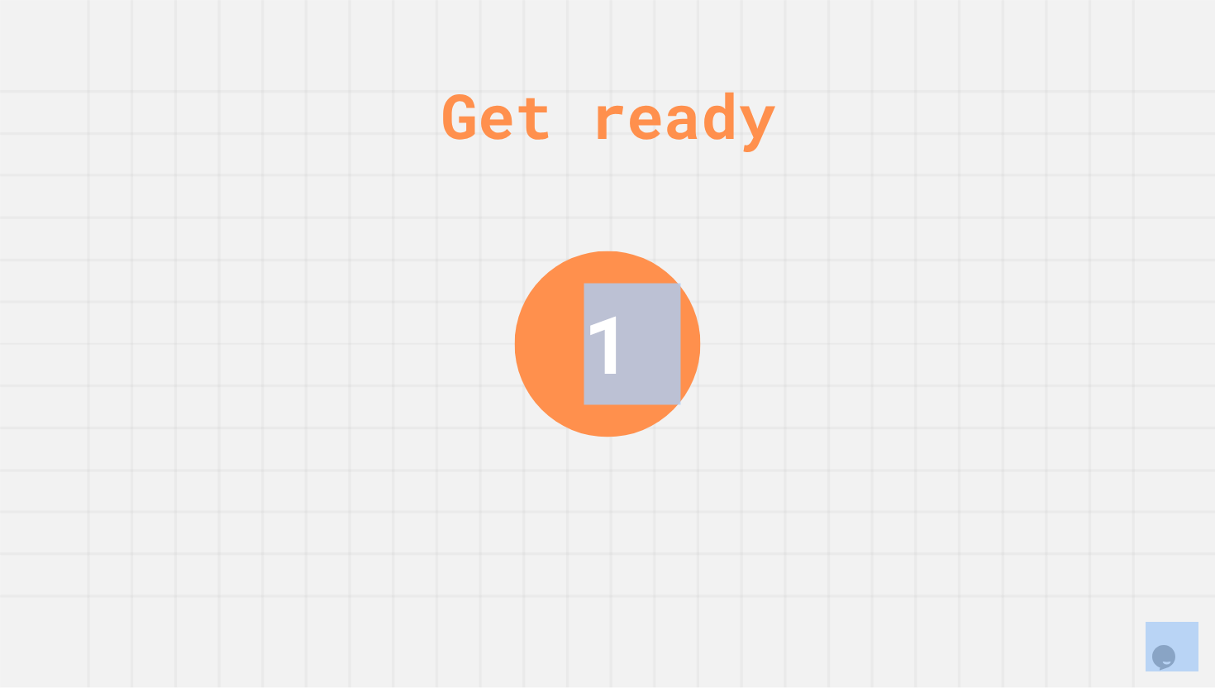
click at [737, 503] on div "Get ready 1" at bounding box center [607, 344] width 1215 height 688
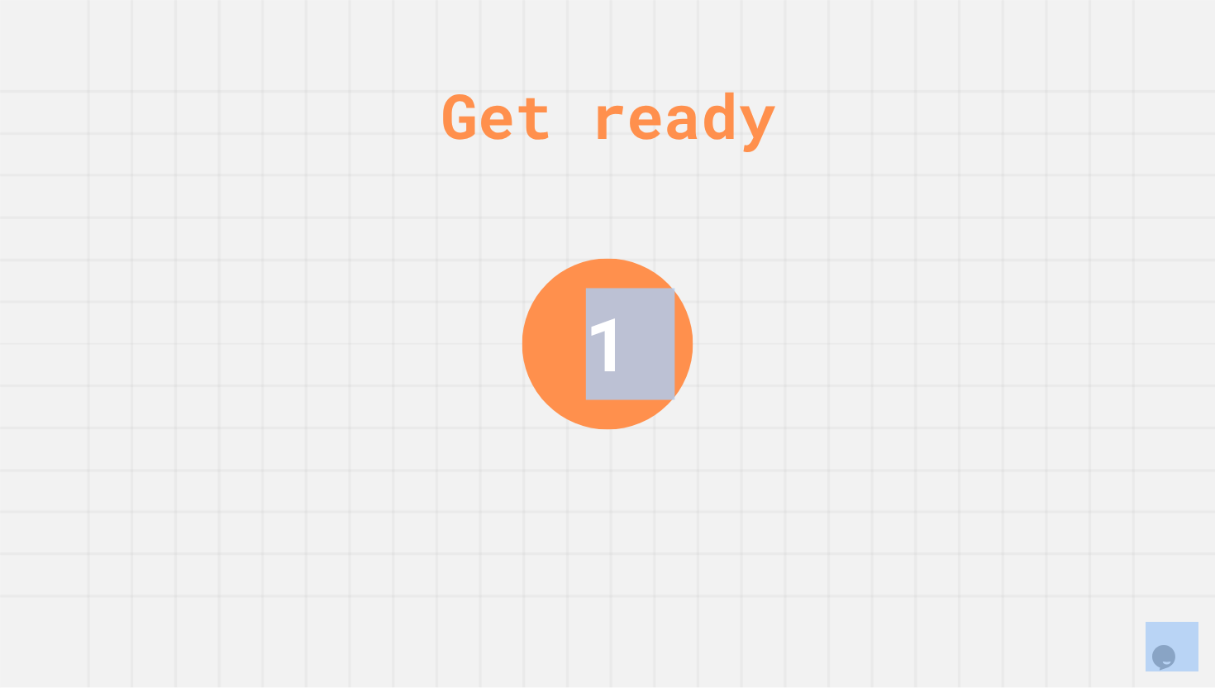
click at [737, 503] on div "Get ready 1" at bounding box center [607, 344] width 1215 height 688
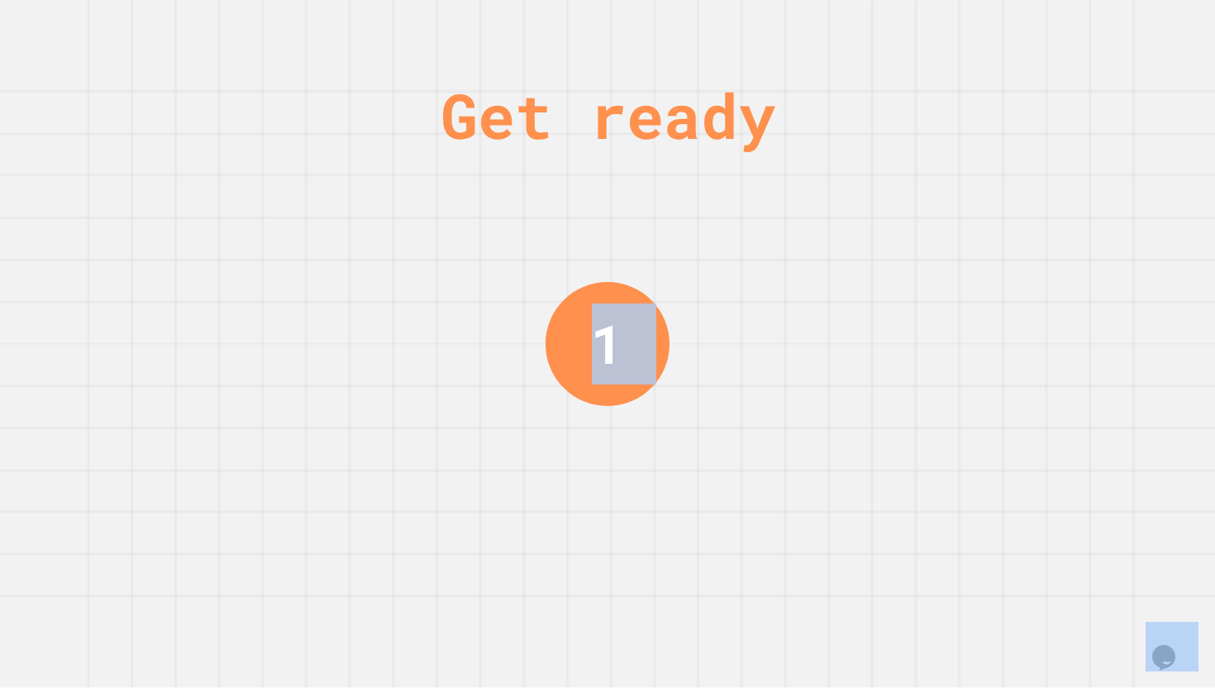
click at [737, 503] on div "Get ready 1" at bounding box center [607, 344] width 1215 height 688
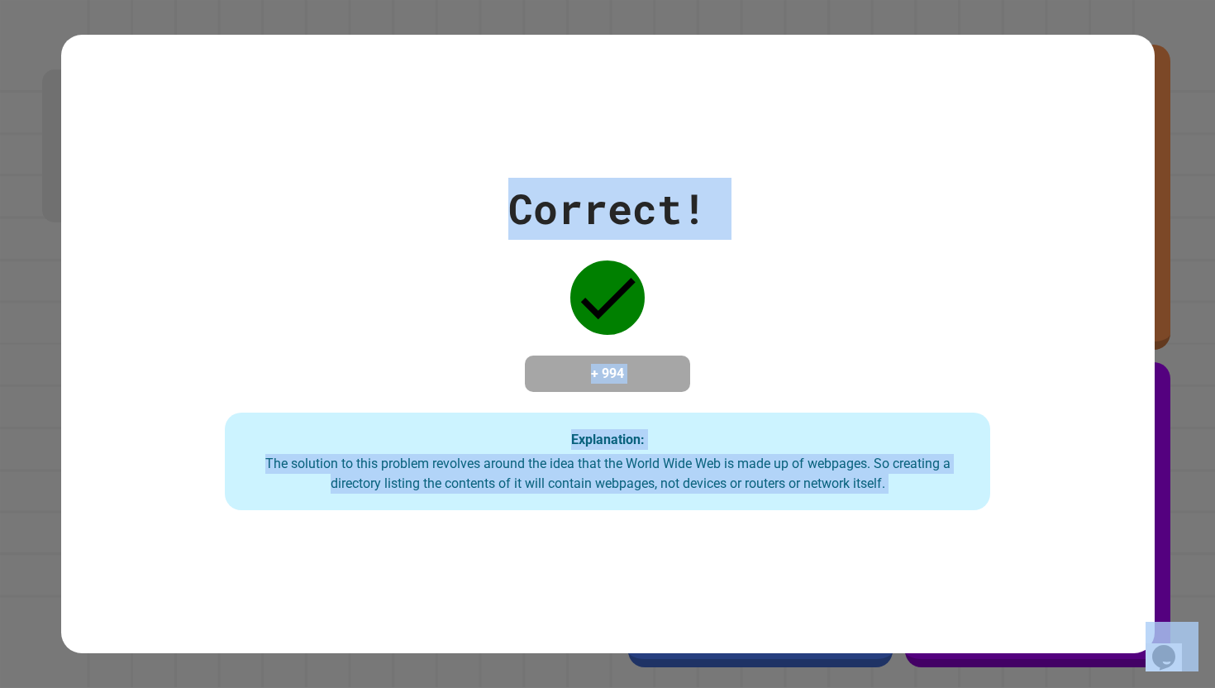
click at [750, 510] on div "Explanation: The solution to this problem revolves around the idea that the Wor…" at bounding box center [608, 462] width 766 height 98
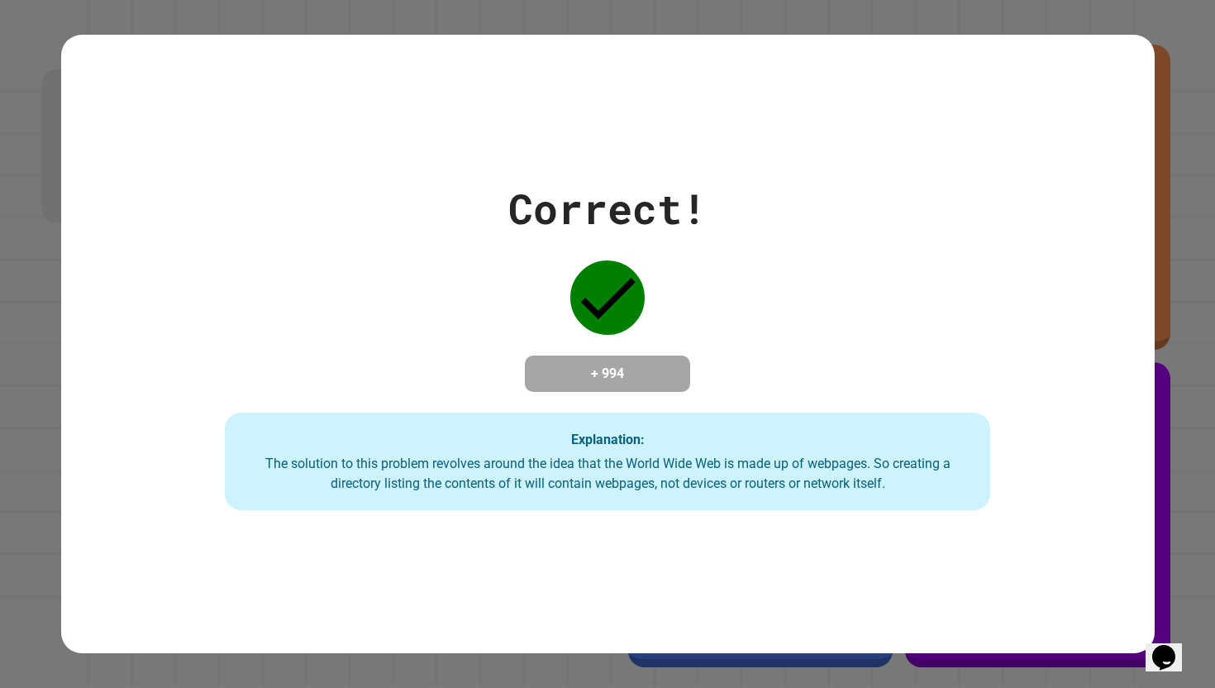
click at [750, 510] on div "Explanation: The solution to this problem revolves around the idea that the Wor…" at bounding box center [608, 462] width 766 height 98
click at [752, 523] on div "Correct! + 994 Explanation: The solution to this problem revolves around the id…" at bounding box center [608, 344] width 1094 height 619
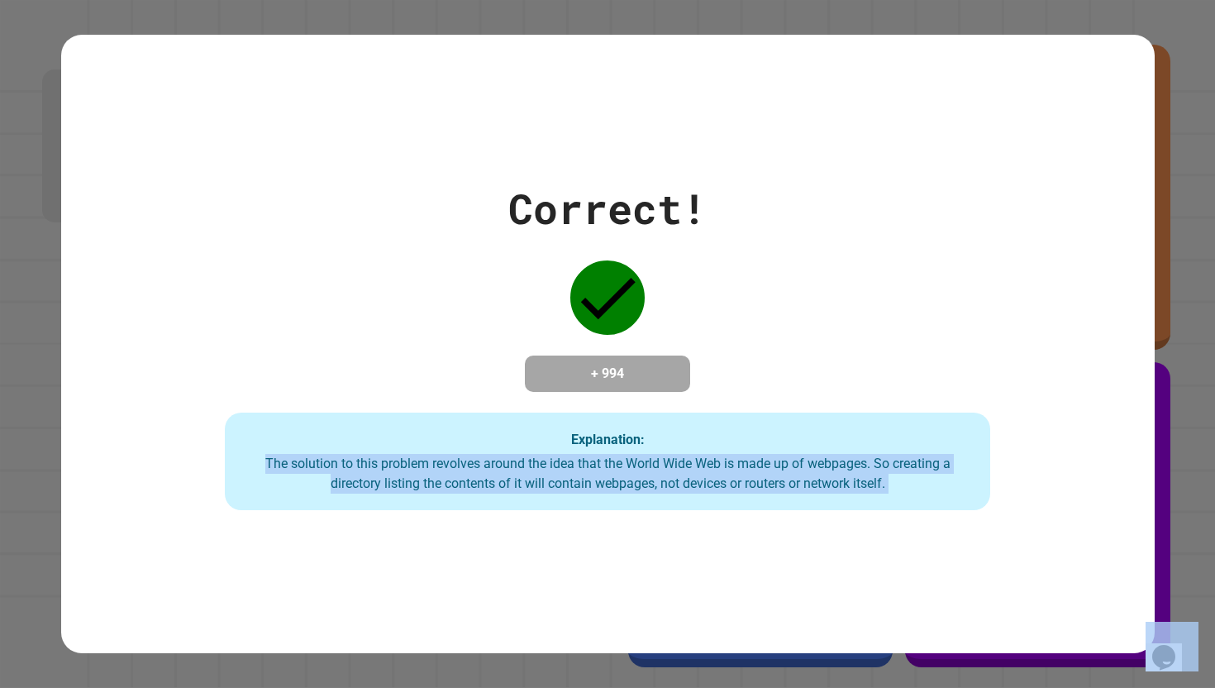
click at [752, 523] on div "Correct! + 994 Explanation: The solution to this problem revolves around the id…" at bounding box center [608, 344] width 1094 height 619
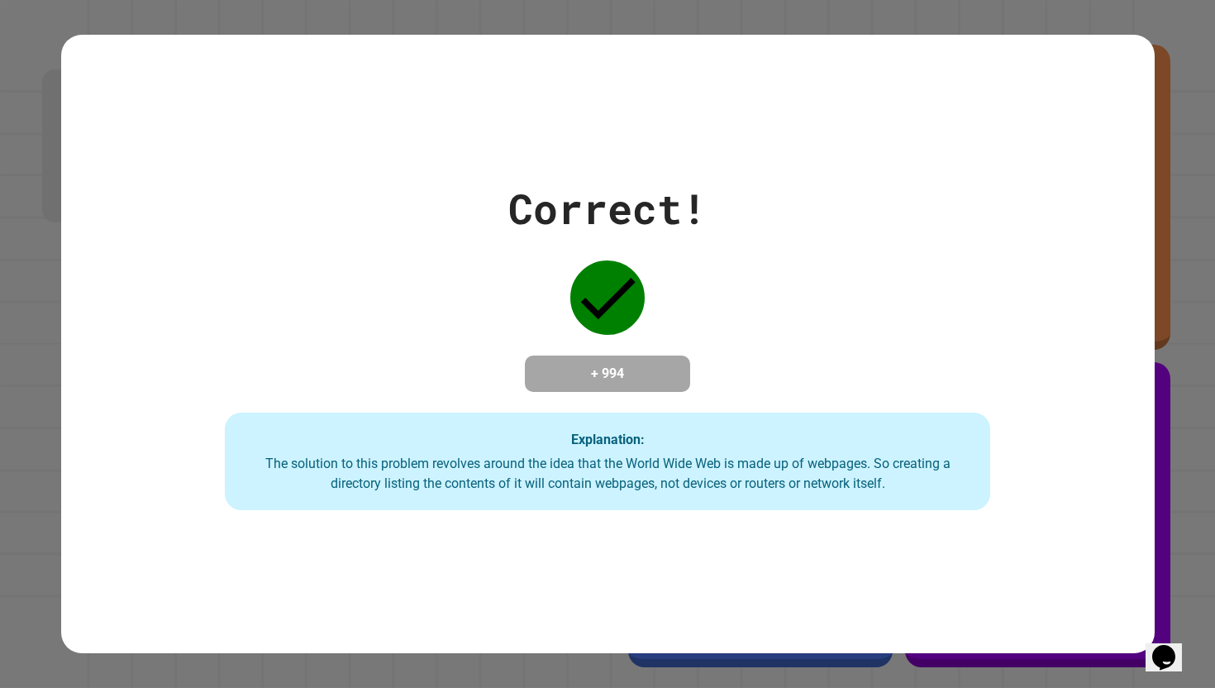
click at [761, 580] on div "Correct! + 994 Explanation: The solution to this problem revolves around the id…" at bounding box center [608, 344] width 1094 height 619
click at [761, 578] on div "Correct! + 994 Explanation: The solution to this problem revolves around the id…" at bounding box center [608, 344] width 1094 height 619
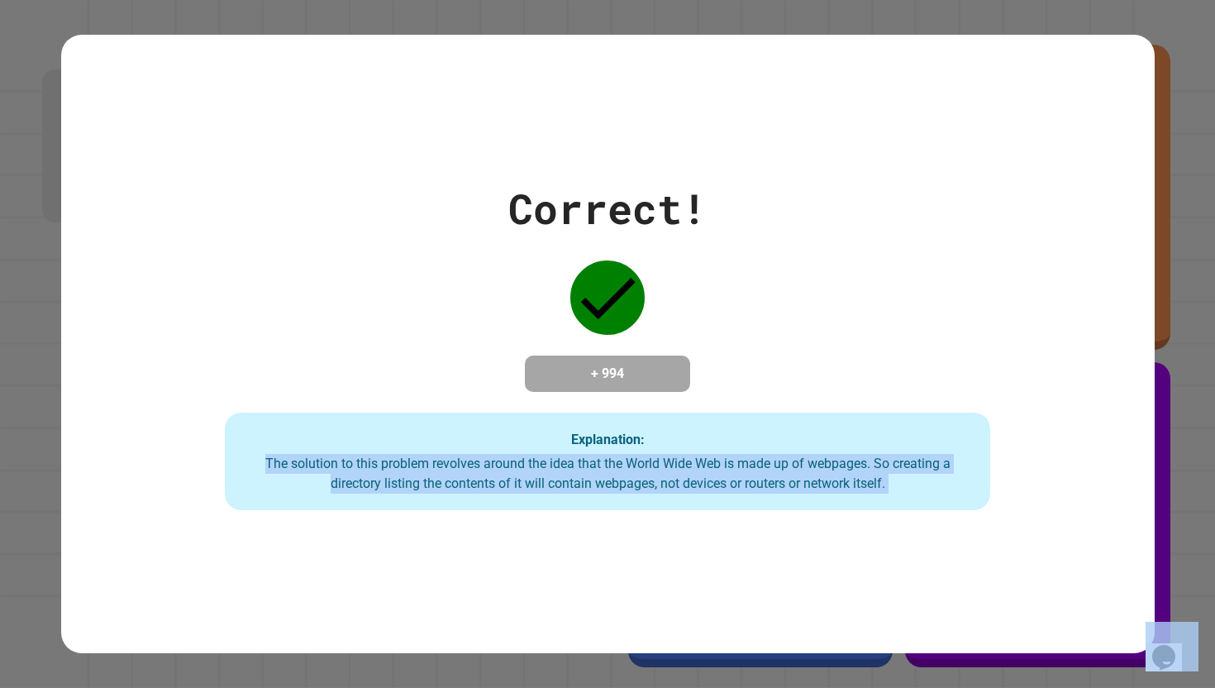
click at [761, 578] on div "Correct! + 994 Explanation: The solution to this problem revolves around the id…" at bounding box center [608, 344] width 1094 height 619
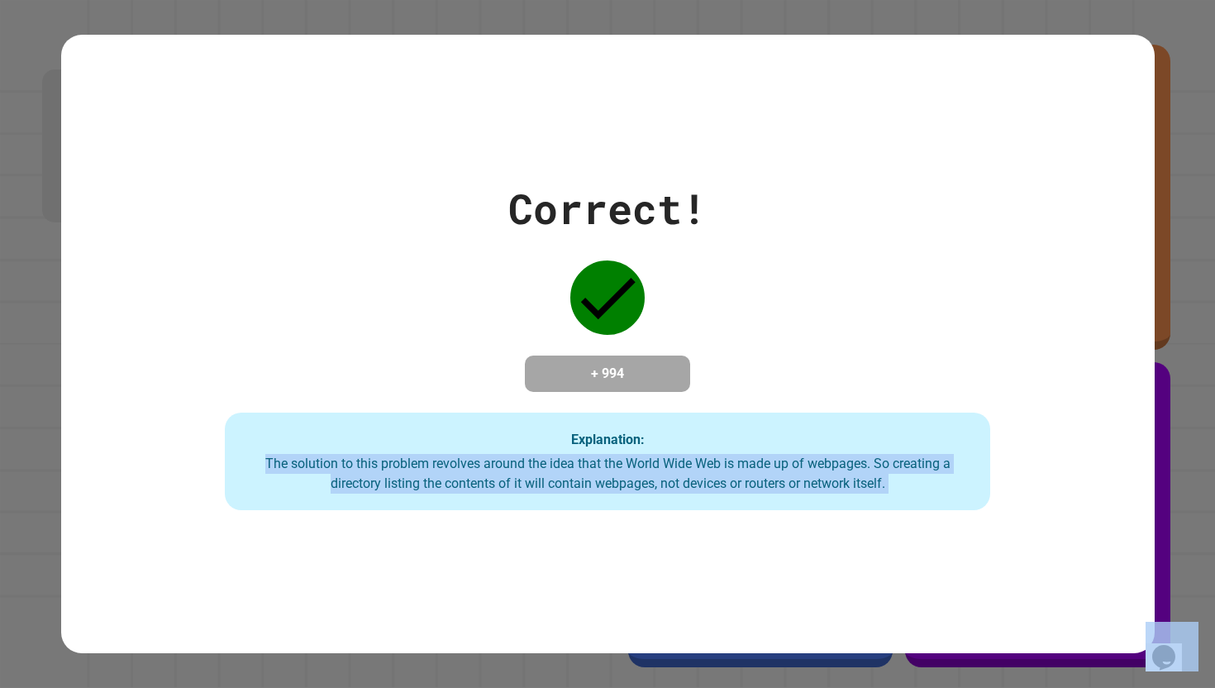
click at [761, 578] on div "Correct! + 994 Explanation: The solution to this problem revolves around the id…" at bounding box center [608, 344] width 1094 height 619
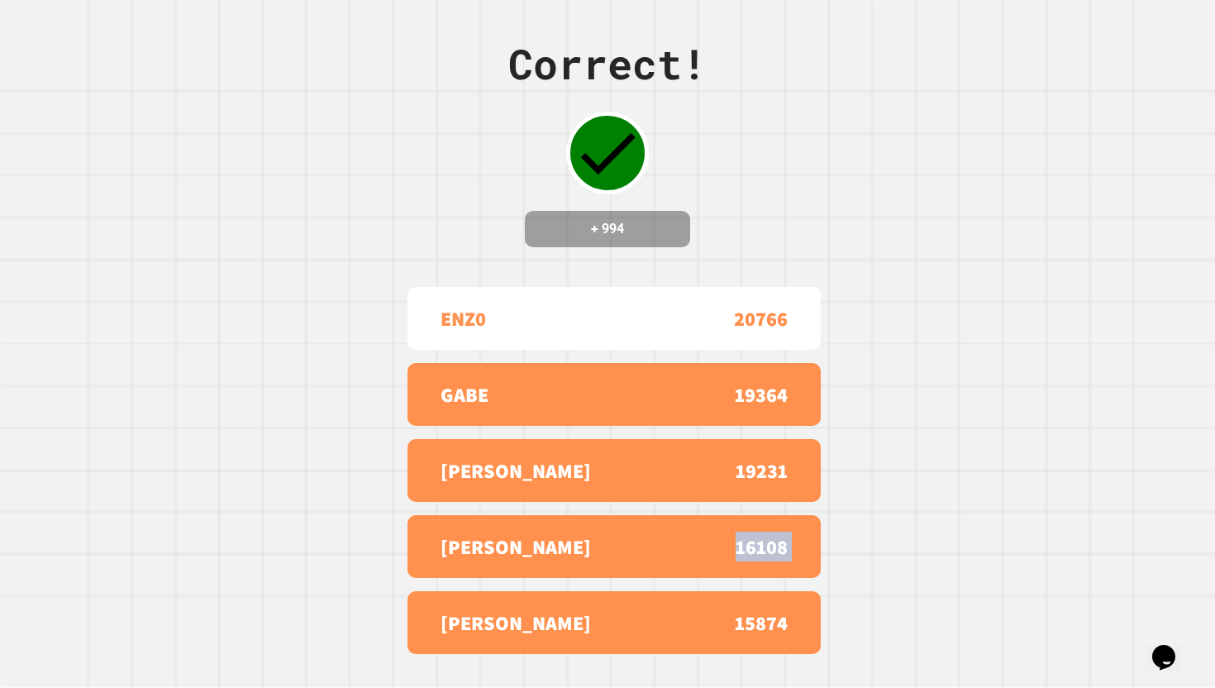
click at [761, 578] on div "[PERSON_NAME] 16108" at bounding box center [614, 546] width 413 height 63
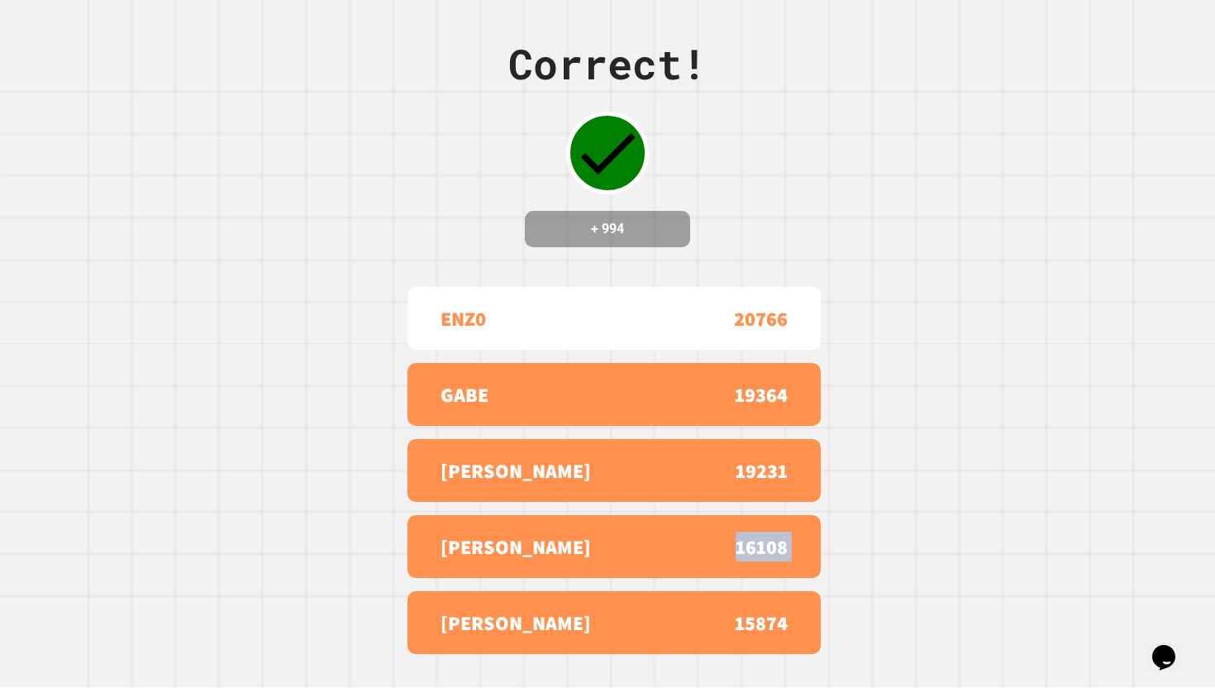
click at [761, 578] on div "[PERSON_NAME] 16108" at bounding box center [614, 546] width 413 height 63
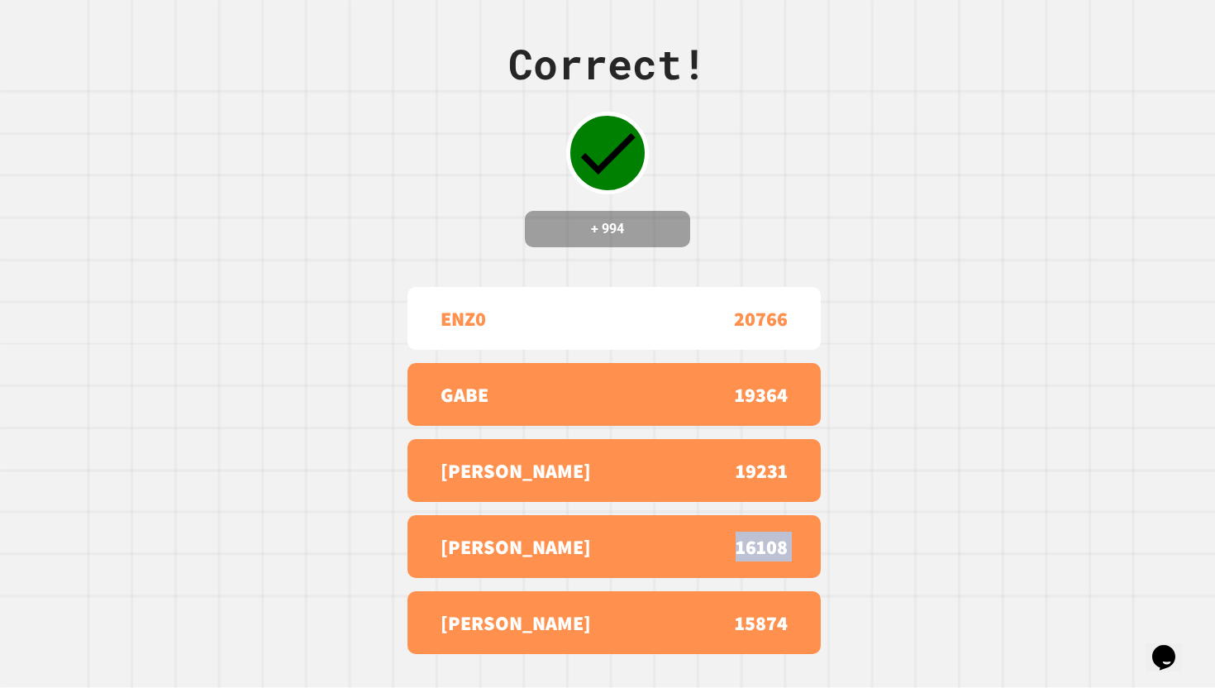
click at [761, 578] on div "[PERSON_NAME] 16108" at bounding box center [614, 546] width 413 height 63
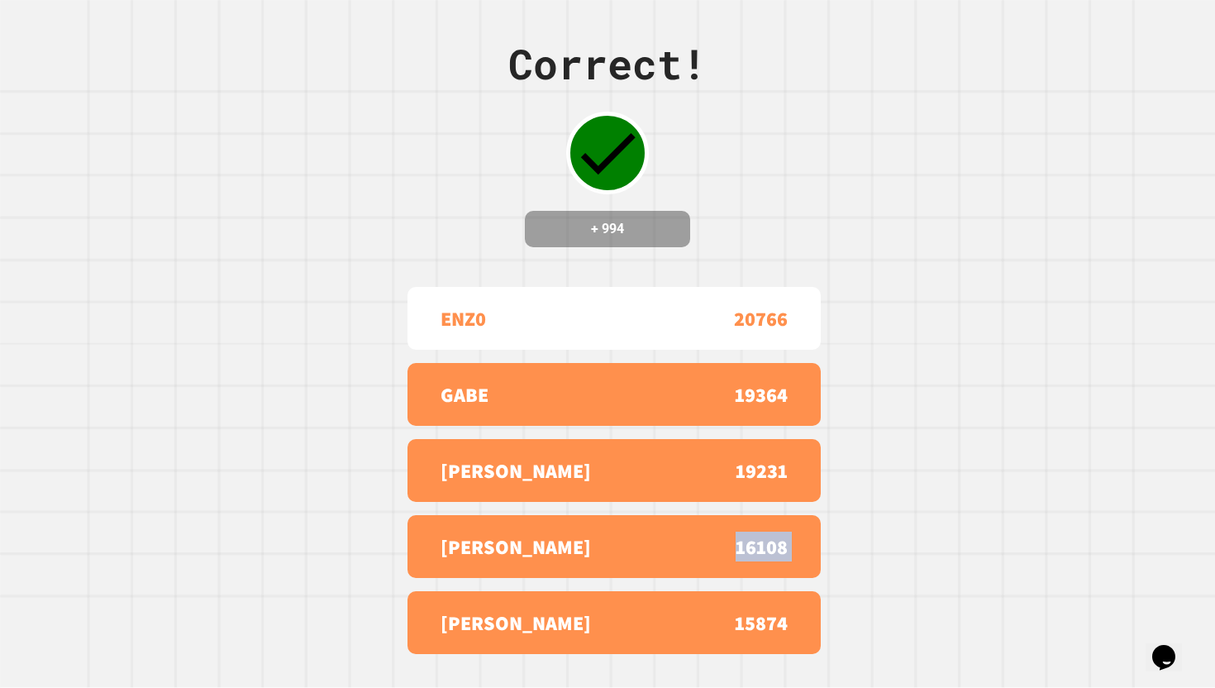
click at [761, 578] on div "[PERSON_NAME] 16108" at bounding box center [614, 546] width 413 height 63
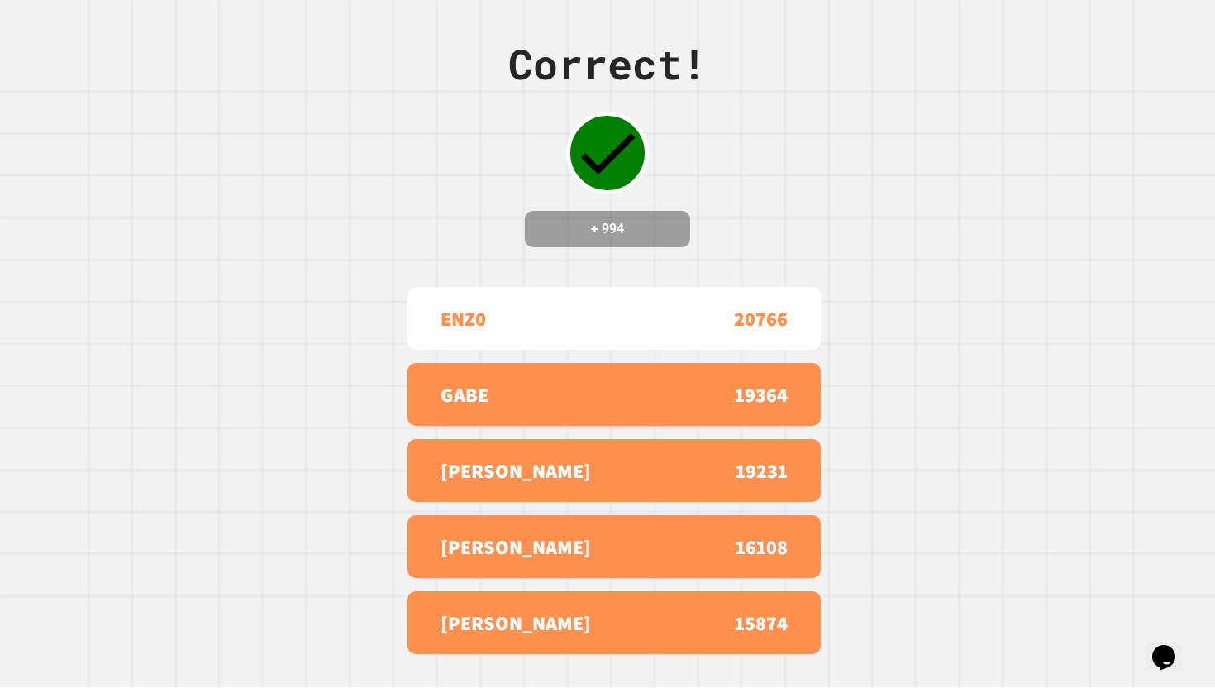
click at [743, 604] on div "ENZ0 20766 GABE 19364 [PERSON_NAME] 19231 [PERSON_NAME] 16108 [PERSON_NAME] 158…" at bounding box center [607, 470] width 413 height 380
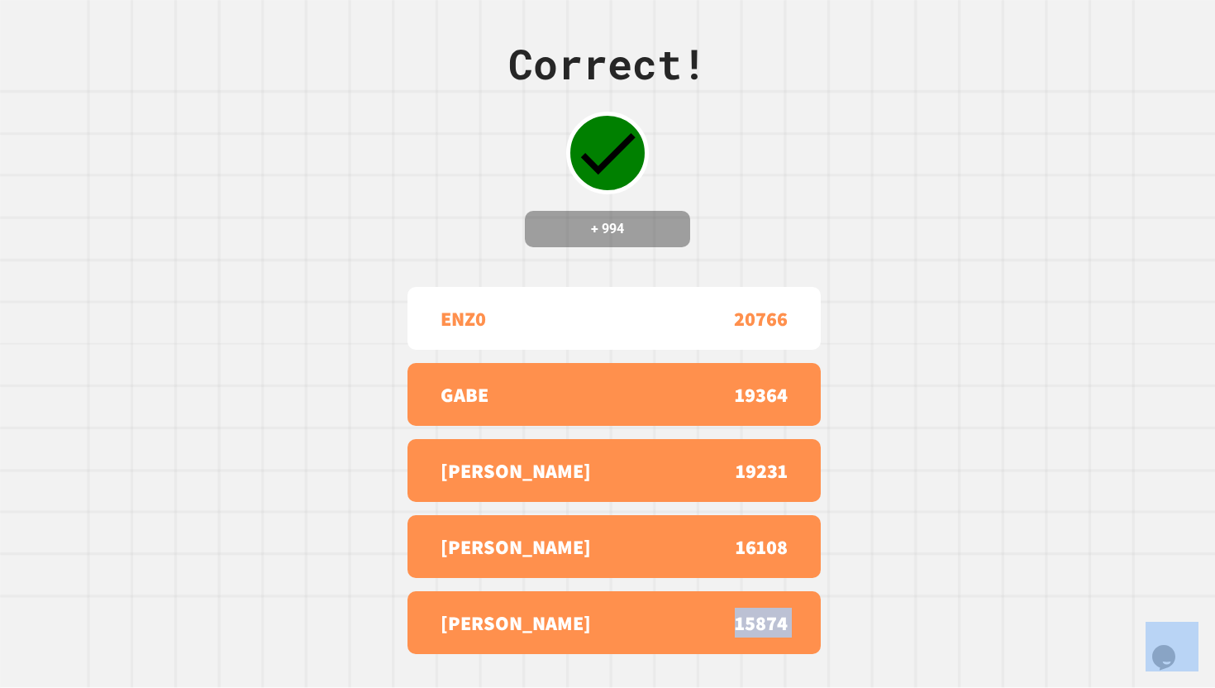
click at [743, 604] on div "ENZ0 20766 GABE 19364 [PERSON_NAME] 19231 [PERSON_NAME] 16108 [PERSON_NAME] 158…" at bounding box center [607, 470] width 413 height 380
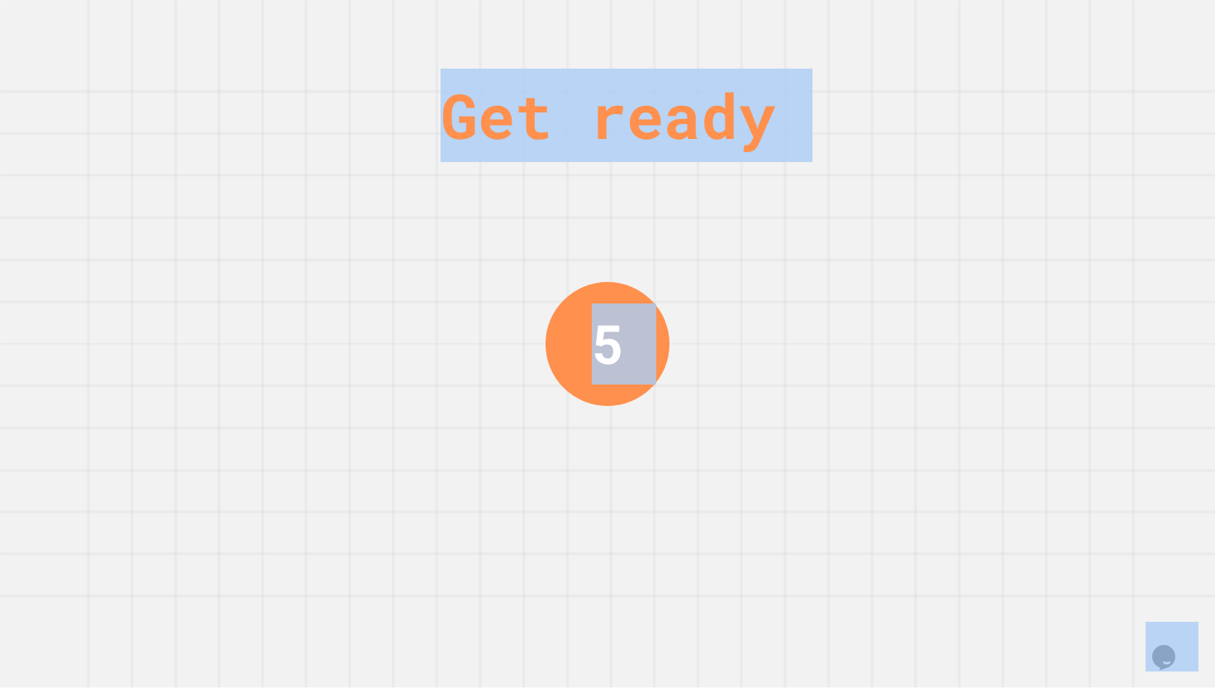
click at [743, 604] on div "Get ready 5" at bounding box center [607, 344] width 1215 height 688
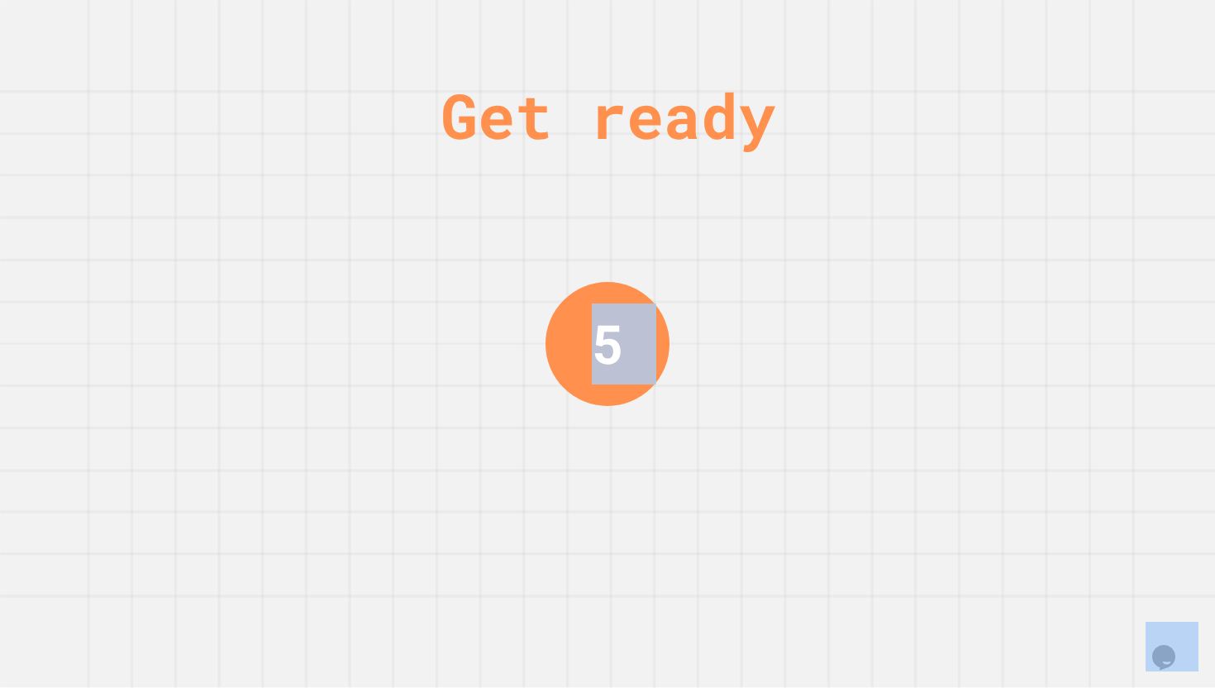
click at [669, 687] on div "Get ready 5" at bounding box center [608, 344] width 124 height 688
click at [633, 687] on div "Get ready 4" at bounding box center [608, 344] width 124 height 688
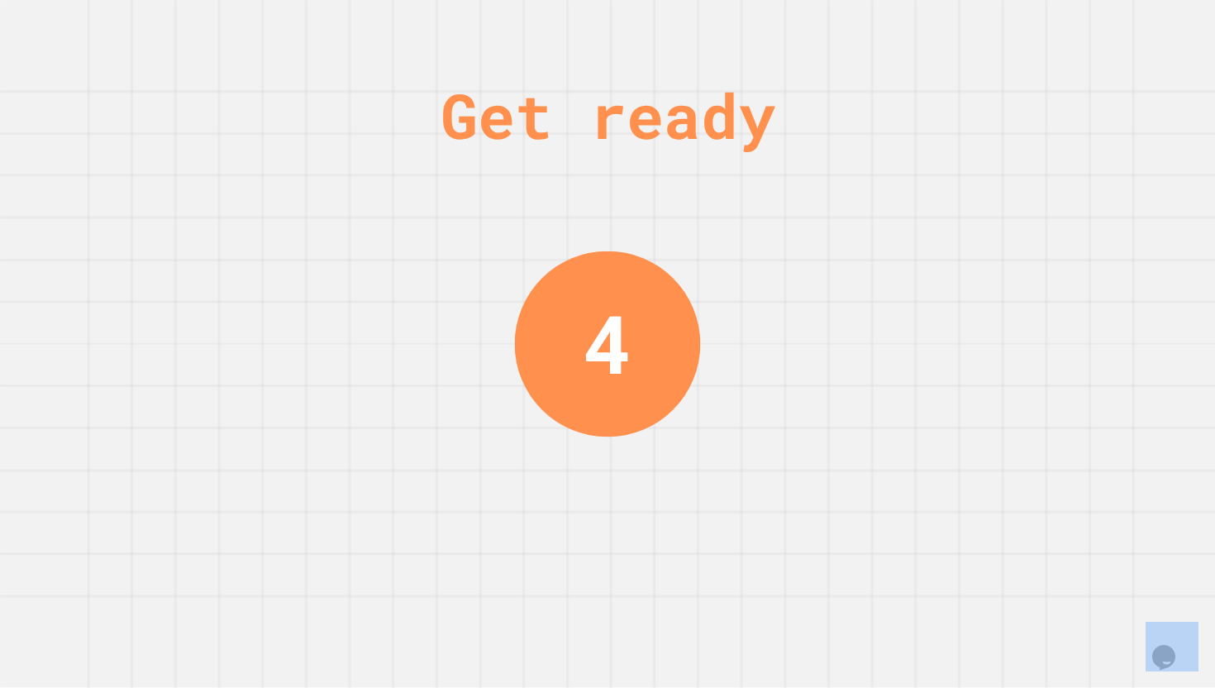
click at [633, 687] on div "Get ready 4" at bounding box center [608, 344] width 124 height 688
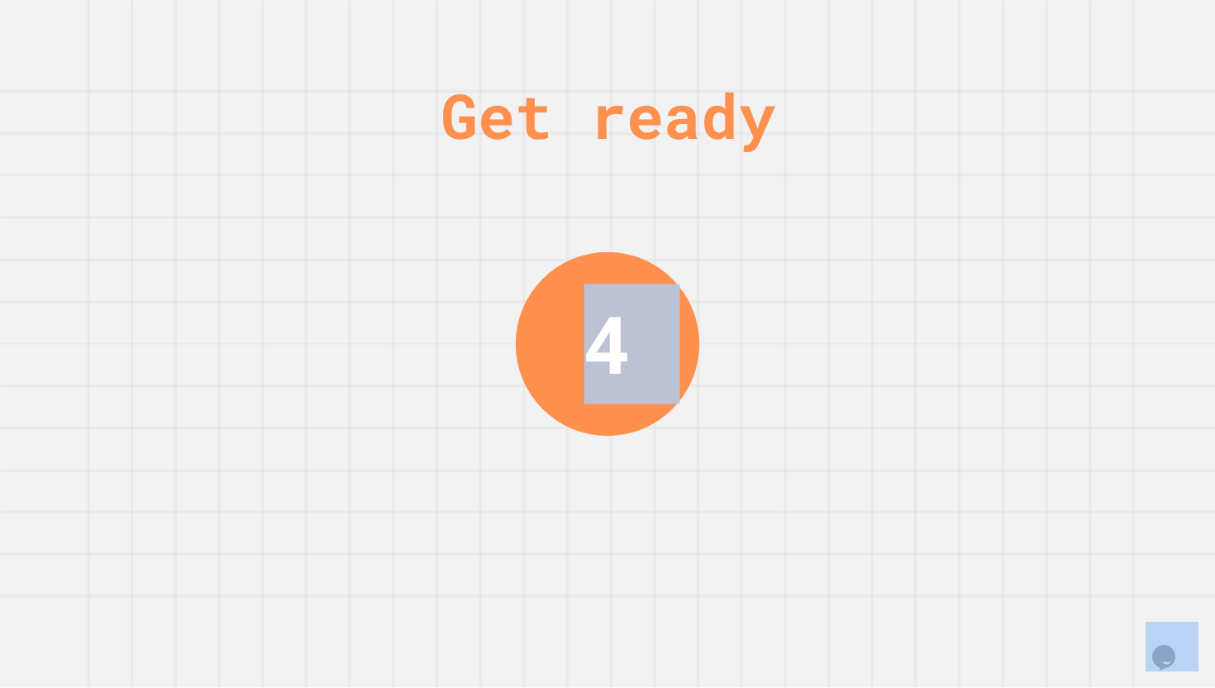
click at [633, 687] on div "Get ready 4" at bounding box center [608, 344] width 124 height 688
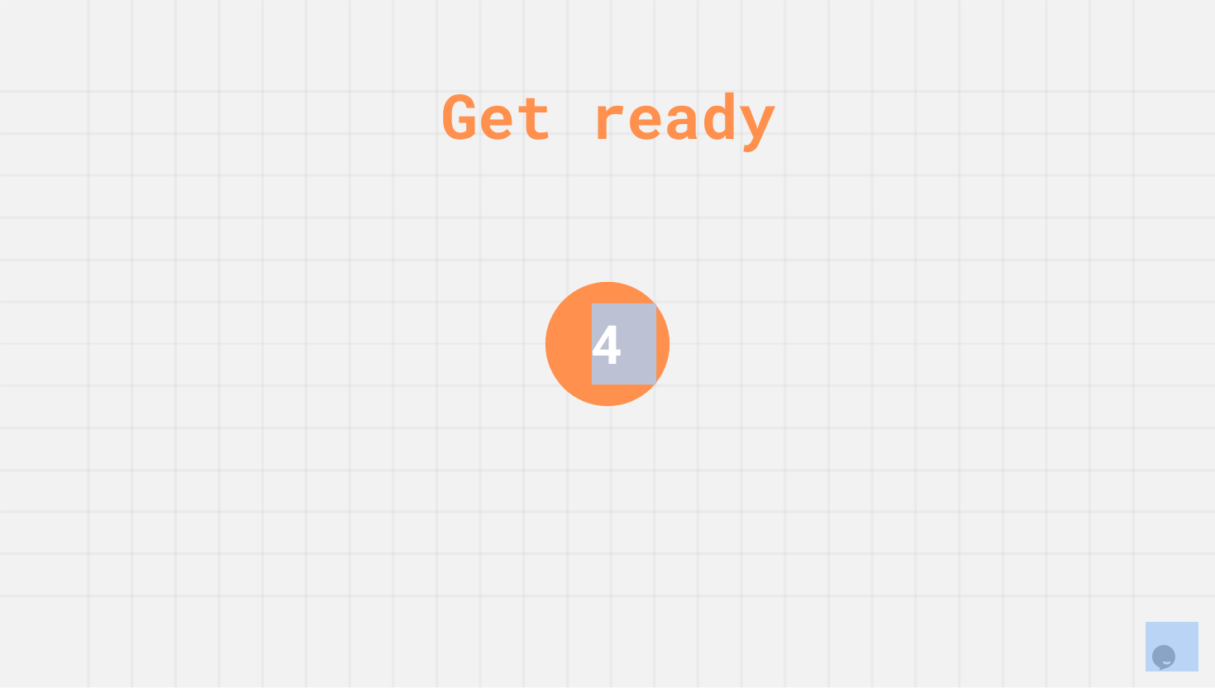
click at [633, 687] on div "Get ready 4" at bounding box center [608, 344] width 124 height 688
click at [618, 687] on div "Get ready 4" at bounding box center [608, 344] width 124 height 688
click at [618, 687] on div "Get ready 3" at bounding box center [608, 344] width 124 height 688
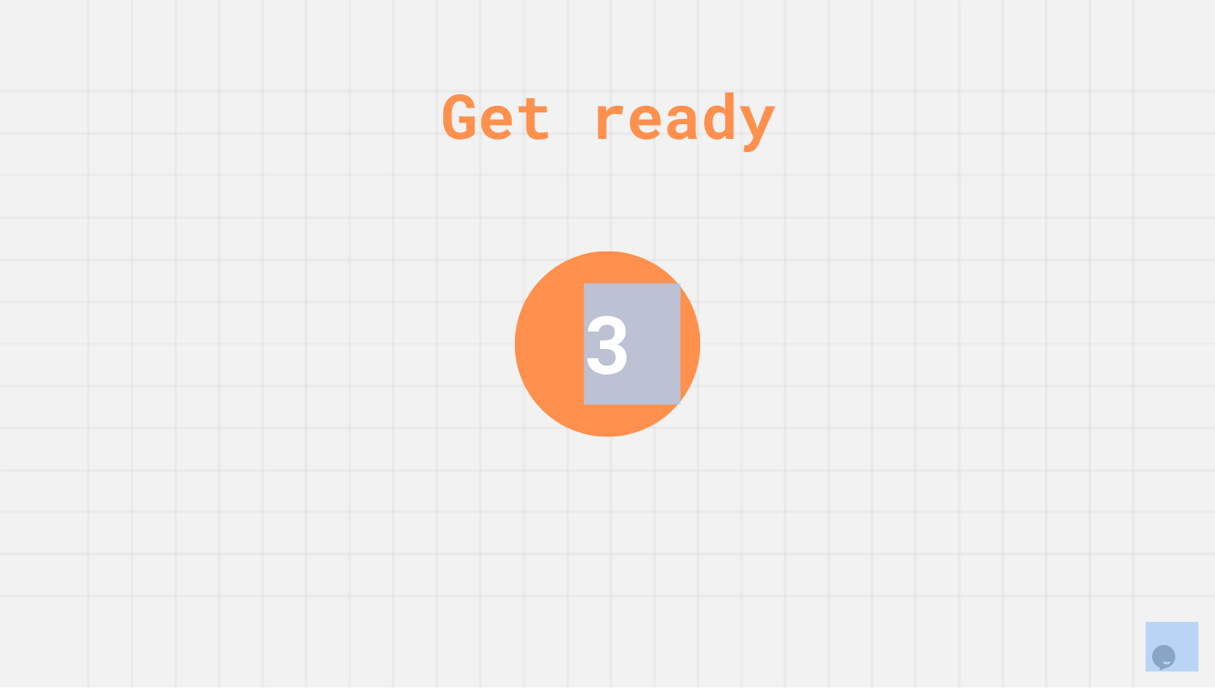
click at [618, 687] on div "Get ready 3" at bounding box center [608, 344] width 124 height 688
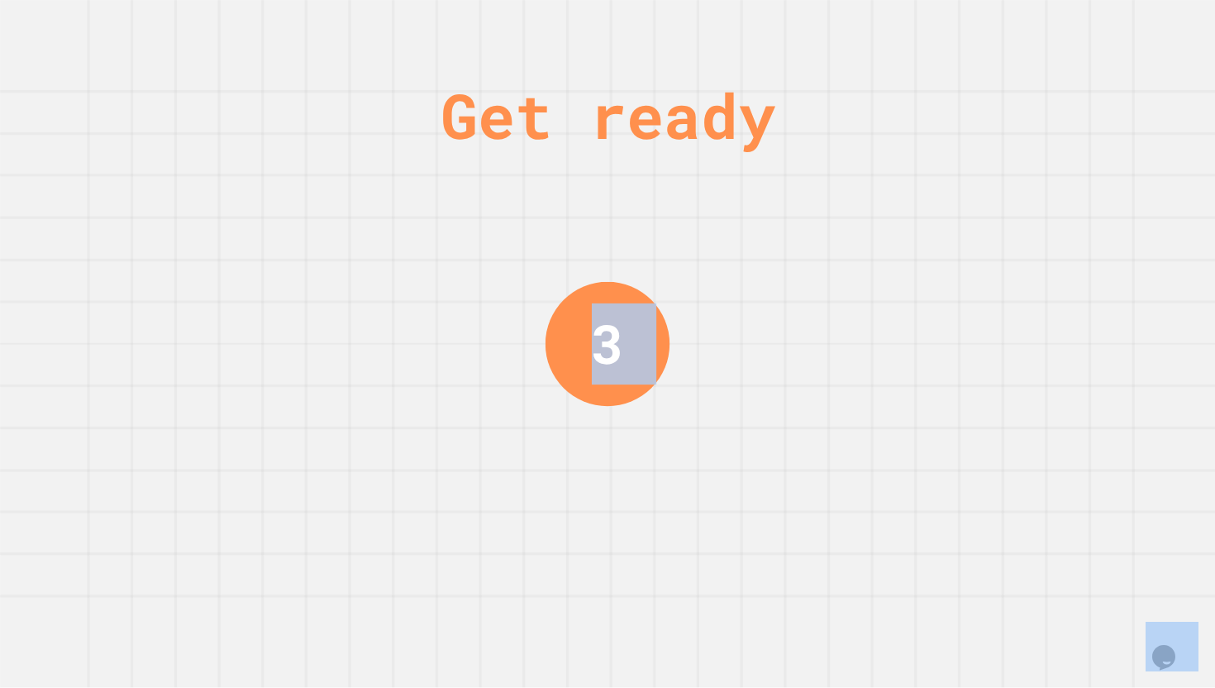
click at [618, 687] on div "Get ready 3" at bounding box center [608, 344] width 124 height 688
click at [618, 687] on div "Get ready 2" at bounding box center [608, 344] width 124 height 688
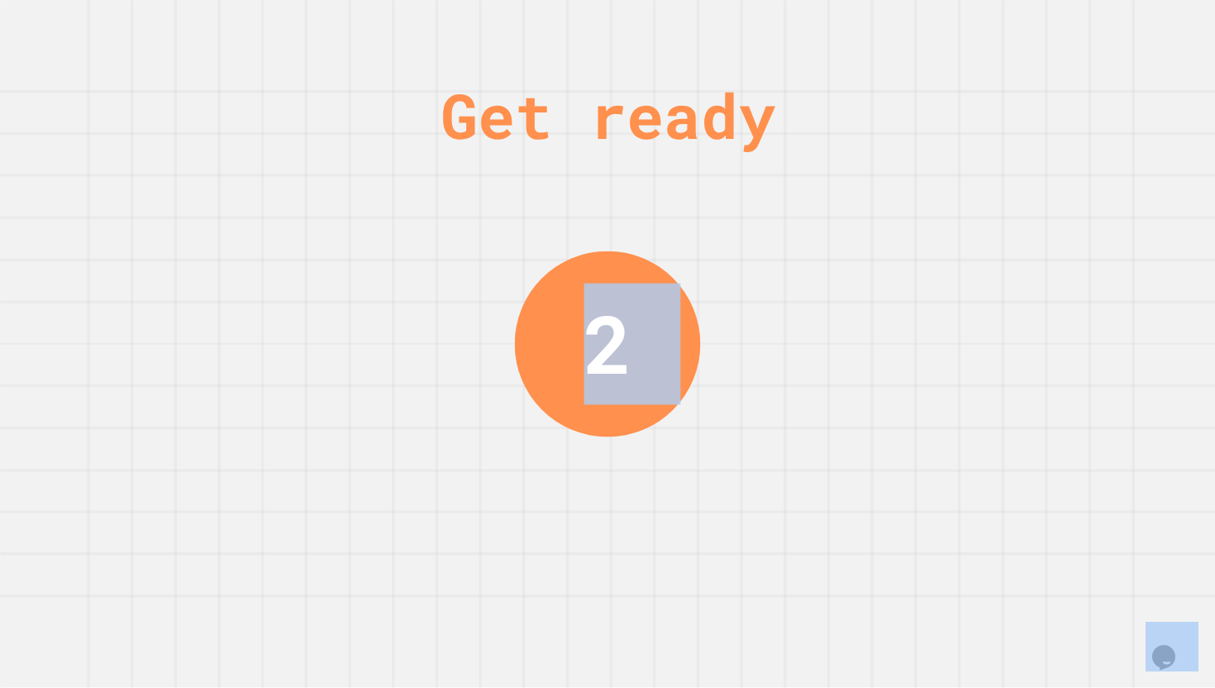
click at [618, 687] on div "Get ready 2" at bounding box center [608, 344] width 124 height 688
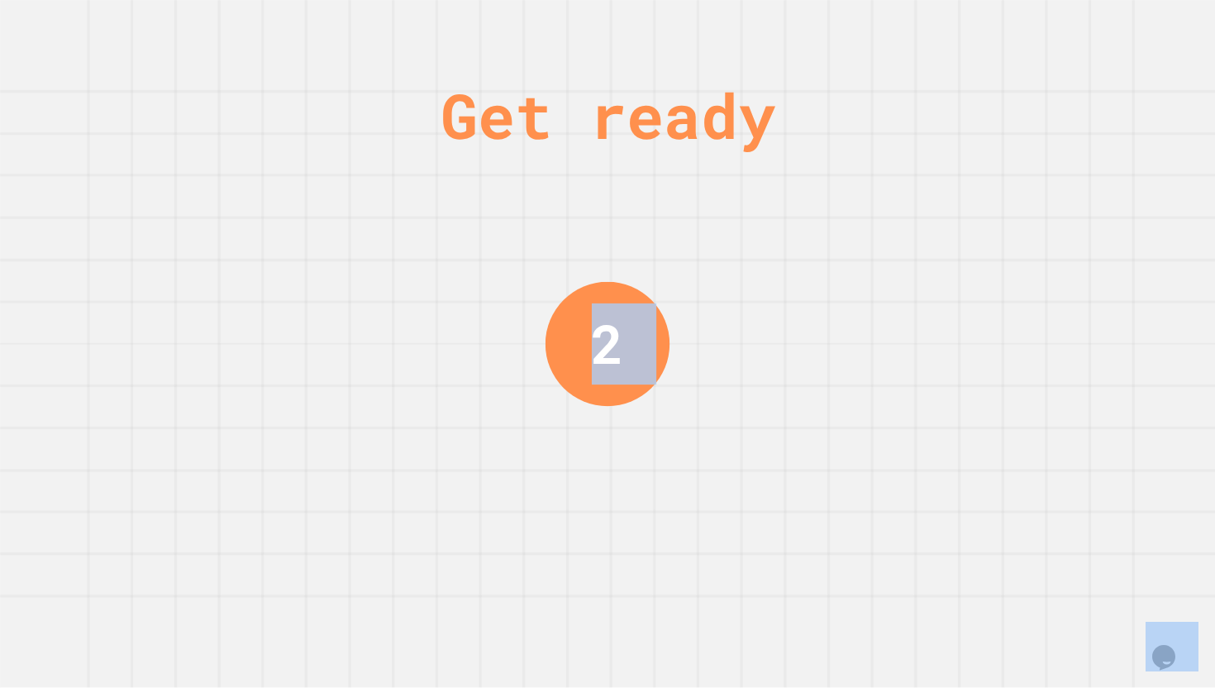
click at [618, 687] on div "Get ready 2" at bounding box center [608, 344] width 124 height 688
click at [618, 687] on div "Get ready 1" at bounding box center [608, 344] width 124 height 688
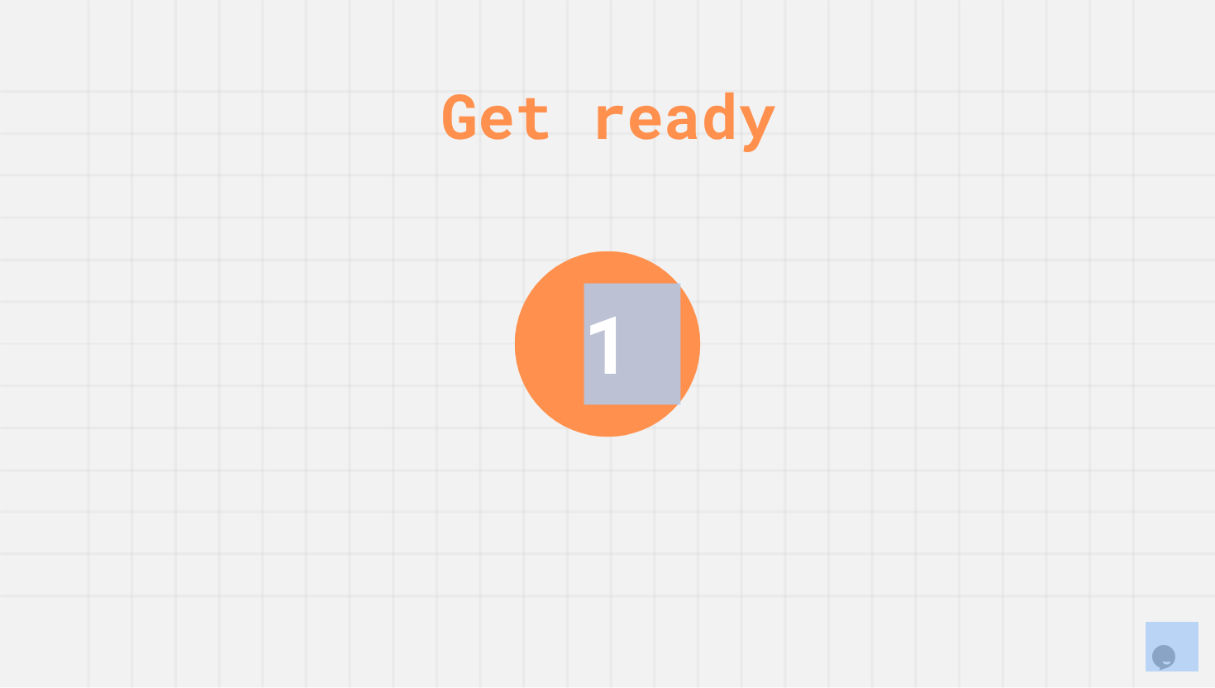
click at [618, 687] on div "Get ready 1" at bounding box center [608, 344] width 124 height 688
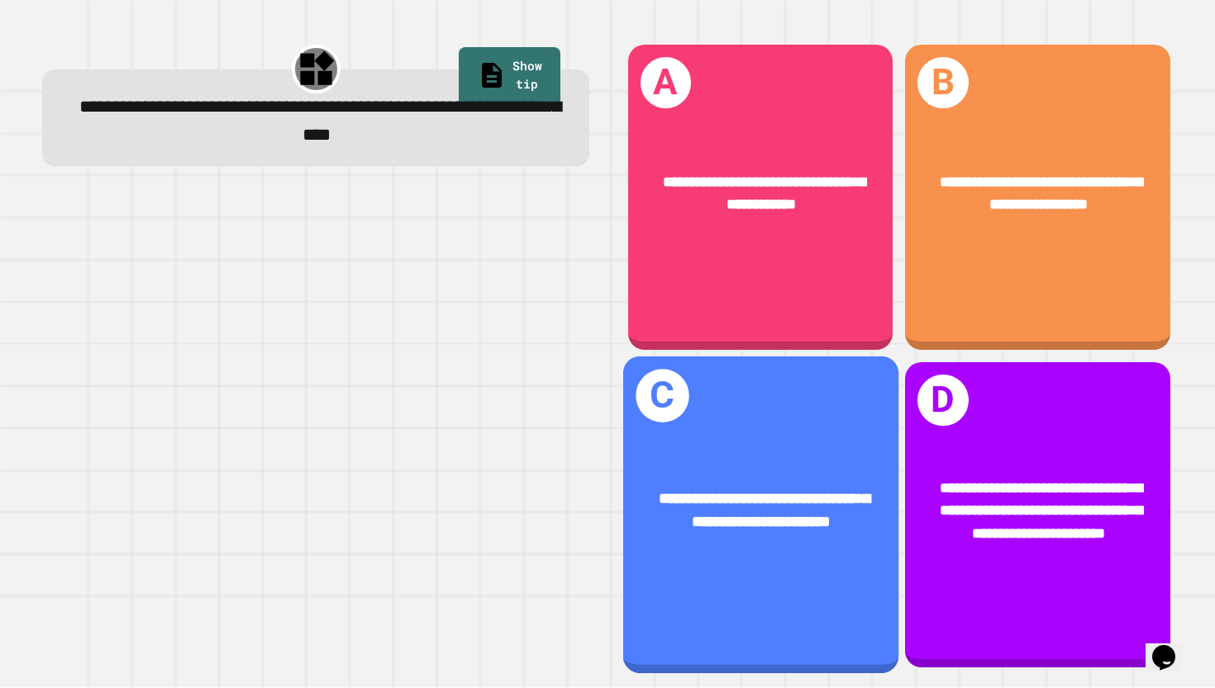
click at [679, 598] on div "**********" at bounding box center [760, 514] width 275 height 317
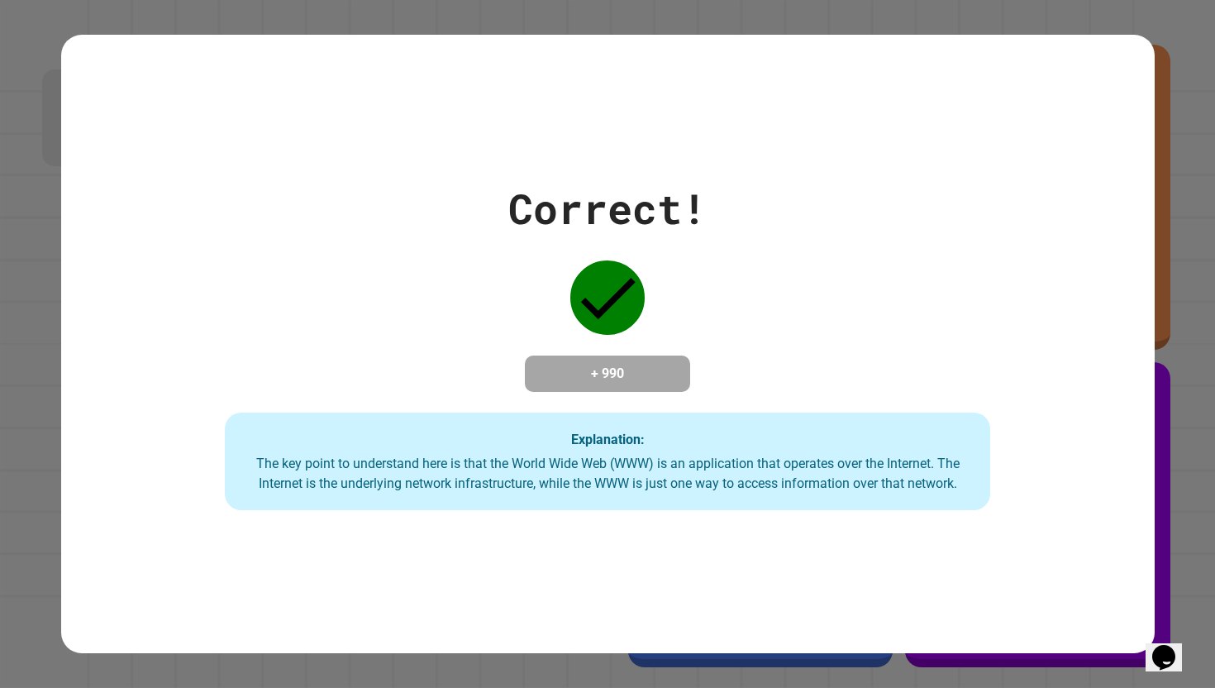
click at [773, 518] on div "Correct! + 990 Explanation: The key point to understand here is that the World …" at bounding box center [608, 344] width 1094 height 619
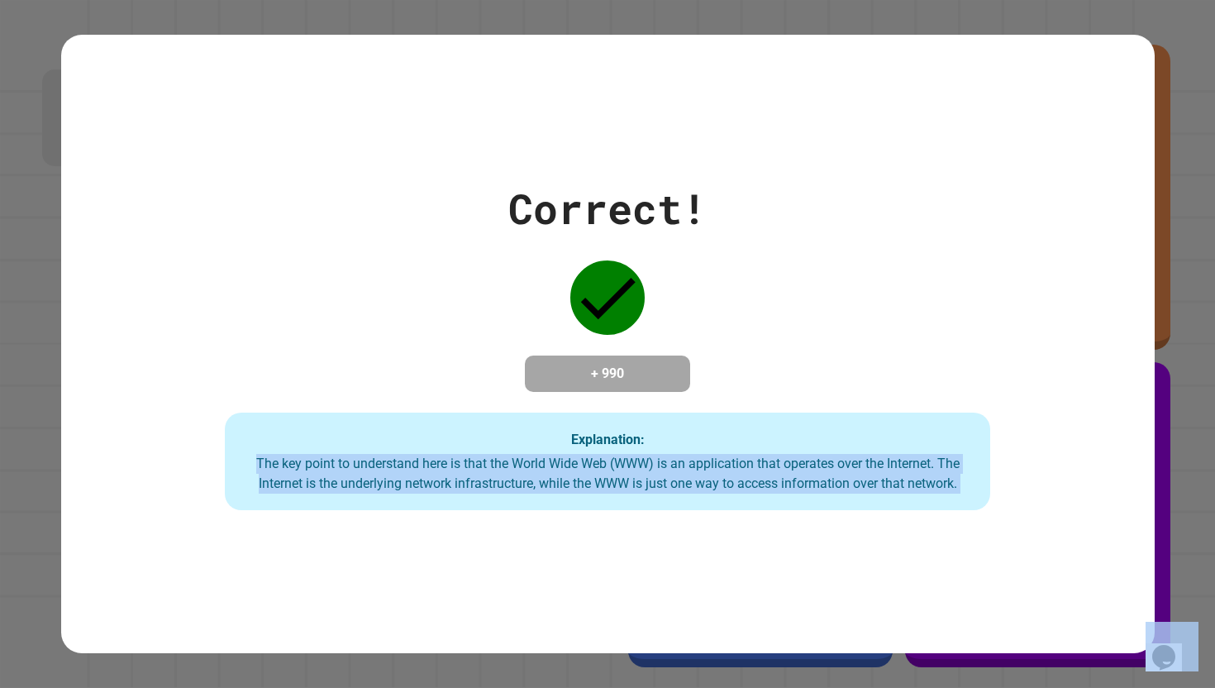
click at [773, 518] on div "Correct! + 990 Explanation: The key point to understand here is that the World …" at bounding box center [608, 344] width 1094 height 619
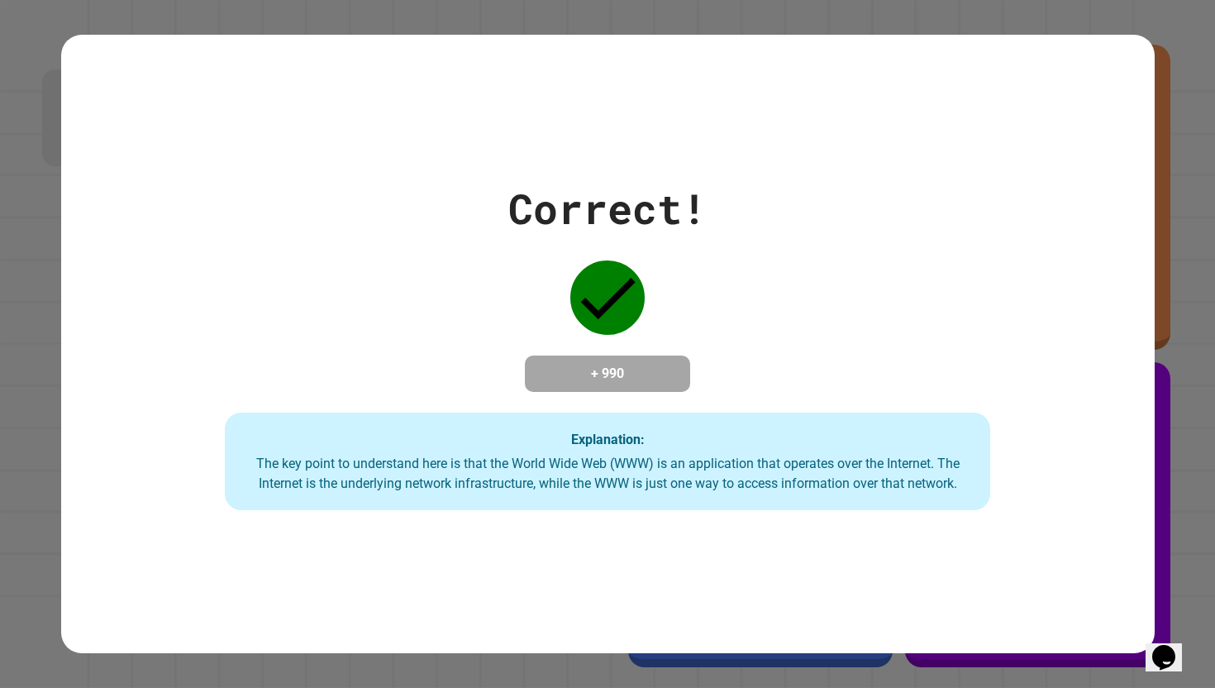
click at [773, 537] on div "Correct! + 990 Explanation: The key point to understand here is that the World …" at bounding box center [608, 344] width 1094 height 619
click at [766, 550] on div "Correct! + 990 Explanation: The key point to understand here is that the World …" at bounding box center [608, 344] width 1094 height 619
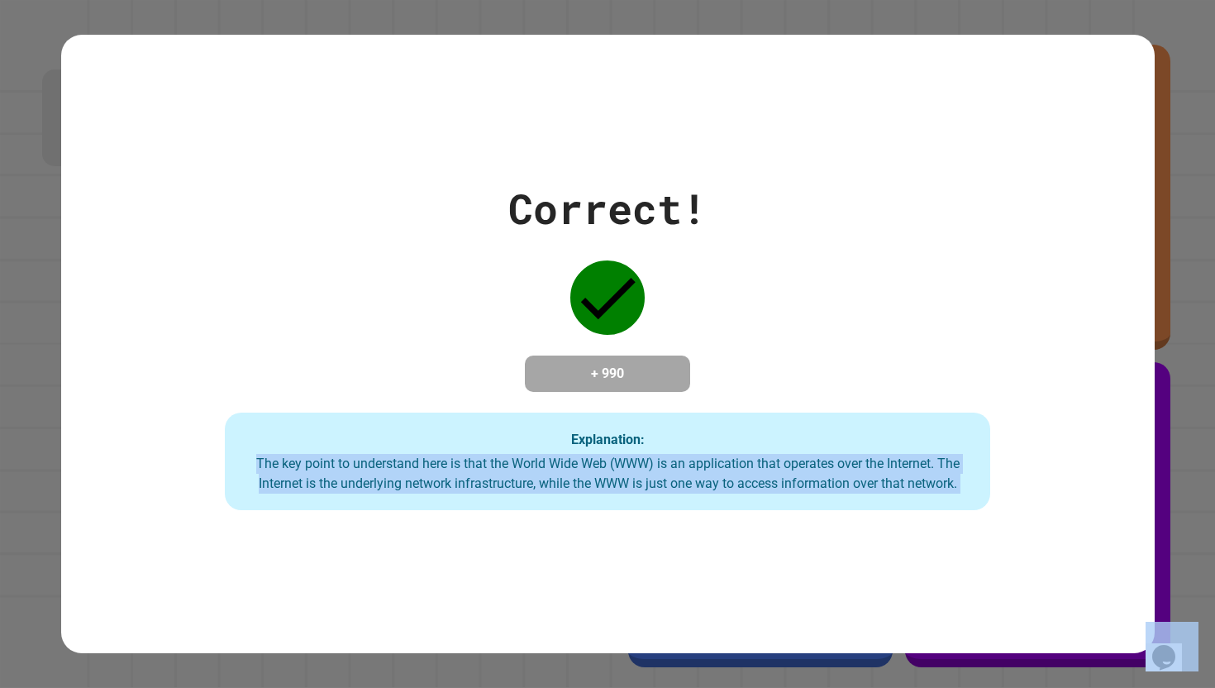
click at [766, 550] on div "Correct! + 990 Explanation: The key point to understand here is that the World …" at bounding box center [608, 344] width 1094 height 619
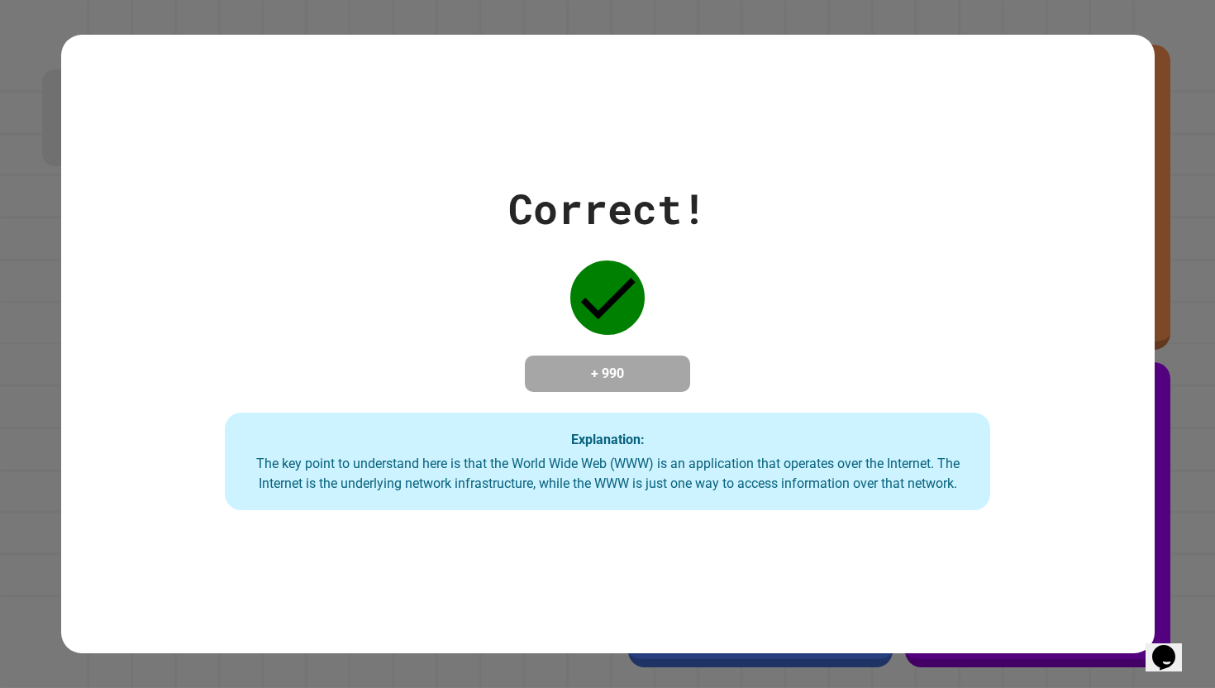
click at [764, 566] on div "Correct! + 990 Explanation: The key point to understand here is that the World …" at bounding box center [608, 344] width 1094 height 619
click at [760, 541] on div "Correct! + 990 Explanation: The key point to understand here is that the World …" at bounding box center [608, 344] width 1094 height 619
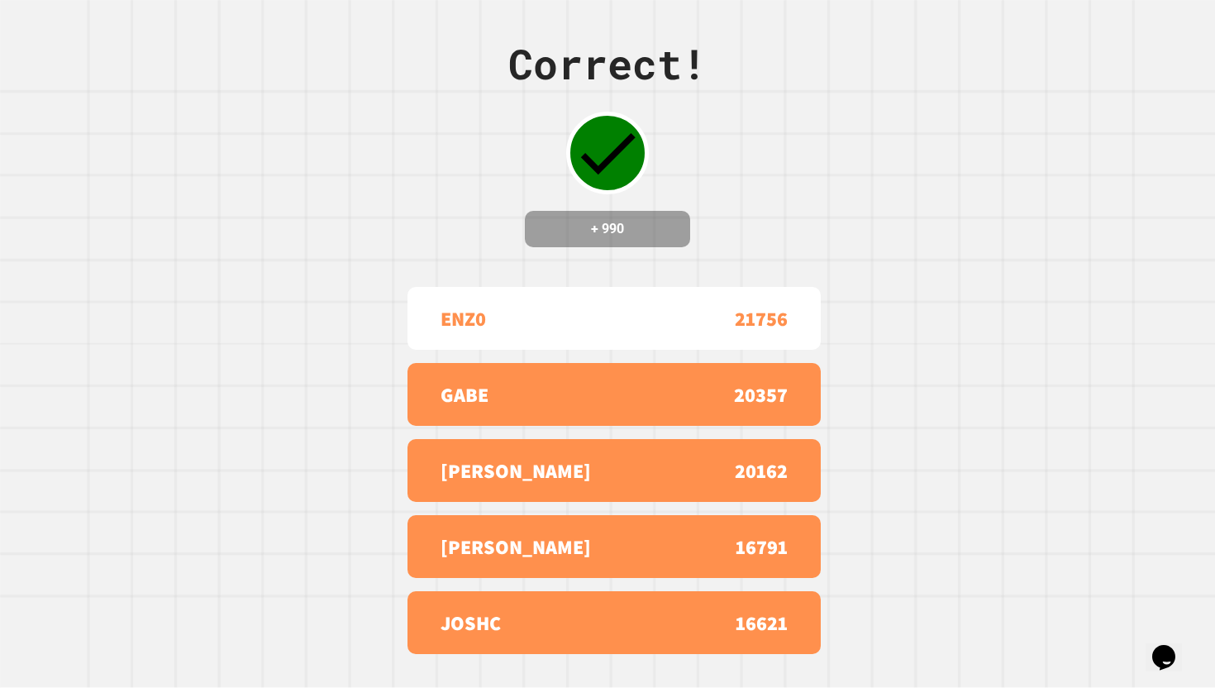
click at [760, 541] on div "[PERSON_NAME] 16791" at bounding box center [614, 546] width 413 height 63
click at [758, 534] on div "[PERSON_NAME] 16791" at bounding box center [614, 546] width 413 height 63
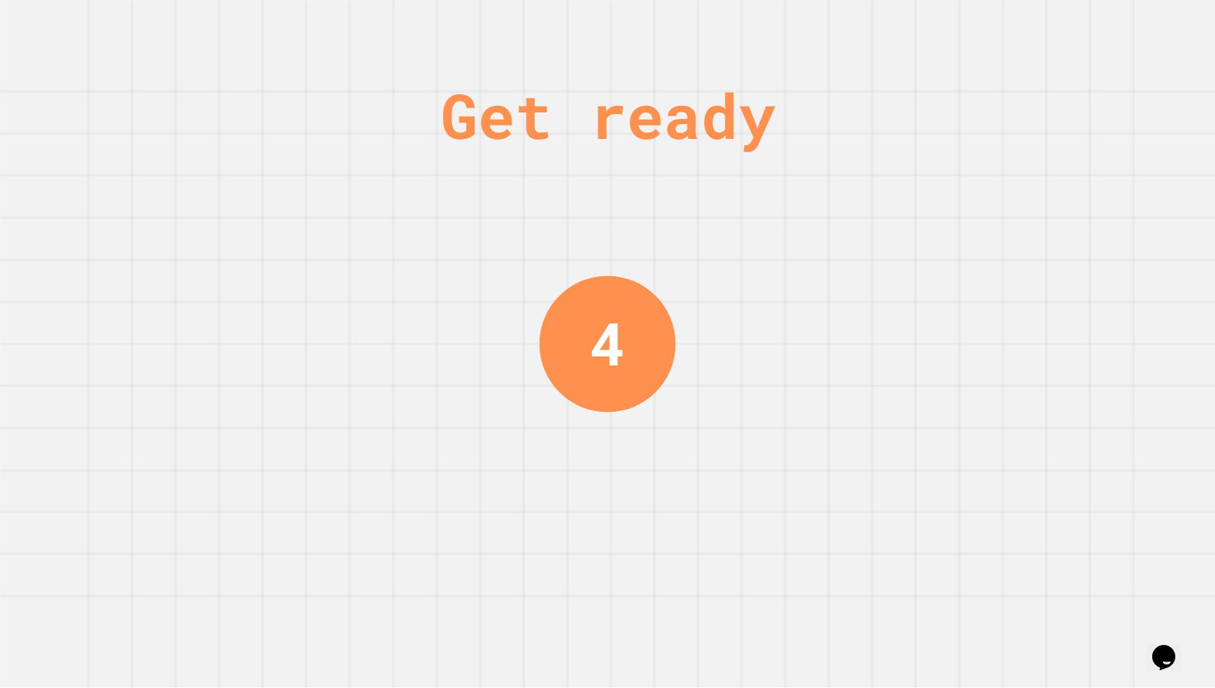
click at [743, 535] on div "Get ready 4" at bounding box center [607, 344] width 1215 height 688
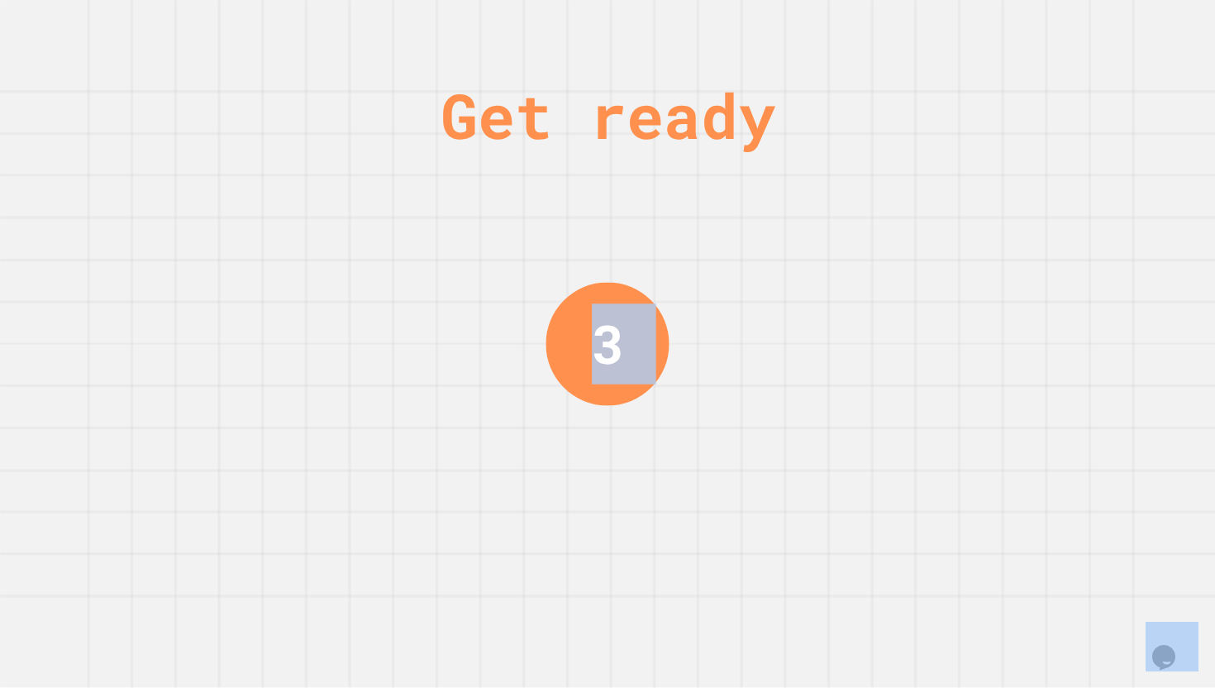
click at [743, 535] on div "Get ready 3" at bounding box center [607, 344] width 1215 height 688
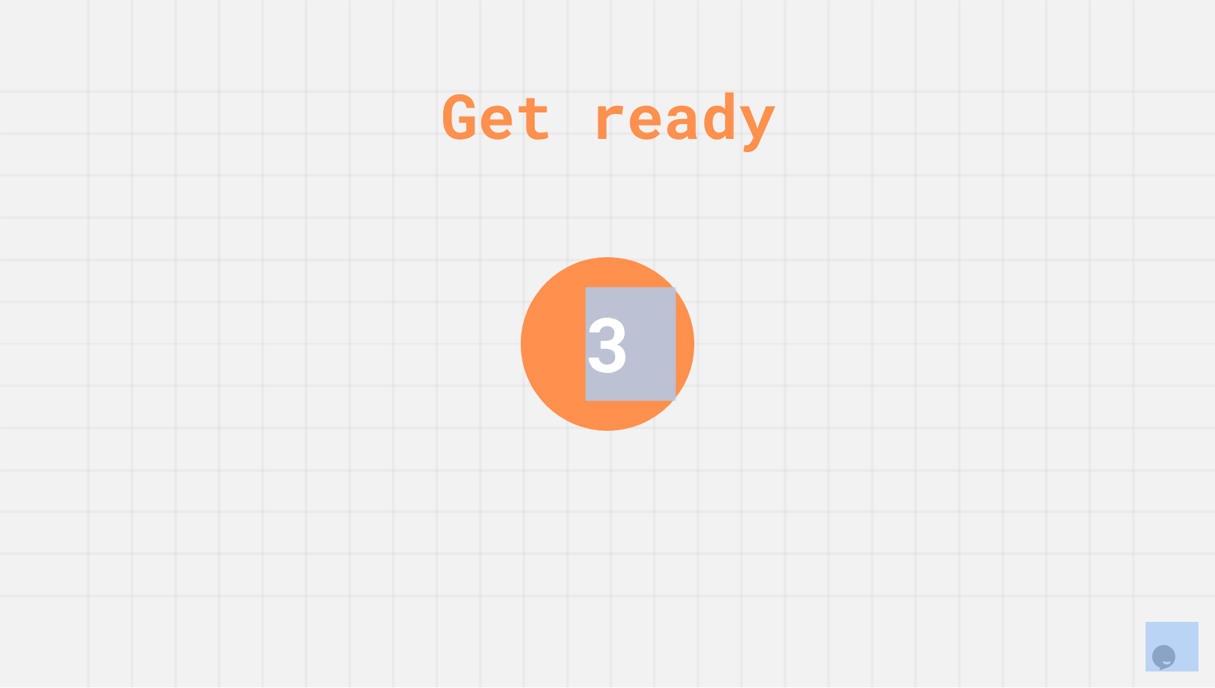
click at [743, 535] on div "Get ready 3" at bounding box center [607, 344] width 1215 height 688
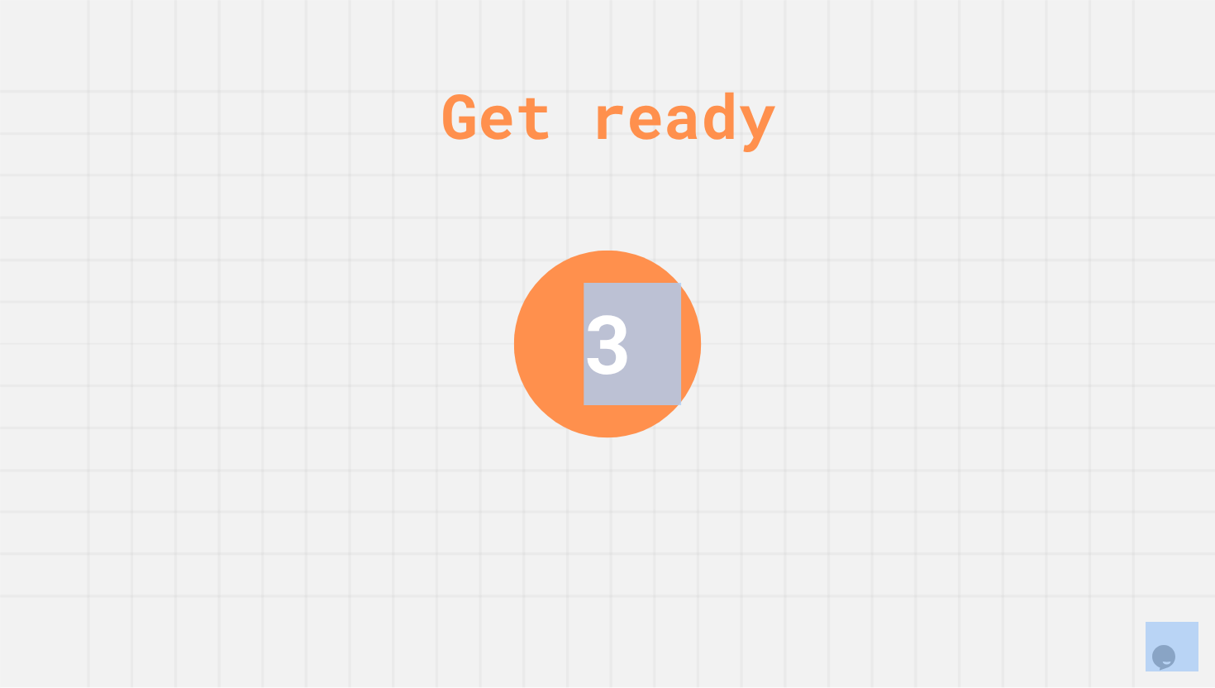
click at [743, 535] on div "Get ready 3" at bounding box center [607, 344] width 1215 height 688
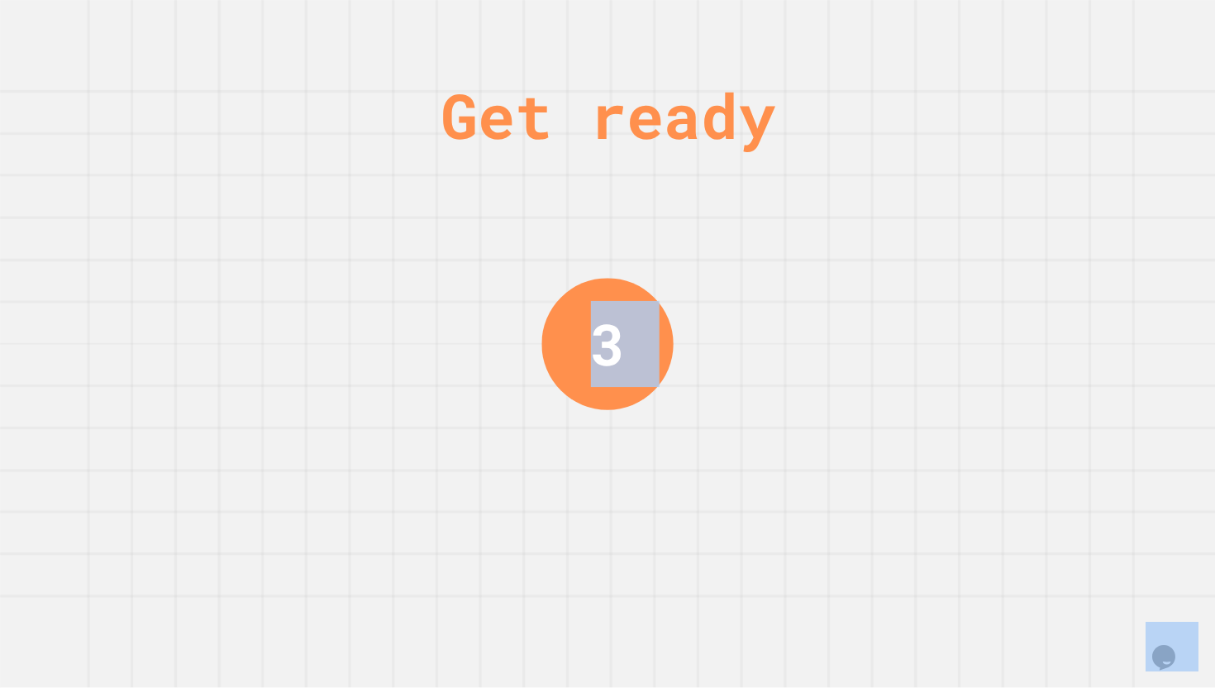
click at [743, 535] on div "Get ready 3" at bounding box center [607, 344] width 1215 height 688
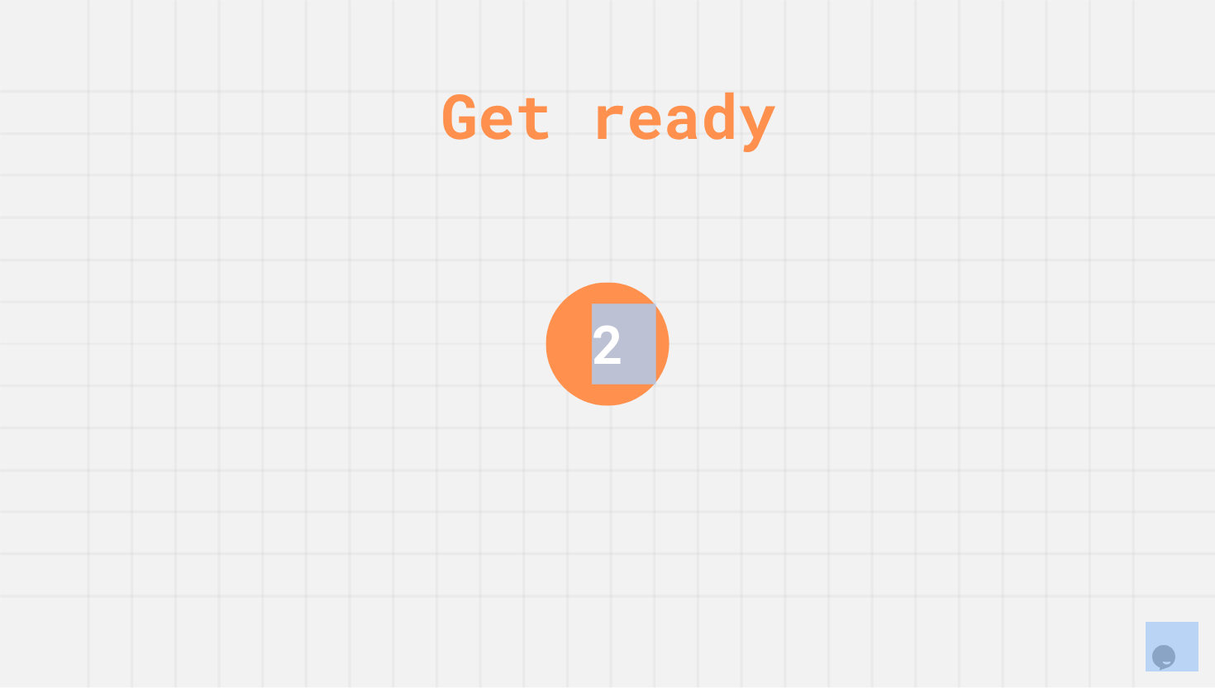
click at [743, 535] on div "Get ready 2" at bounding box center [607, 344] width 1215 height 688
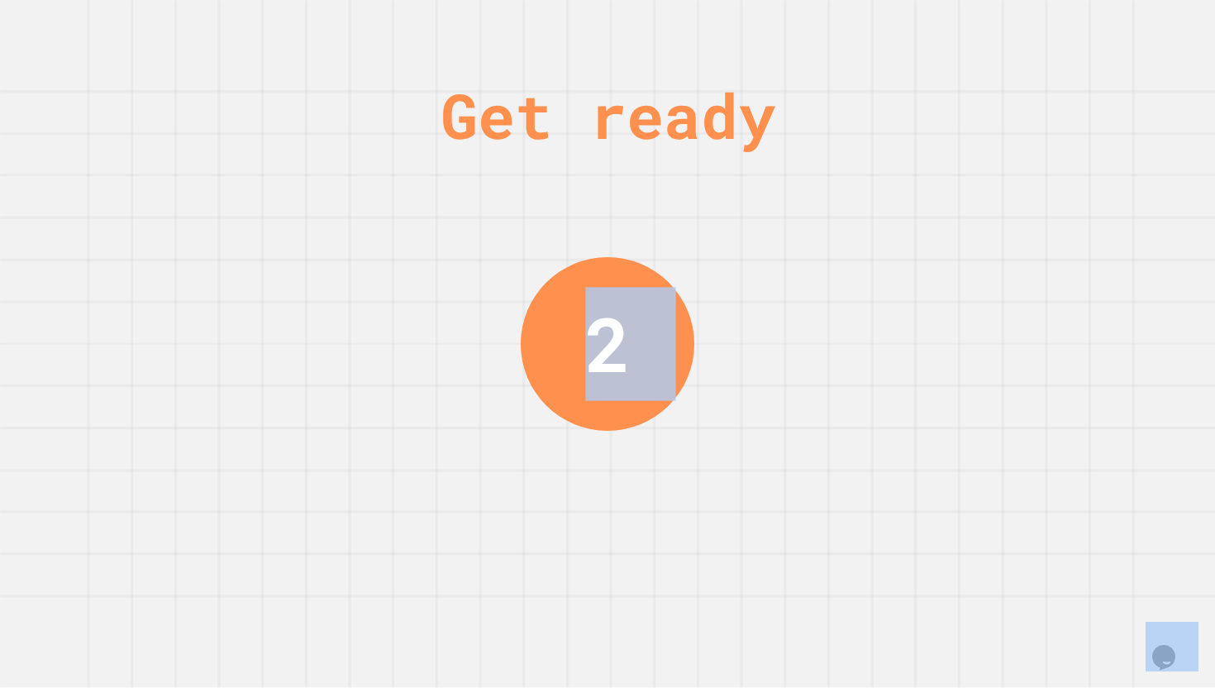
click at [743, 535] on div "Get ready 2" at bounding box center [607, 344] width 1215 height 688
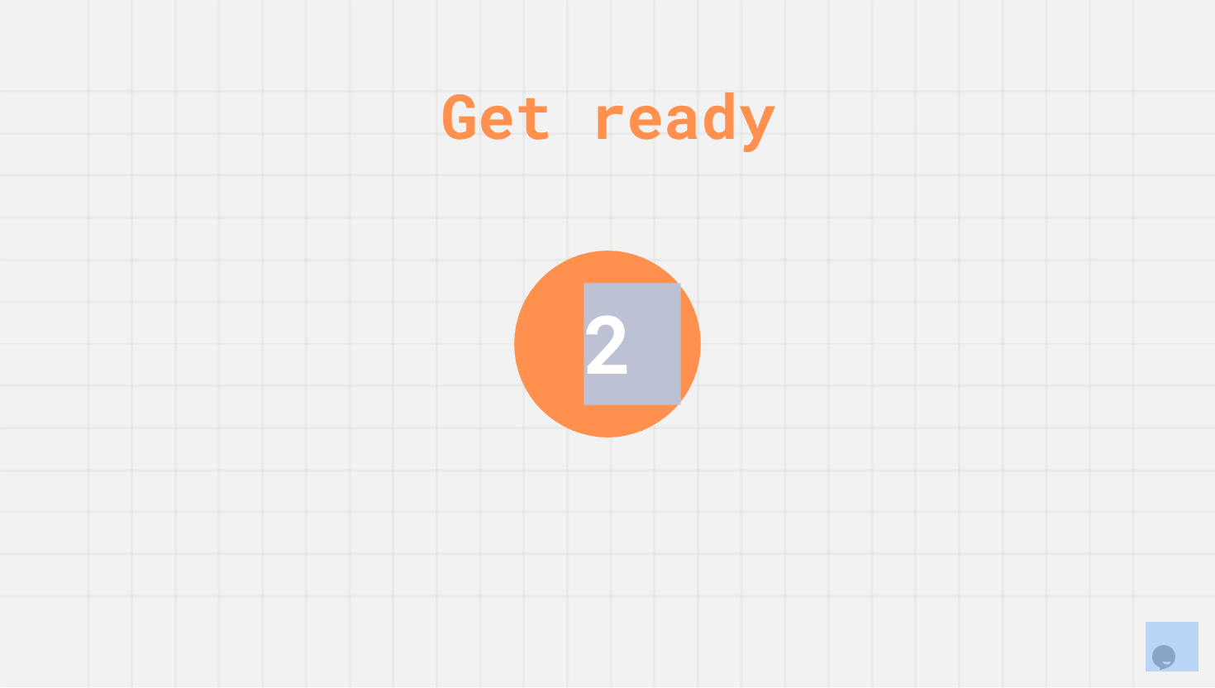
click at [743, 535] on div "Get ready 2" at bounding box center [607, 344] width 1215 height 688
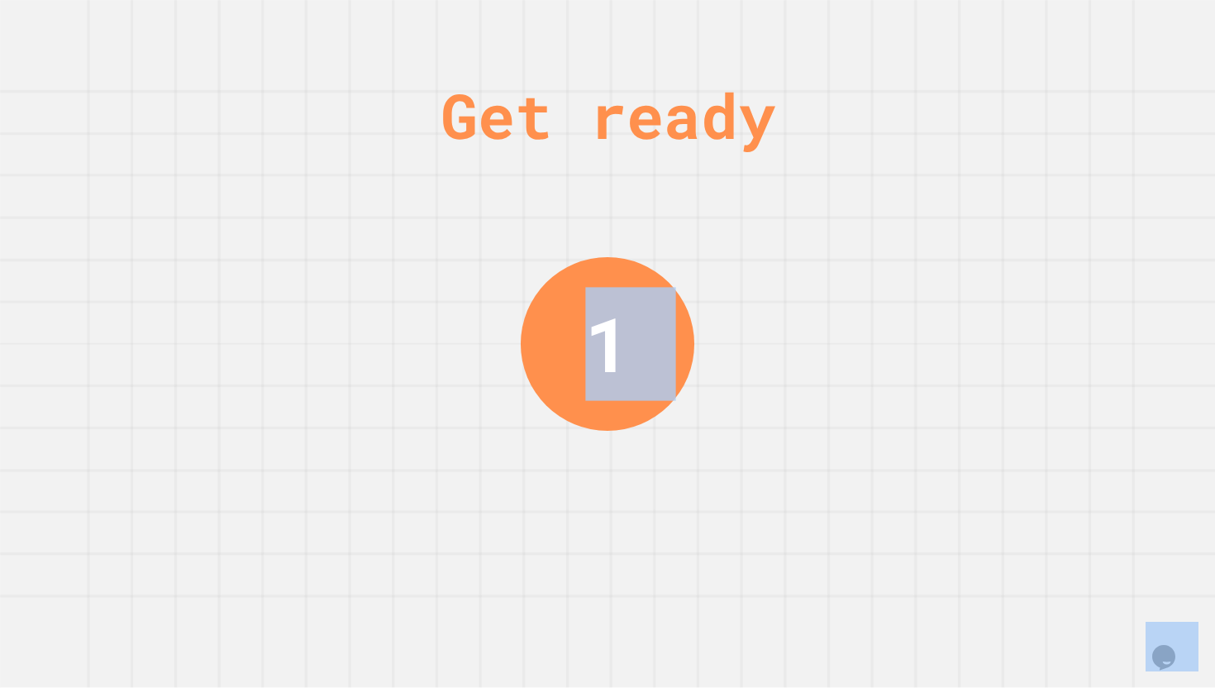
click at [743, 535] on div "Get ready 1" at bounding box center [607, 344] width 1215 height 688
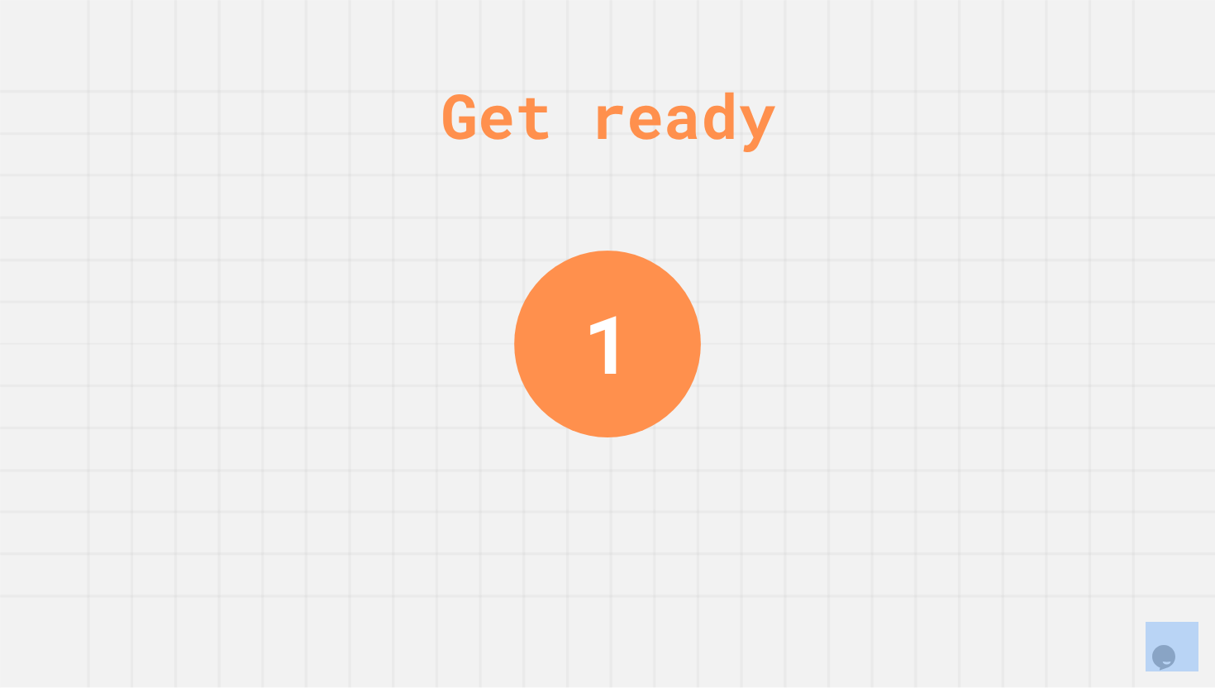
click at [743, 535] on div "Get ready 1" at bounding box center [607, 344] width 1215 height 688
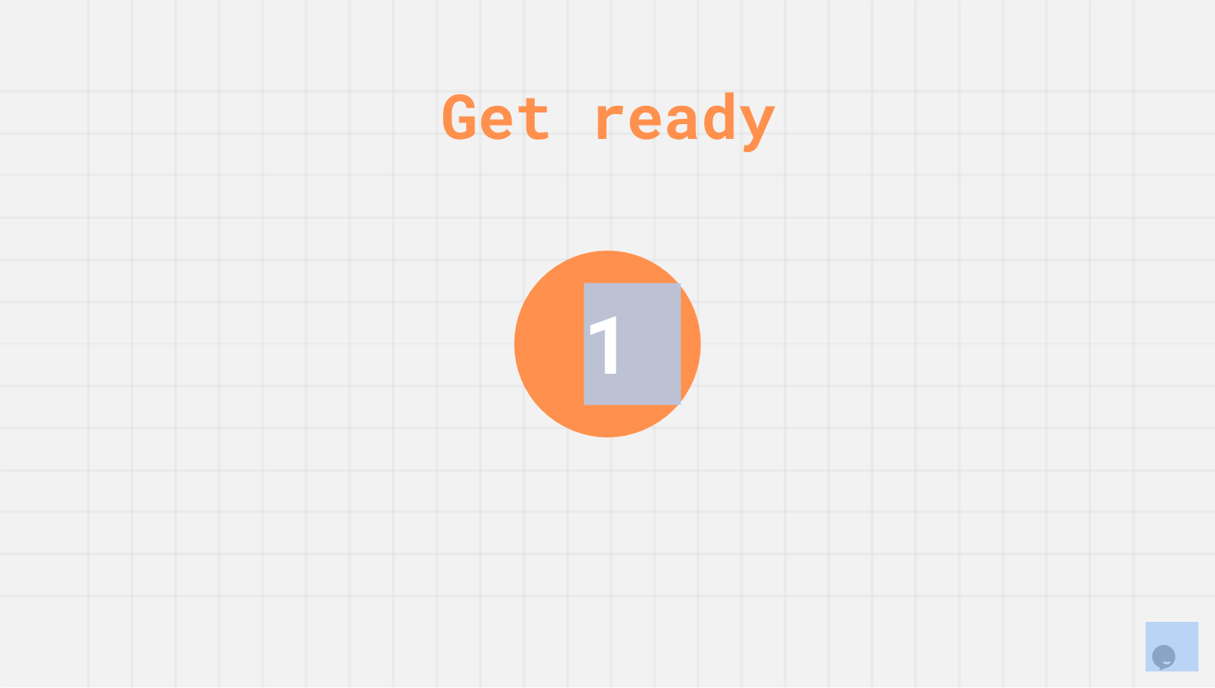
click at [743, 535] on div "Get ready 1" at bounding box center [607, 344] width 1215 height 688
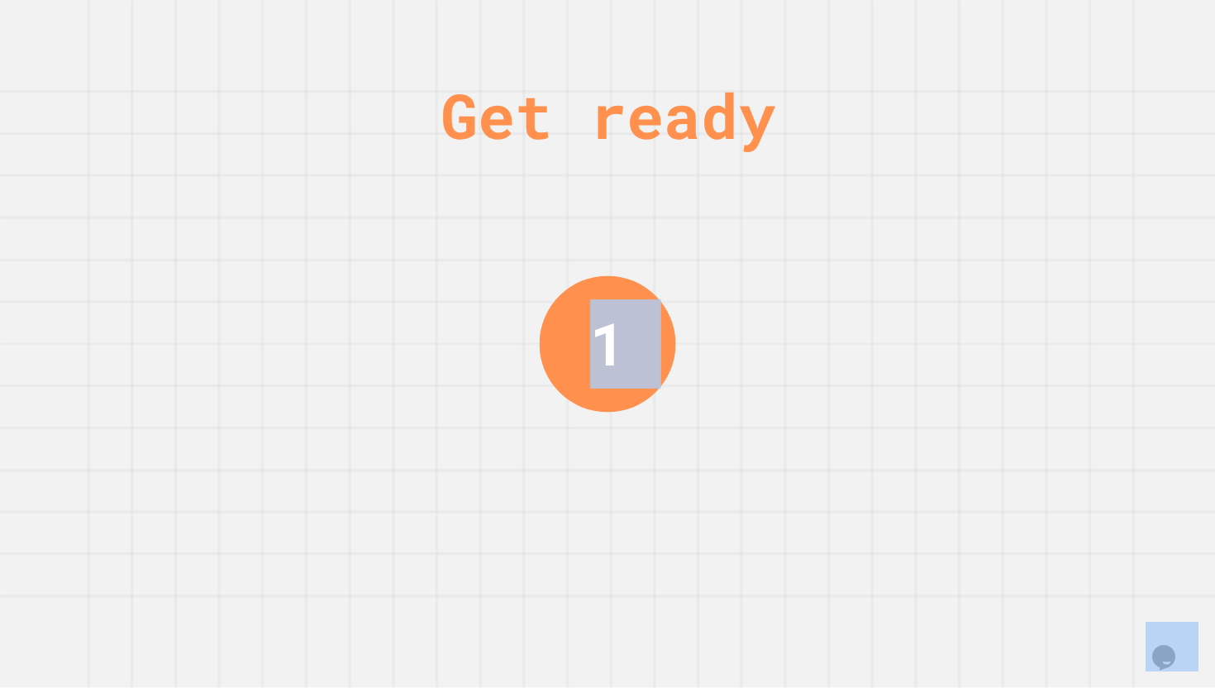
click at [743, 535] on div "Get ready 1" at bounding box center [607, 344] width 1215 height 688
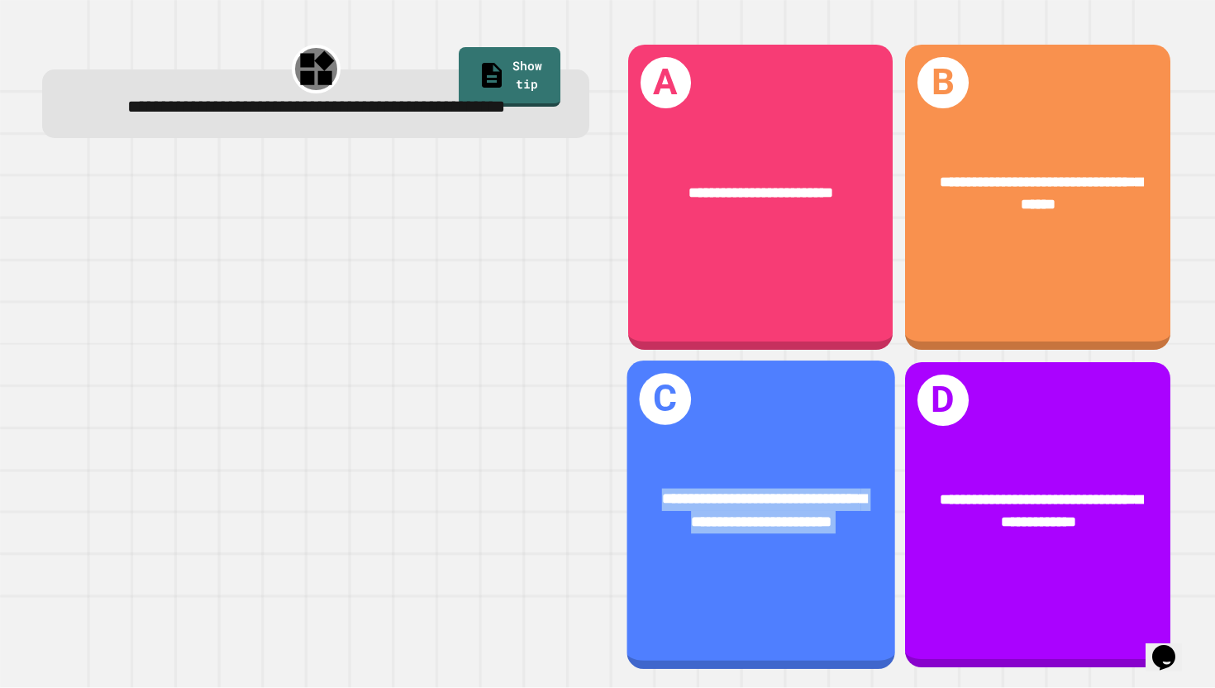
click at [743, 529] on span "**********" at bounding box center [763, 510] width 205 height 38
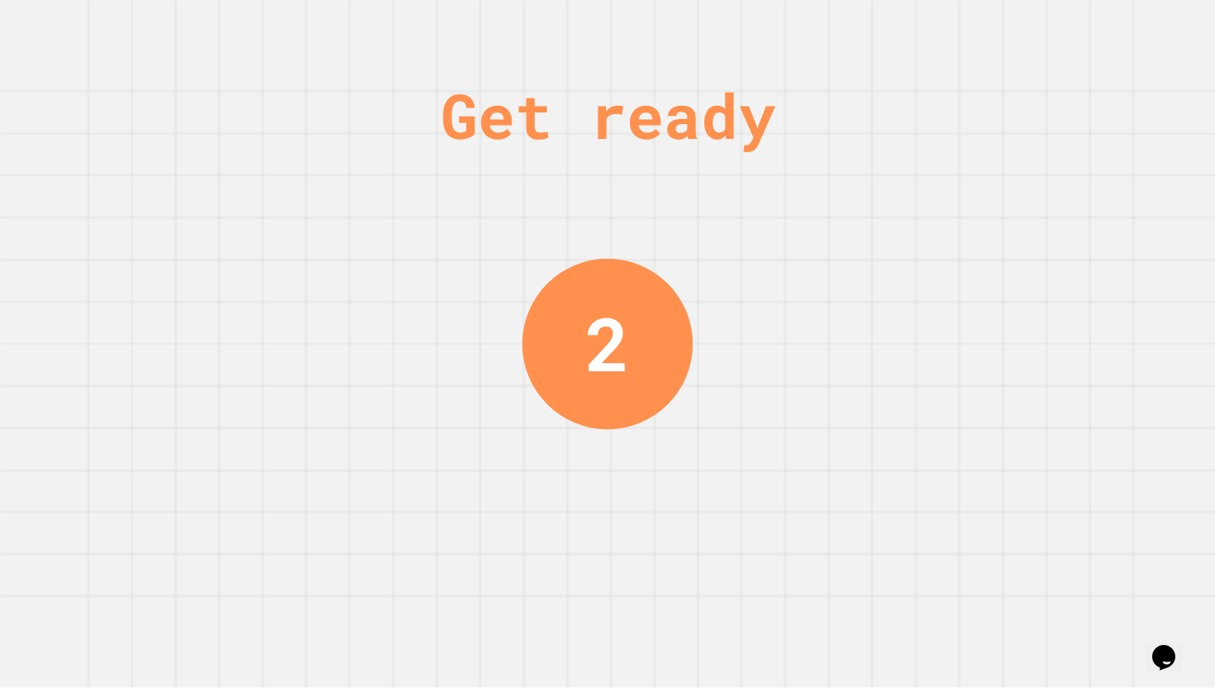
click at [771, 529] on div "Get ready 2" at bounding box center [607, 344] width 1215 height 688
click at [771, 529] on div "Get ready 1" at bounding box center [607, 344] width 1215 height 688
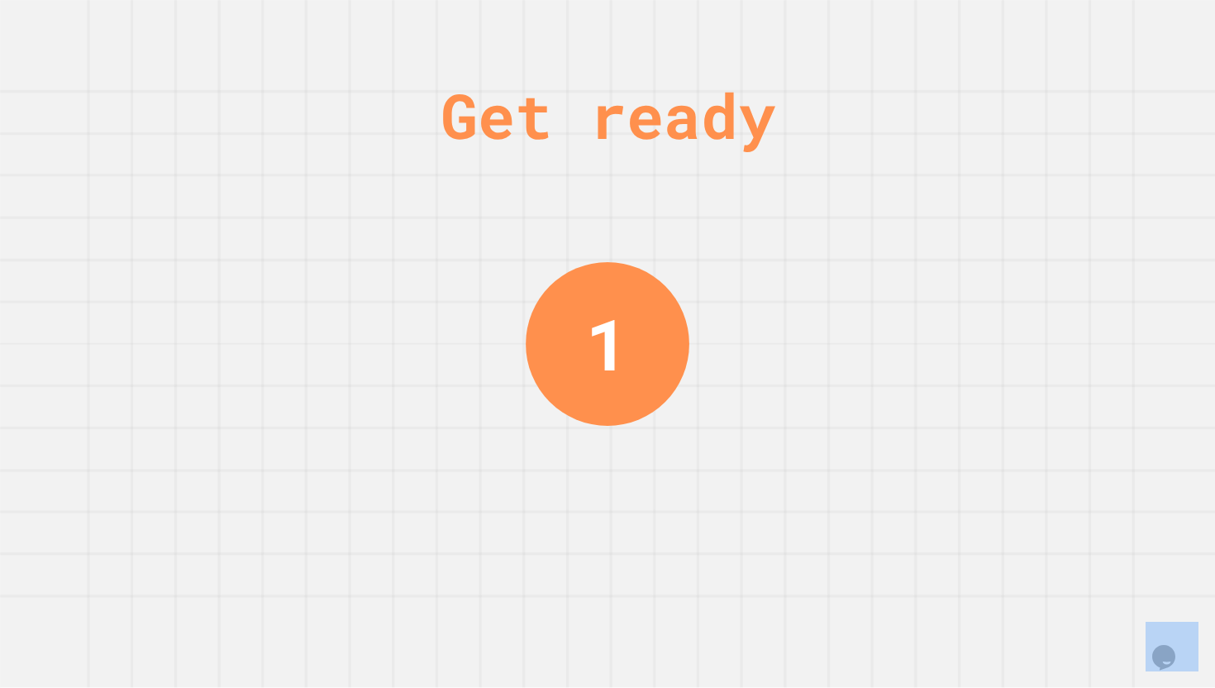
click at [771, 529] on div "Get ready 1" at bounding box center [607, 344] width 1215 height 688
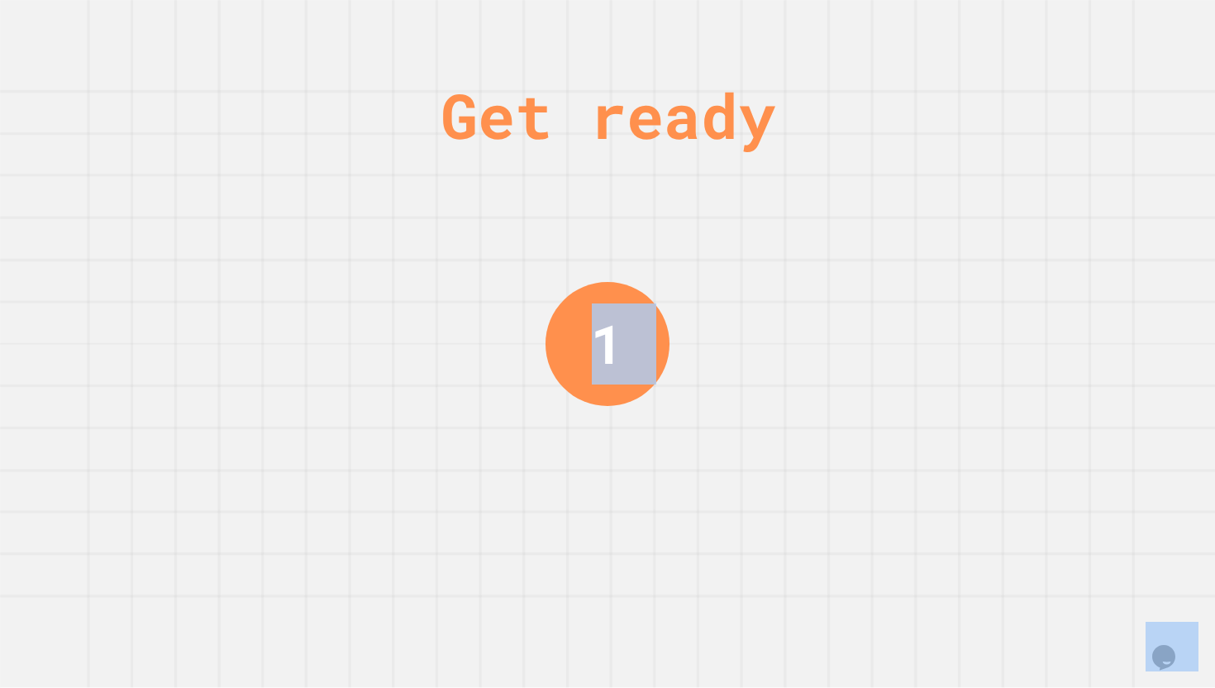
click at [771, 529] on div "Get ready 1" at bounding box center [607, 344] width 1215 height 688
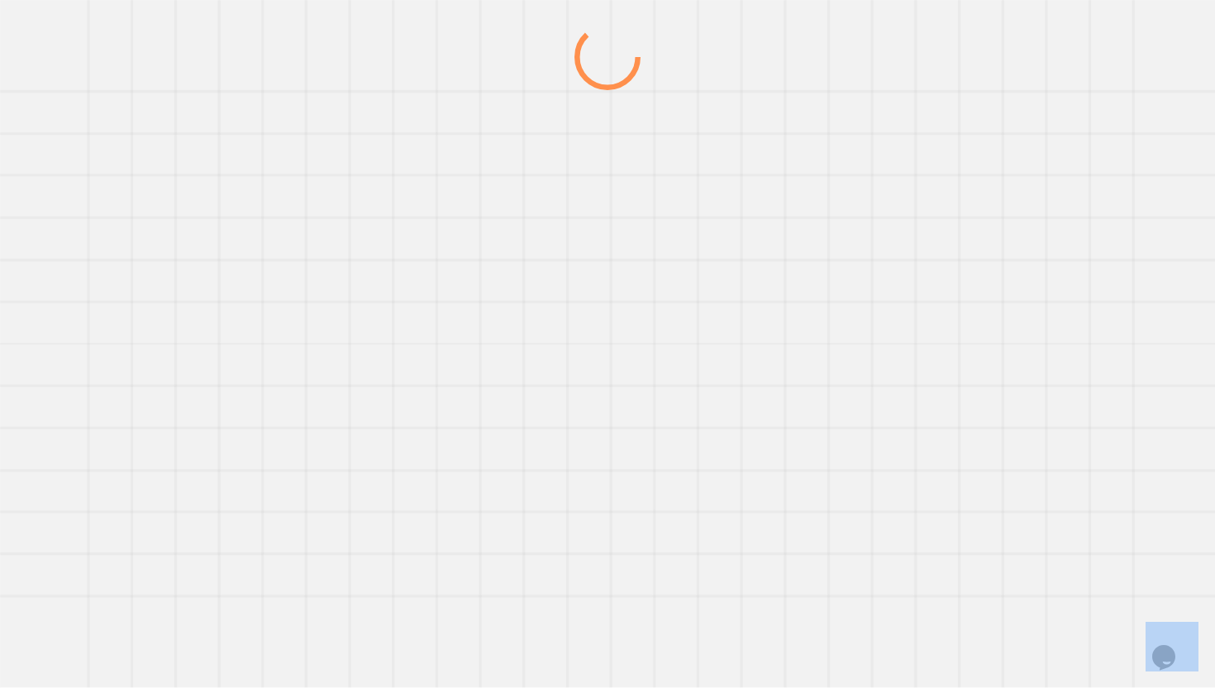
click at [771, 529] on div at bounding box center [607, 356] width 1167 height 664
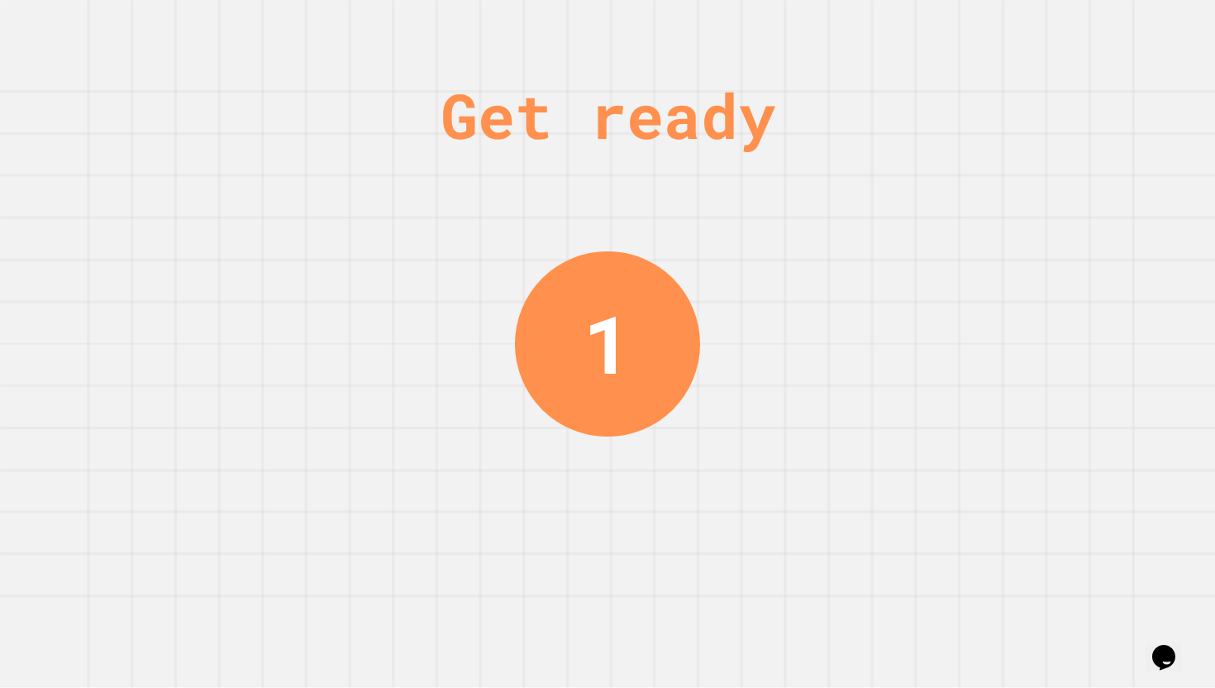
click at [785, 205] on div "Get ready 1" at bounding box center [607, 344] width 1215 height 688
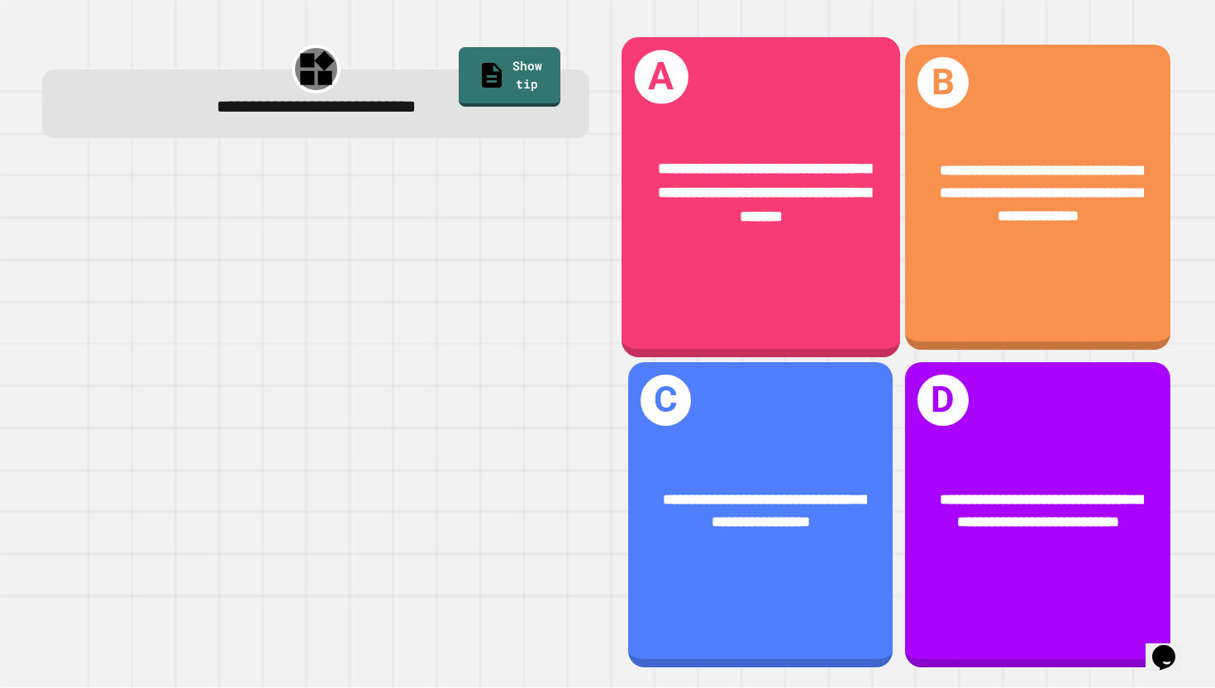
drag, startPoint x: 785, startPoint y: 205, endPoint x: 785, endPoint y: 194, distance: 10.7
click at [785, 198] on div "**********" at bounding box center [607, 344] width 1215 height 688
click at [785, 194] on span "**********" at bounding box center [764, 192] width 212 height 63
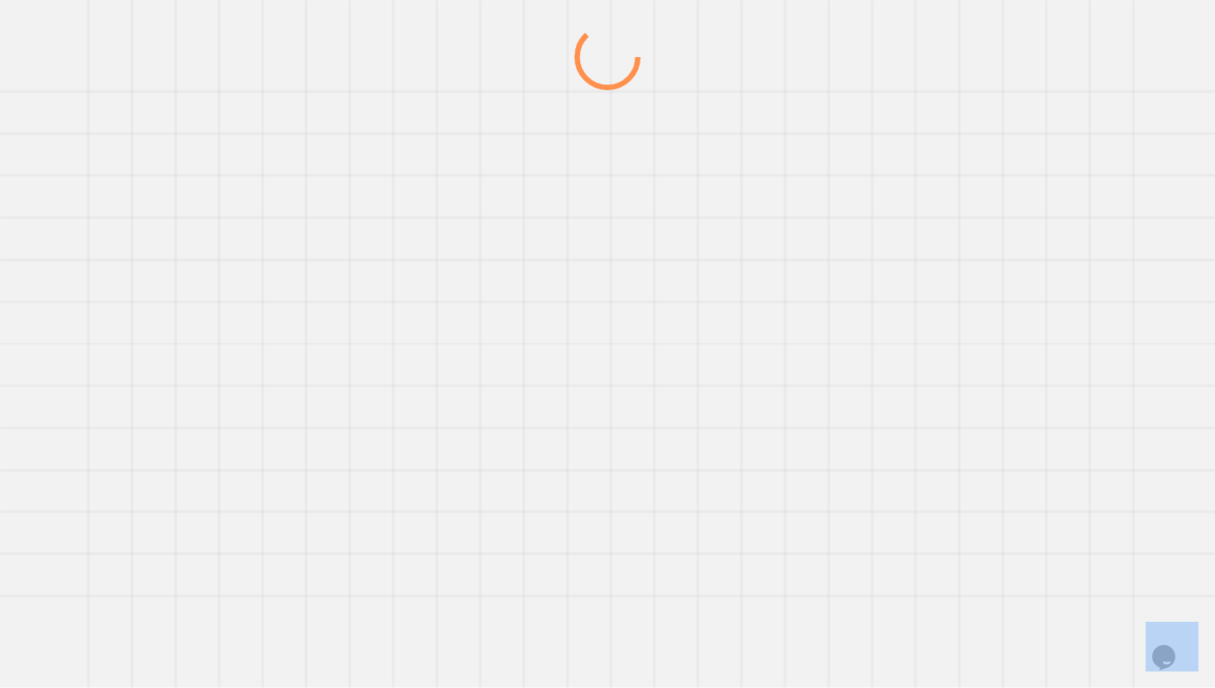
click at [785, 194] on div at bounding box center [607, 356] width 1167 height 664
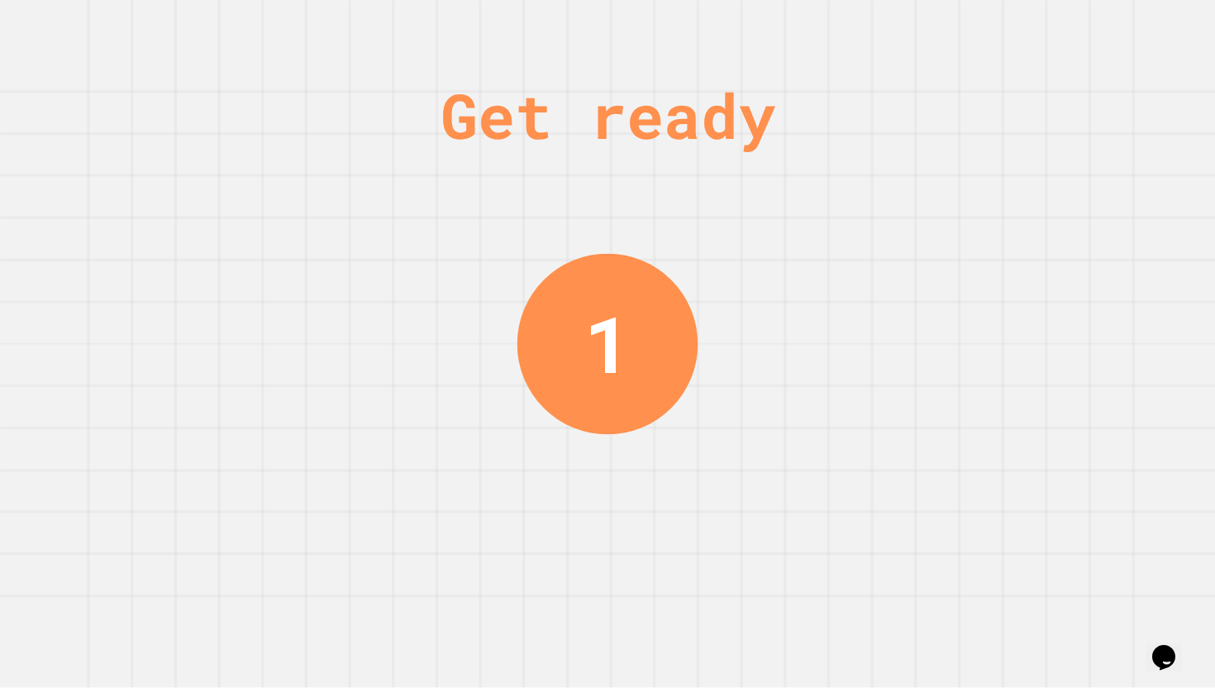
click at [1076, 555] on div "Get ready 1" at bounding box center [607, 344] width 1215 height 688
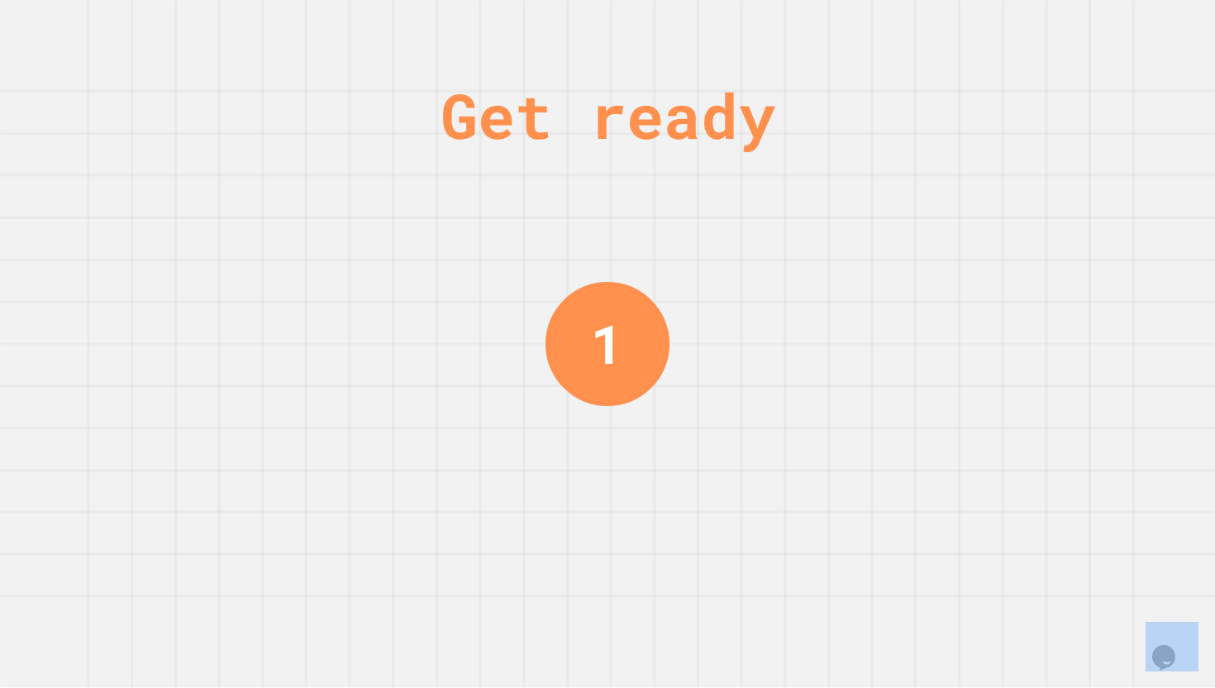
click at [1076, 555] on div "Get ready 1" at bounding box center [607, 344] width 1215 height 688
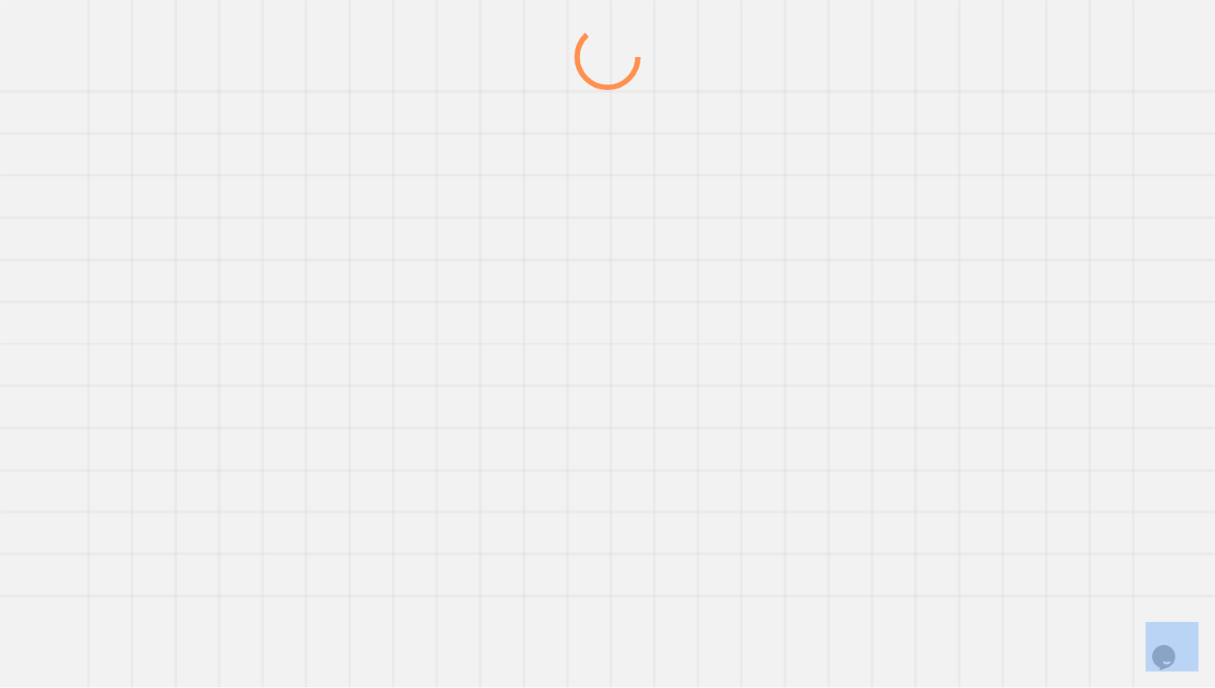
click at [1076, 555] on div at bounding box center [607, 356] width 1167 height 664
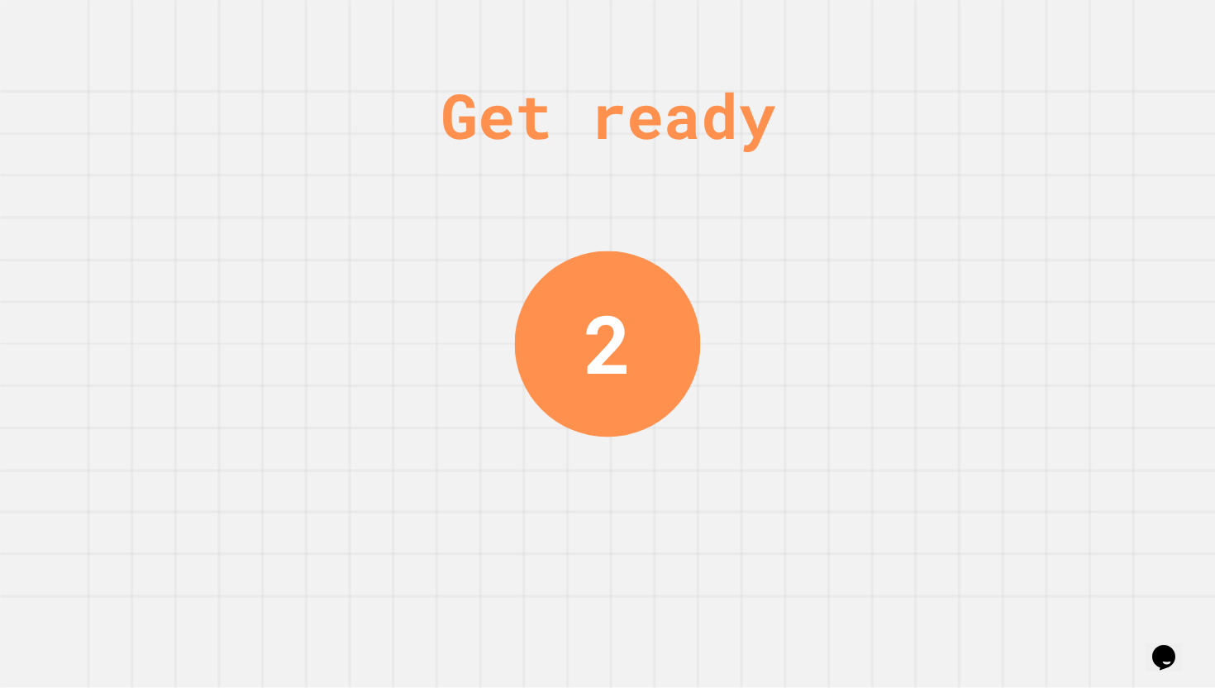
click at [1091, 172] on div "Get ready 2" at bounding box center [607, 344] width 1215 height 688
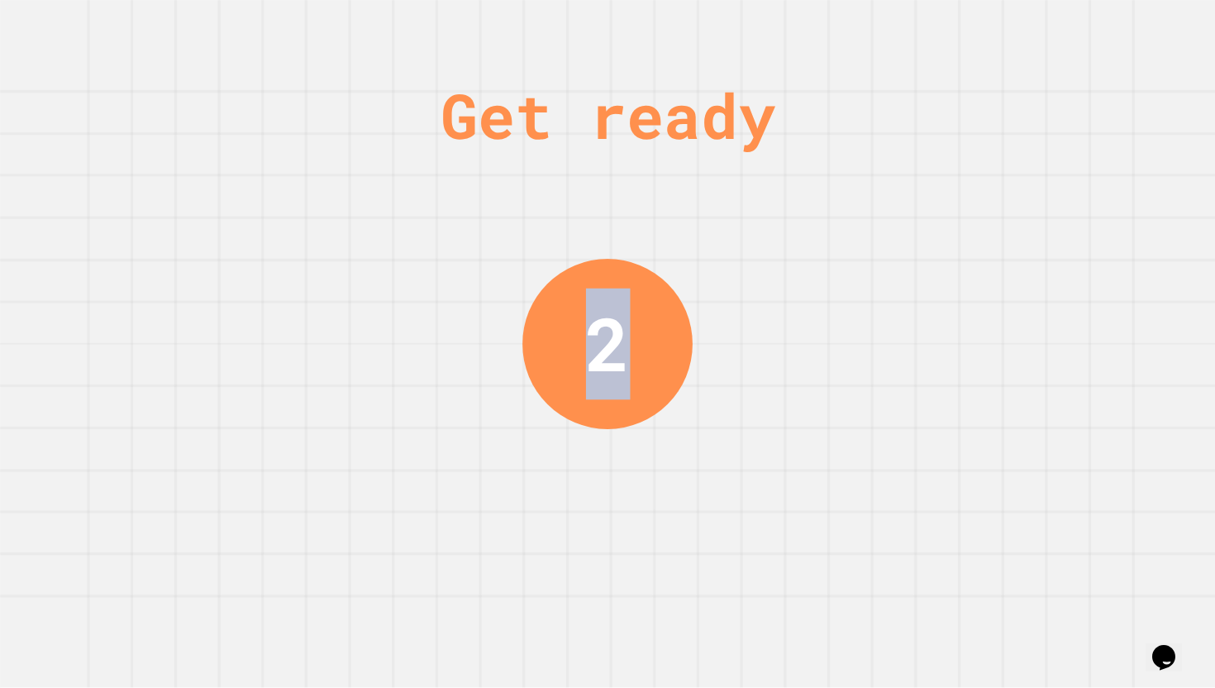
click at [1091, 172] on div "Get ready 2" at bounding box center [607, 344] width 1215 height 688
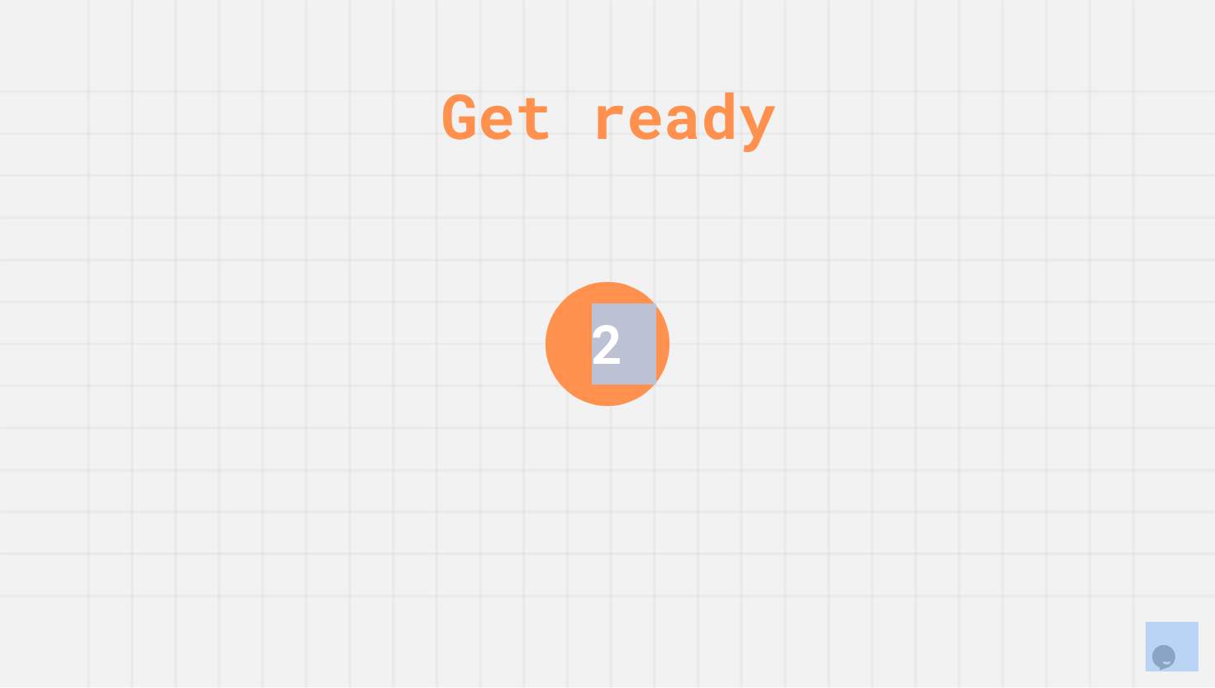
click at [1091, 172] on div "Get ready 2" at bounding box center [607, 344] width 1215 height 688
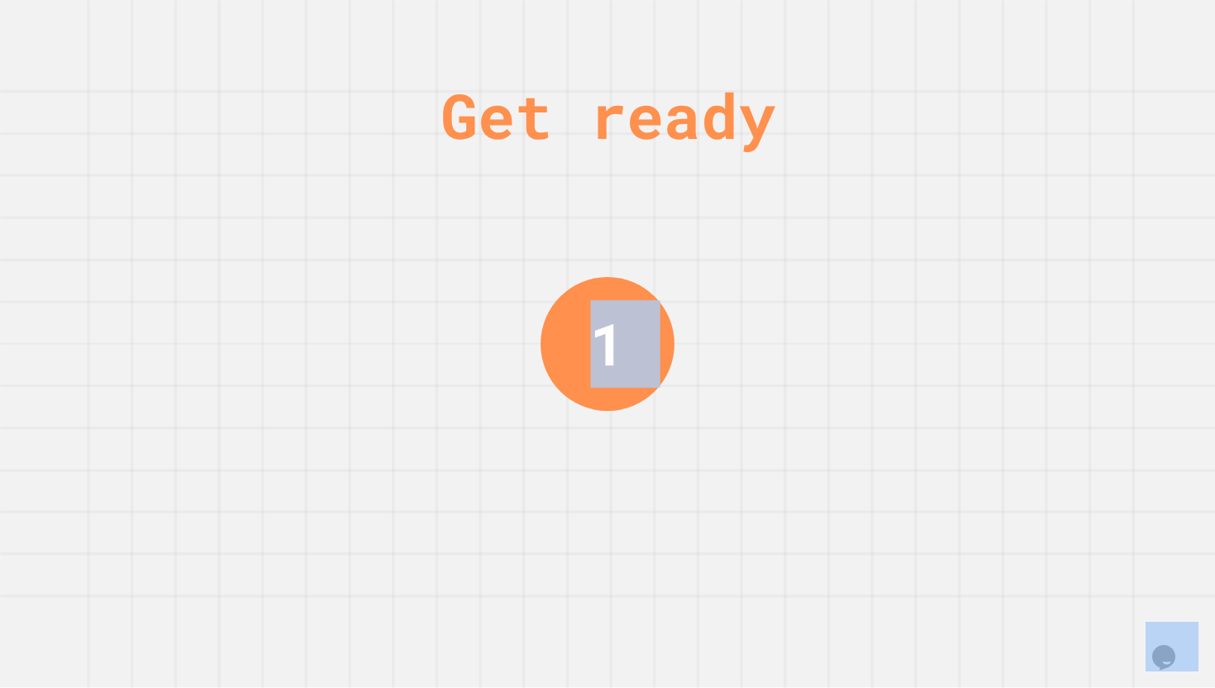
click at [1091, 172] on div "Get ready 1" at bounding box center [607, 344] width 1215 height 688
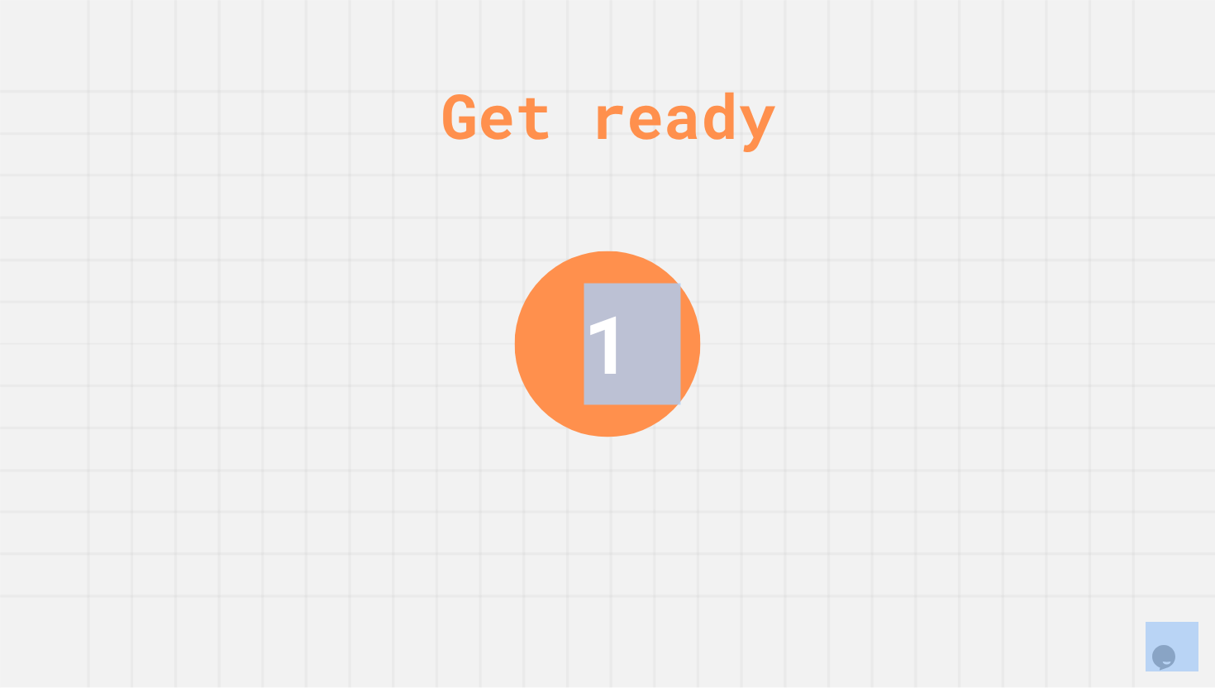
click at [1091, 172] on div "Get ready 1" at bounding box center [607, 344] width 1215 height 688
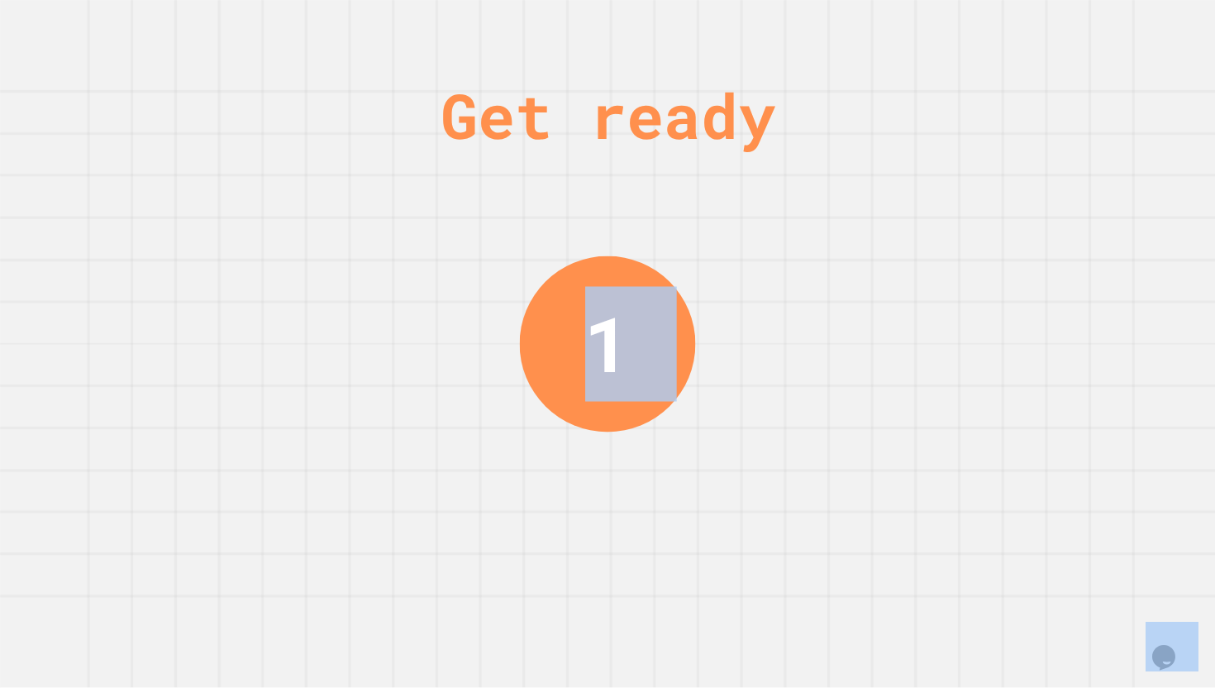
click at [1091, 172] on div "Get ready 1" at bounding box center [607, 344] width 1215 height 688
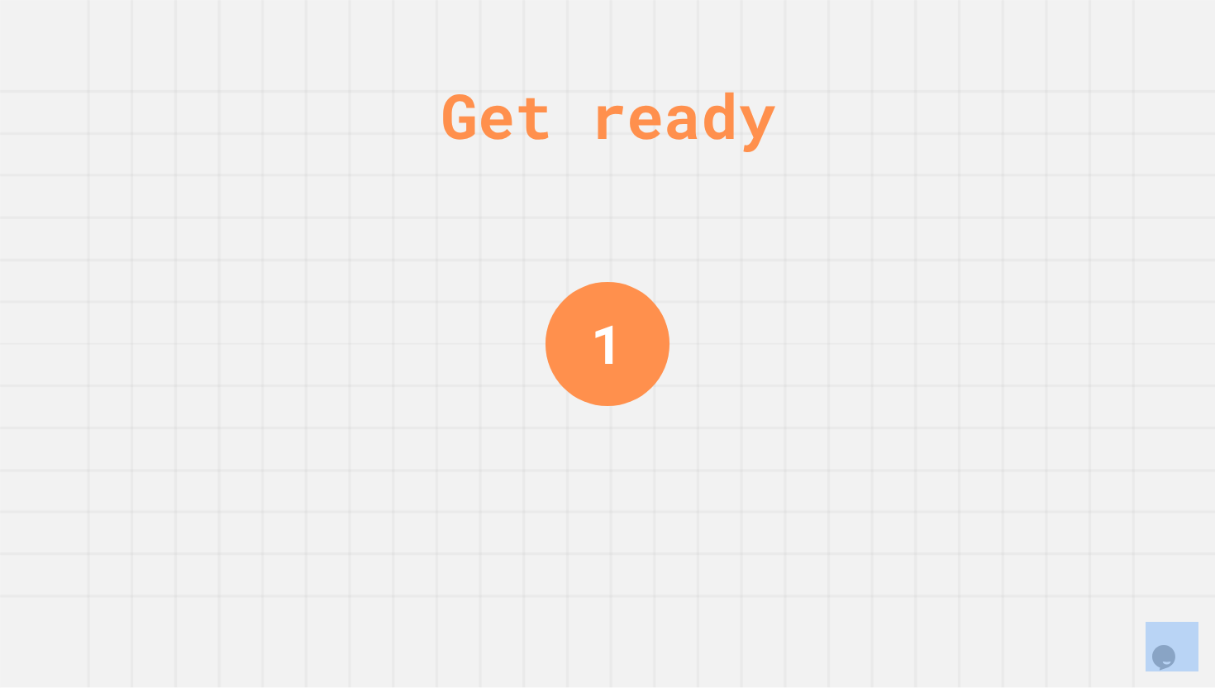
click at [1091, 172] on div "Get ready 1" at bounding box center [607, 344] width 1215 height 688
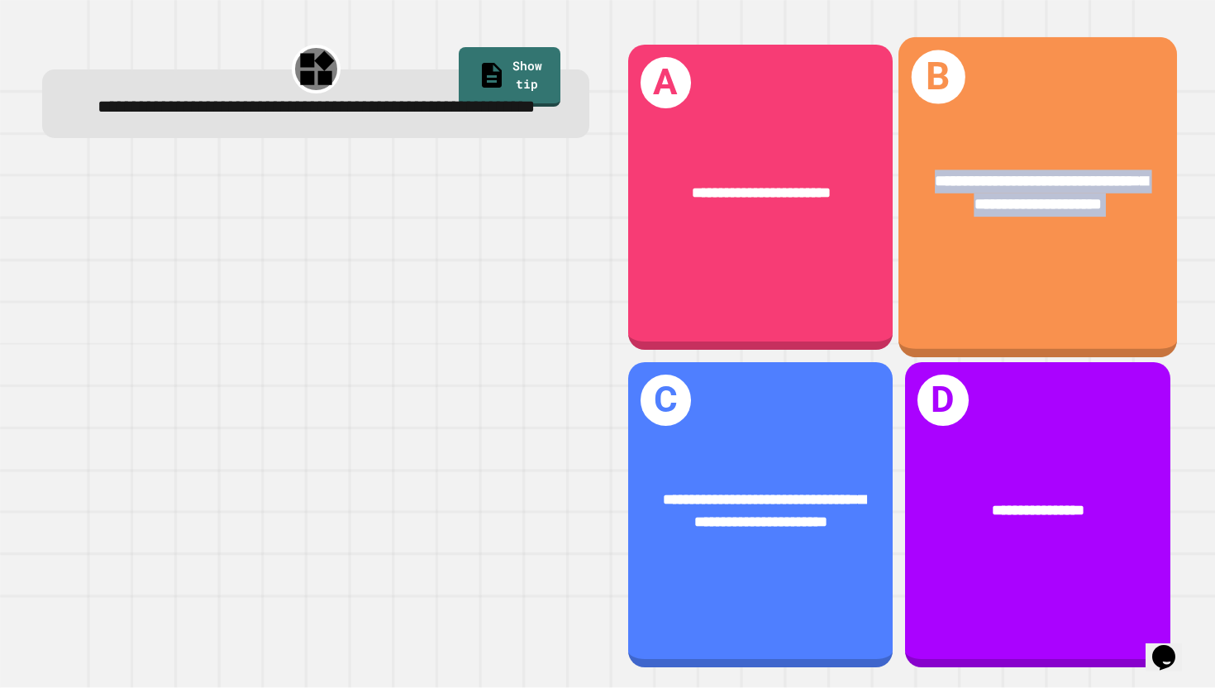
click at [1091, 173] on span "**********" at bounding box center [1041, 193] width 212 height 40
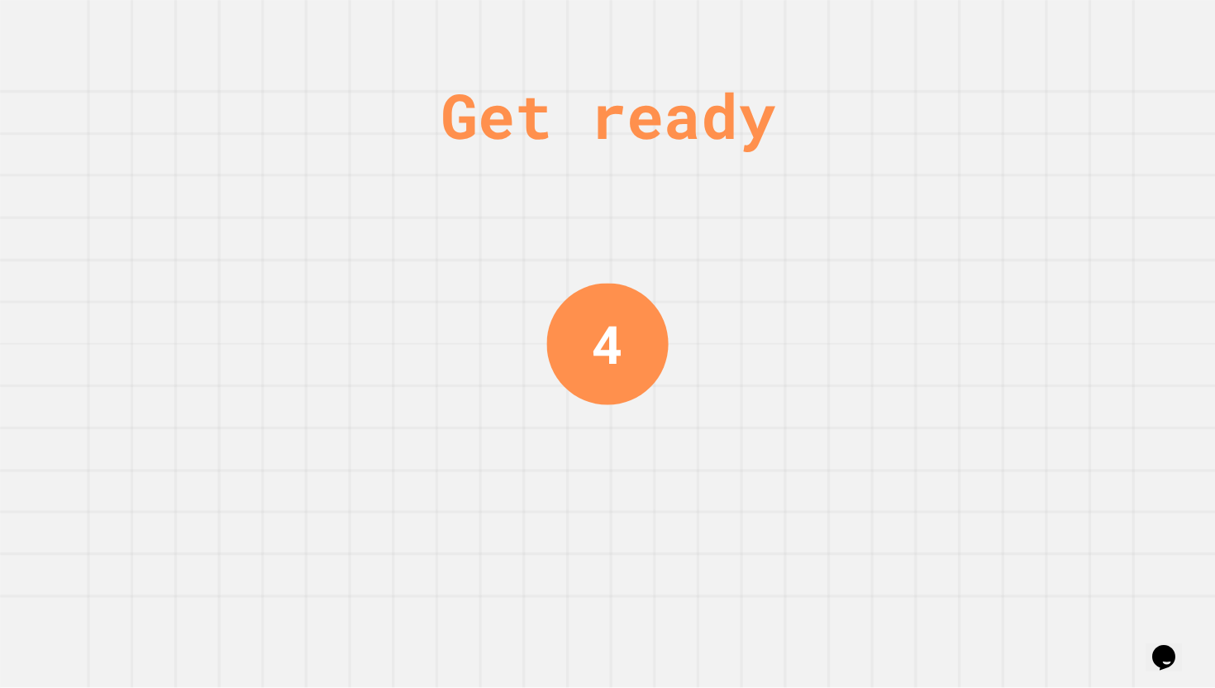
click at [790, 160] on div "Get ready 4" at bounding box center [607, 344] width 1215 height 688
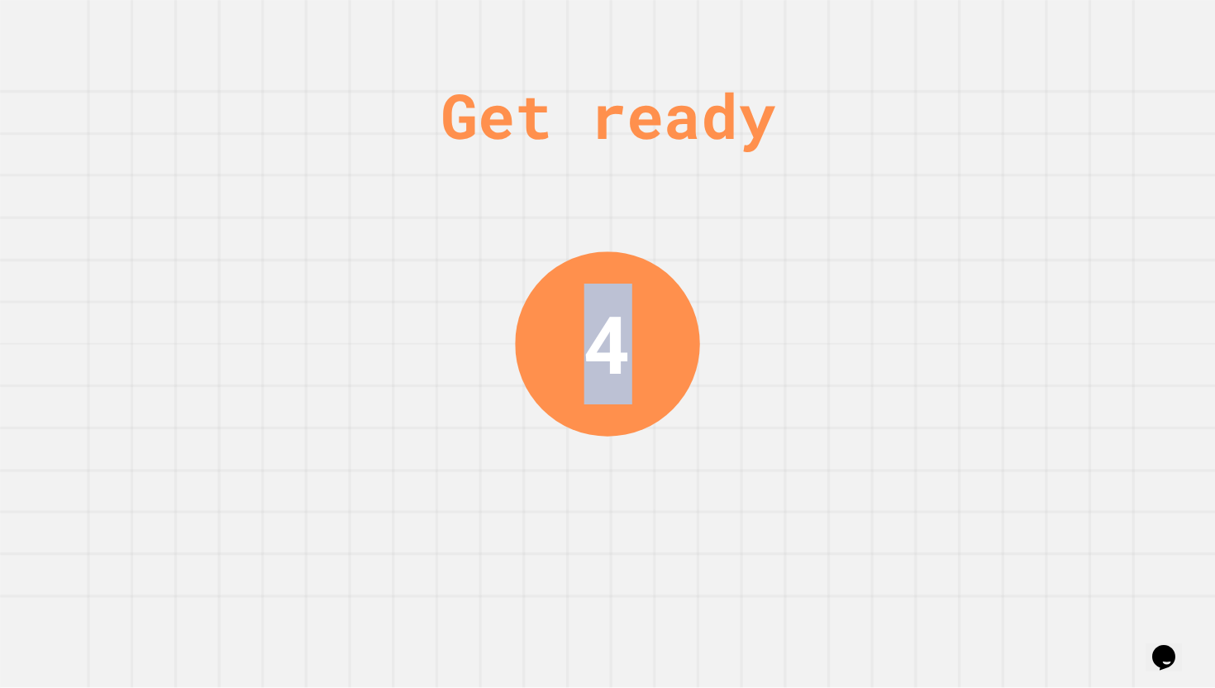
click at [790, 160] on div "Get ready 4" at bounding box center [607, 344] width 1215 height 688
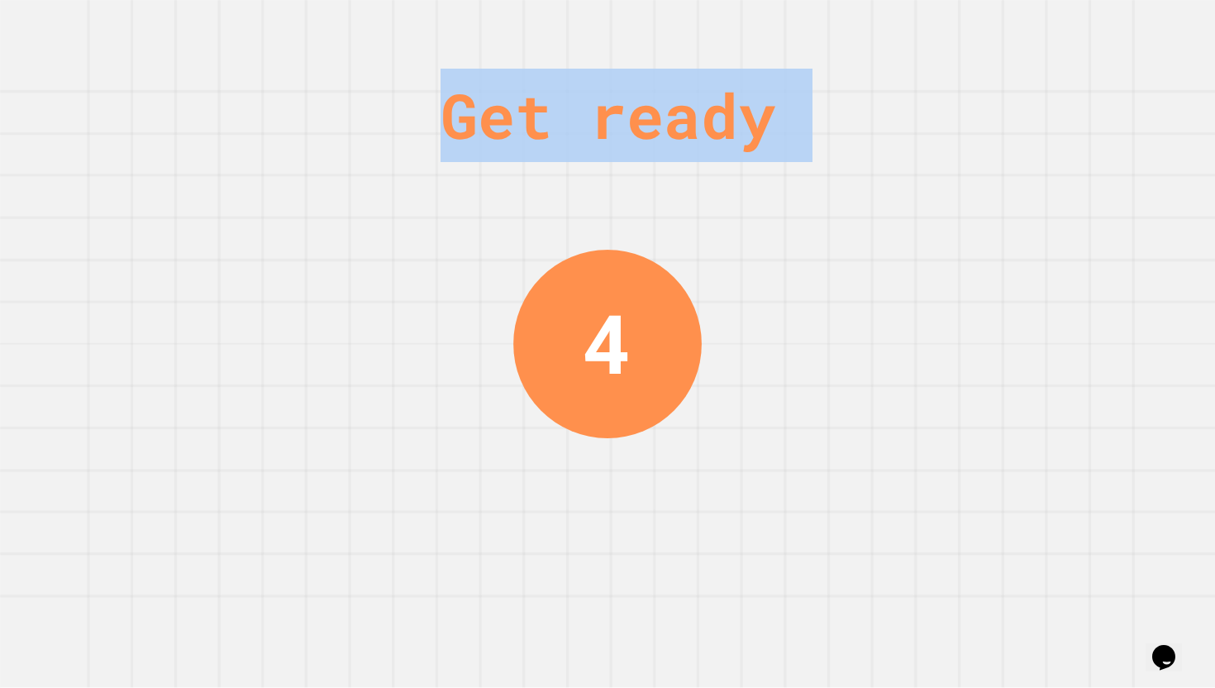
click at [776, 160] on div "Get ready" at bounding box center [608, 115] width 335 height 93
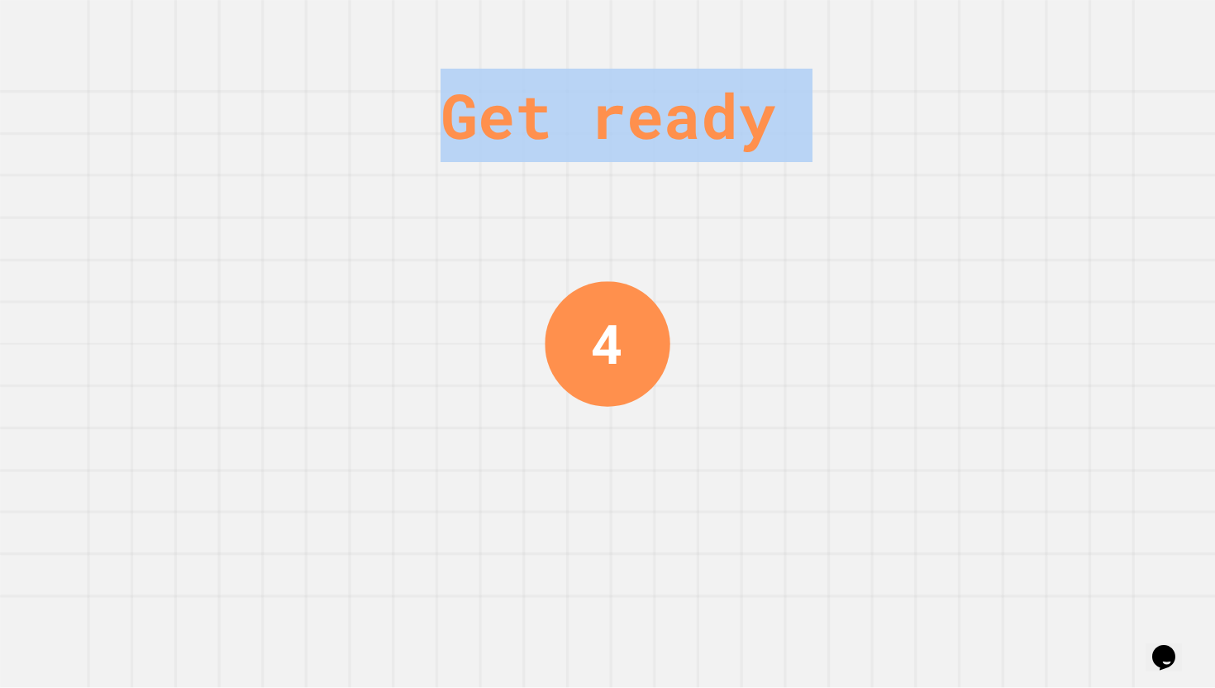
click at [776, 160] on div "Get ready" at bounding box center [608, 115] width 335 height 93
click at [819, 183] on div "Get ready 3" at bounding box center [607, 344] width 1215 height 688
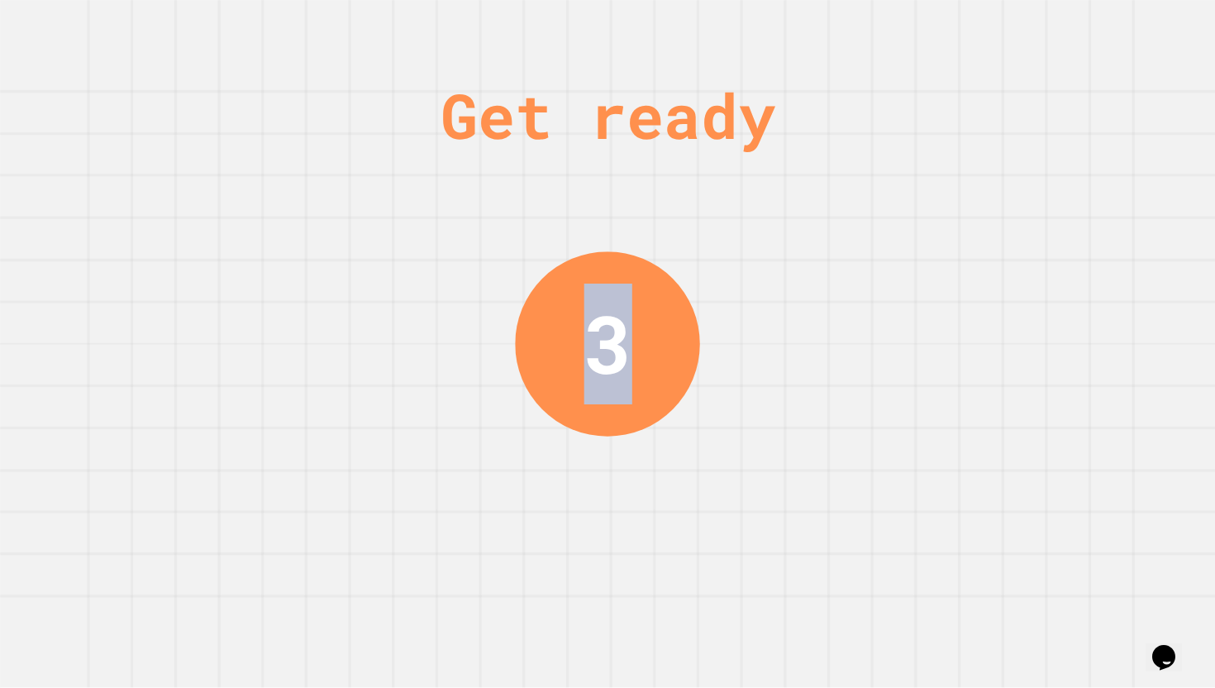
click at [819, 183] on div "Get ready 3" at bounding box center [607, 344] width 1215 height 688
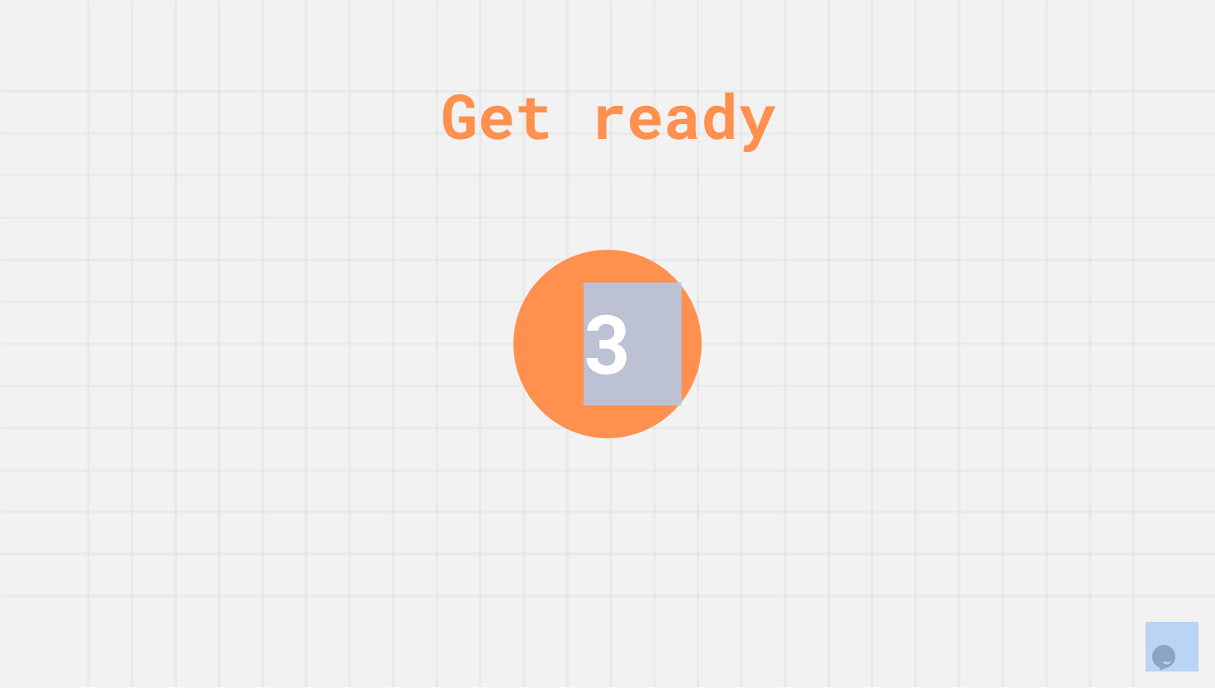
click at [819, 183] on div "Get ready 3" at bounding box center [607, 344] width 1215 height 688
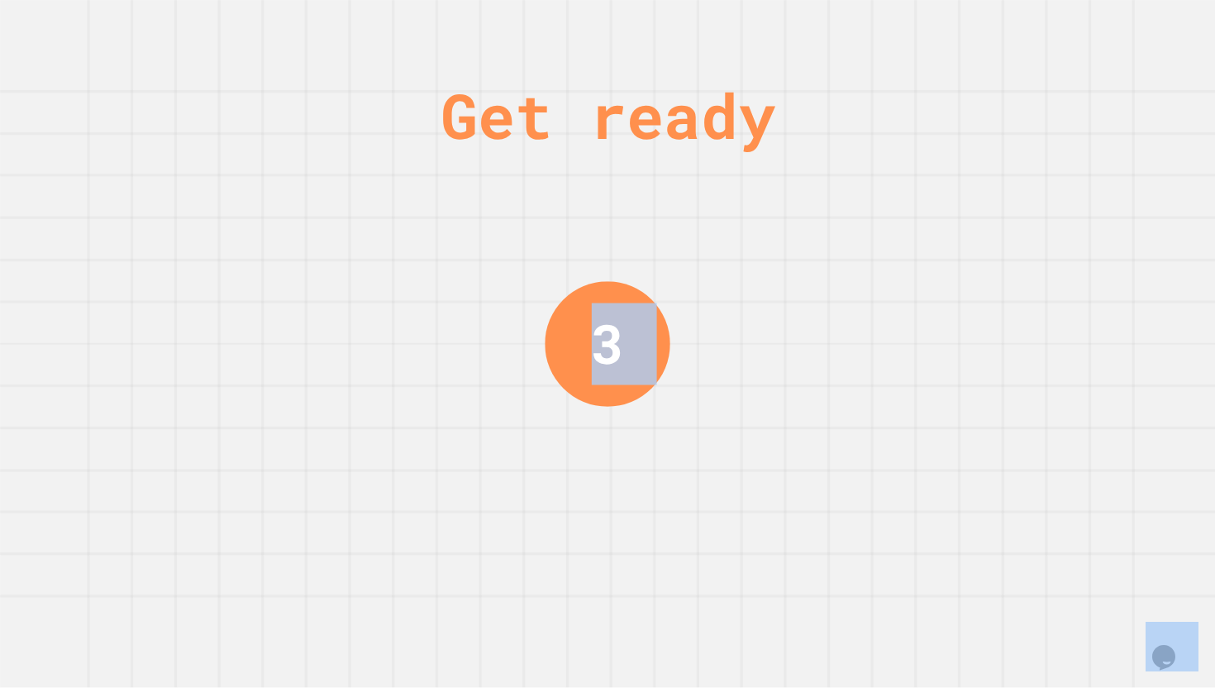
click at [819, 183] on div "Get ready 3" at bounding box center [607, 344] width 1215 height 688
click at [819, 183] on div "Get ready 2" at bounding box center [607, 344] width 1215 height 688
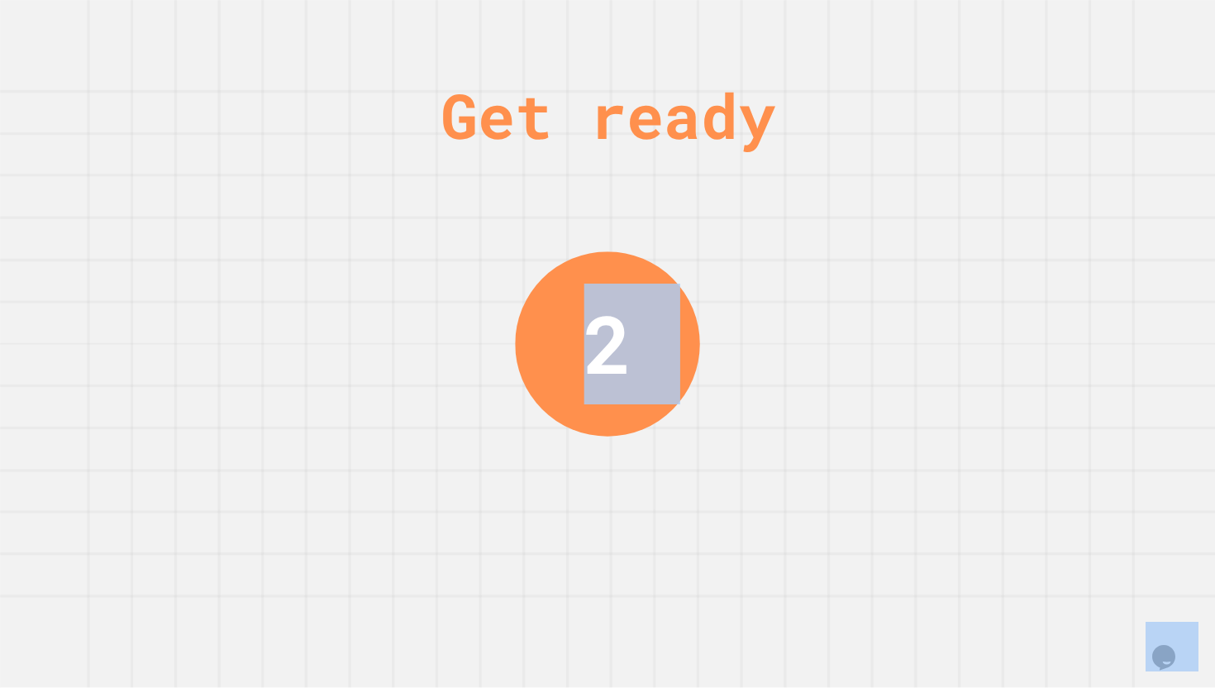
click at [819, 183] on div "Get ready 2" at bounding box center [607, 344] width 1215 height 688
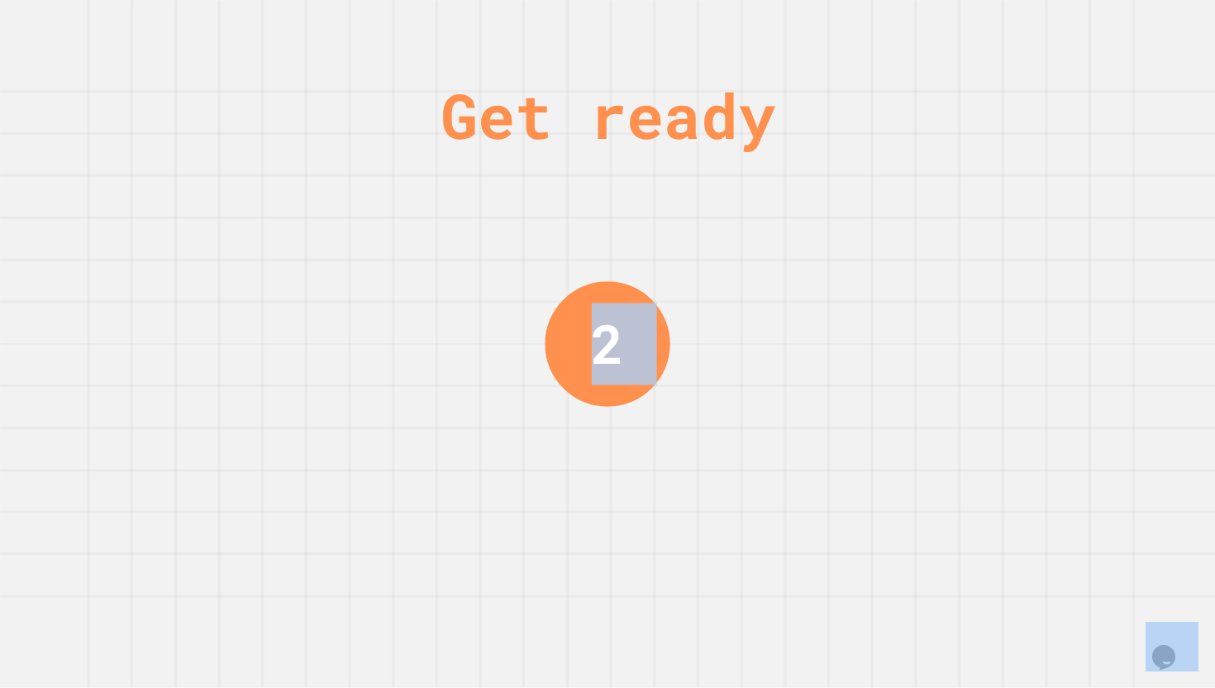
click at [819, 183] on div "Get ready 2" at bounding box center [607, 344] width 1215 height 688
click at [819, 183] on div "Get ready 1" at bounding box center [607, 344] width 1215 height 688
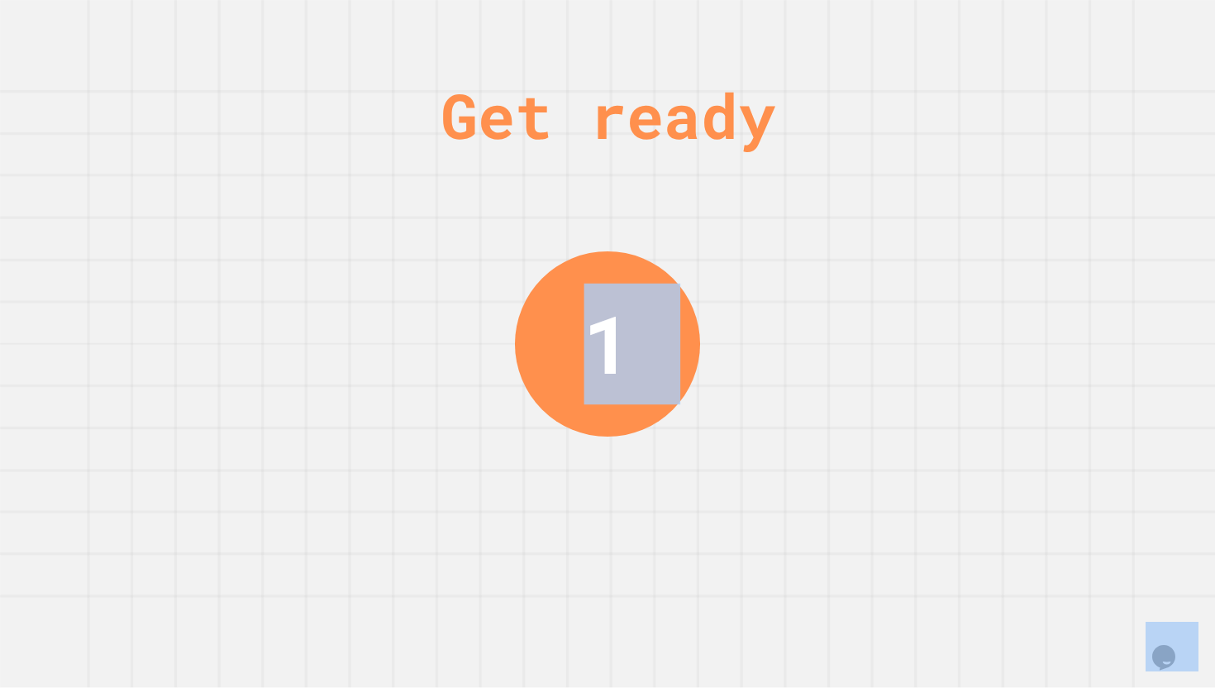
click at [819, 184] on div "Get ready 1" at bounding box center [607, 344] width 1215 height 688
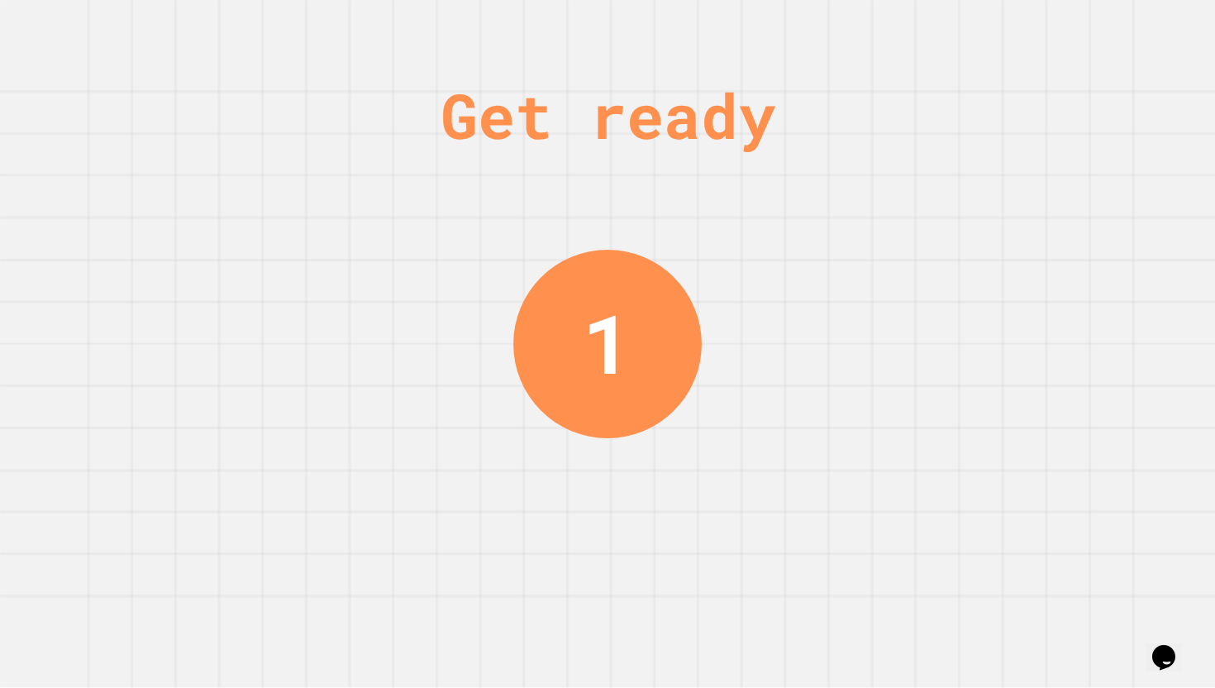
click at [819, 186] on div "Get ready 1" at bounding box center [607, 344] width 1215 height 688
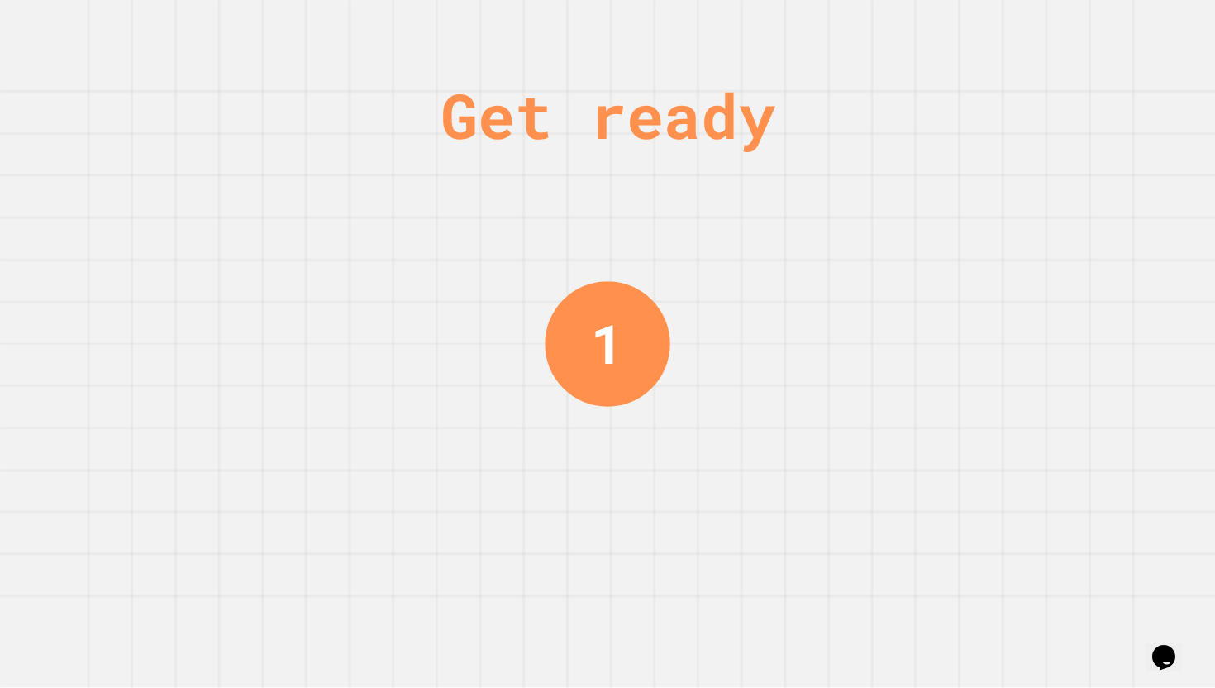
click at [819, 186] on div "Get ready 1" at bounding box center [607, 344] width 1215 height 688
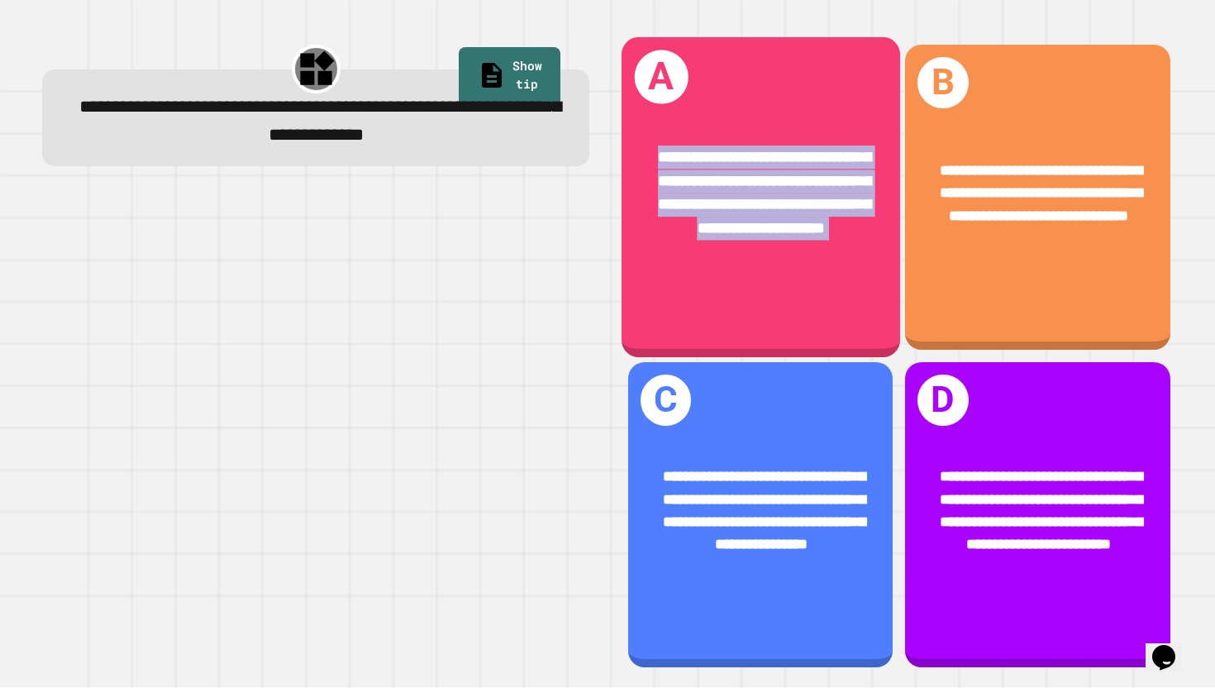
click at [819, 186] on span "**********" at bounding box center [764, 192] width 212 height 87
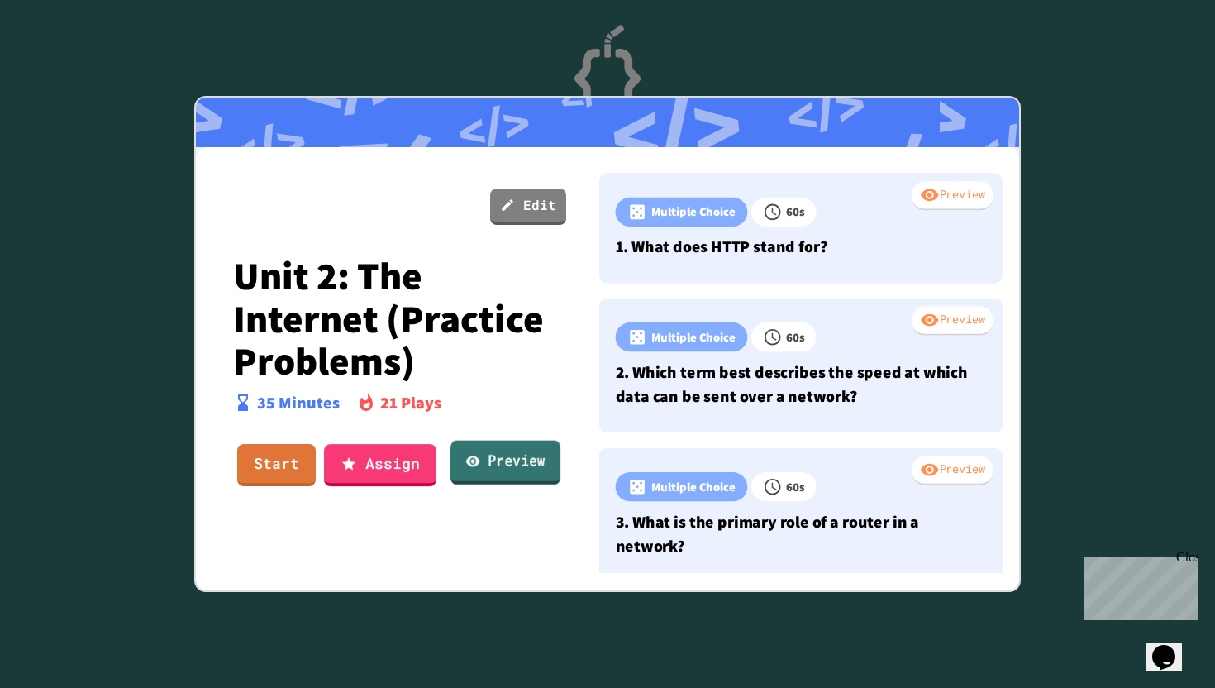
click at [490, 444] on link "Preview" at bounding box center [506, 463] width 110 height 45
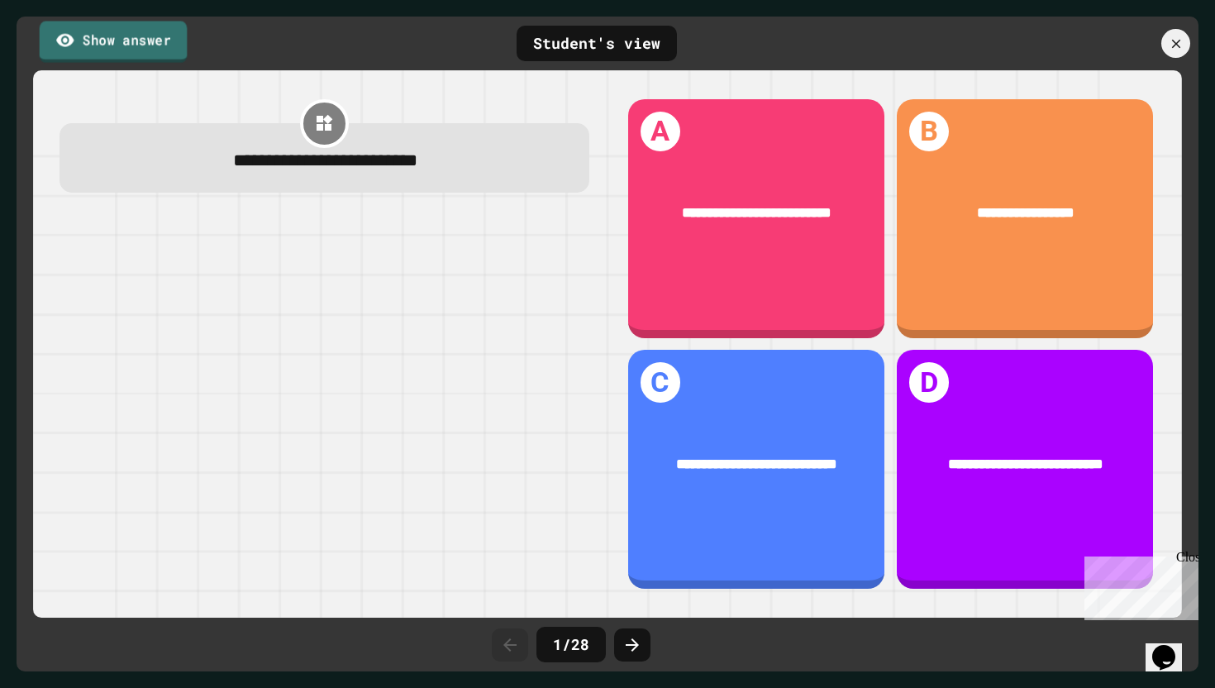
click at [120, 56] on link "Show answer" at bounding box center [114, 41] width 148 height 41
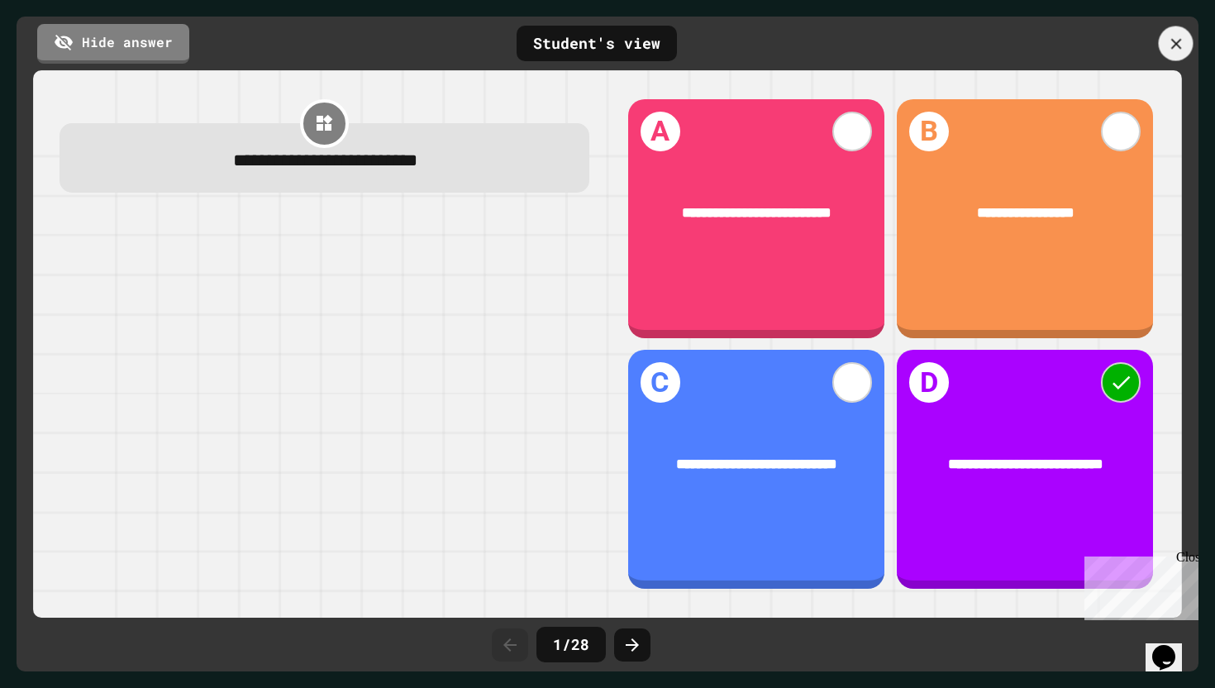
click at [1177, 47] on icon at bounding box center [1176, 44] width 18 height 18
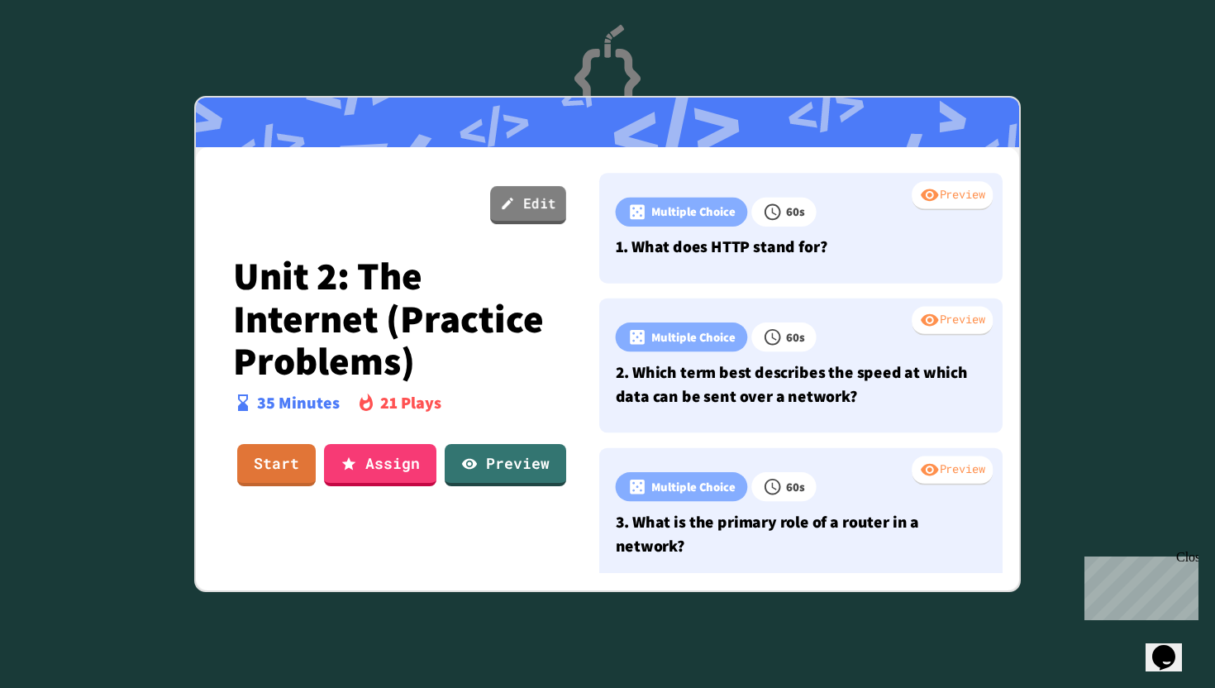
click at [534, 206] on link "Edit" at bounding box center [528, 205] width 76 height 38
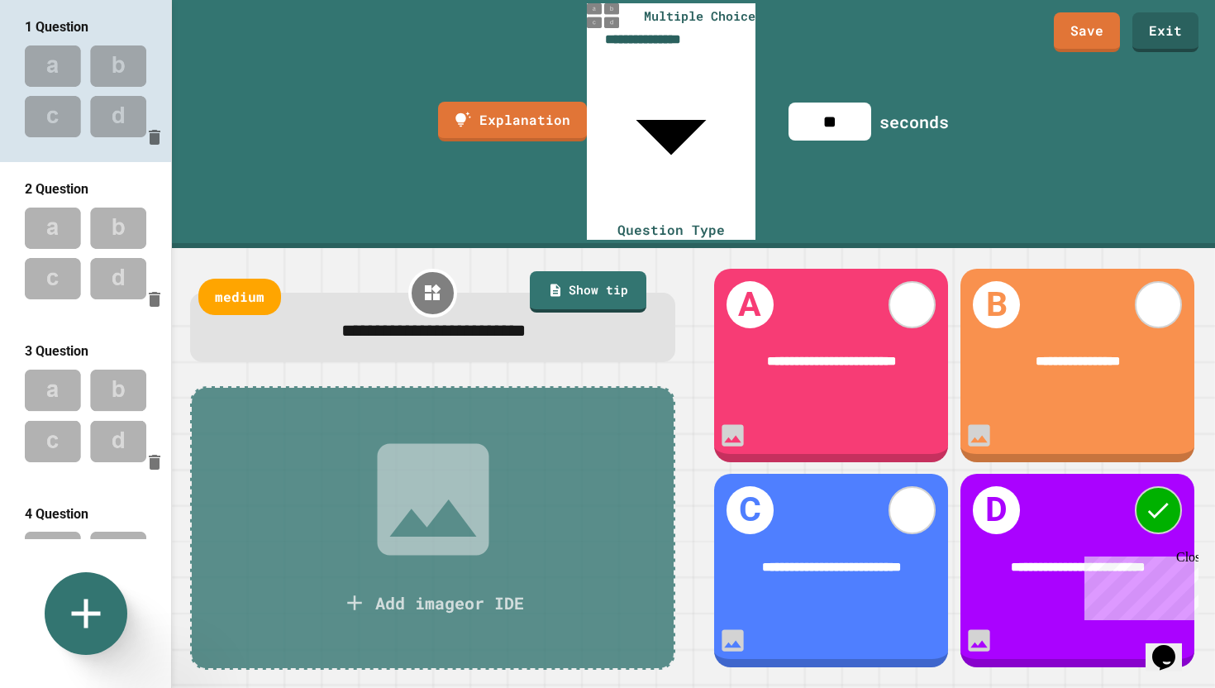
scroll to position [1447, 0]
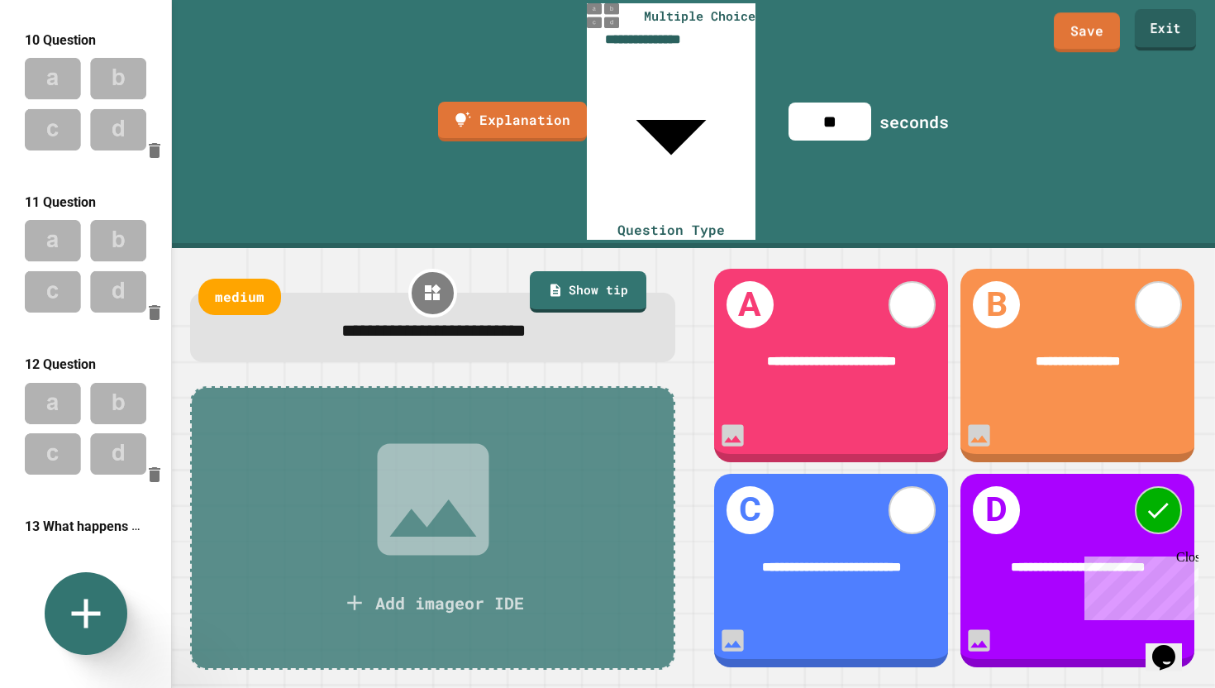
click at [1159, 42] on link "Exit" at bounding box center [1165, 29] width 61 height 41
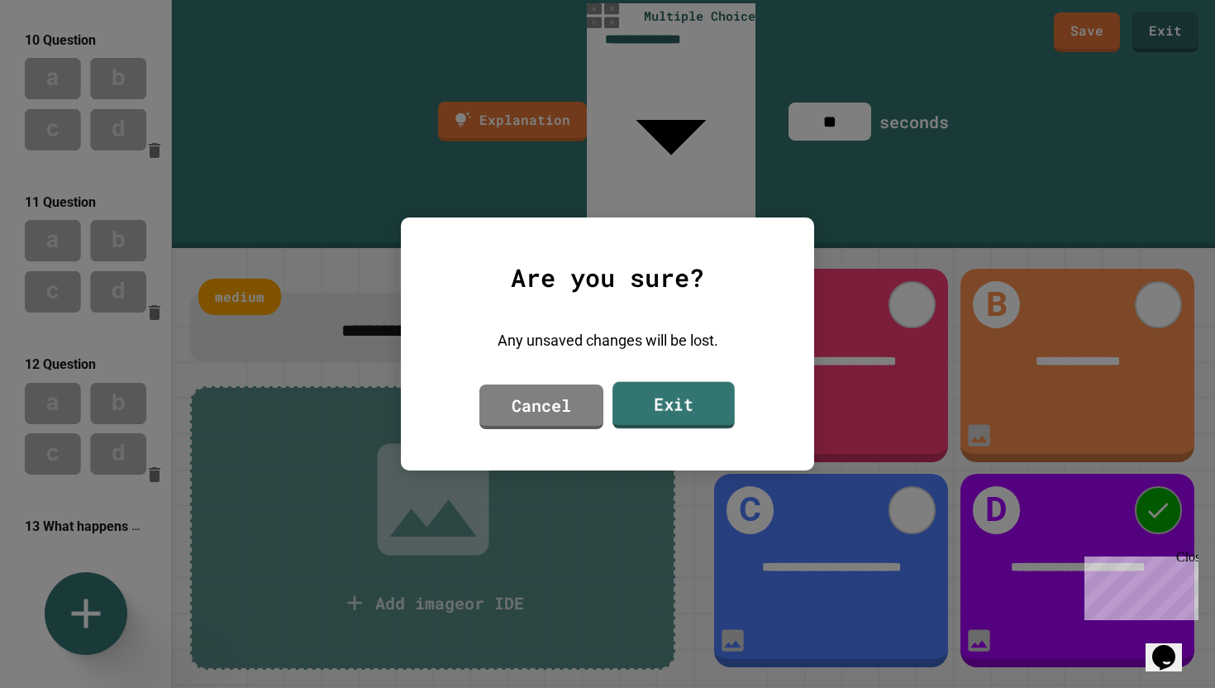
click at [643, 396] on link "Exit" at bounding box center [674, 405] width 122 height 47
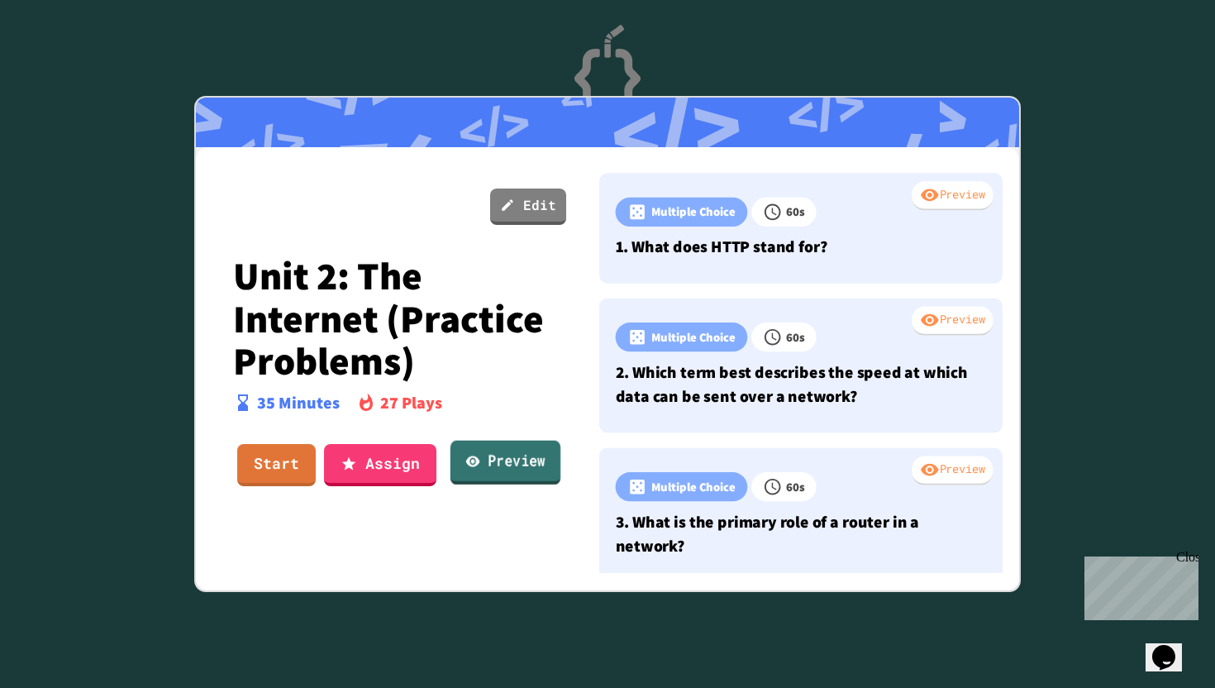
click at [513, 459] on link "Preview" at bounding box center [506, 463] width 110 height 45
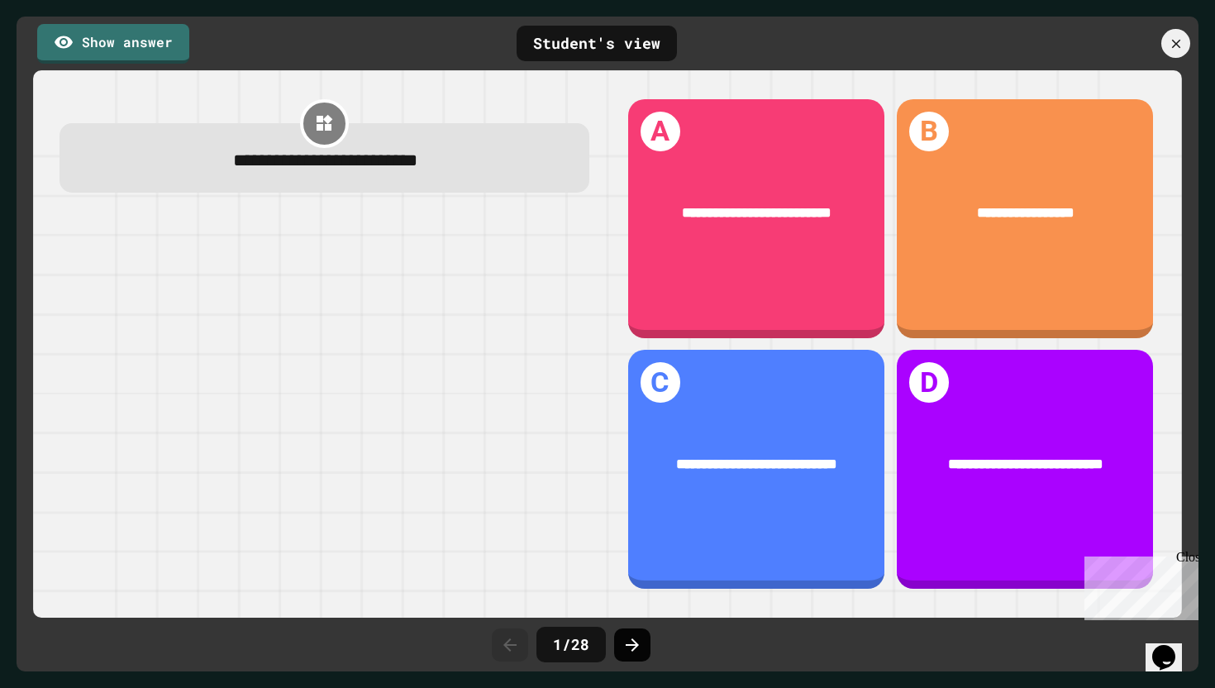
click at [624, 652] on icon at bounding box center [633, 645] width 20 height 20
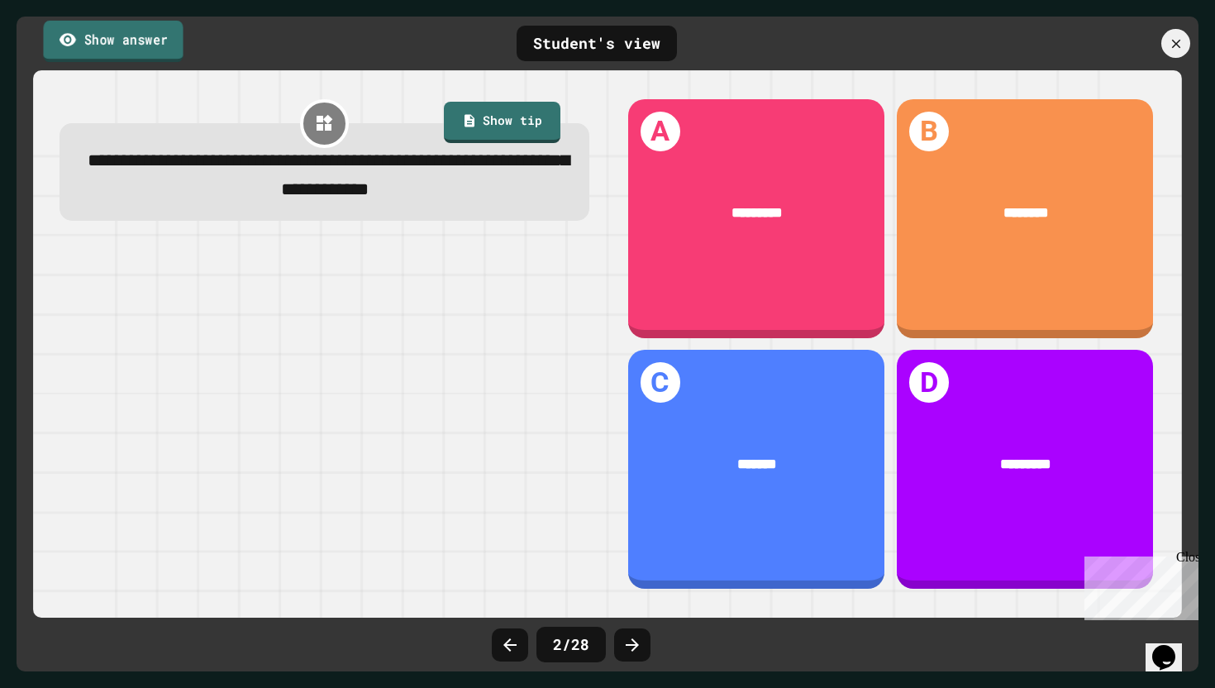
click at [134, 53] on link "Show answer" at bounding box center [113, 40] width 140 height 41
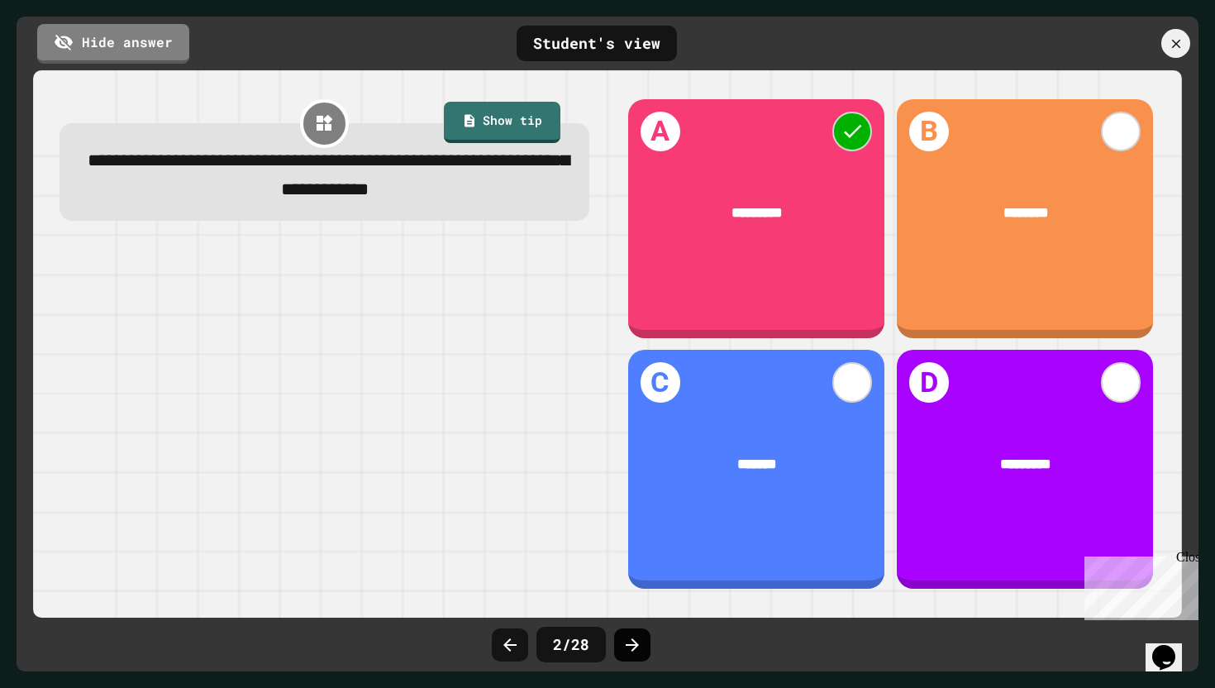
click at [618, 632] on div at bounding box center [632, 644] width 36 height 33
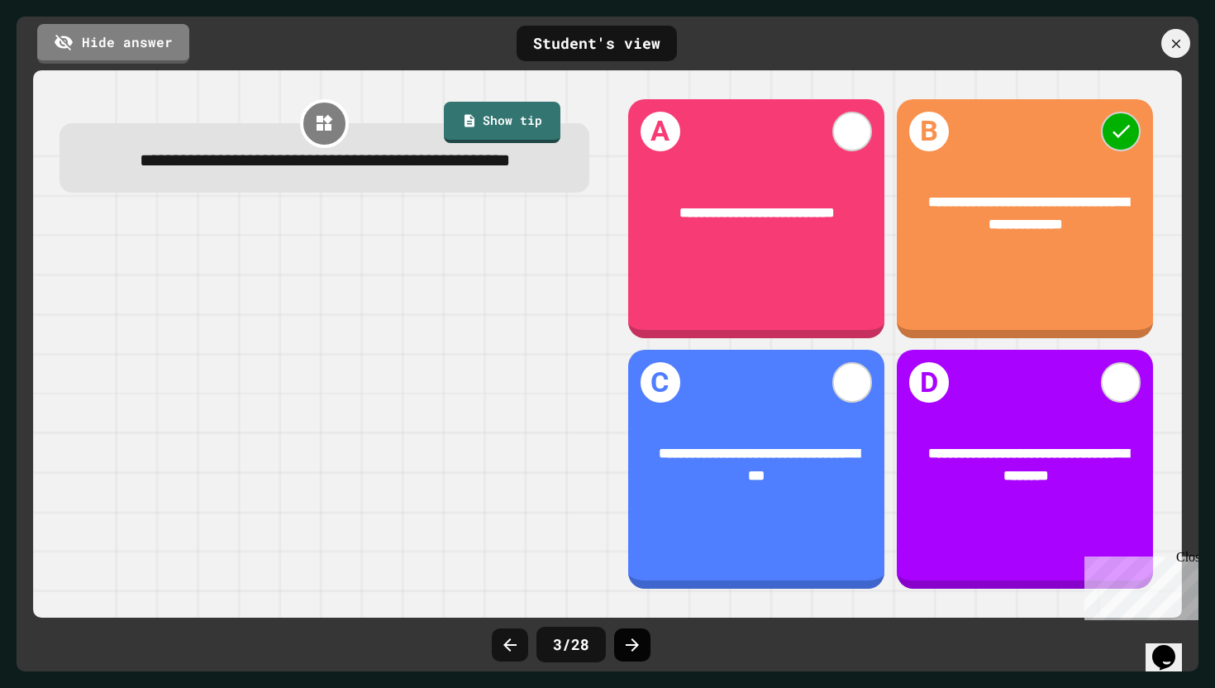
click at [631, 644] on icon at bounding box center [632, 644] width 13 height 13
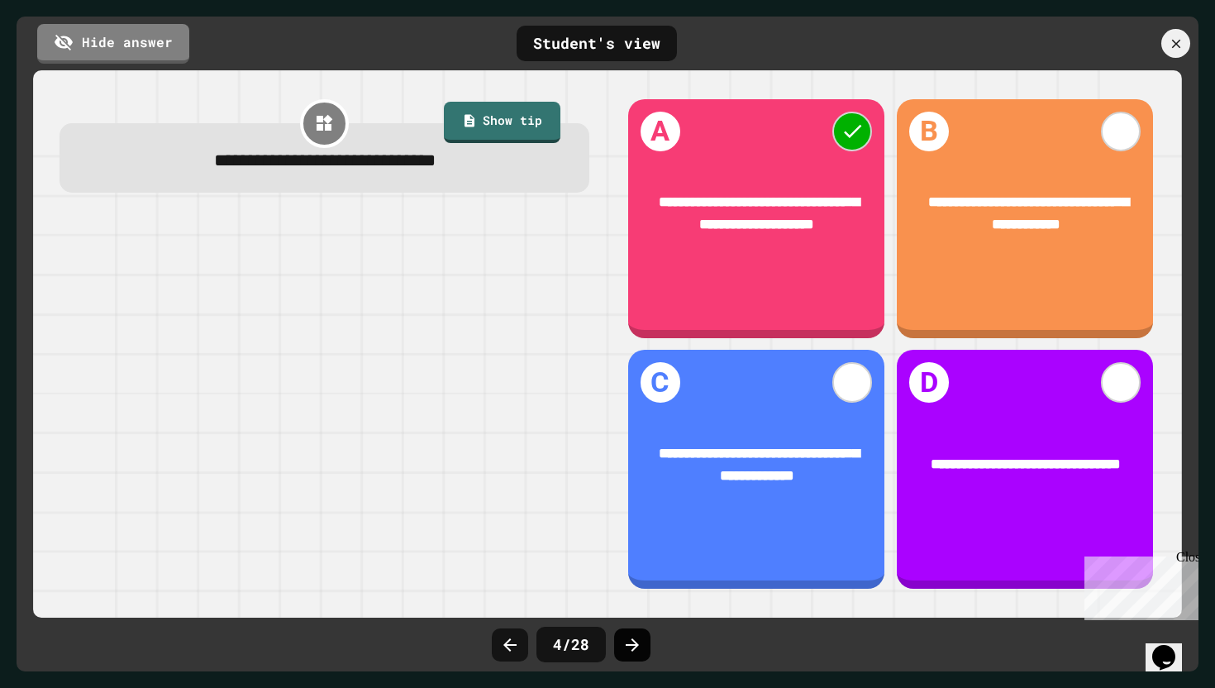
click at [632, 644] on icon at bounding box center [632, 644] width 13 height 13
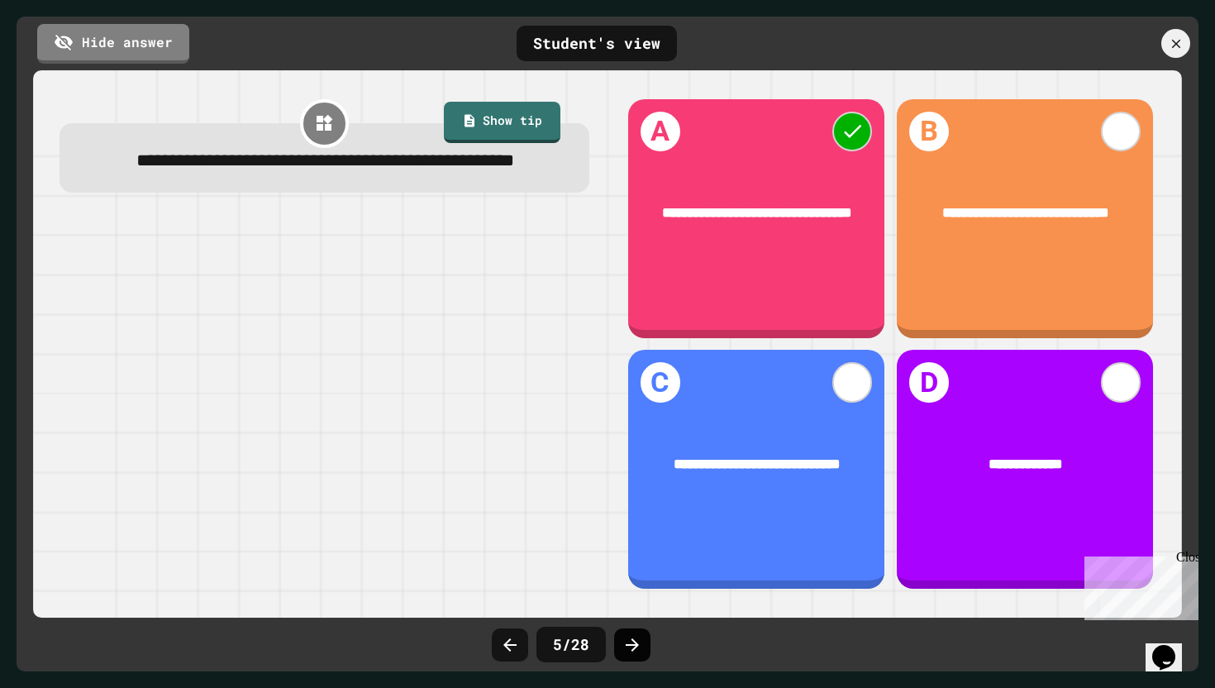
click at [618, 640] on div at bounding box center [632, 644] width 36 height 33
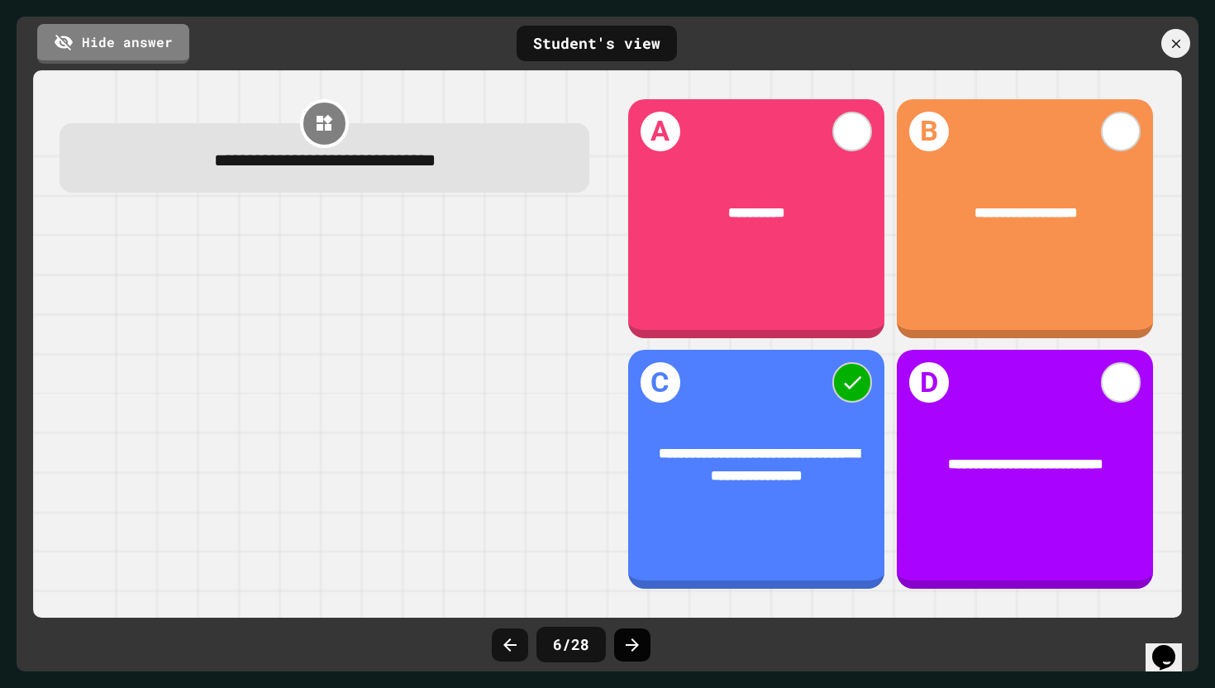
click at [628, 644] on icon at bounding box center [632, 644] width 13 height 13
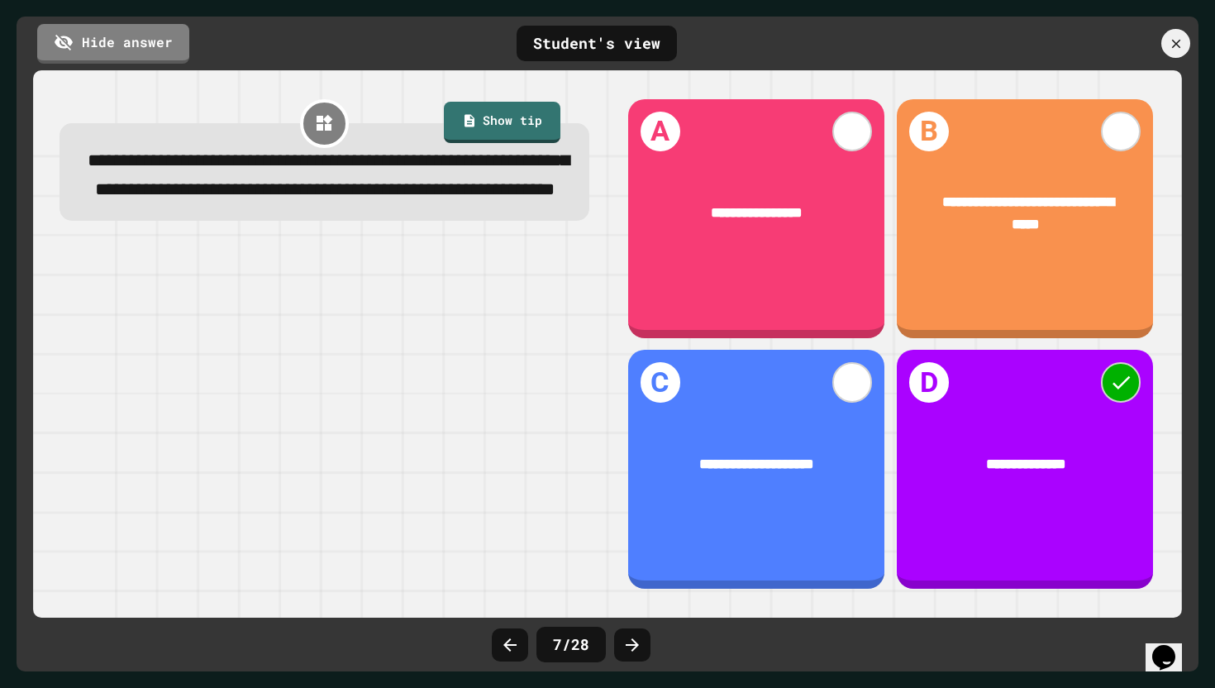
click at [628, 665] on div "7 / 28" at bounding box center [608, 645] width 248 height 50
click at [641, 650] on icon at bounding box center [633, 645] width 20 height 20
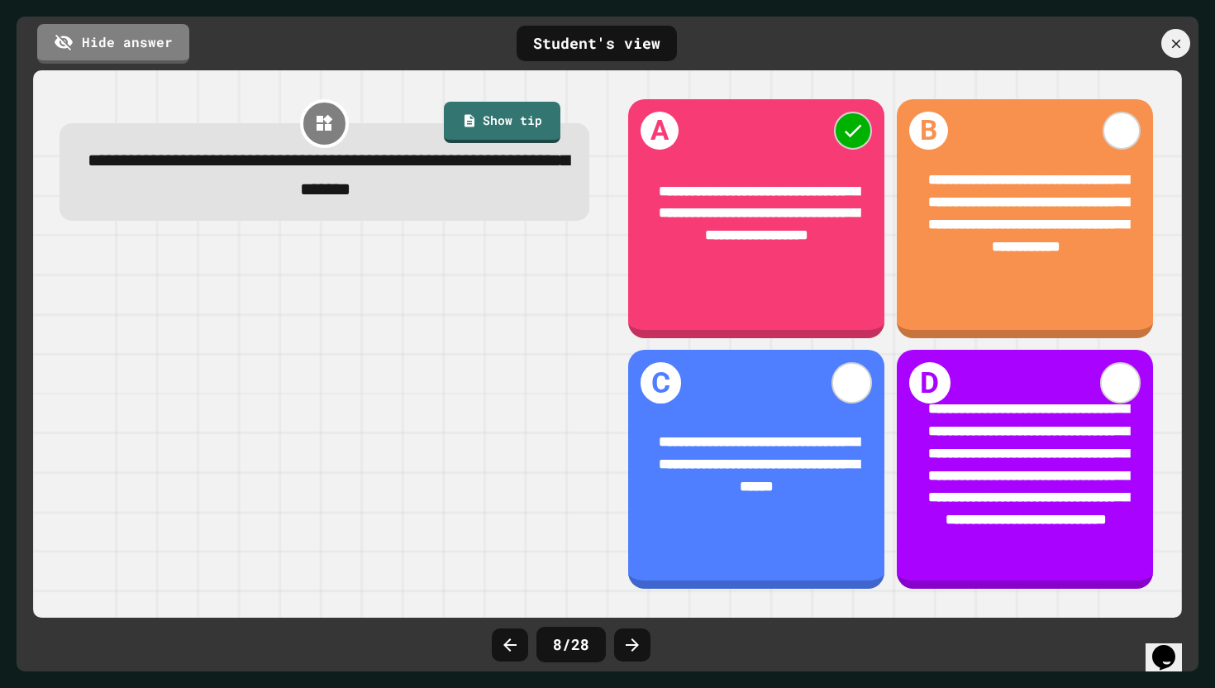
click at [618, 675] on div at bounding box center [607, 344] width 1215 height 688
click at [636, 658] on div at bounding box center [632, 644] width 36 height 33
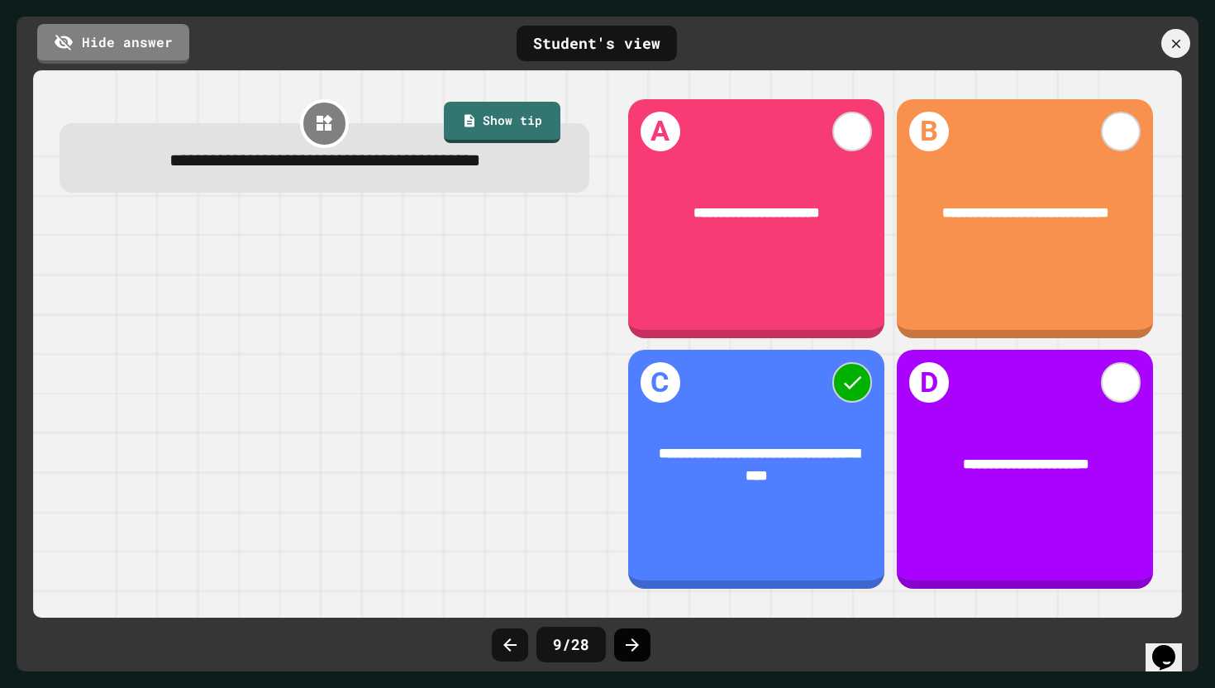
click at [631, 653] on icon at bounding box center [633, 645] width 20 height 20
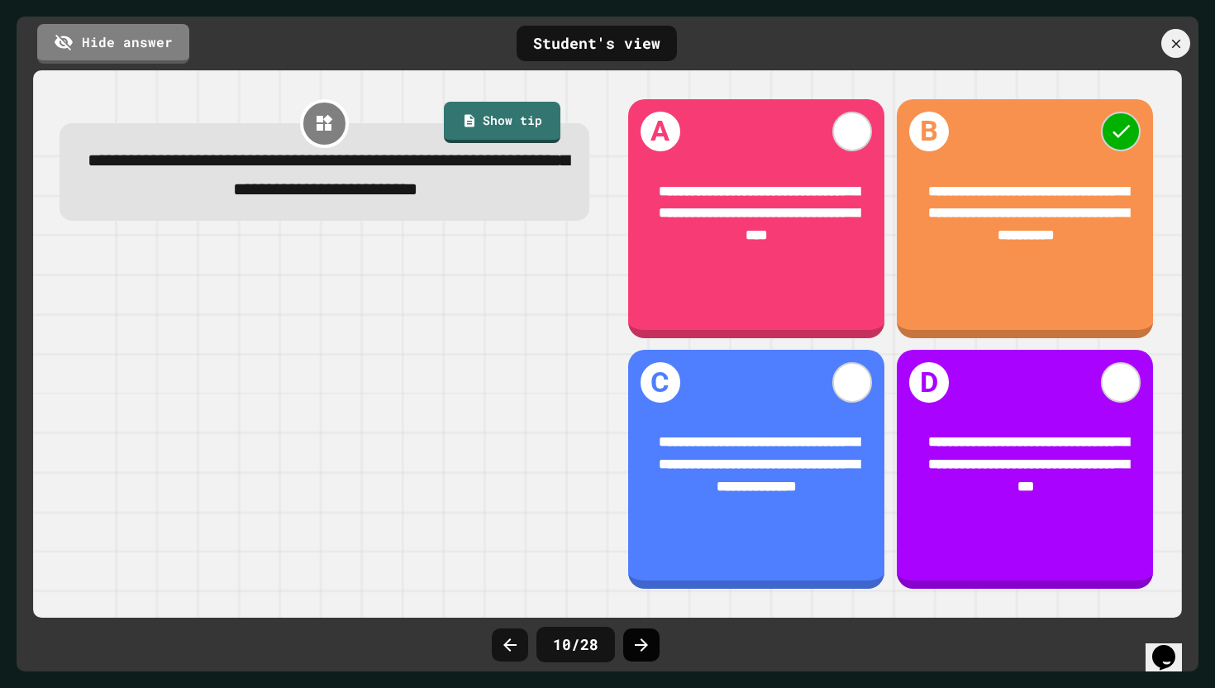
click at [648, 652] on icon at bounding box center [642, 645] width 20 height 20
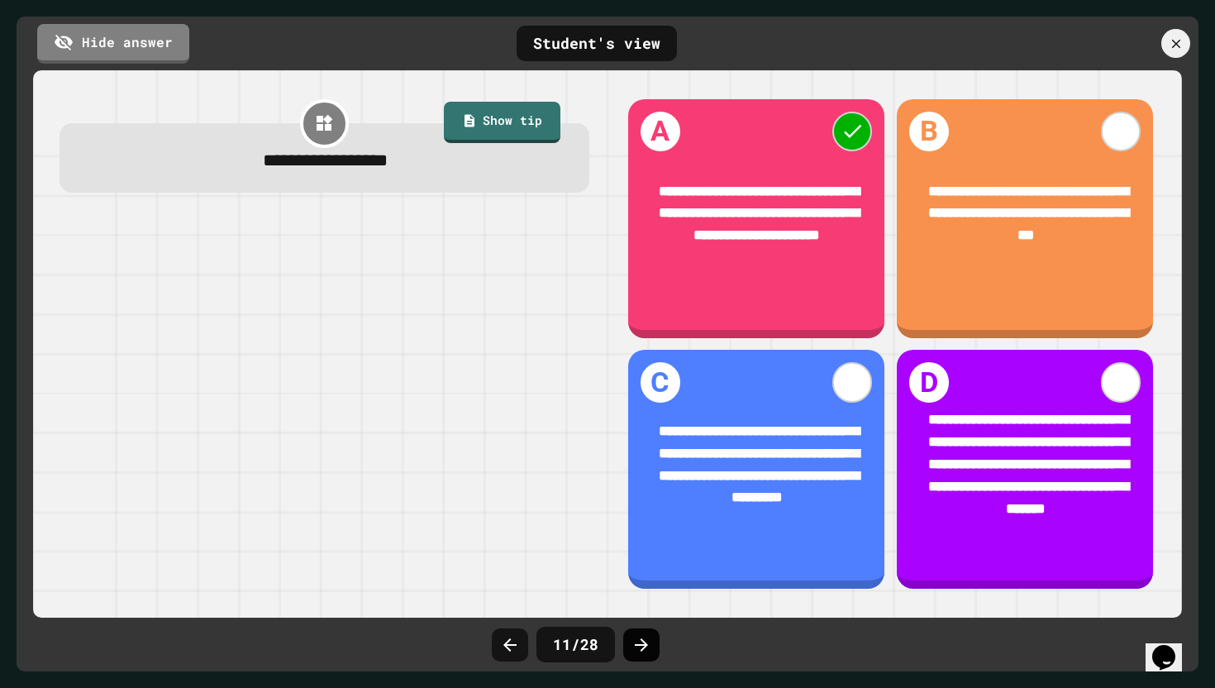
click at [639, 651] on icon at bounding box center [642, 645] width 20 height 20
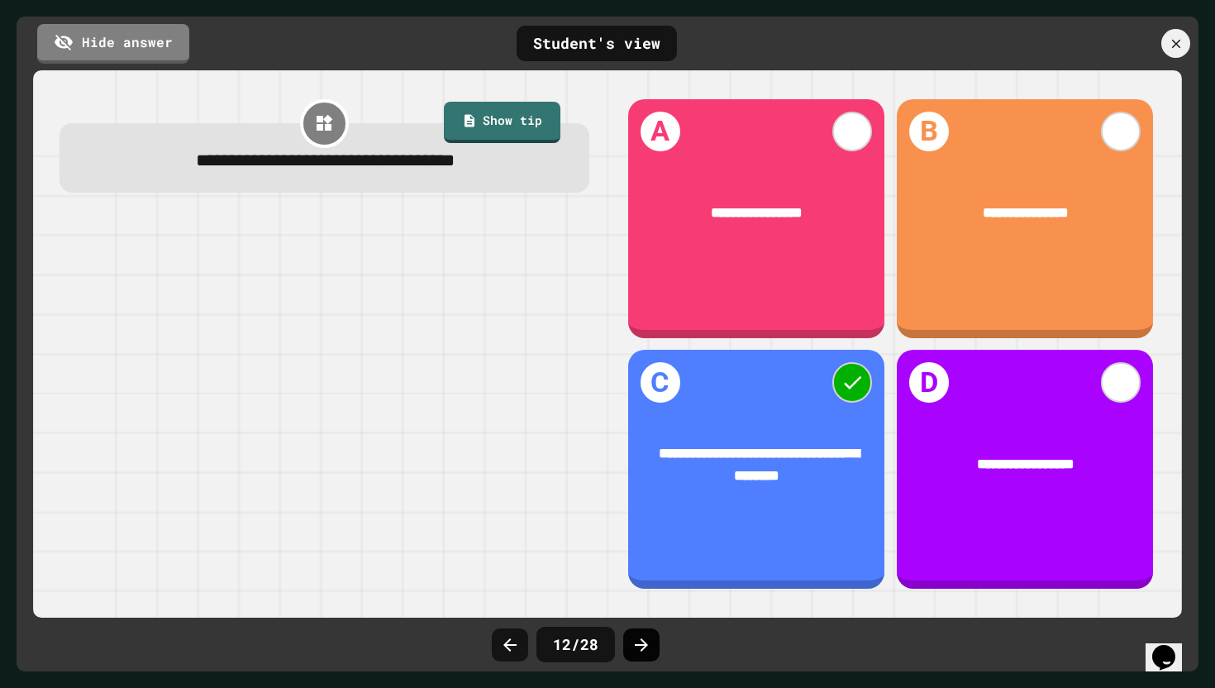
click at [637, 645] on icon at bounding box center [641, 644] width 13 height 13
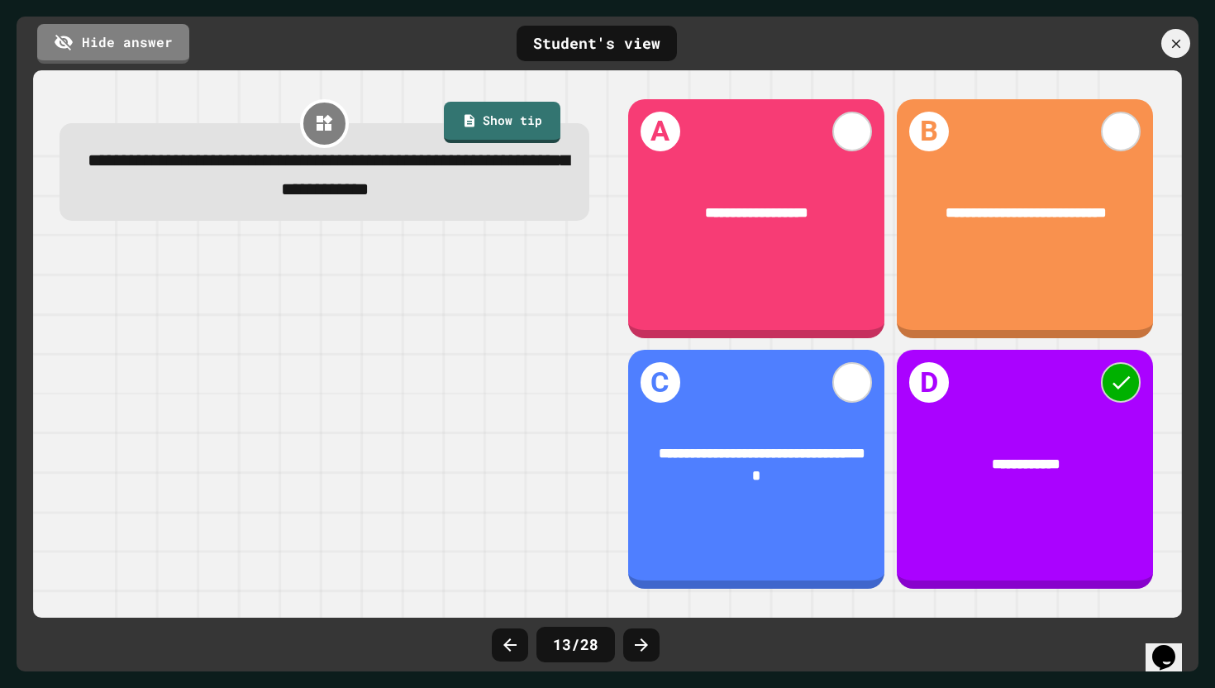
drag, startPoint x: 336, startPoint y: 8, endPoint x: 336, endPoint y: -32, distance: 40.5
click at [336, 0] on html "We are updating our servers at 9:30PM EST on 9/19/2025. JuiceMind should contin…" at bounding box center [607, 344] width 1215 height 688
click at [632, 649] on icon at bounding box center [642, 645] width 20 height 20
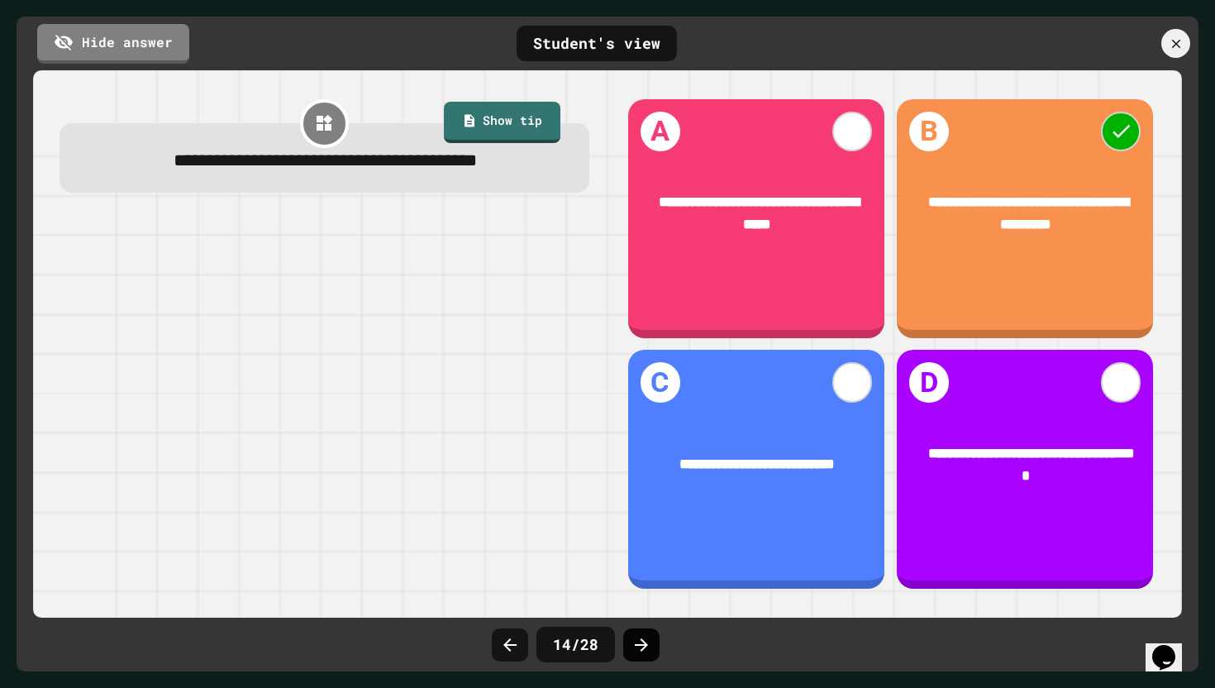
click at [630, 638] on div at bounding box center [641, 644] width 36 height 33
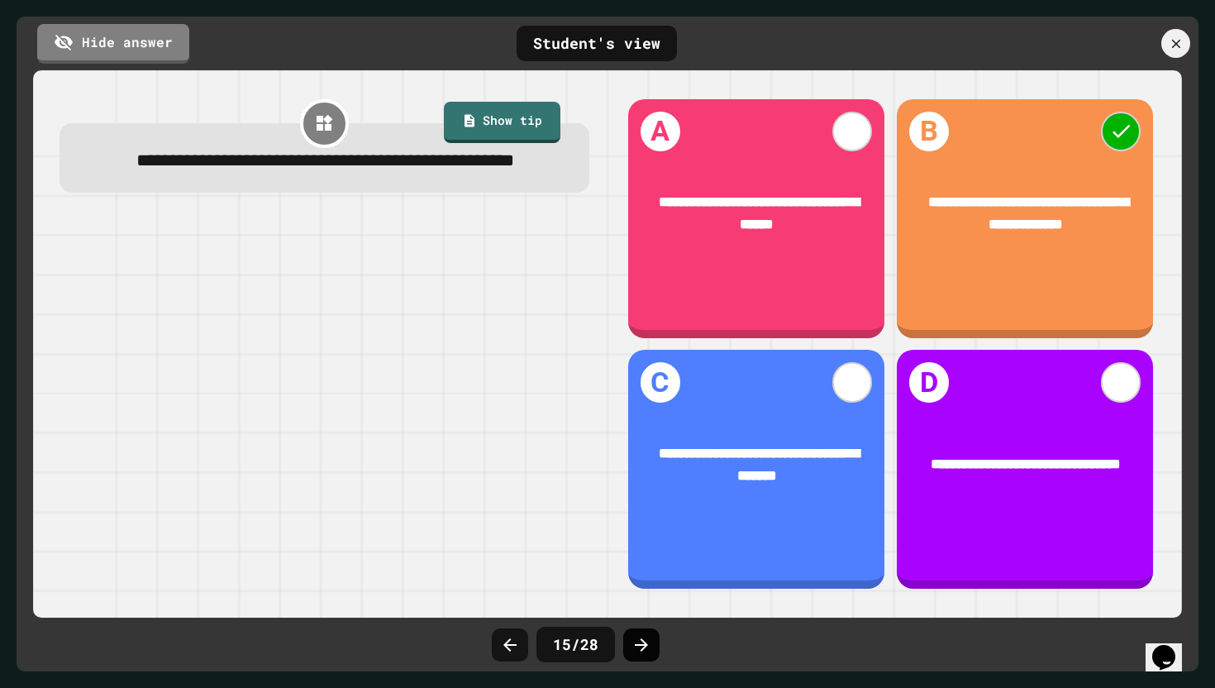
click at [634, 643] on icon at bounding box center [642, 645] width 20 height 20
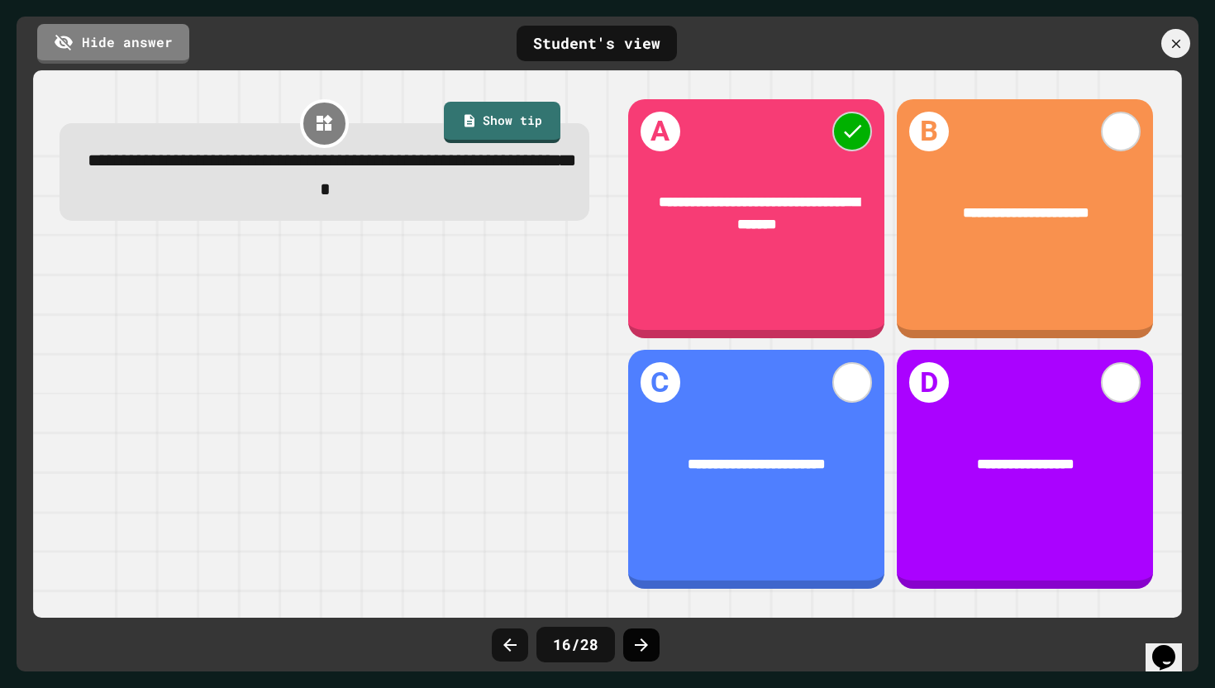
click at [641, 639] on icon at bounding box center [641, 644] width 13 height 13
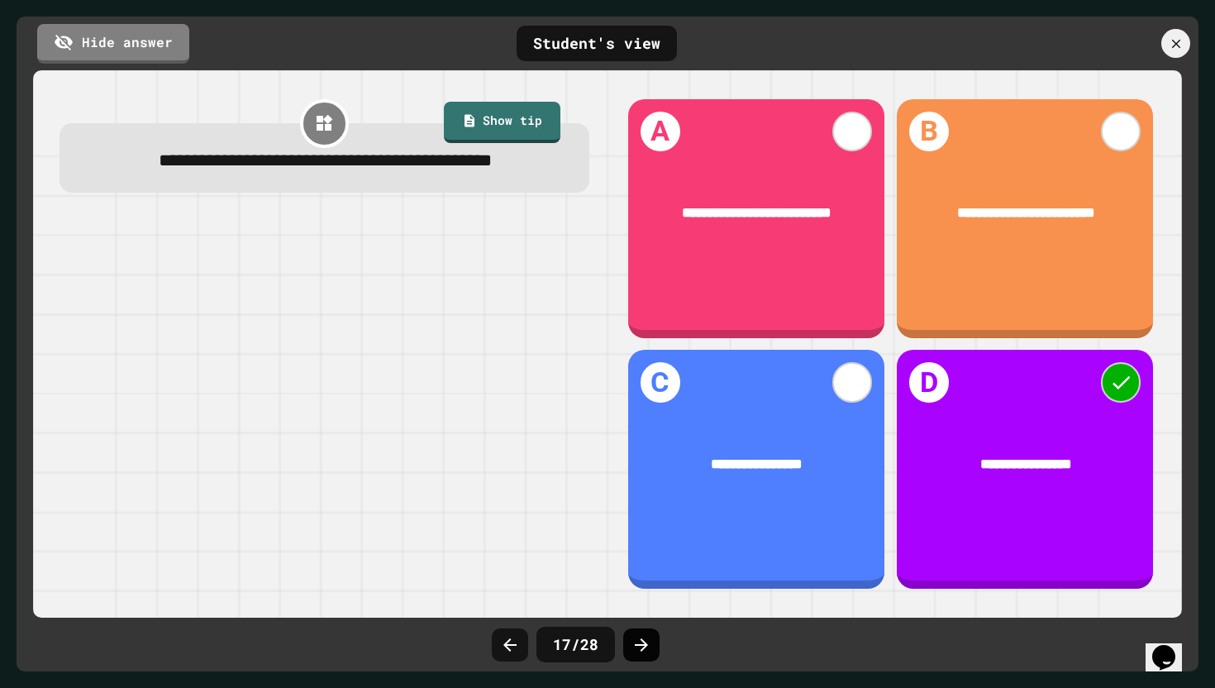
click at [642, 636] on icon at bounding box center [642, 645] width 20 height 20
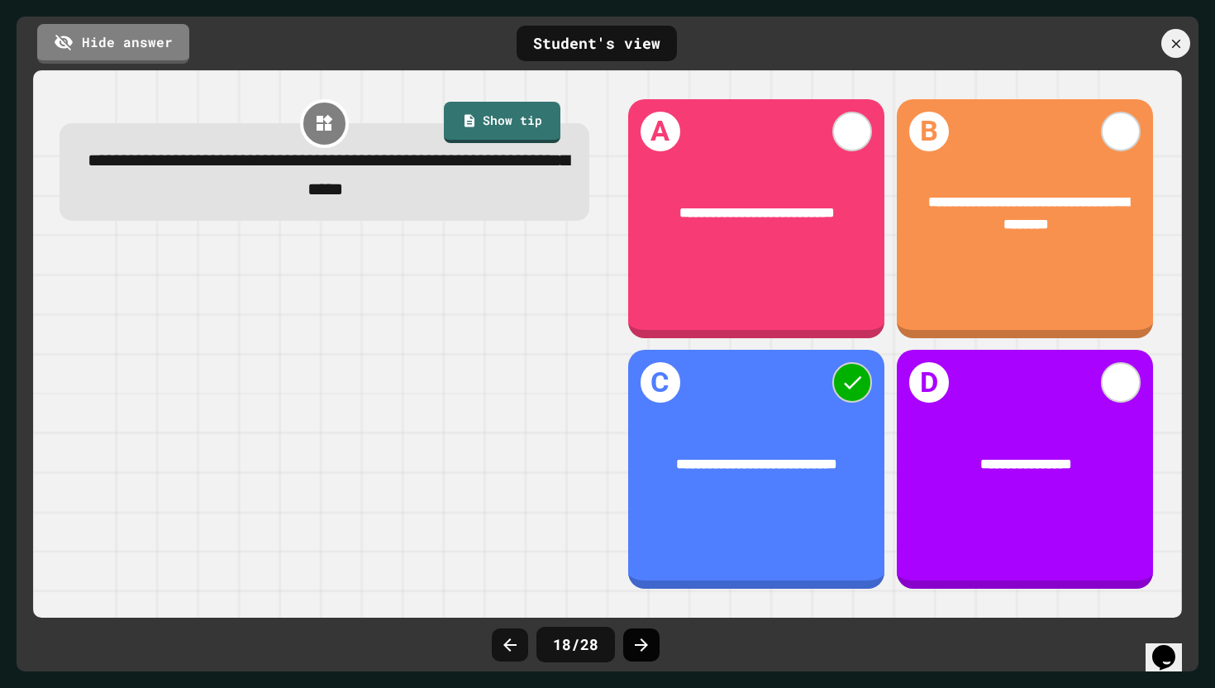
click at [642, 635] on icon at bounding box center [642, 645] width 20 height 20
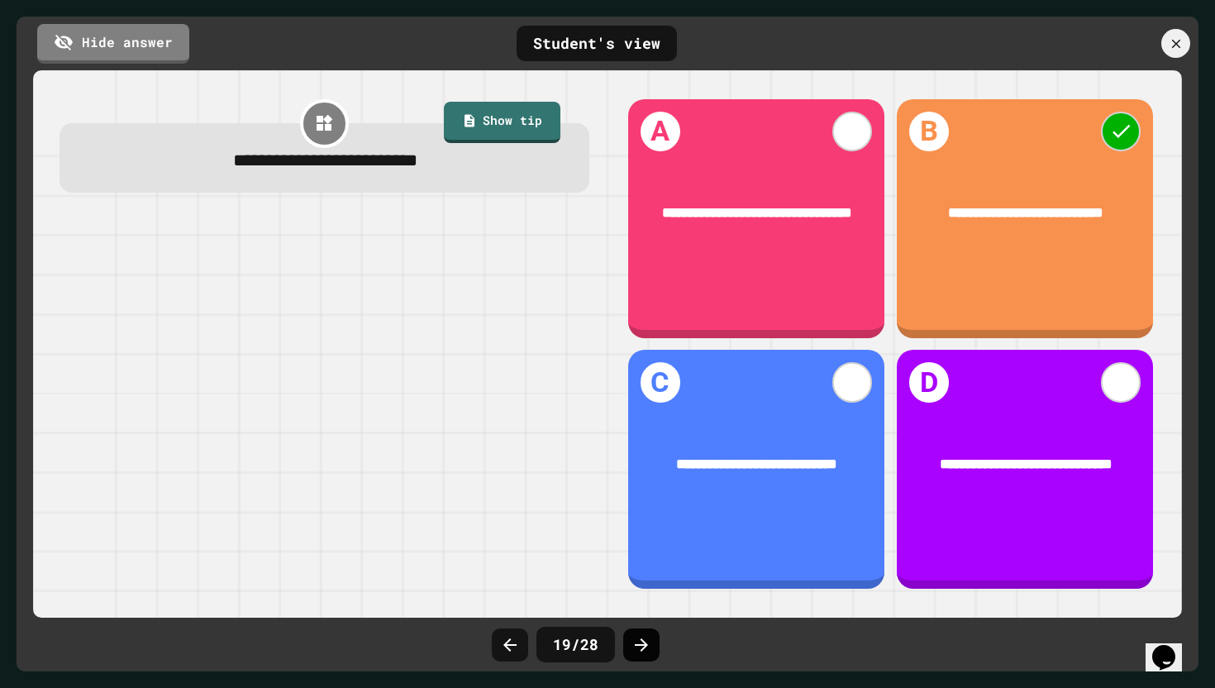
click at [630, 647] on div at bounding box center [641, 644] width 36 height 33
click at [645, 658] on div at bounding box center [641, 644] width 36 height 33
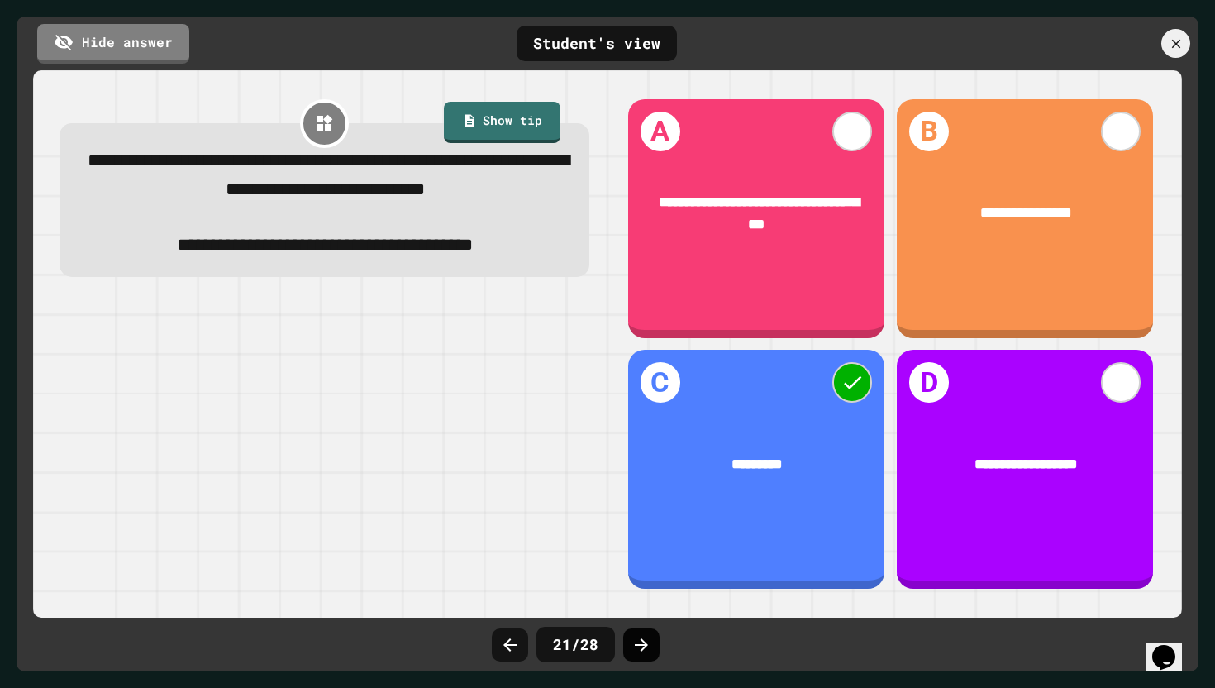
click at [634, 633] on div at bounding box center [641, 644] width 36 height 33
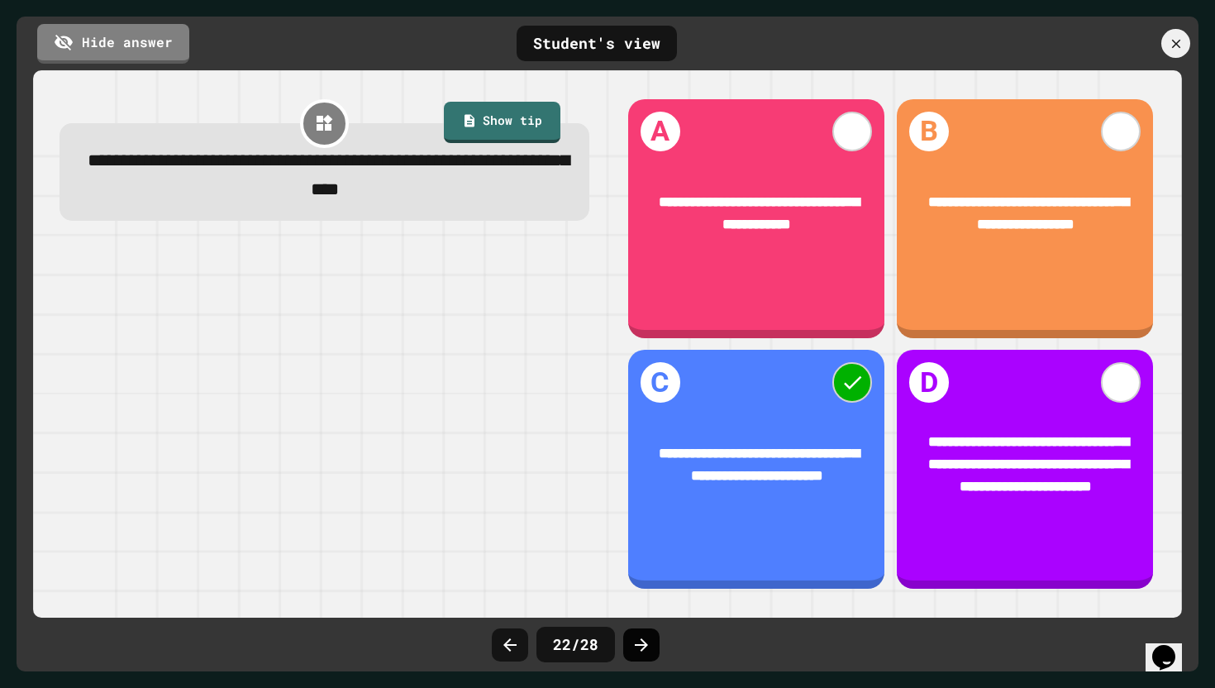
click at [644, 654] on div at bounding box center [641, 644] width 36 height 33
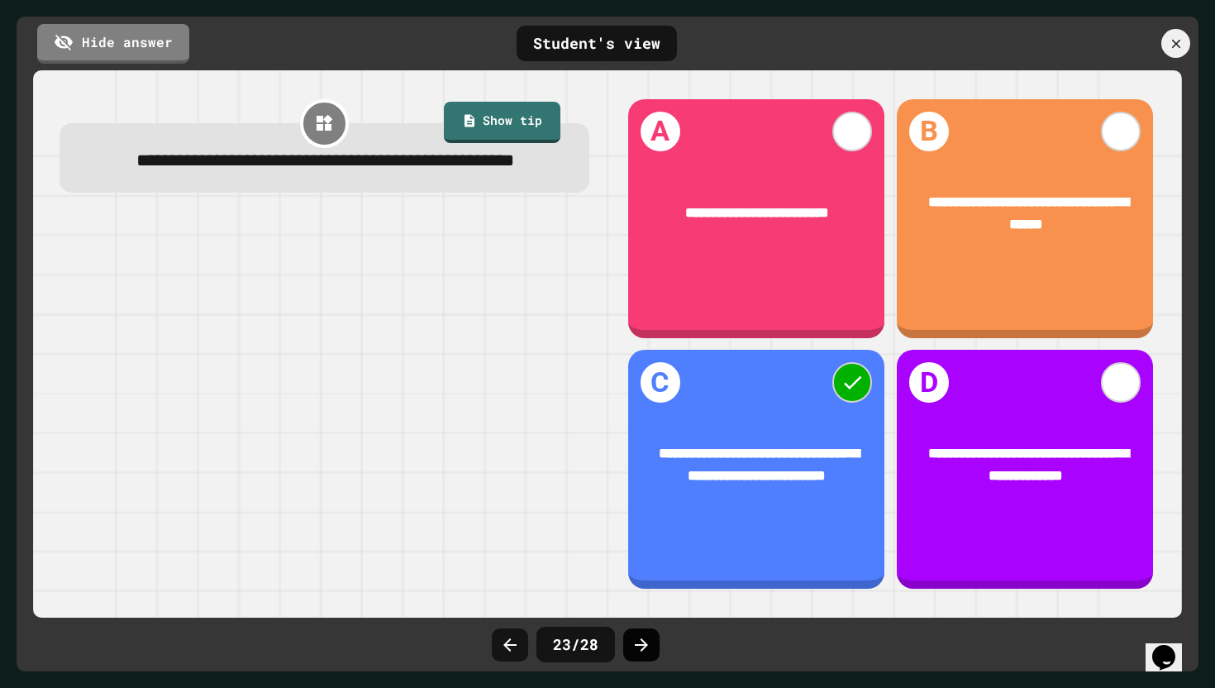
click at [641, 637] on icon at bounding box center [642, 645] width 20 height 20
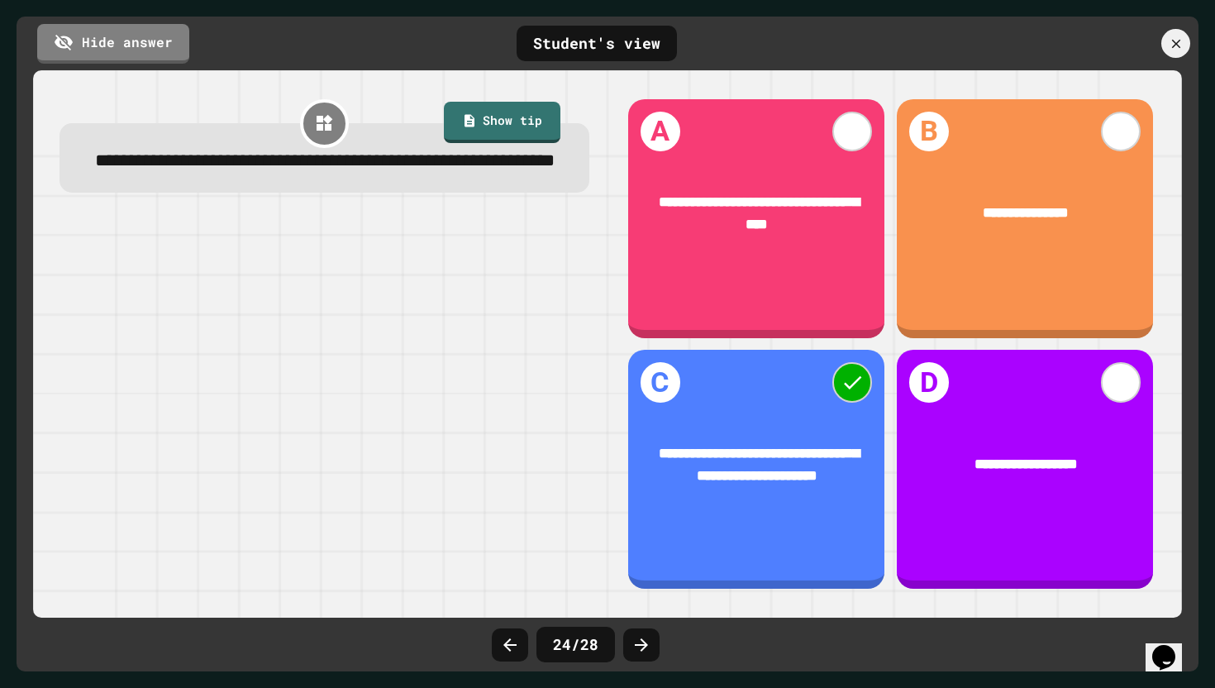
click at [641, 638] on icon at bounding box center [641, 644] width 13 height 13
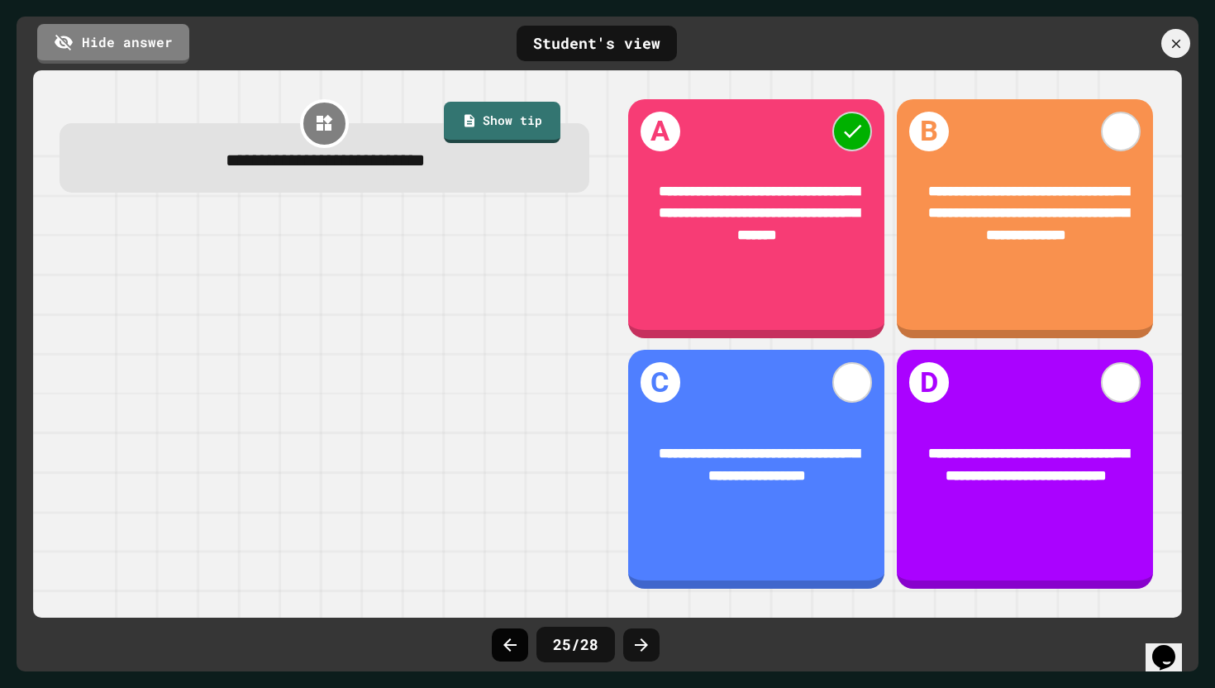
click at [498, 641] on div at bounding box center [510, 644] width 36 height 33
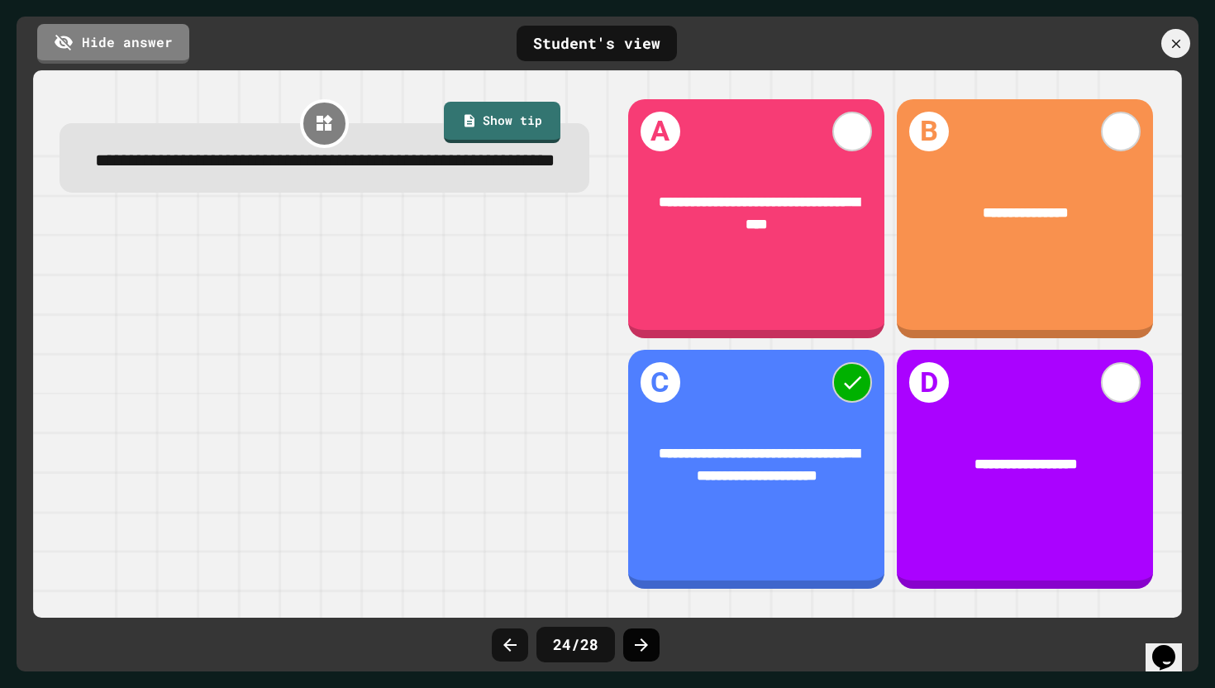
click at [650, 647] on div at bounding box center [641, 644] width 36 height 33
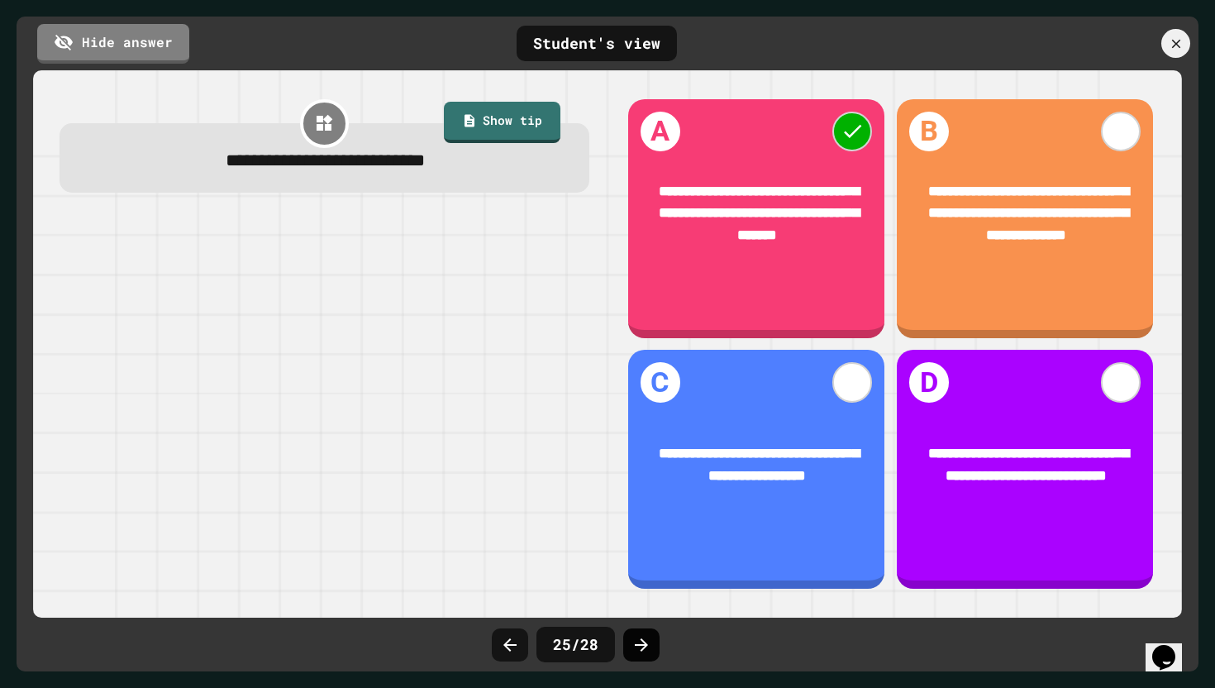
click at [641, 637] on icon at bounding box center [642, 645] width 20 height 20
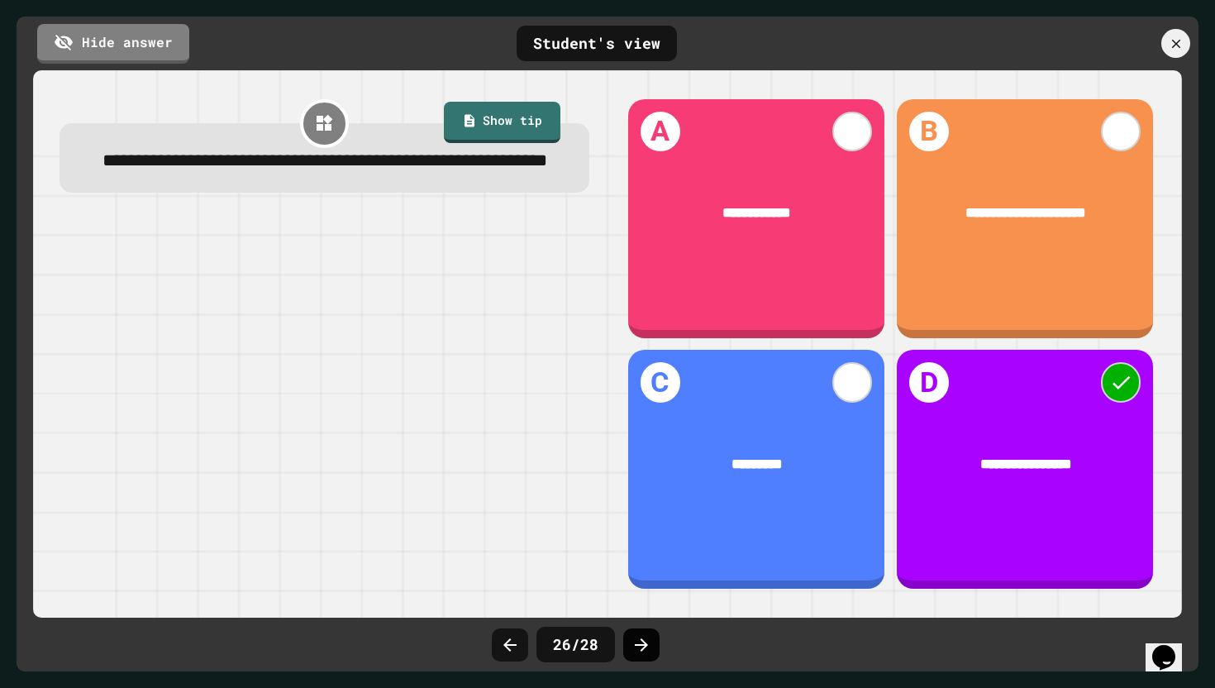
click at [628, 636] on div at bounding box center [641, 644] width 36 height 33
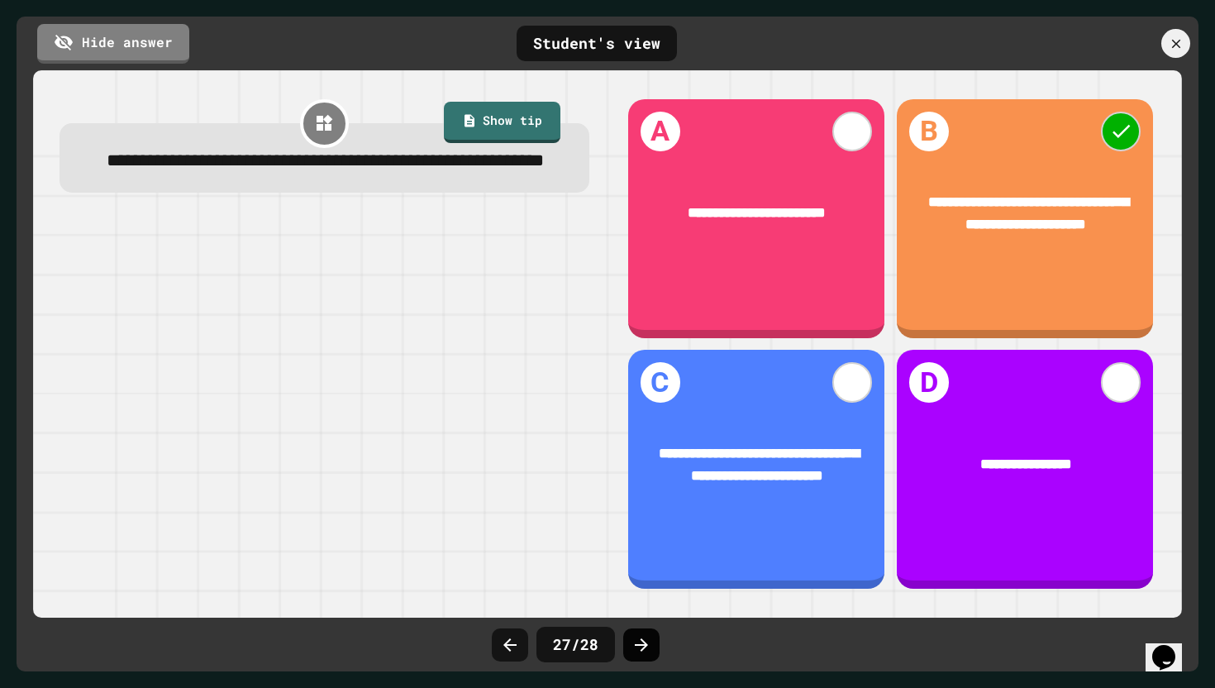
click at [628, 637] on div at bounding box center [641, 644] width 36 height 33
